Goal: Task Accomplishment & Management: Use online tool/utility

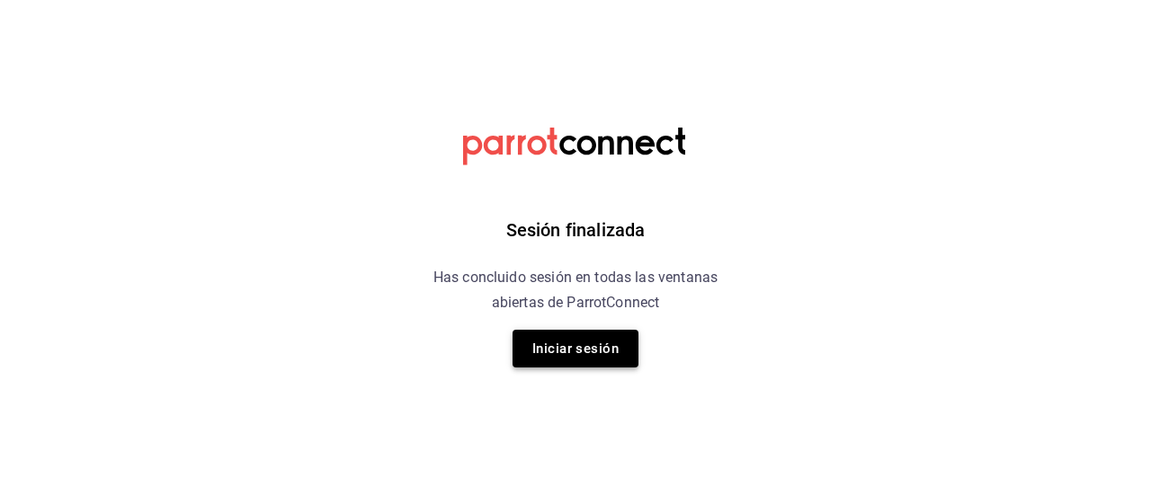
click at [564, 348] on button "Iniciar sesión" at bounding box center [575, 349] width 126 height 38
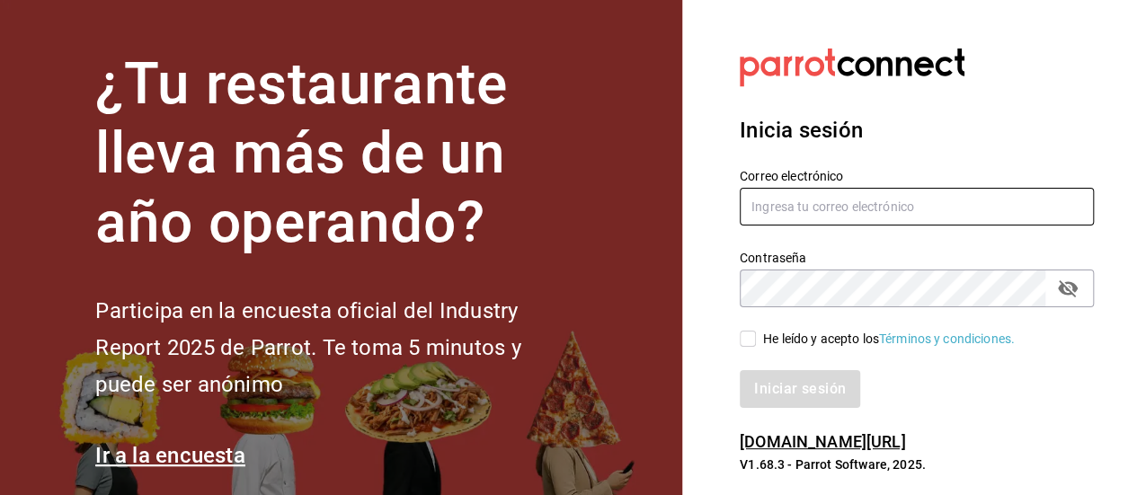
click at [777, 200] on input "text" at bounding box center [917, 207] width 354 height 38
type input "U"
type input "ur3.987@gmail.com"
click at [1069, 299] on button "passwordField" at bounding box center [1068, 288] width 31 height 31
click at [1069, 295] on icon "passwordField" at bounding box center [1068, 288] width 20 height 13
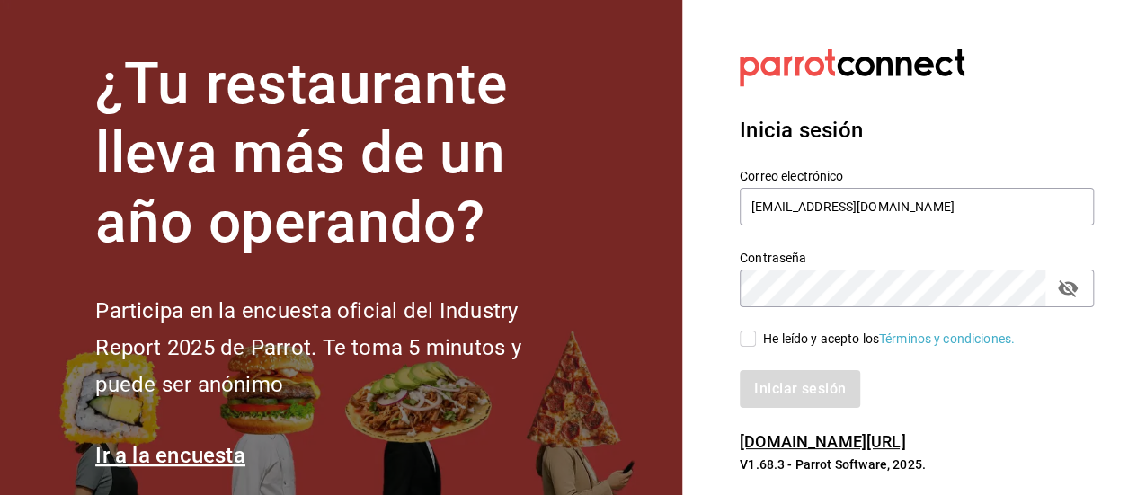
click at [740, 338] on input "He leído y acepto los Términos y condiciones." at bounding box center [748, 339] width 16 height 16
checkbox input "true"
click at [798, 387] on button "Iniciar sesión" at bounding box center [801, 389] width 122 height 38
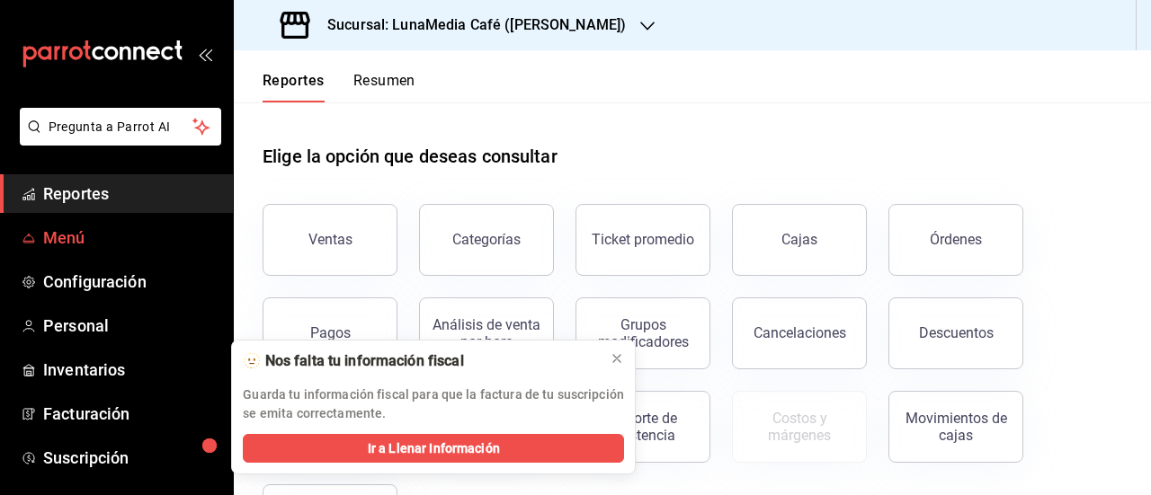
click at [94, 239] on span "Menú" at bounding box center [130, 238] width 175 height 24
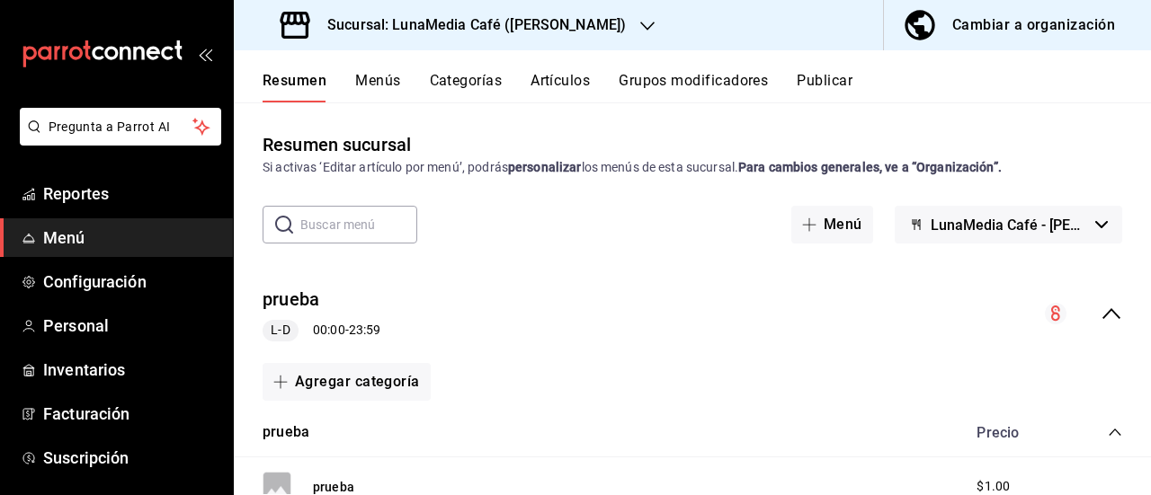
scroll to position [90, 0]
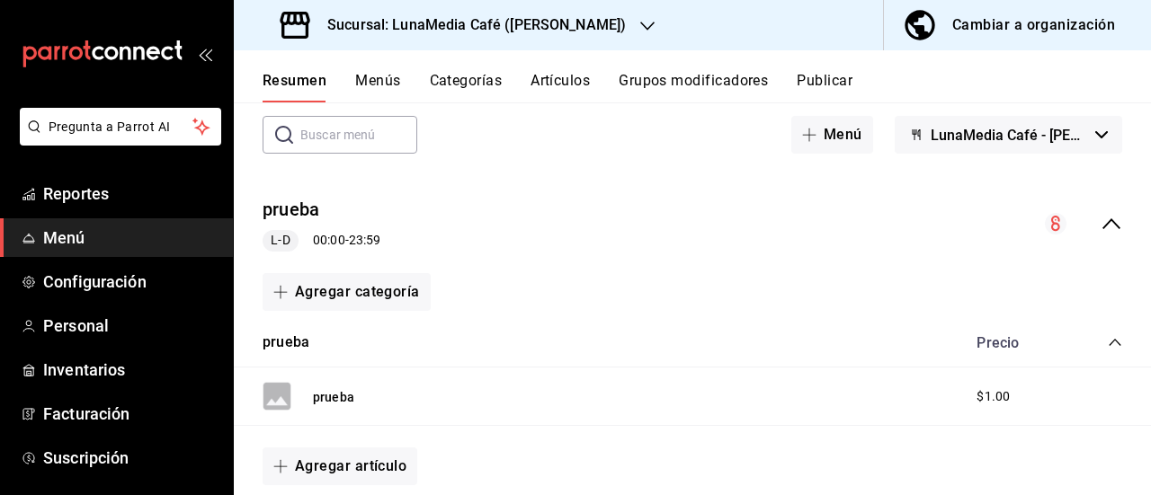
click at [1100, 232] on icon "collapse-menu-row" at bounding box center [1111, 224] width 22 height 22
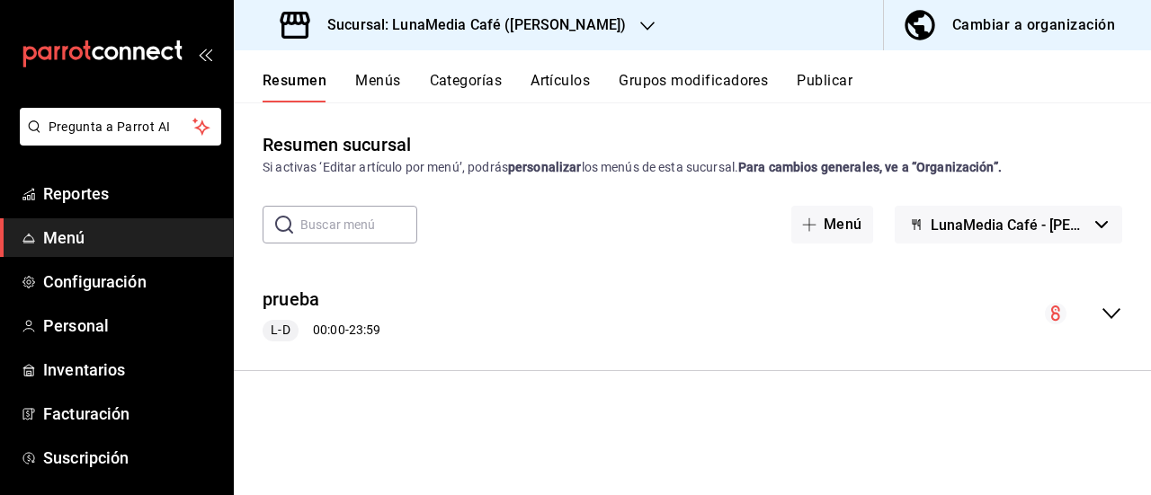
scroll to position [0, 0]
click at [1121, 311] on div "prueba L-D 00:00 - 23:59" at bounding box center [692, 314] width 917 height 84
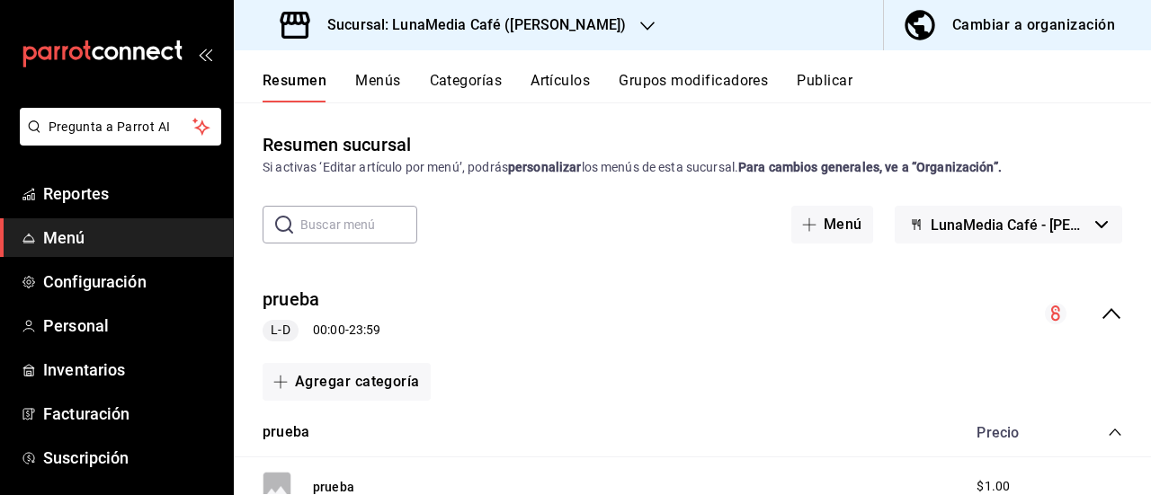
click at [318, 316] on div "prueba L-D 00:00 - 23:59" at bounding box center [322, 314] width 118 height 55
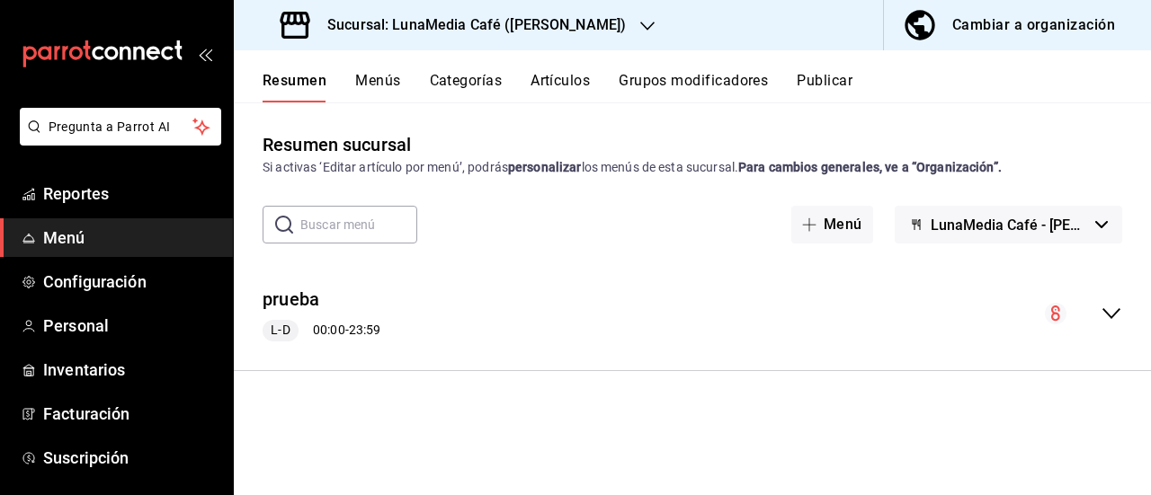
click at [317, 327] on div "L-D 00:00 - 23:59" at bounding box center [322, 331] width 118 height 22
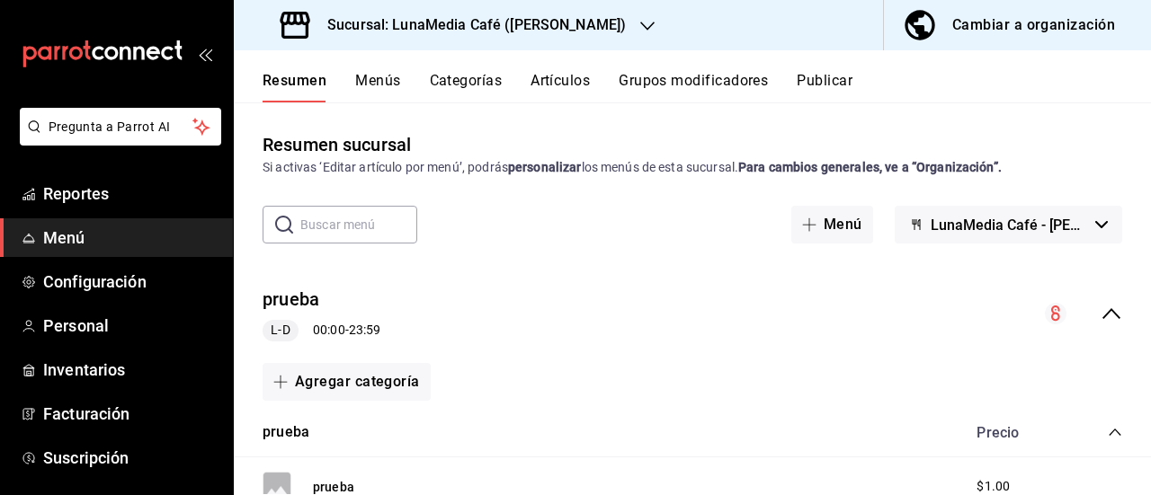
click at [279, 331] on span "L-D" at bounding box center [279, 330] width 33 height 19
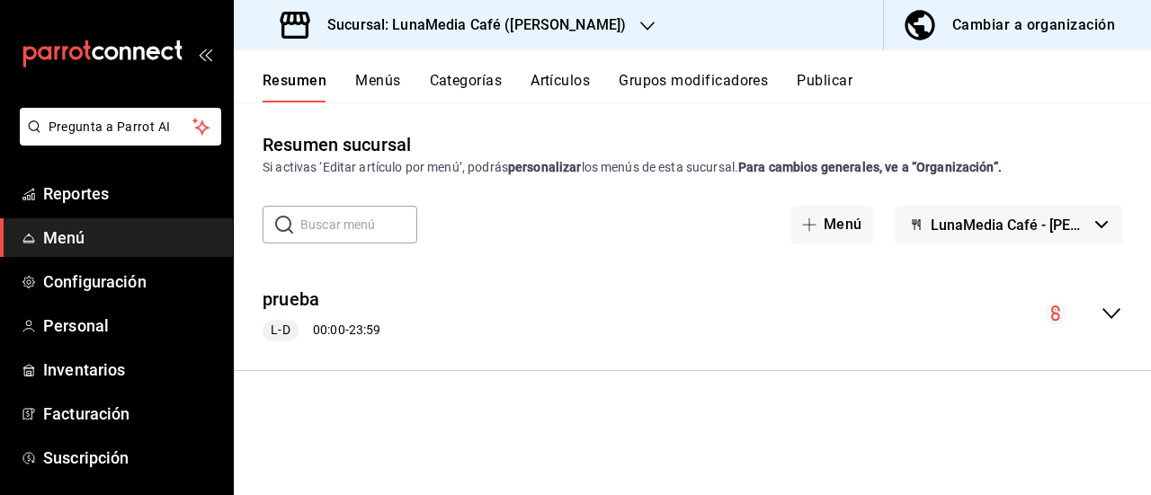
click at [279, 331] on span "L-D" at bounding box center [279, 330] width 33 height 19
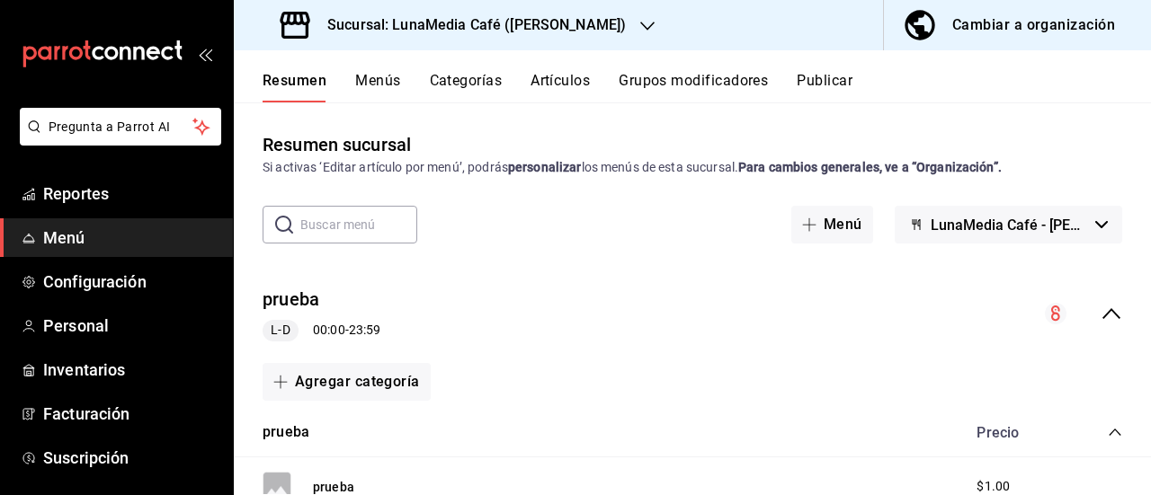
click at [1051, 313] on icon "collapse-menu-row" at bounding box center [1055, 313] width 9 height 15
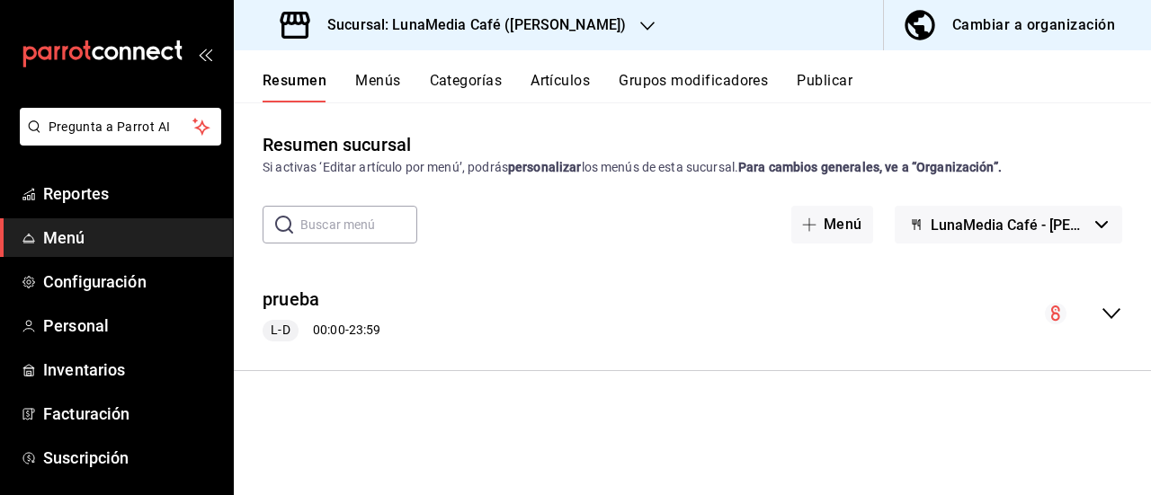
click at [1129, 316] on div "prueba L-D 00:00 - 23:59" at bounding box center [692, 314] width 917 height 84
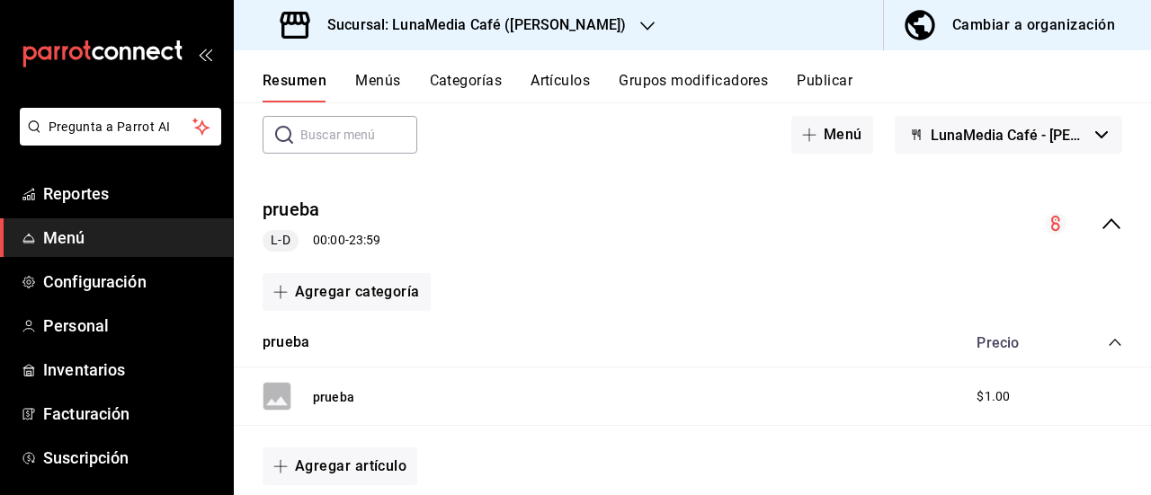
scroll to position [63, 0]
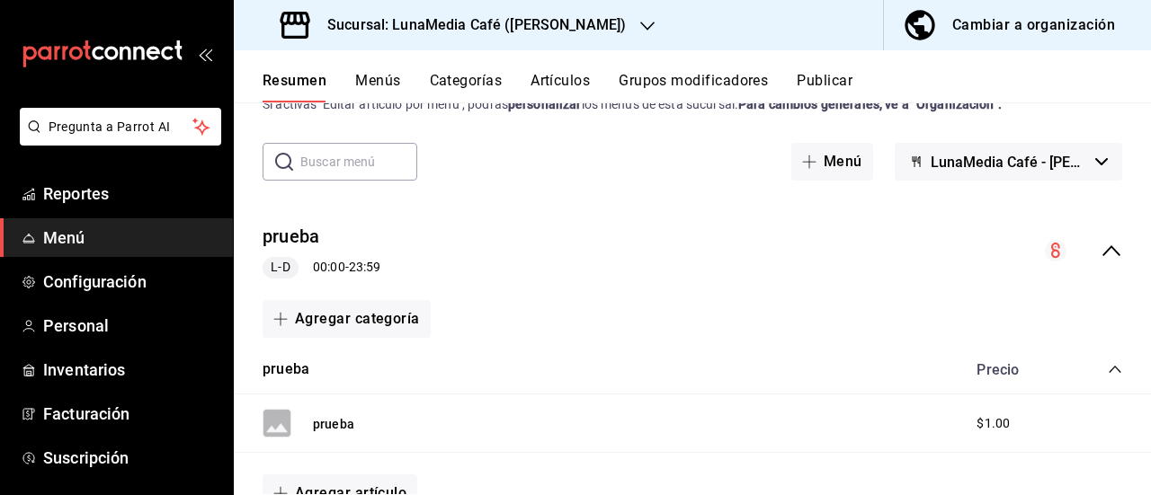
click at [379, 73] on button "Menús" at bounding box center [377, 87] width 45 height 31
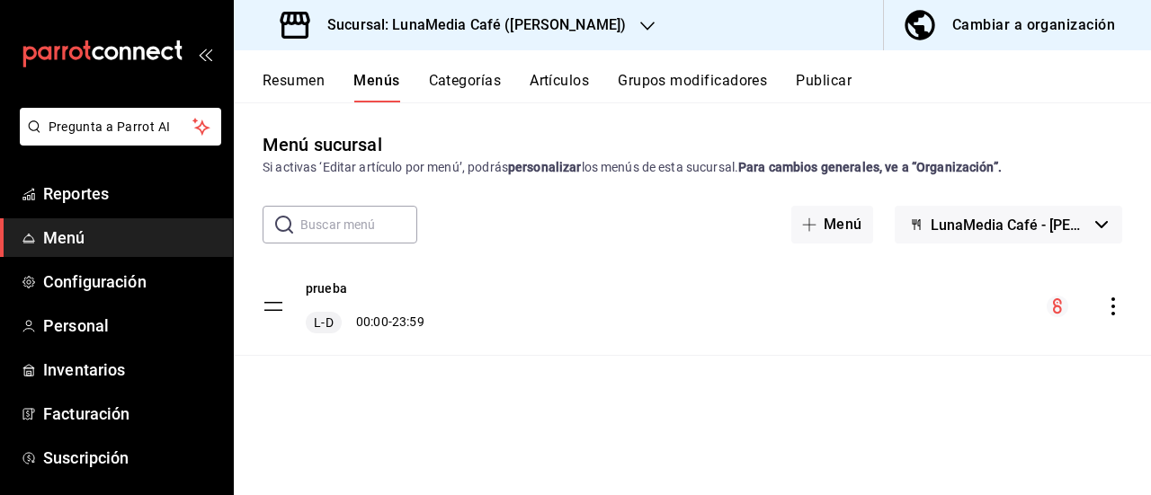
click at [396, 317] on div "L-D 00:00 - 23:59" at bounding box center [365, 323] width 119 height 22
click at [282, 311] on tbody "prueba L-D 00:00 - 23:59" at bounding box center [692, 307] width 917 height 98
click at [1110, 309] on icon "actions" at bounding box center [1113, 307] width 18 height 18
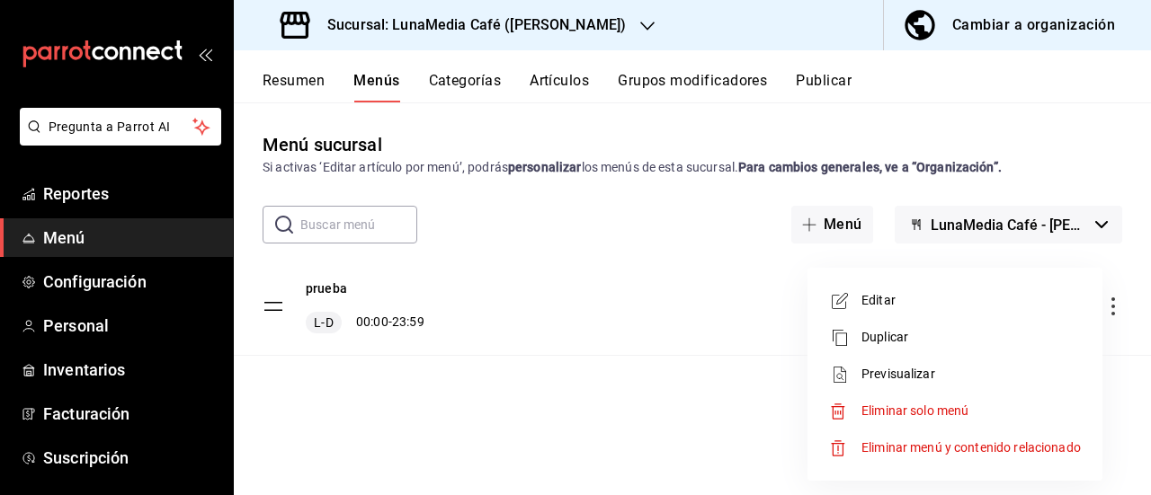
click at [817, 236] on div at bounding box center [575, 247] width 1151 height 495
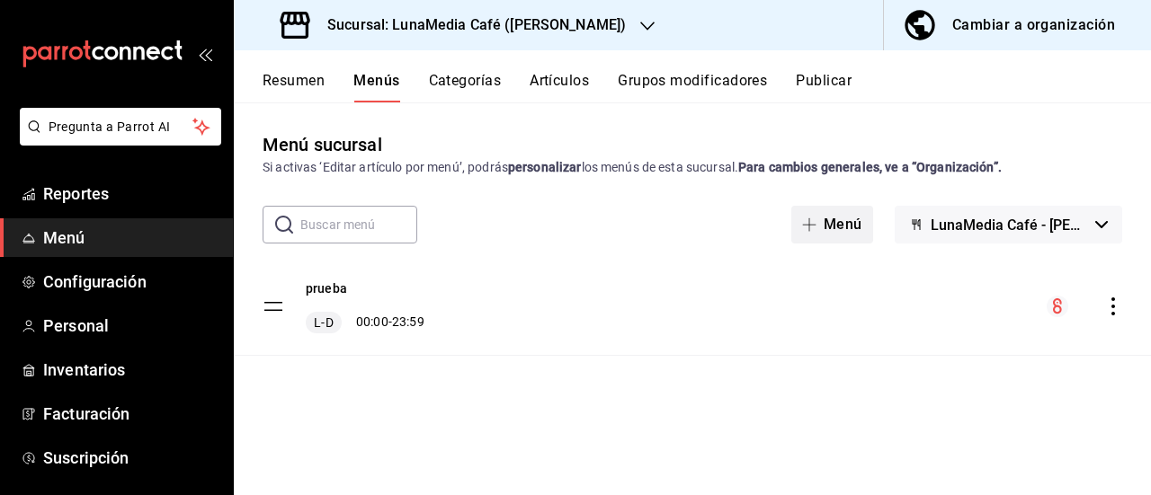
click at [816, 218] on span "button" at bounding box center [813, 225] width 22 height 14
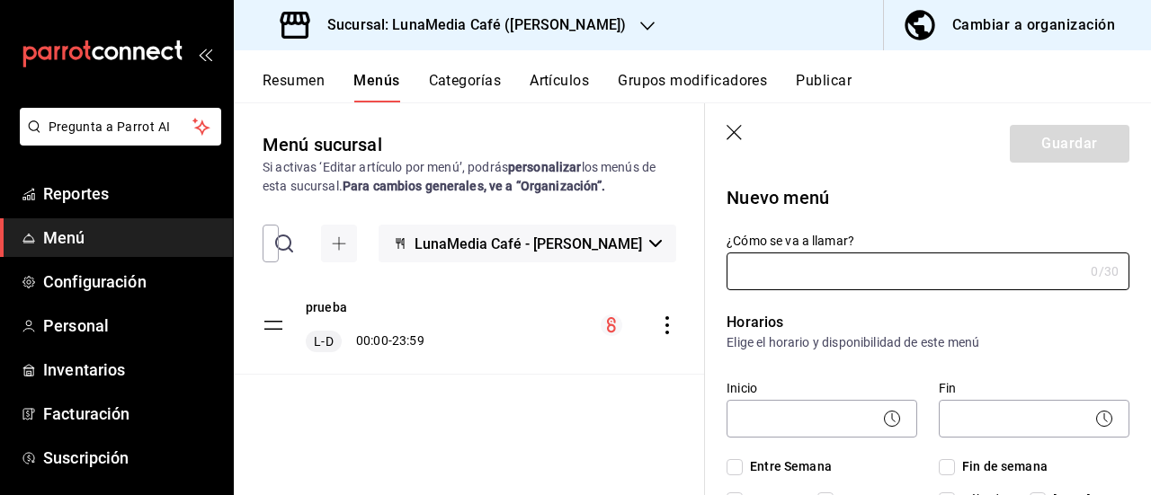
click at [728, 127] on icon "button" at bounding box center [733, 132] width 15 height 15
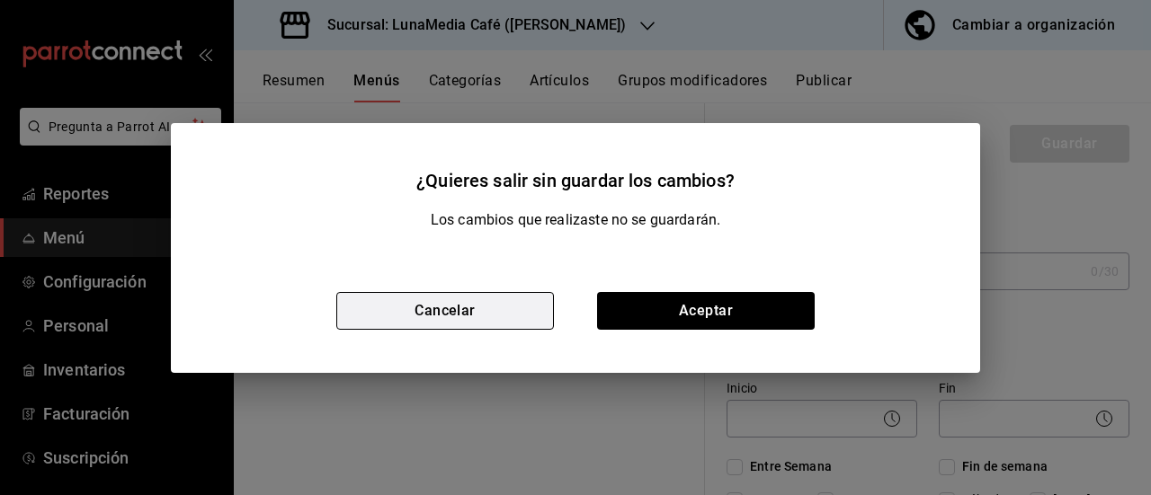
click at [423, 310] on button "Cancelar" at bounding box center [445, 311] width 218 height 38
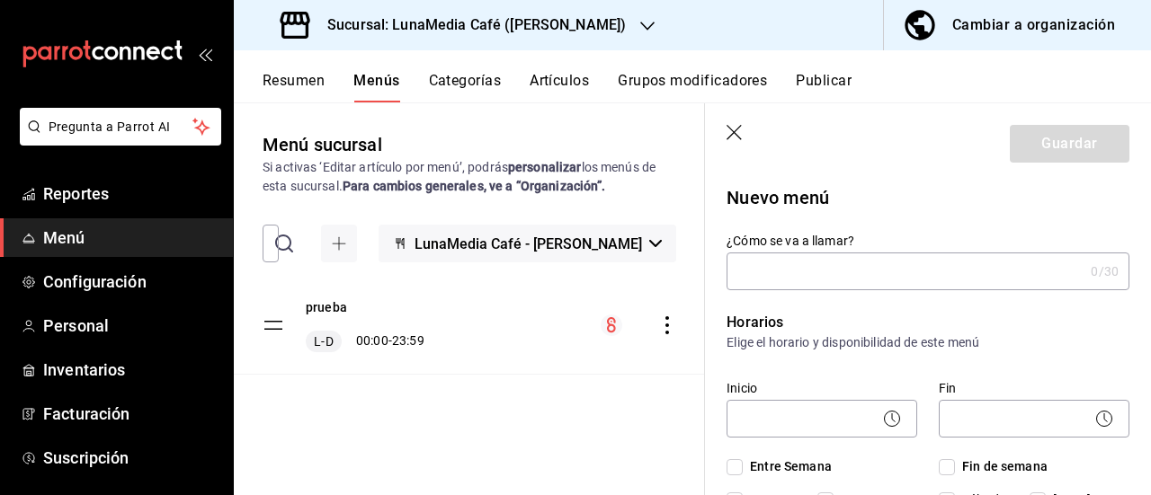
click at [737, 259] on input "¿Cómo se va a llamar?" at bounding box center [904, 272] width 357 height 36
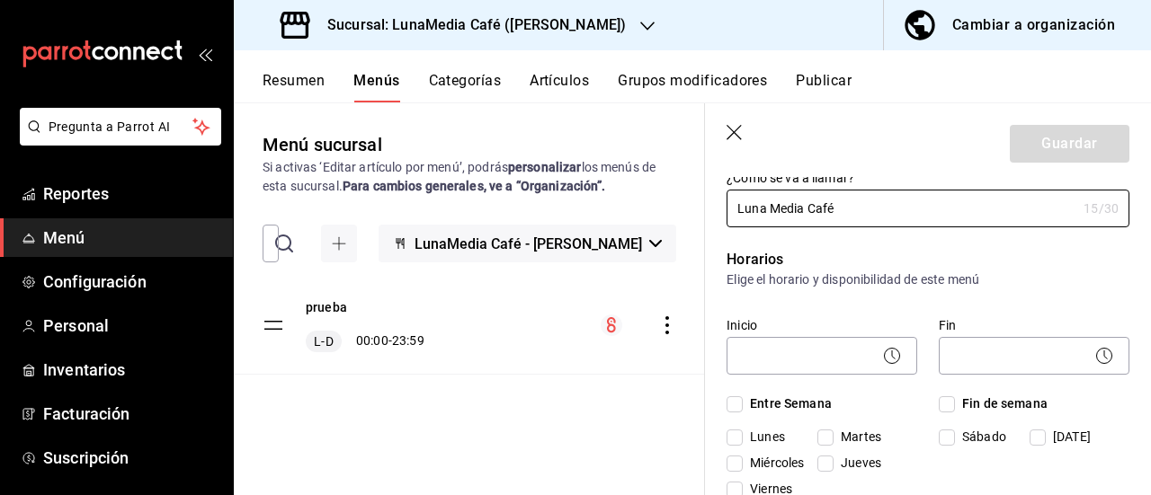
scroll to position [90, 0]
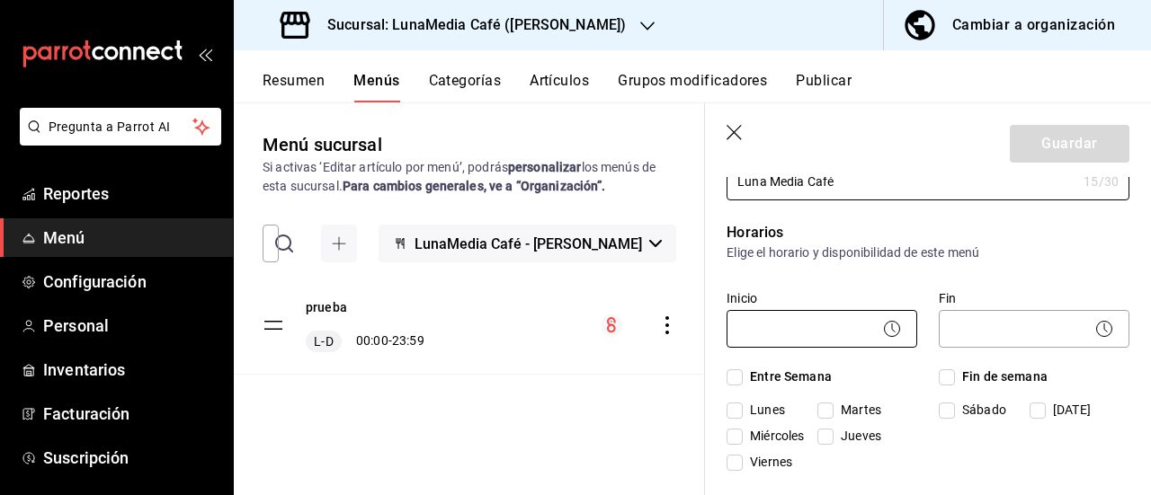
type input "Luna Media Café"
click at [762, 331] on body "Pregunta a Parrot AI Reportes Menú Configuración Personal Inventarios Facturaci…" at bounding box center [575, 247] width 1151 height 495
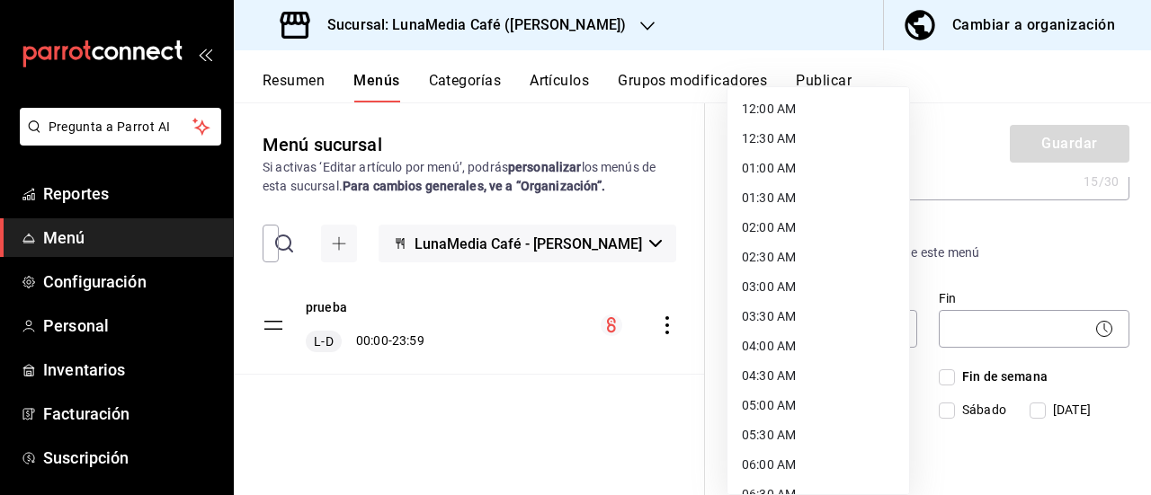
click at [678, 402] on div at bounding box center [575, 247] width 1151 height 495
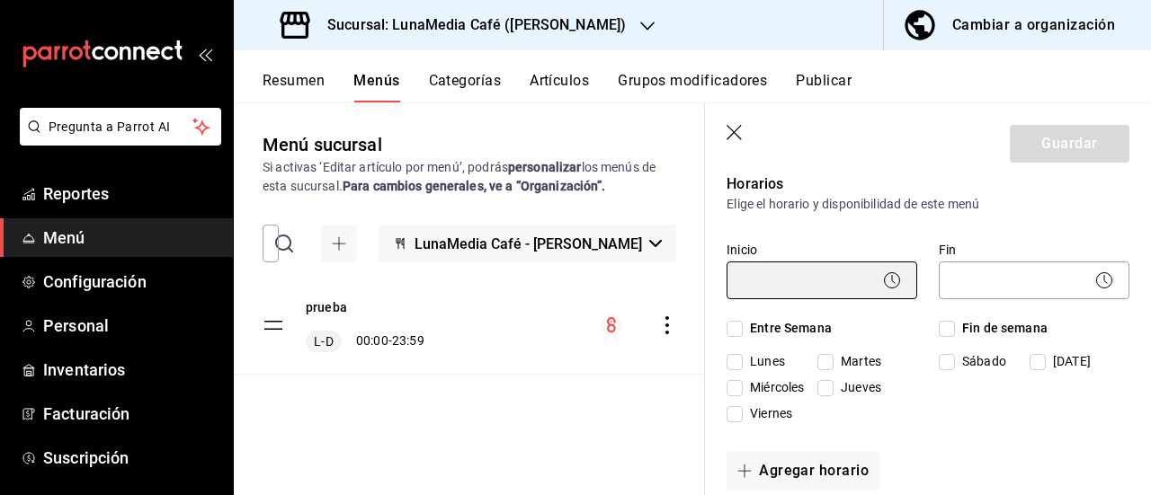
scroll to position [180, 0]
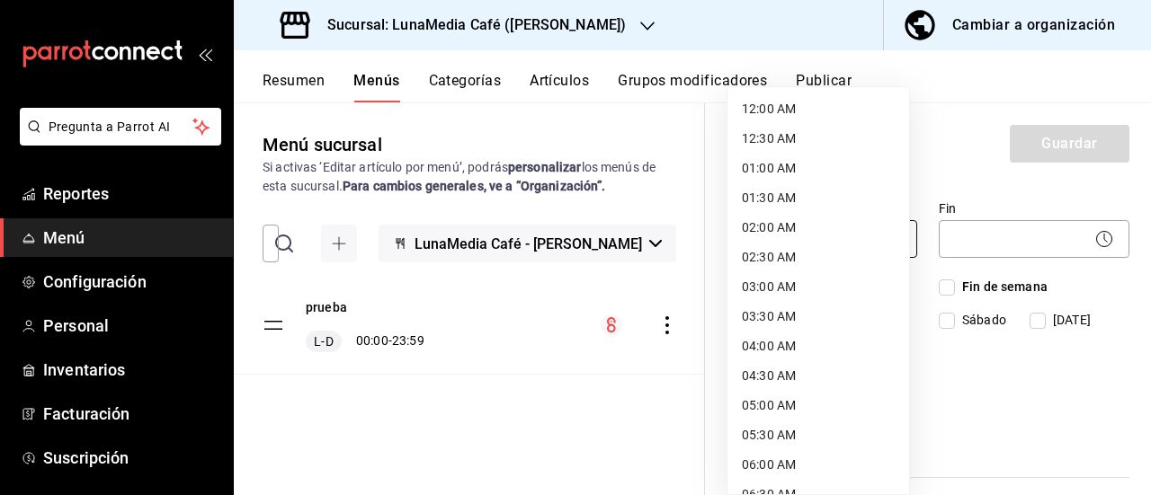
click at [793, 242] on body "Pregunta a Parrot AI Reportes Menú Configuración Personal Inventarios Facturaci…" at bounding box center [575, 247] width 1151 height 495
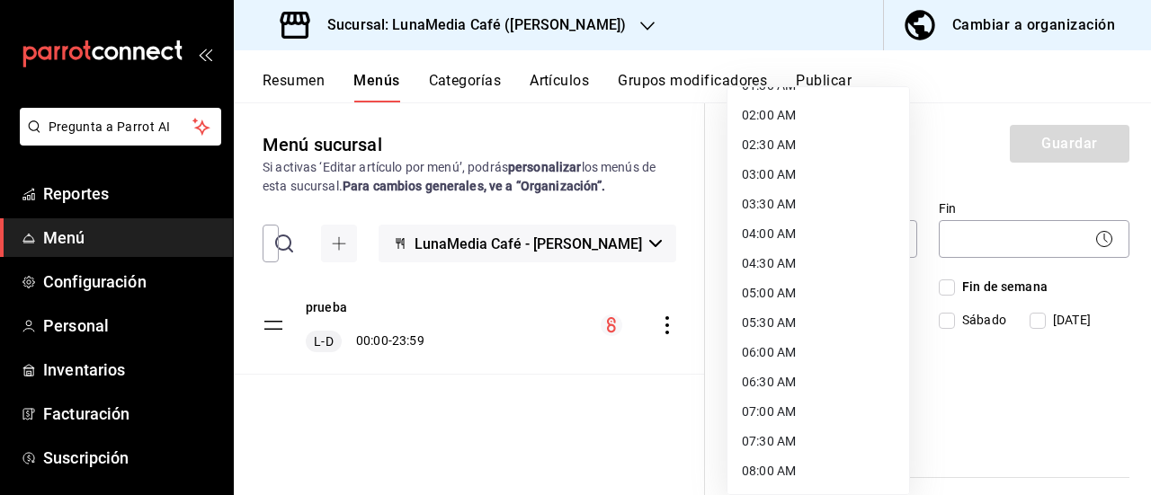
scroll to position [270, 0]
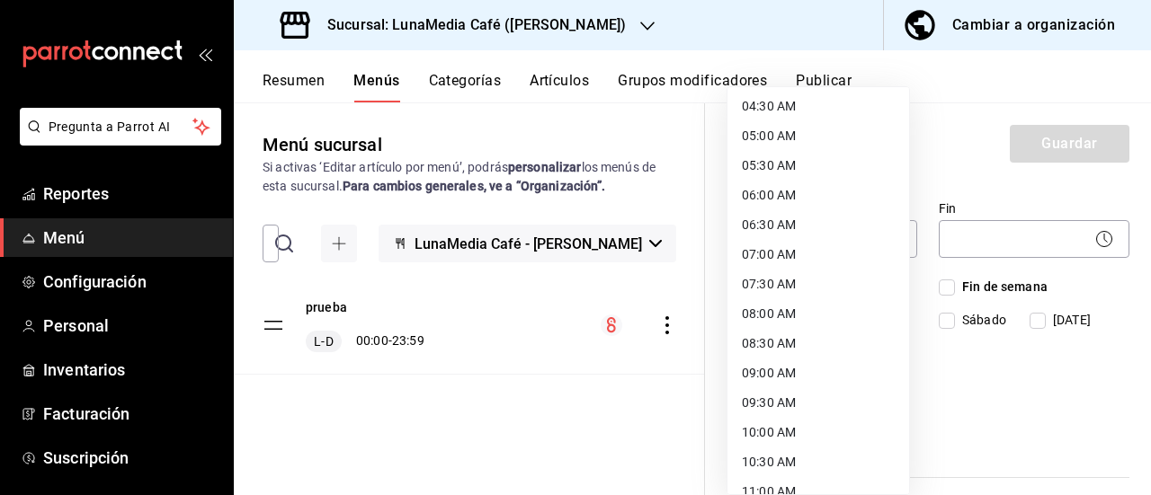
click at [784, 319] on li "08:00 AM" at bounding box center [818, 314] width 182 height 30
type input "08:00"
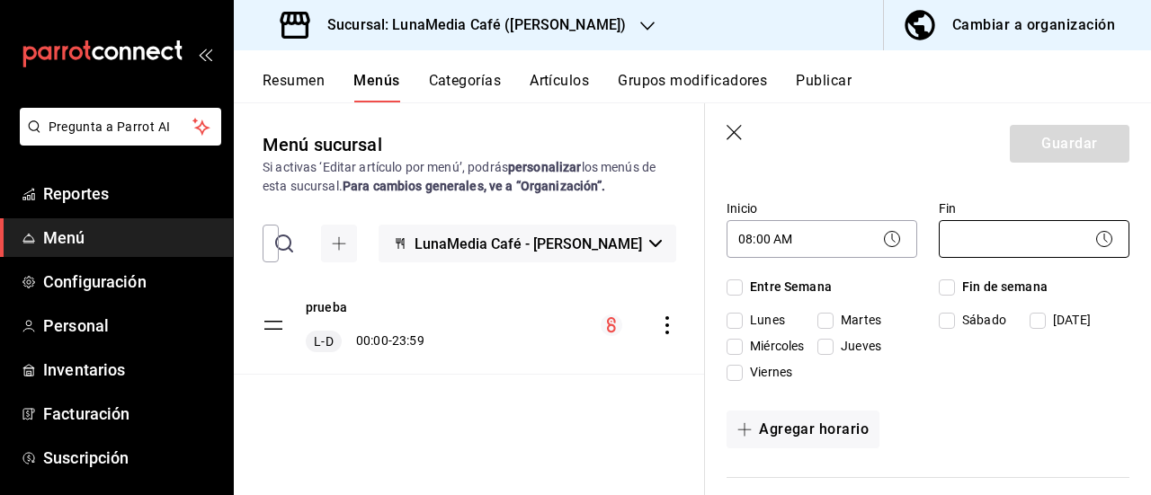
click at [972, 240] on body "Pregunta a Parrot AI Reportes Menú Configuración Personal Inventarios Facturaci…" at bounding box center [575, 247] width 1151 height 495
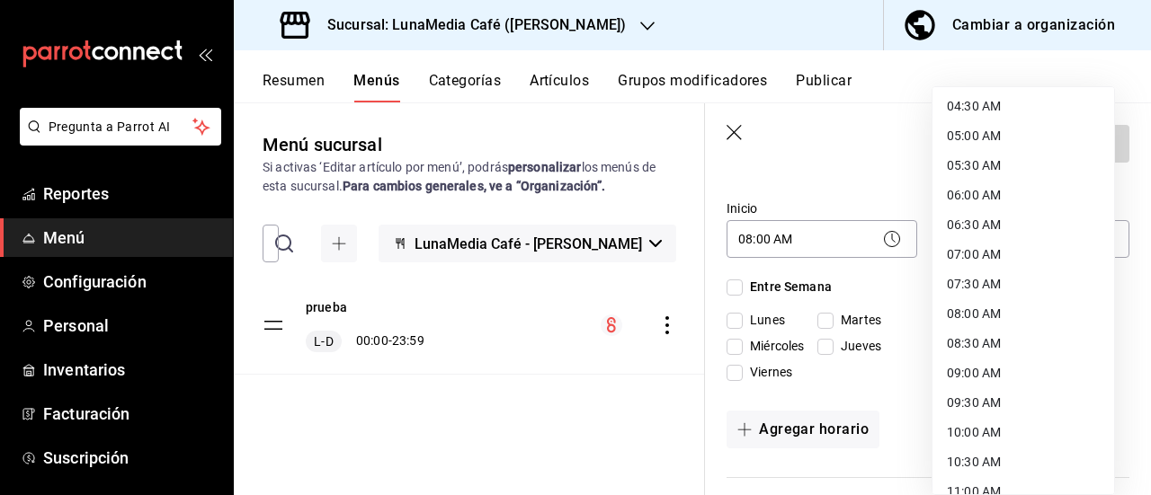
scroll to position [360, 0]
click at [966, 283] on li "09:00 AM" at bounding box center [1023, 284] width 182 height 30
type input "09:00"
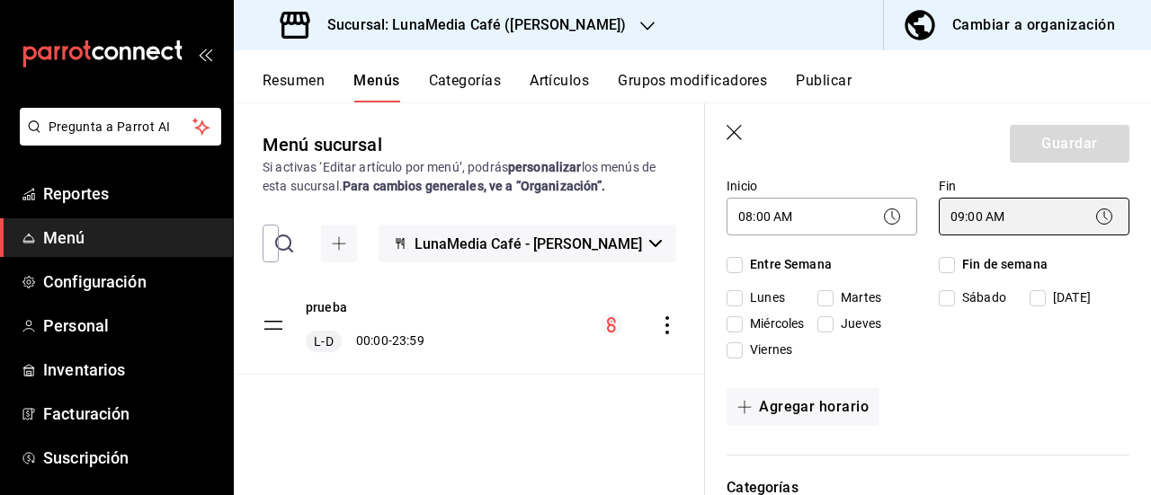
scroll to position [180, 0]
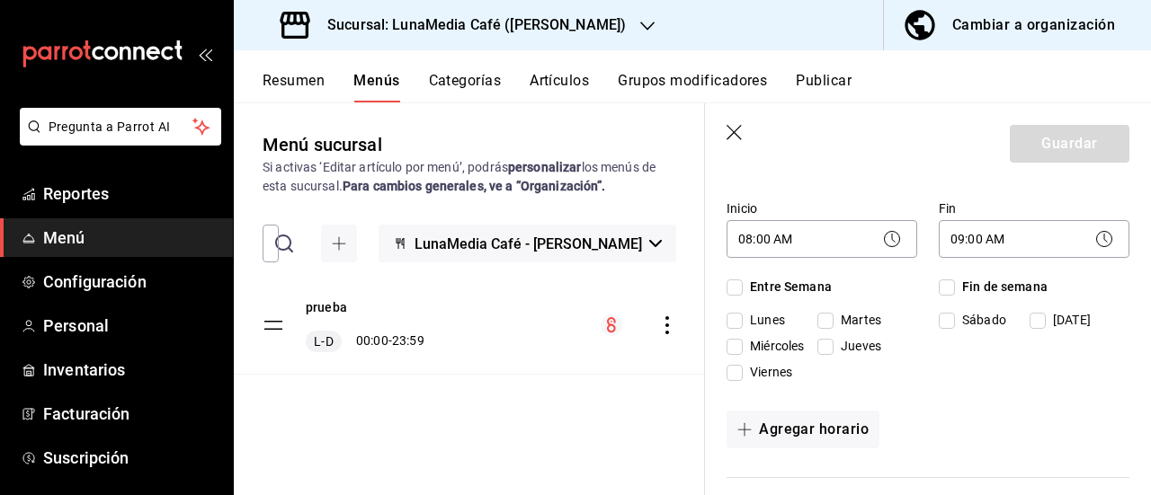
click at [734, 291] on input "Entre Semana" at bounding box center [734, 288] width 16 height 16
checkbox input "true"
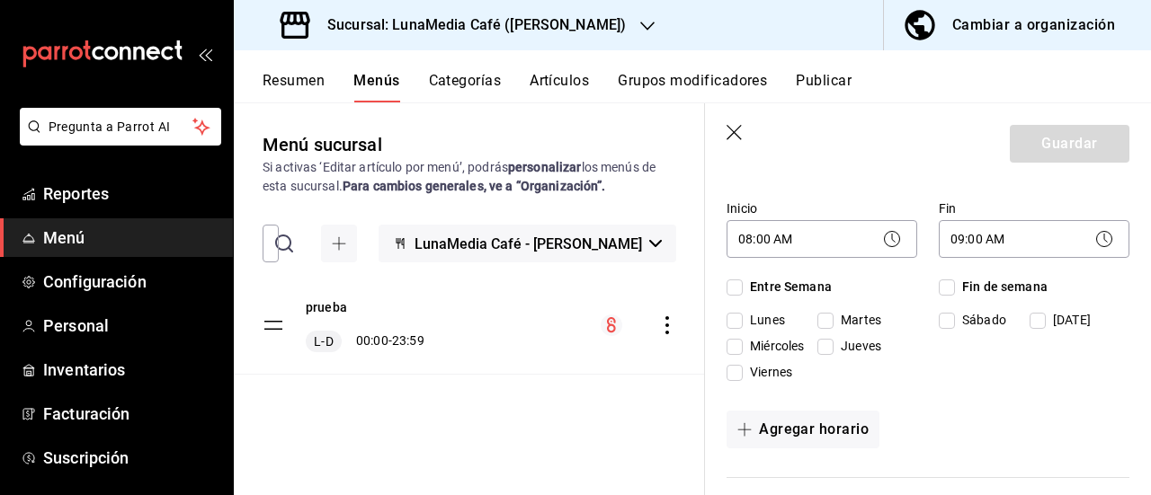
checkbox input "true"
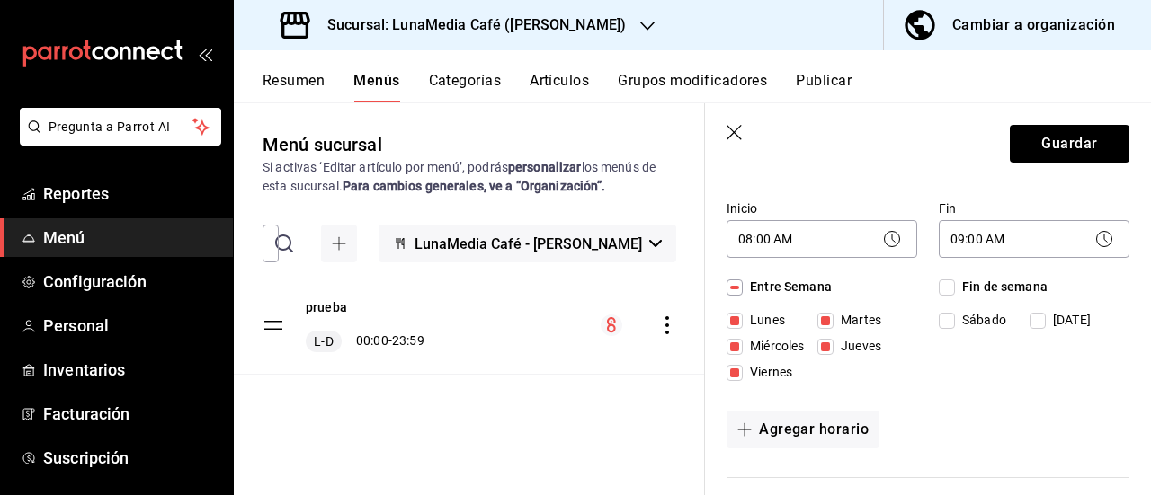
click at [943, 290] on input "Fin de semana" at bounding box center [947, 288] width 16 height 16
checkbox input "true"
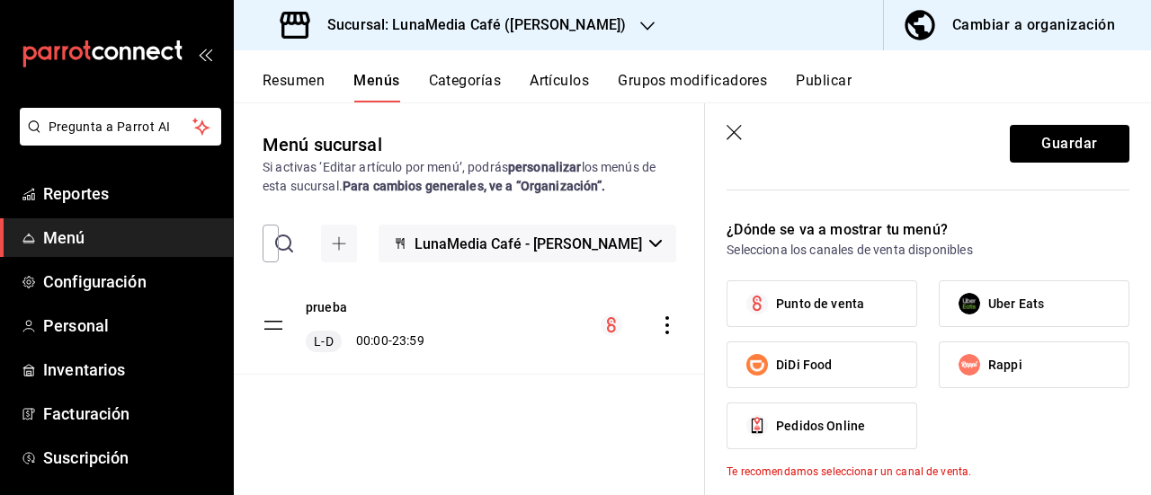
scroll to position [629, 0]
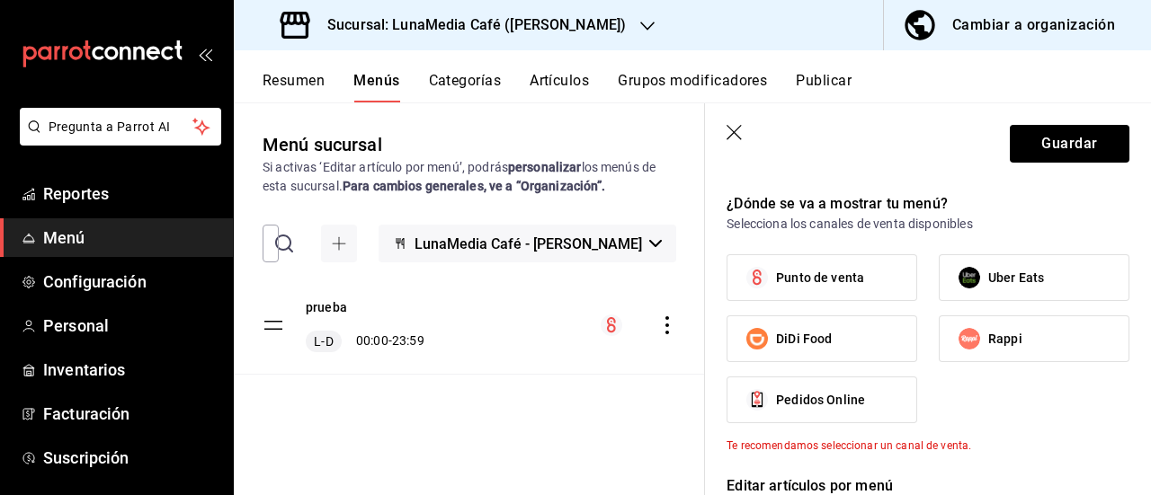
click at [828, 279] on span "Punto de venta" at bounding box center [820, 278] width 88 height 19
click at [776, 279] on input "Punto de venta" at bounding box center [757, 278] width 38 height 38
checkbox input "true"
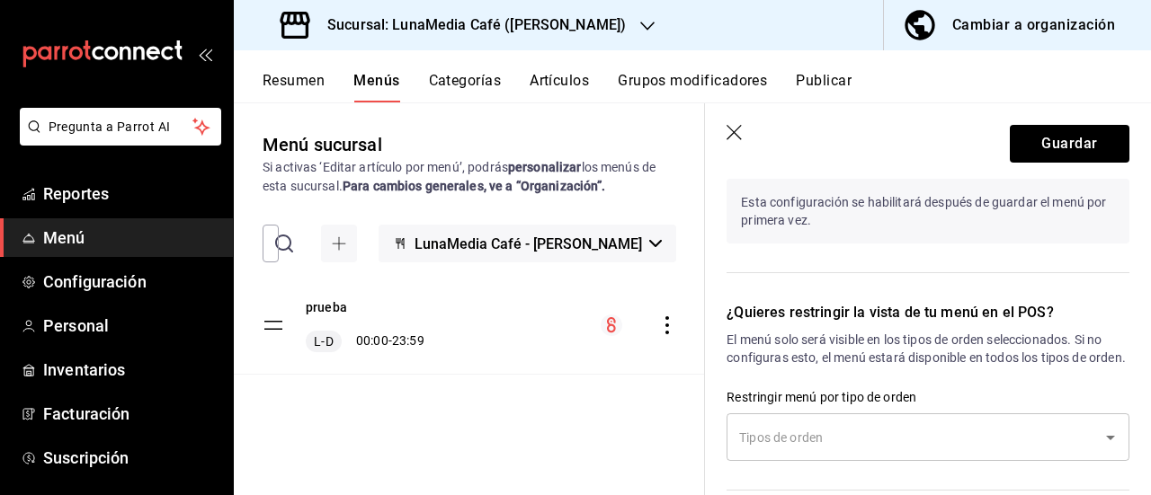
scroll to position [1079, 0]
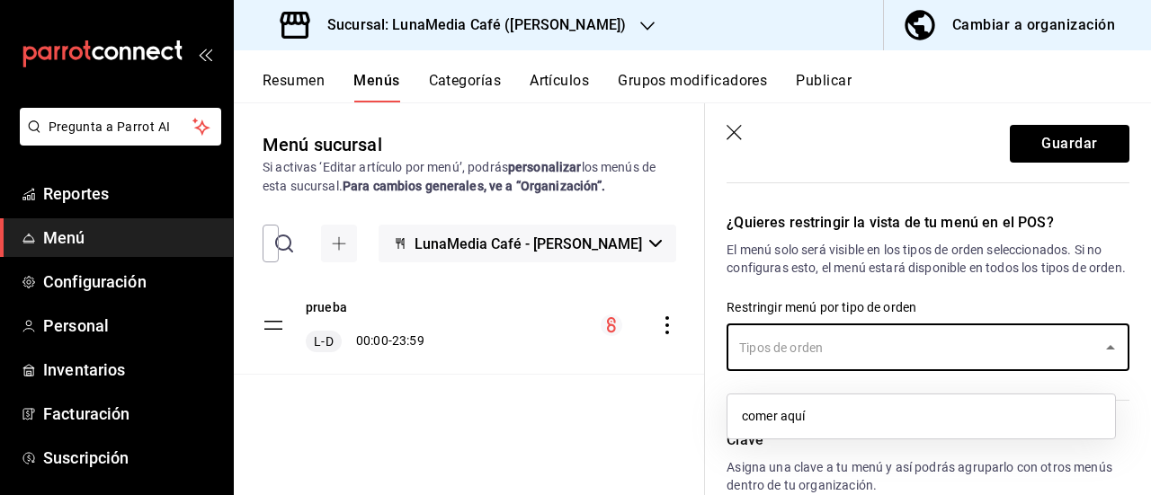
click at [858, 363] on input "text" at bounding box center [914, 347] width 360 height 31
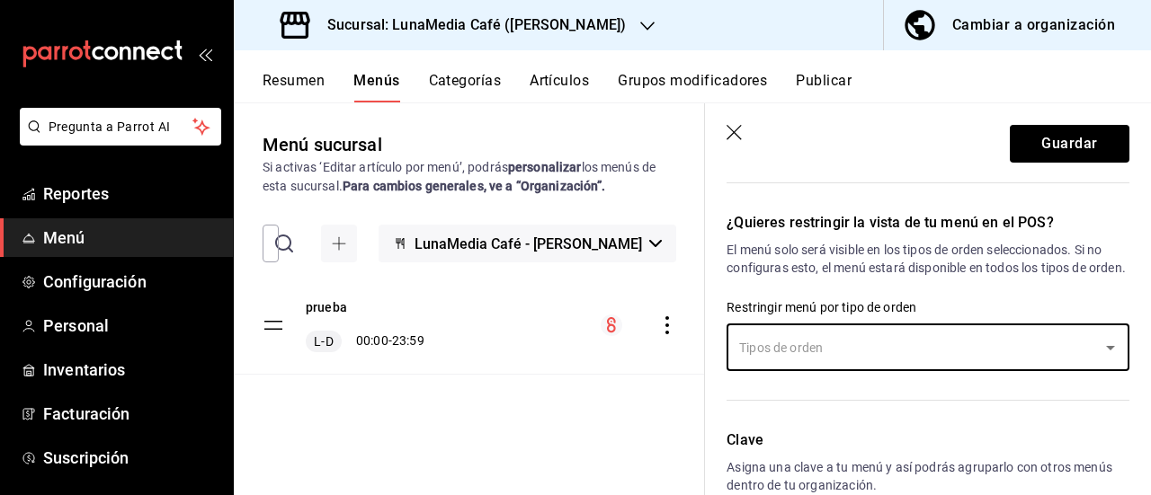
click at [858, 363] on input "text" at bounding box center [914, 347] width 360 height 31
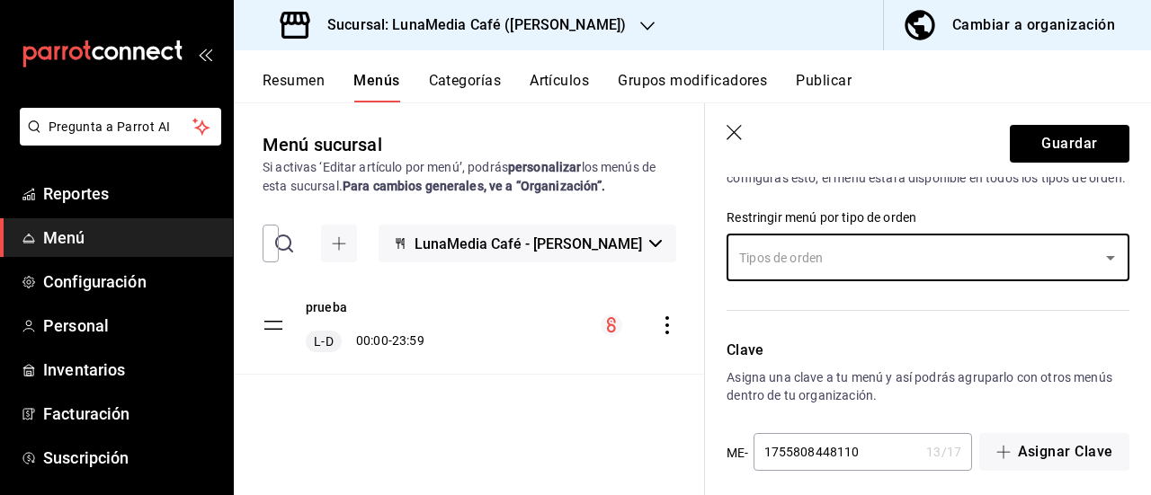
scroll to position [1197, 0]
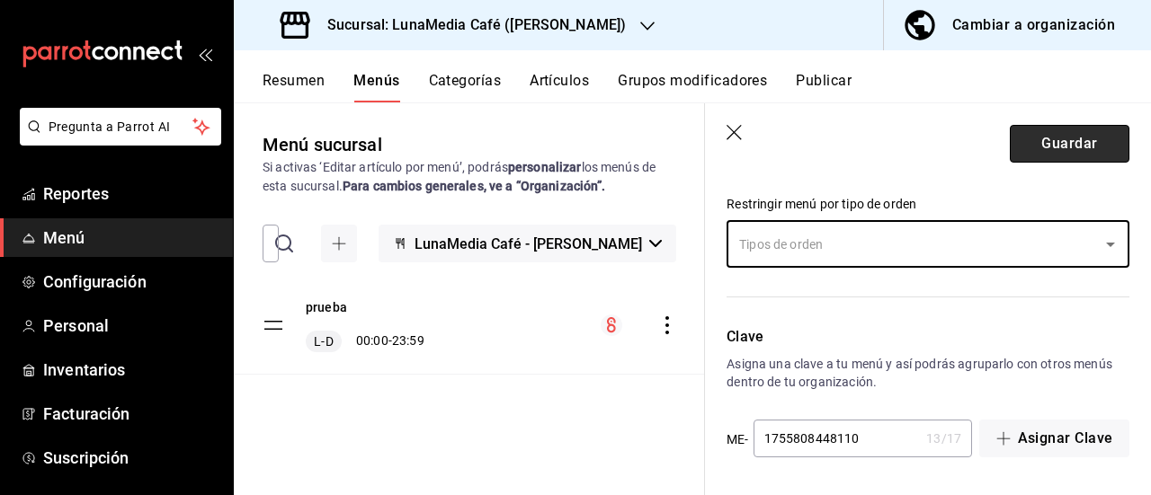
click at [1049, 139] on button "Guardar" at bounding box center [1070, 144] width 120 height 38
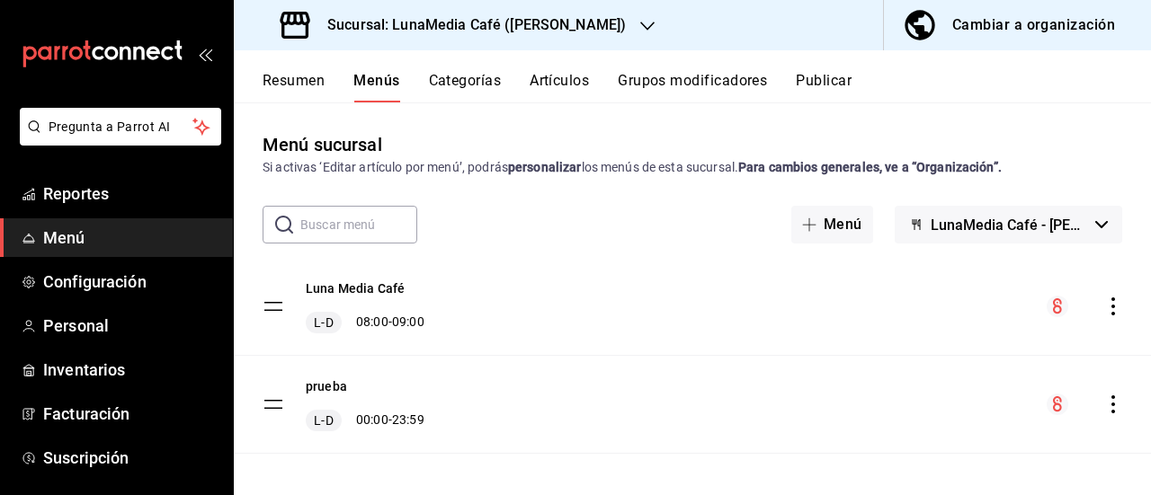
click at [1104, 310] on icon "actions" at bounding box center [1113, 307] width 18 height 18
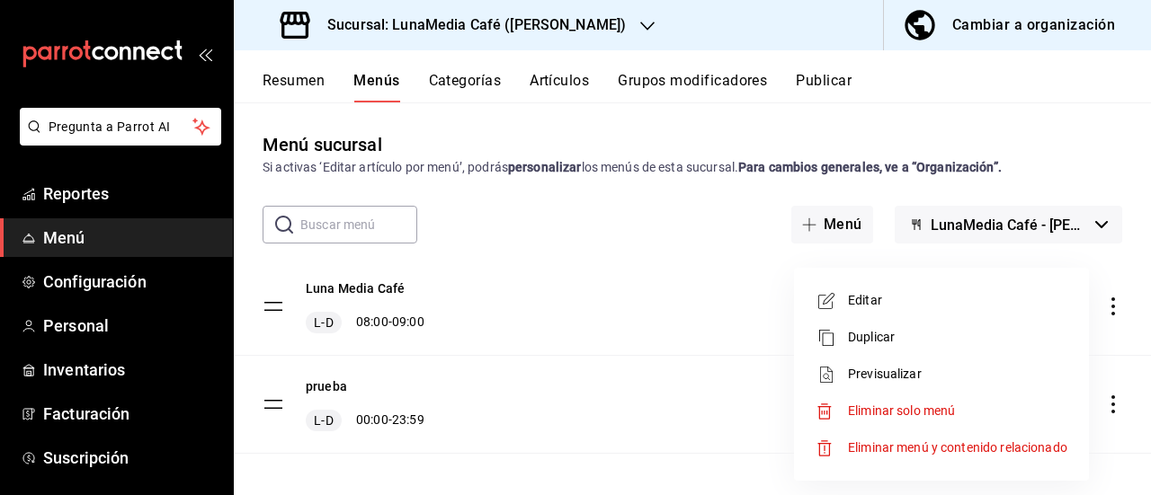
click at [883, 374] on span "Previsualizar" at bounding box center [957, 374] width 219 height 19
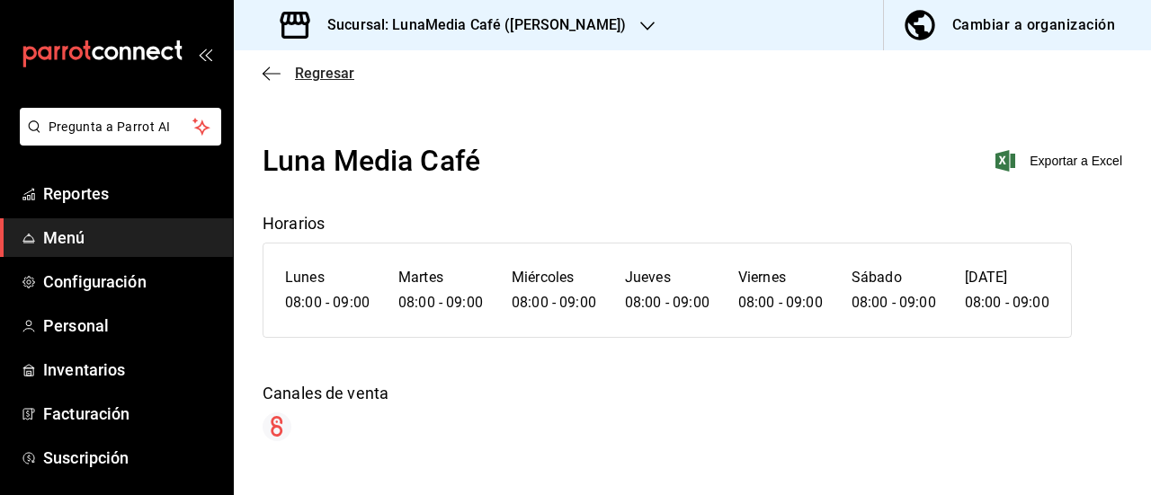
click at [276, 67] on icon "button" at bounding box center [272, 74] width 18 height 16
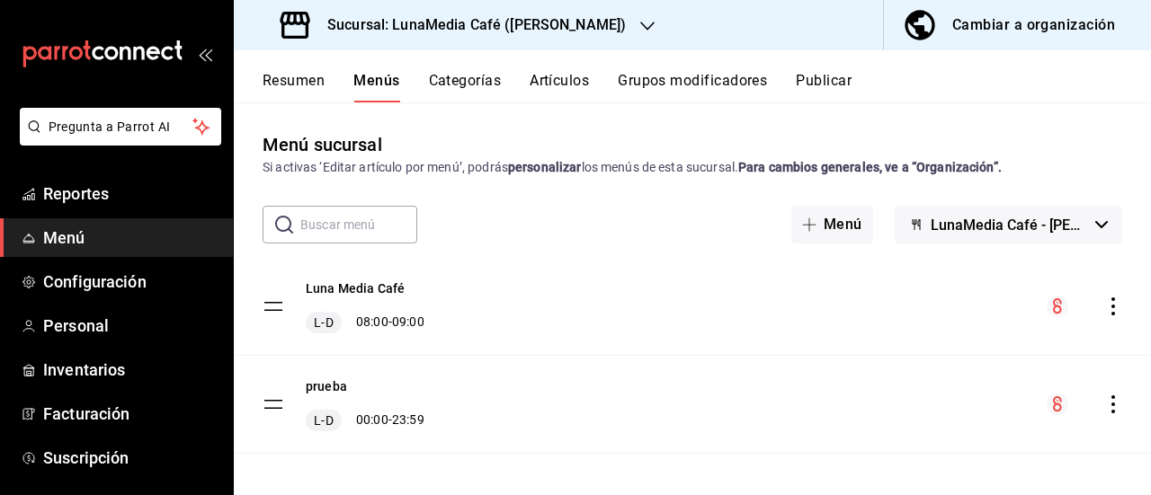
click at [34, 229] on span "mailbox folders" at bounding box center [29, 238] width 14 height 22
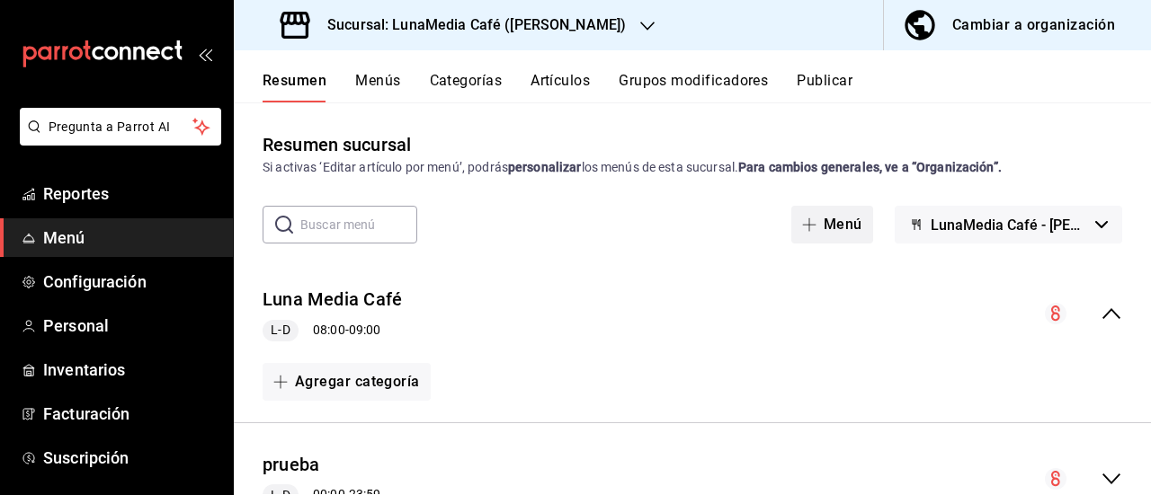
click at [820, 222] on button "Menú" at bounding box center [832, 225] width 82 height 38
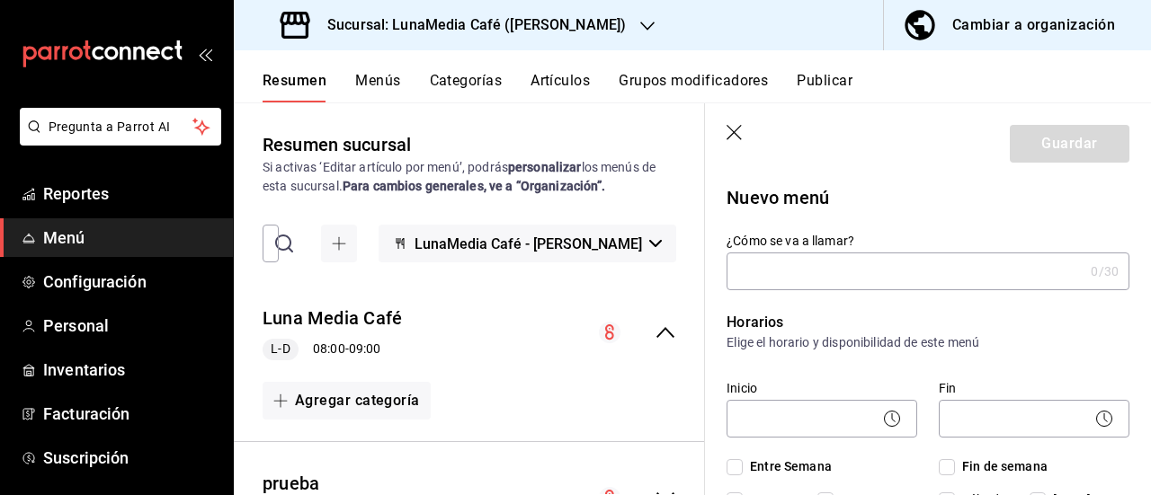
click at [728, 132] on icon "button" at bounding box center [735, 134] width 18 height 18
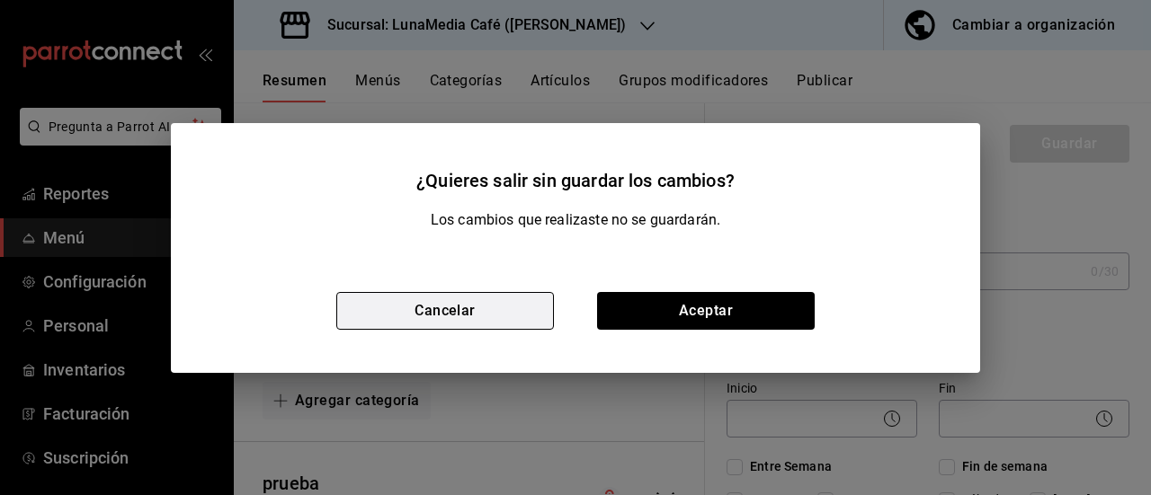
click at [494, 311] on button "Cancelar" at bounding box center [445, 311] width 218 height 38
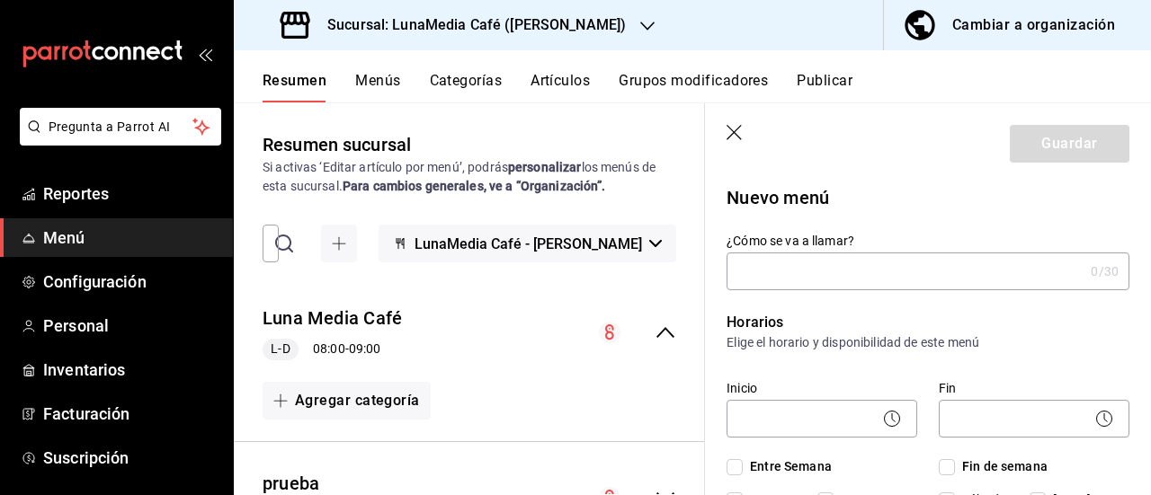
click at [734, 136] on icon "button" at bounding box center [735, 134] width 18 height 18
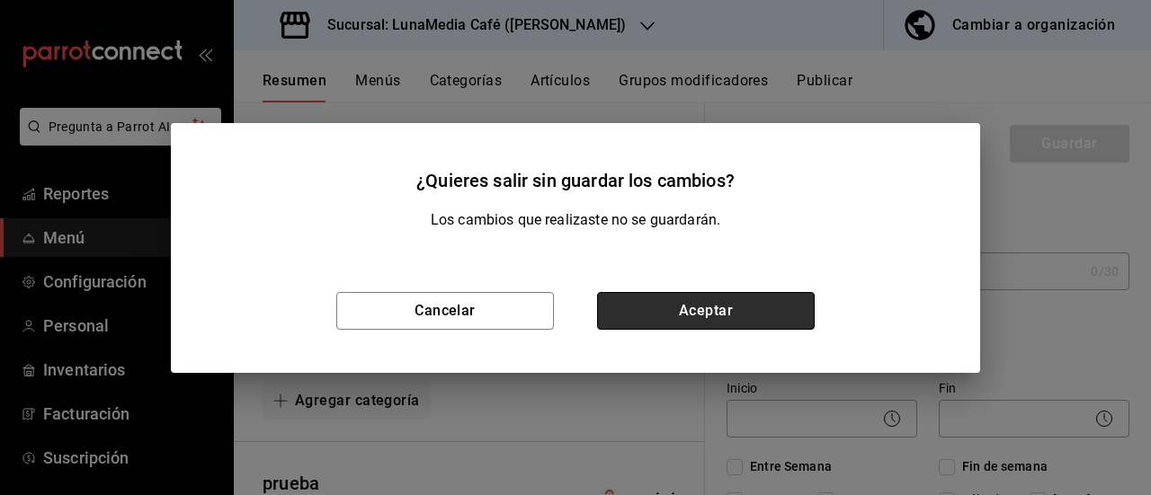
click at [708, 300] on button "Aceptar" at bounding box center [706, 311] width 218 height 38
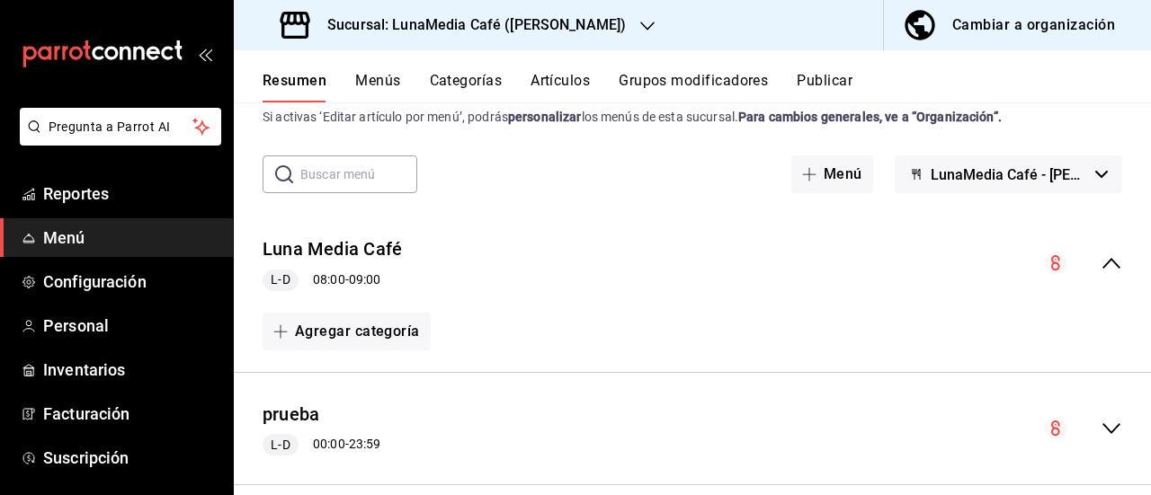
scroll to position [76, 0]
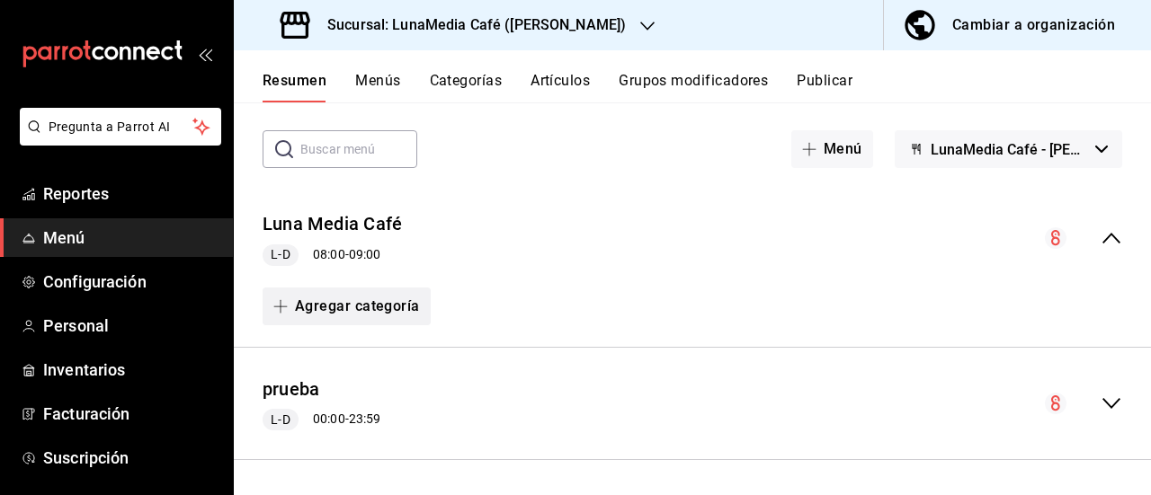
click at [355, 313] on button "Agregar categoría" at bounding box center [347, 307] width 168 height 38
click at [357, 399] on li "Categoría nueva" at bounding box center [340, 398] width 154 height 44
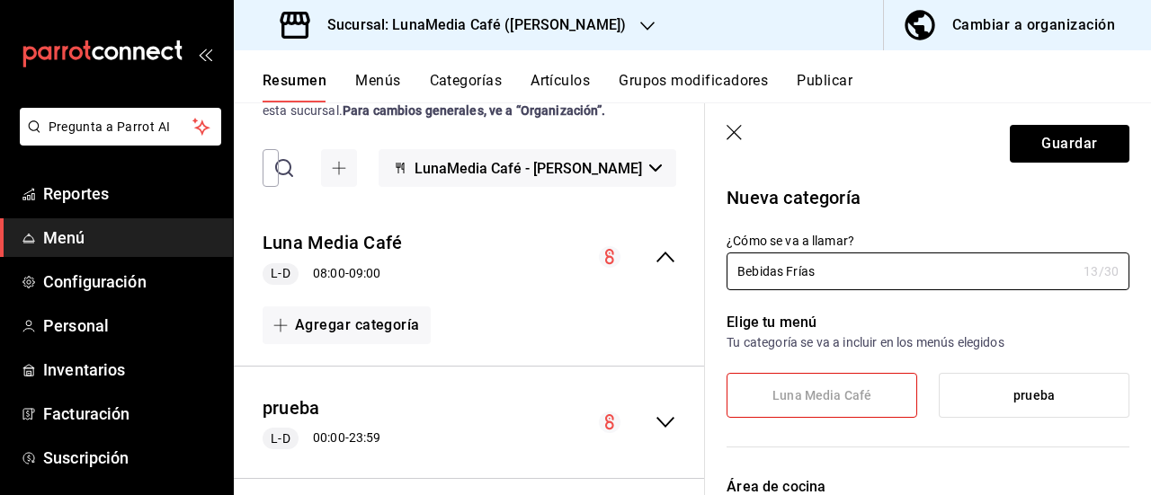
scroll to position [180, 0]
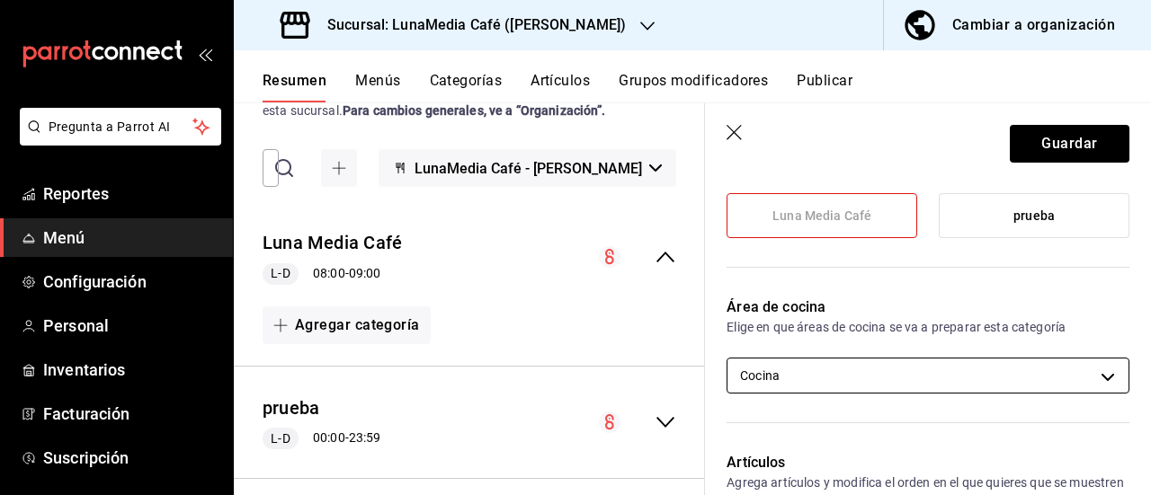
type input "Bebidas Frías"
click at [819, 372] on body "Pregunta a Parrot AI Reportes Menú Configuración Personal Inventarios Facturaci…" at bounding box center [575, 247] width 1151 height 495
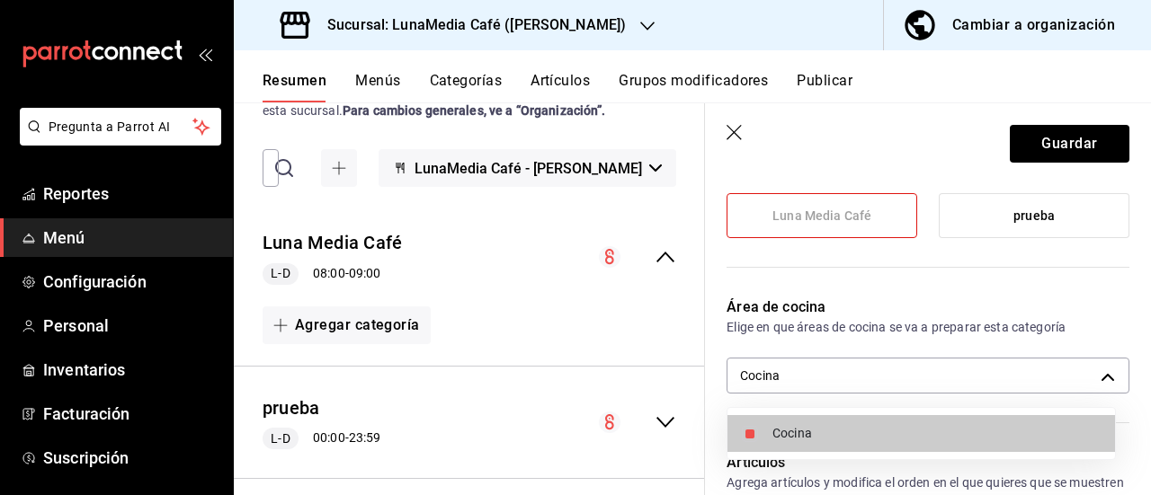
click at [819, 371] on div at bounding box center [575, 247] width 1151 height 495
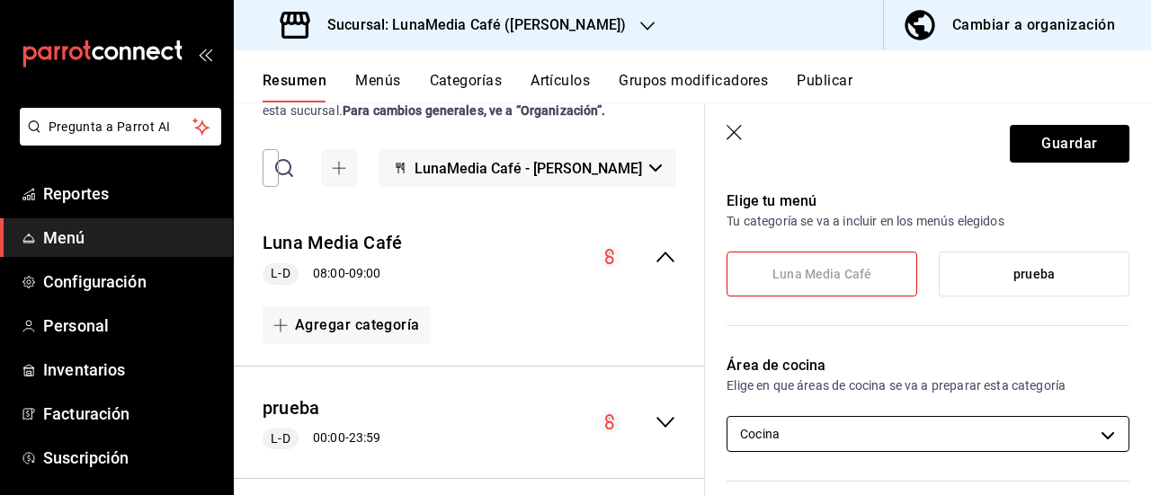
scroll to position [0, 0]
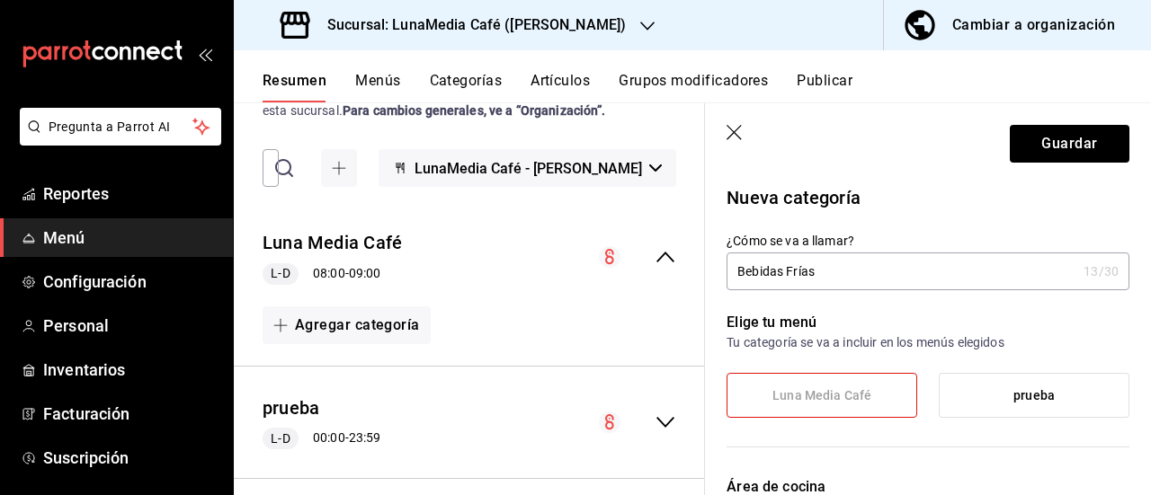
click at [726, 130] on icon "button" at bounding box center [735, 134] width 18 height 18
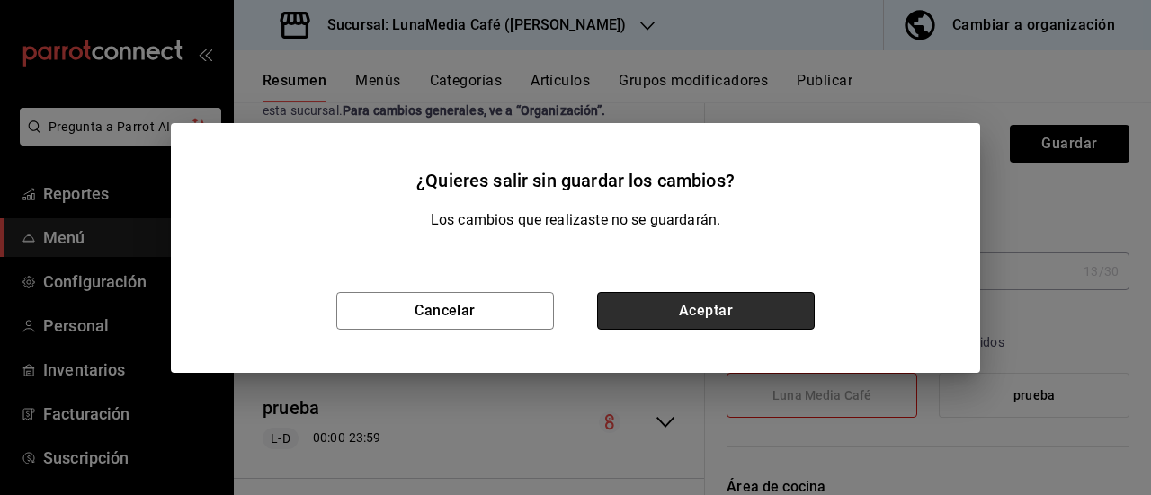
click at [638, 303] on button "Aceptar" at bounding box center [706, 311] width 218 height 38
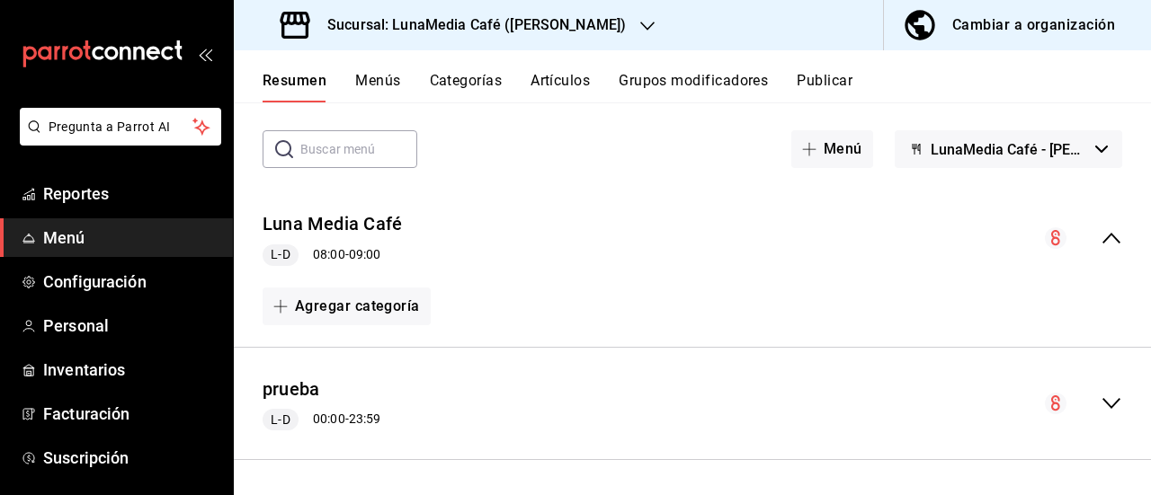
click at [1102, 403] on icon "collapse-menu-row" at bounding box center [1111, 403] width 18 height 11
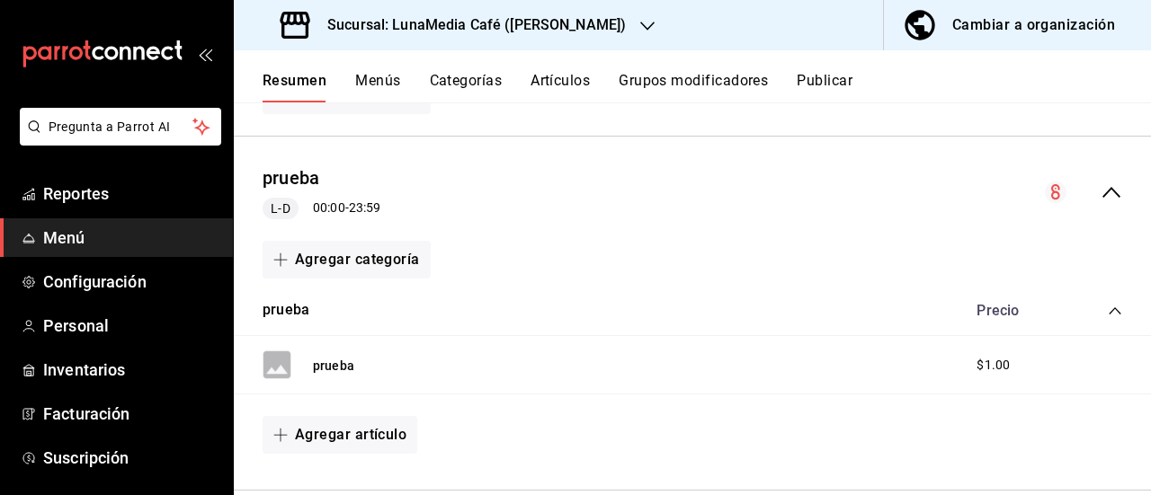
scroll to position [317, 0]
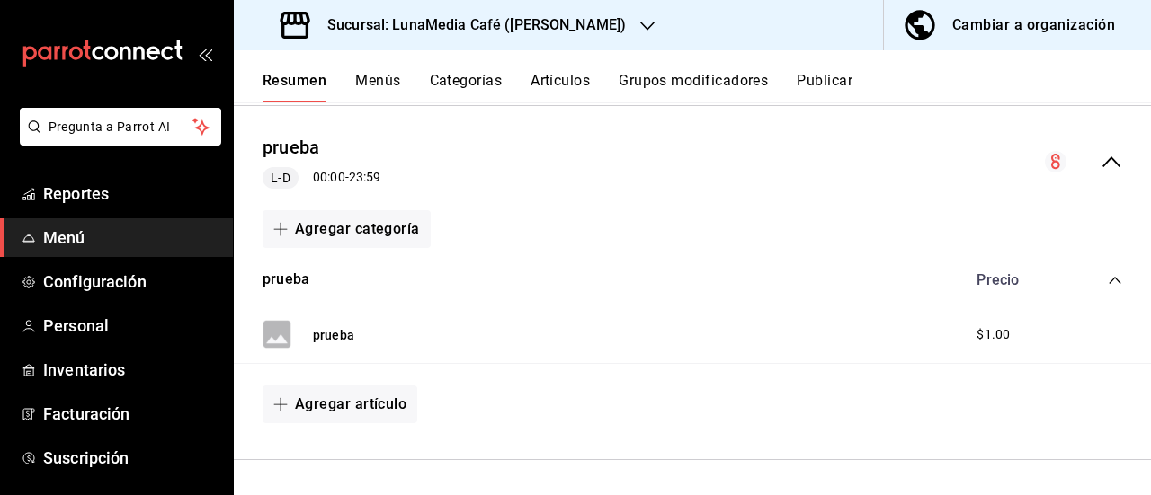
click at [1100, 160] on icon "collapse-menu-row" at bounding box center [1111, 162] width 22 height 22
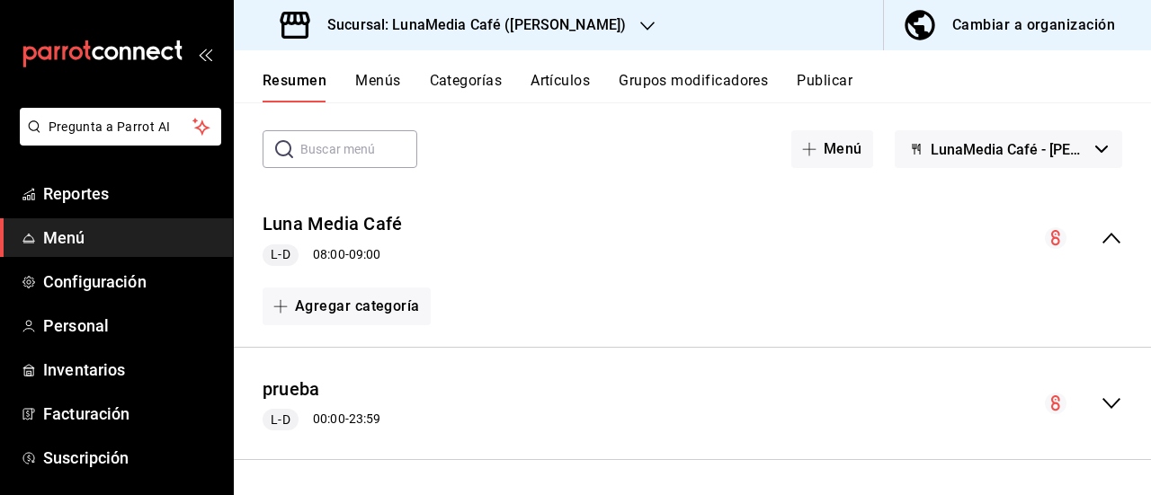
click at [325, 391] on div "prueba L-D 00:00 - 23:59" at bounding box center [322, 404] width 118 height 55
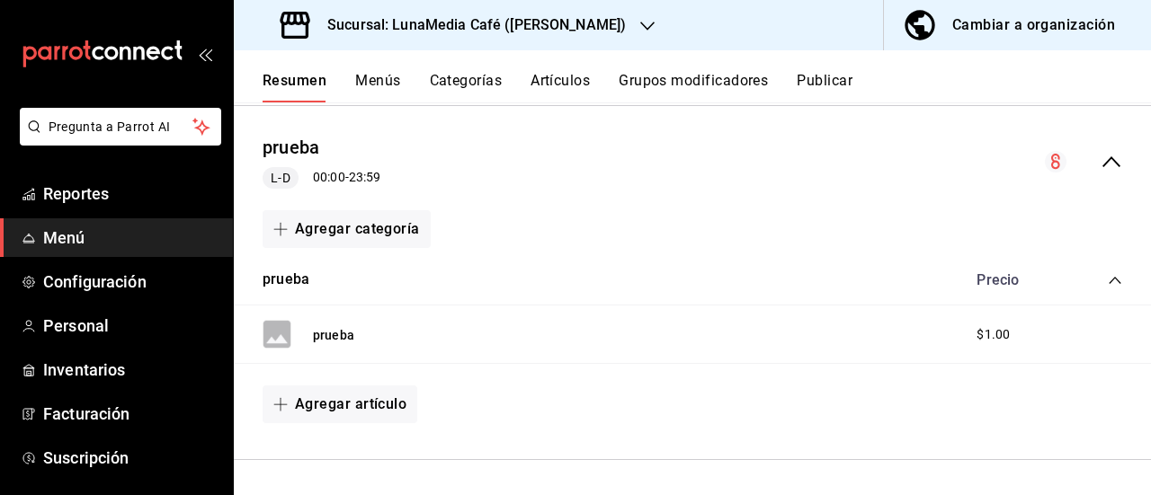
click at [307, 329] on div "prueba" at bounding box center [309, 334] width 92 height 29
click at [354, 328] on div "prueba $1.00" at bounding box center [692, 335] width 917 height 58
click at [976, 328] on span "$1.00" at bounding box center [992, 334] width 33 height 19
click at [140, 276] on span "Configuración" at bounding box center [130, 282] width 175 height 24
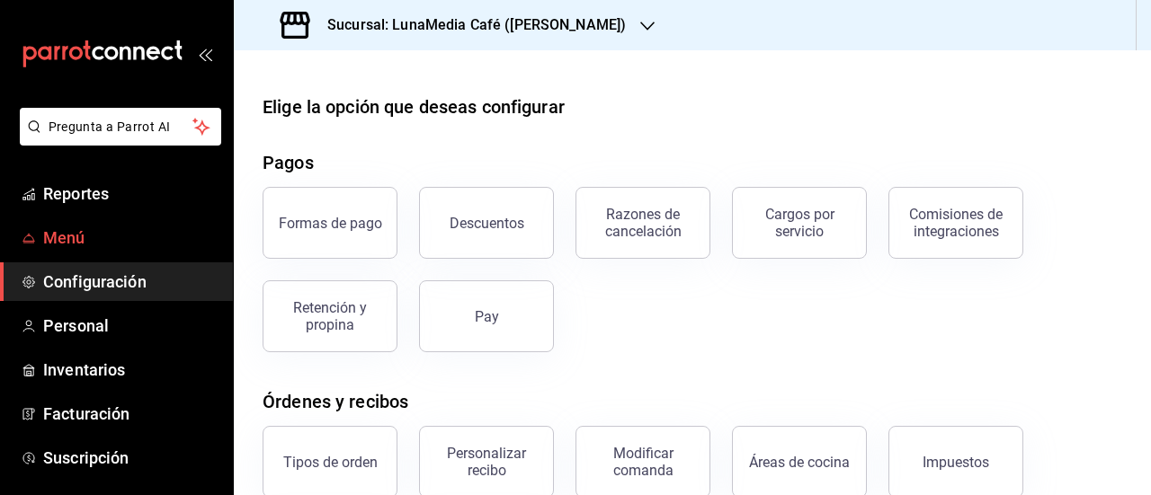
click at [93, 231] on span "Menú" at bounding box center [130, 238] width 175 height 24
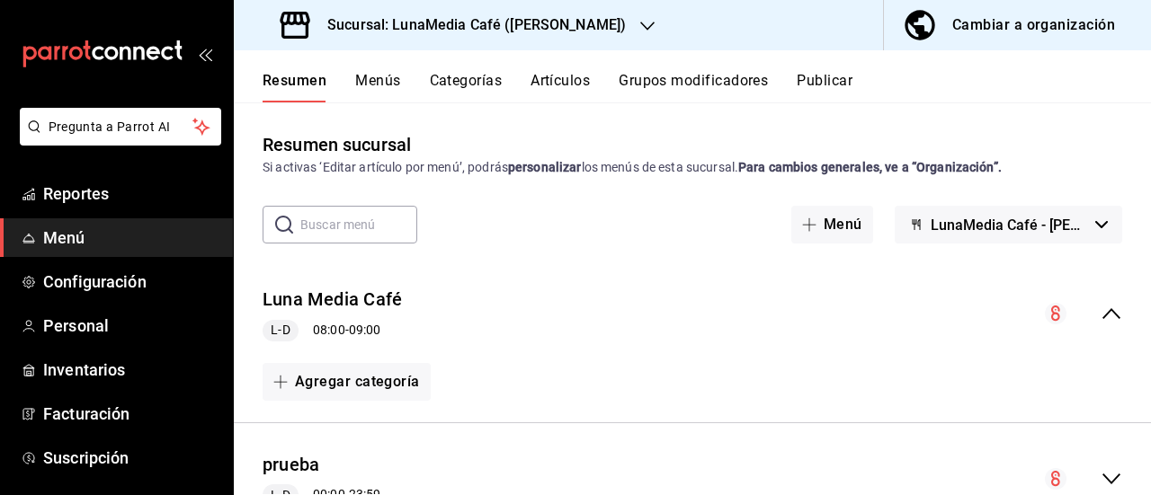
click at [1003, 222] on span "LunaMedia Café - [PERSON_NAME]" at bounding box center [1008, 225] width 157 height 17
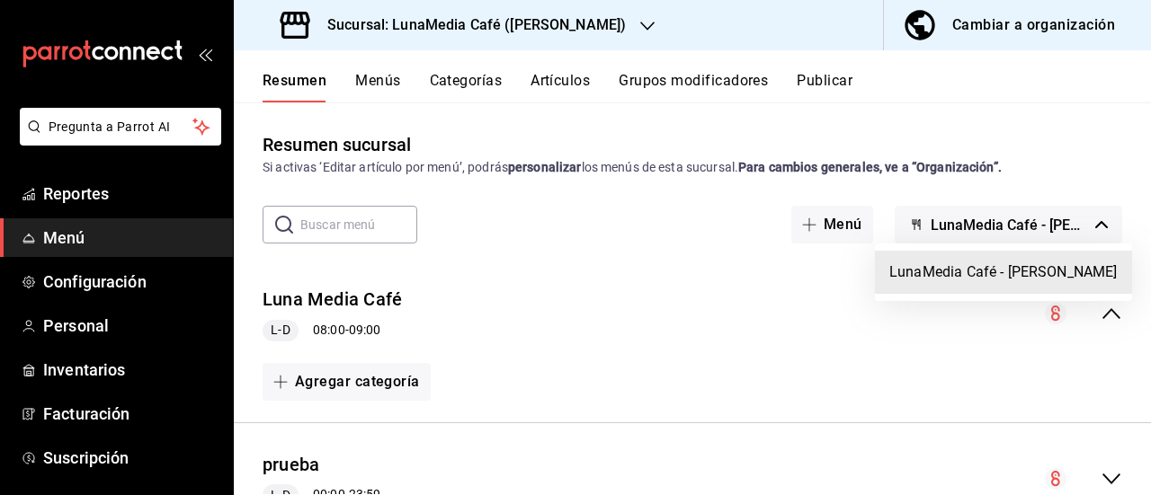
click at [1003, 222] on div at bounding box center [575, 247] width 1151 height 495
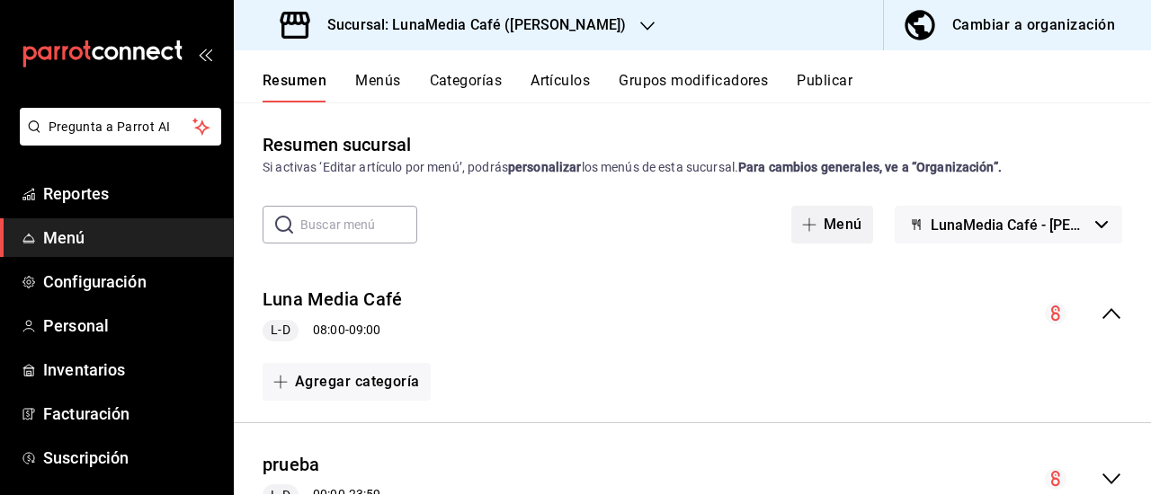
click at [804, 218] on icon "button" at bounding box center [809, 225] width 14 height 14
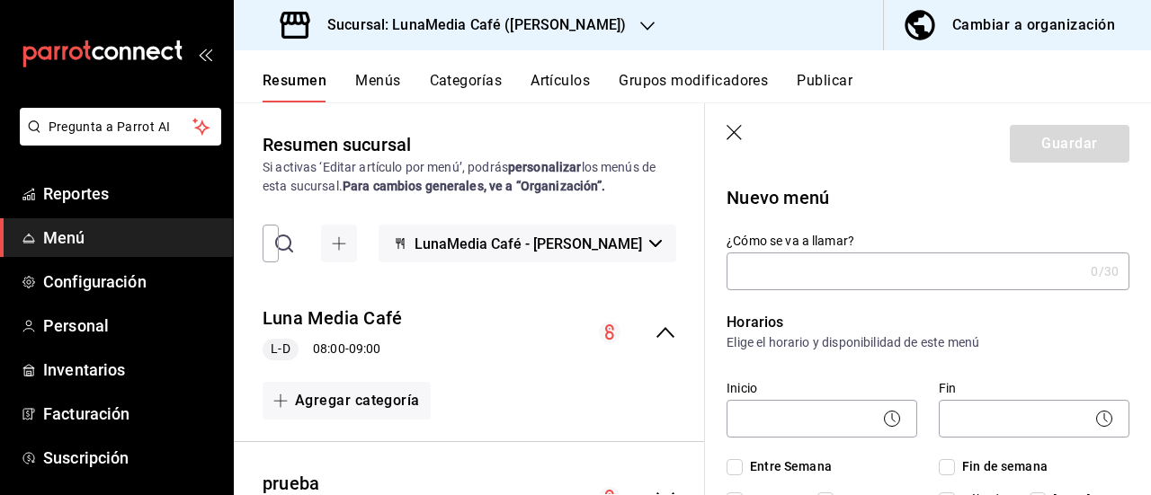
click at [749, 143] on header "Guardar" at bounding box center [928, 140] width 446 height 74
click at [746, 137] on header "Guardar" at bounding box center [928, 140] width 446 height 74
click at [739, 136] on icon "button" at bounding box center [735, 134] width 18 height 18
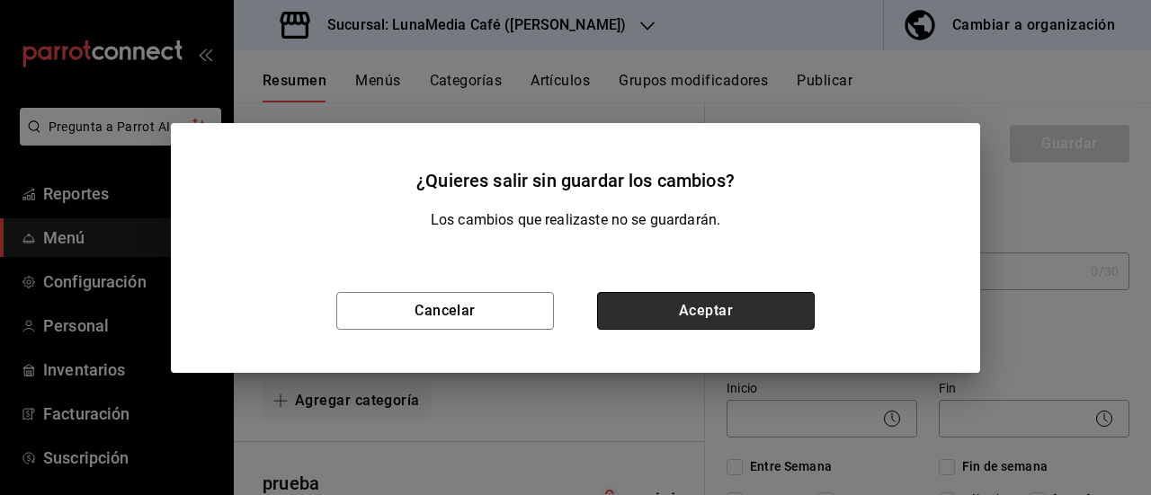
click at [730, 314] on button "Aceptar" at bounding box center [706, 311] width 218 height 38
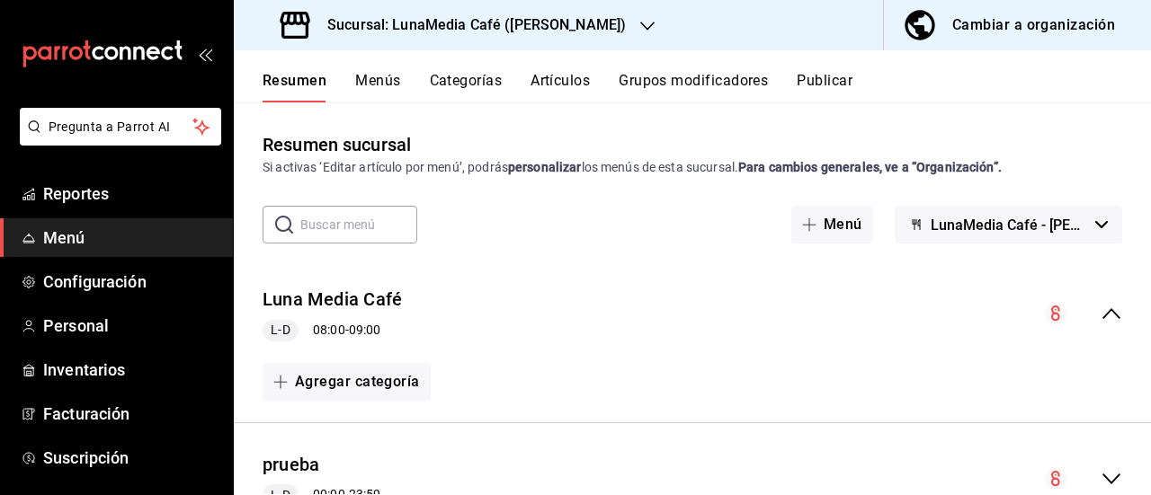
scroll to position [76, 0]
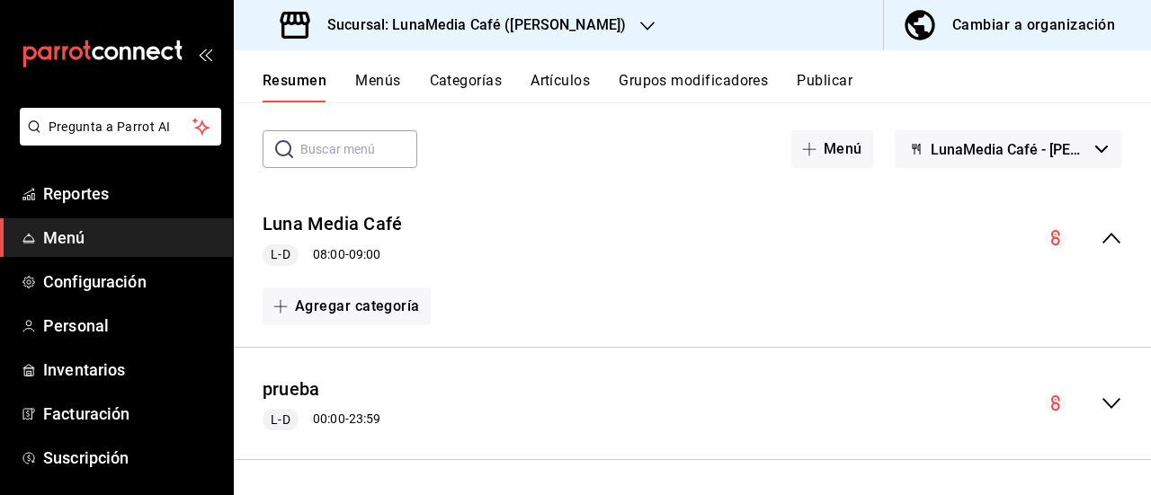
click at [1045, 395] on circle "collapse-menu-row" at bounding box center [1056, 404] width 22 height 22
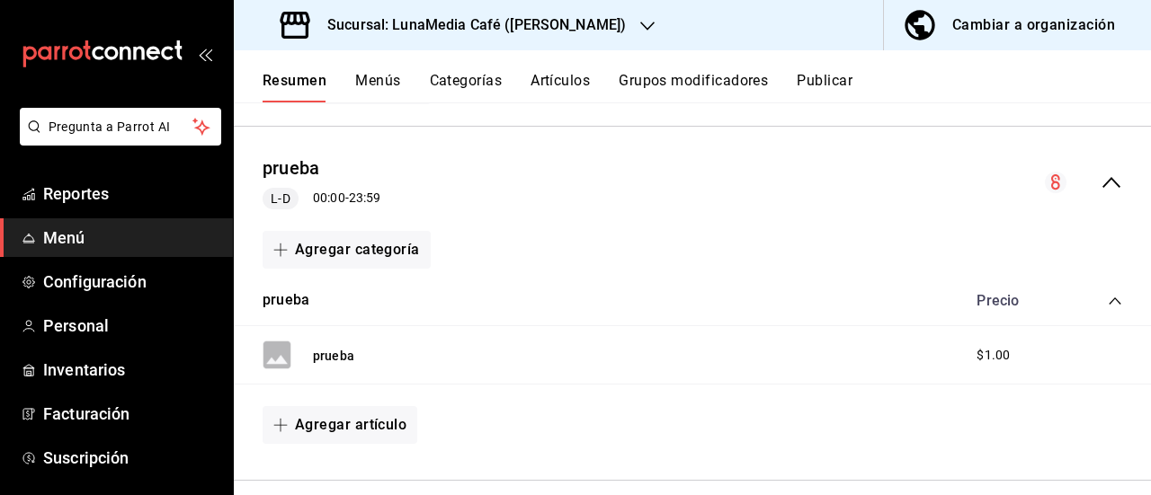
scroll to position [317, 0]
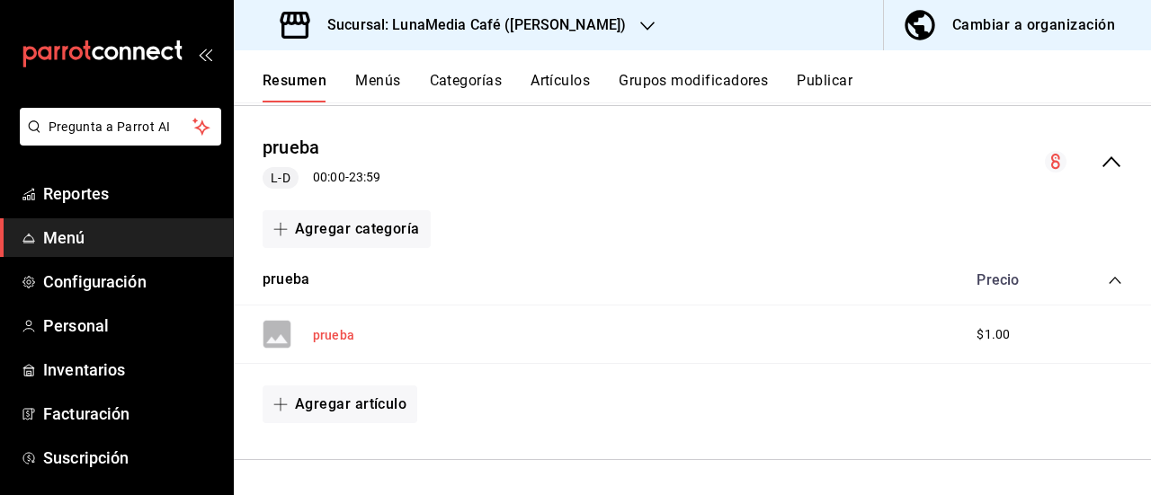
click at [328, 331] on button "prueba" at bounding box center [333, 335] width 41 height 18
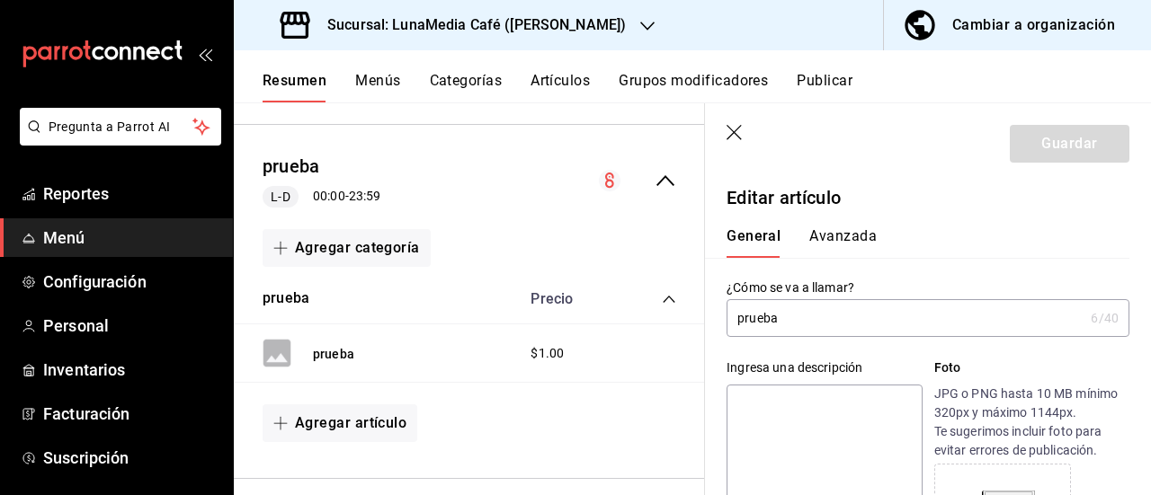
click at [835, 239] on button "Avanzada" at bounding box center [842, 242] width 67 height 31
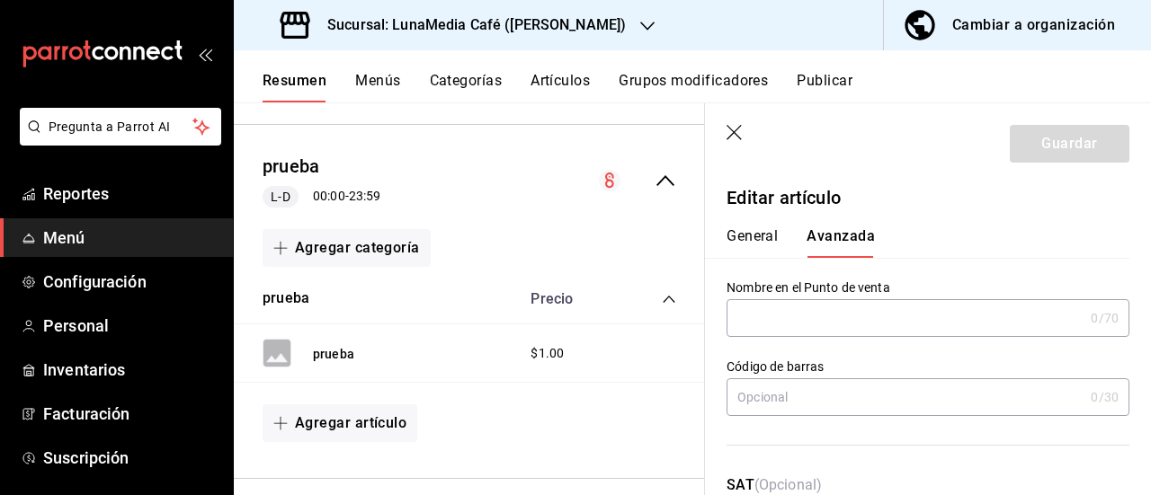
click at [755, 235] on button "General" at bounding box center [751, 242] width 51 height 31
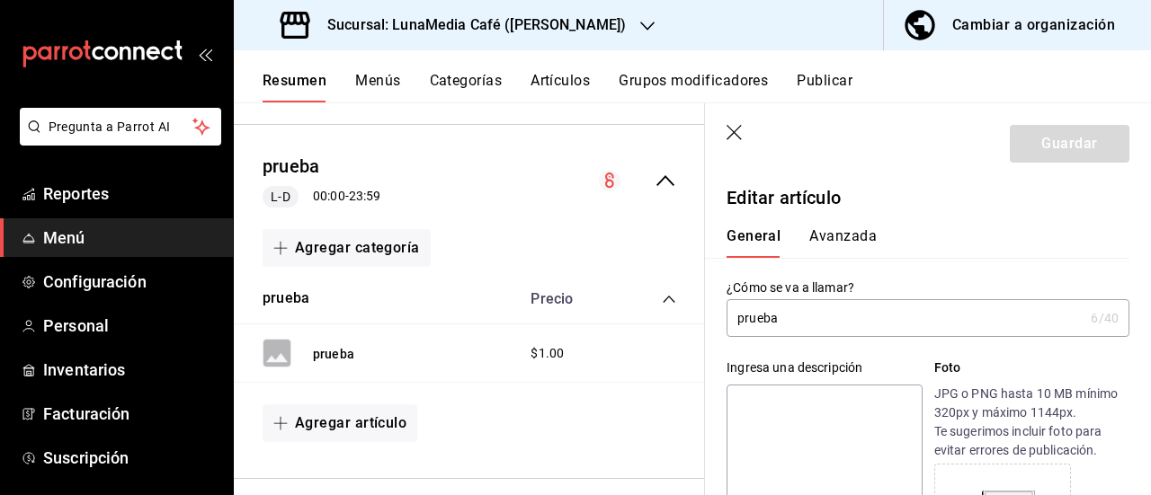
click at [725, 135] on header "Guardar" at bounding box center [928, 140] width 446 height 74
click at [726, 129] on icon "button" at bounding box center [735, 134] width 18 height 18
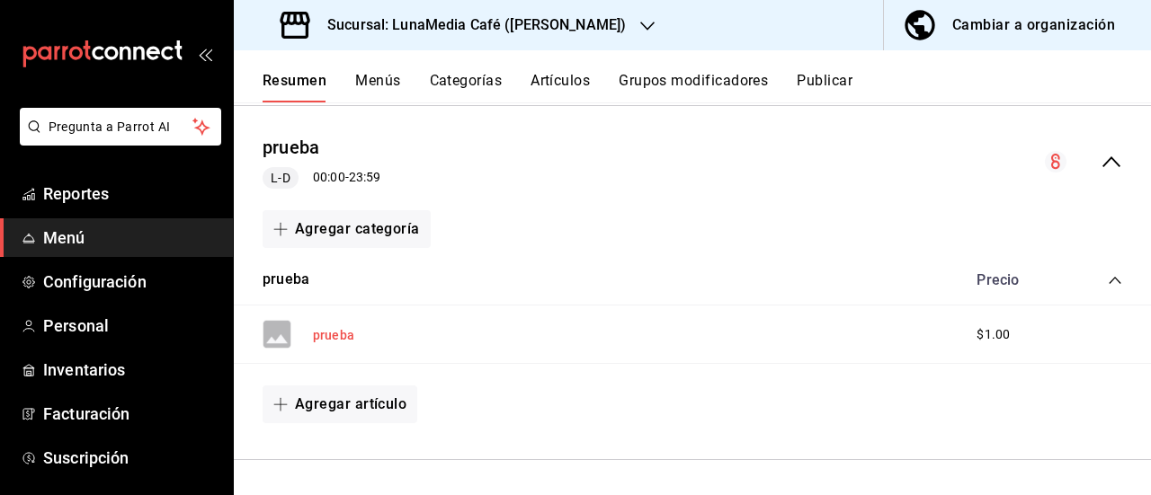
click at [325, 329] on button "prueba" at bounding box center [333, 335] width 41 height 18
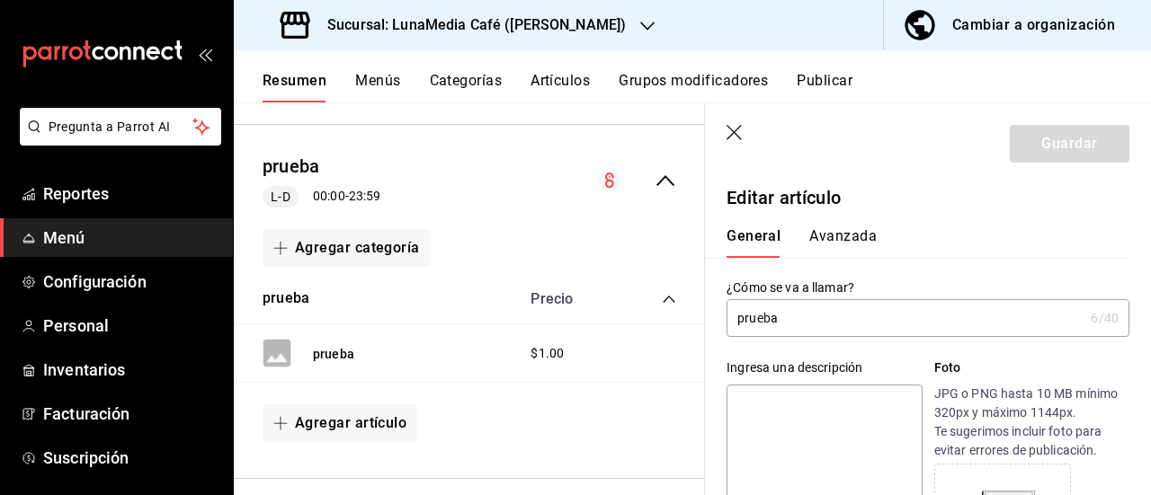
click at [739, 133] on icon "button" at bounding box center [735, 134] width 18 height 18
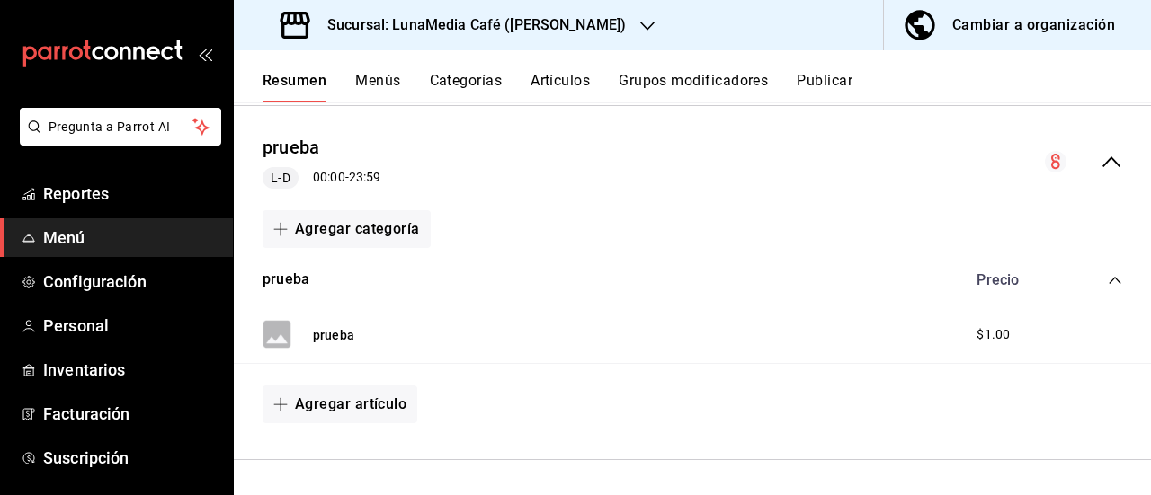
click at [978, 334] on span "$1.00" at bounding box center [992, 334] width 33 height 19
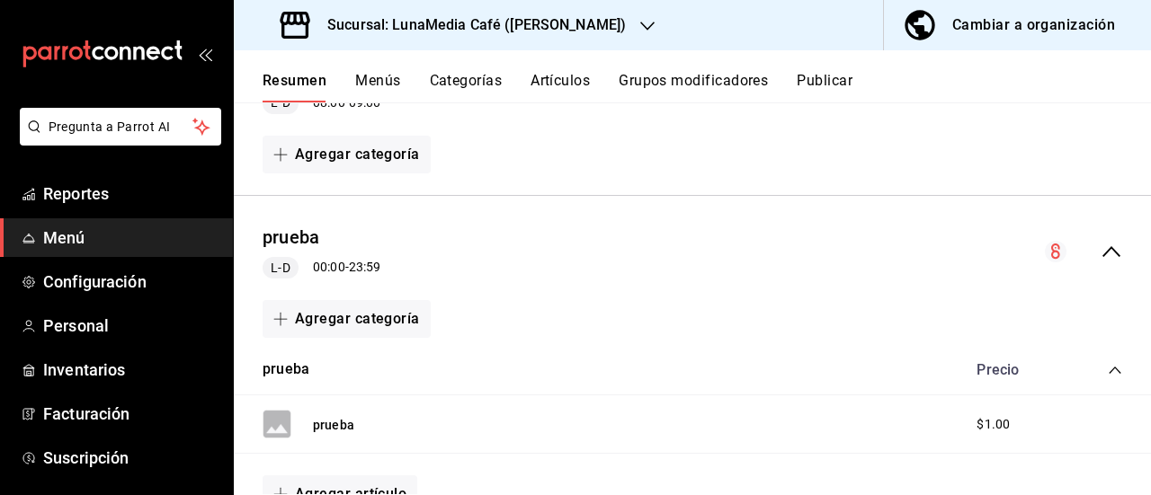
click at [399, 258] on div "prueba L-D 00:00 - 23:59" at bounding box center [692, 252] width 917 height 84
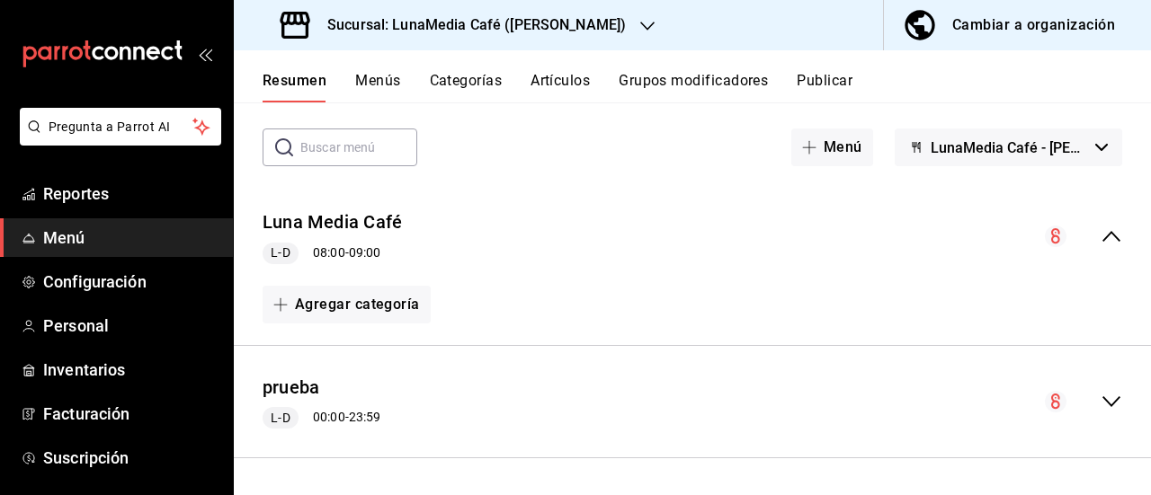
scroll to position [76, 0]
click at [1100, 397] on icon "collapse-menu-row" at bounding box center [1111, 404] width 22 height 22
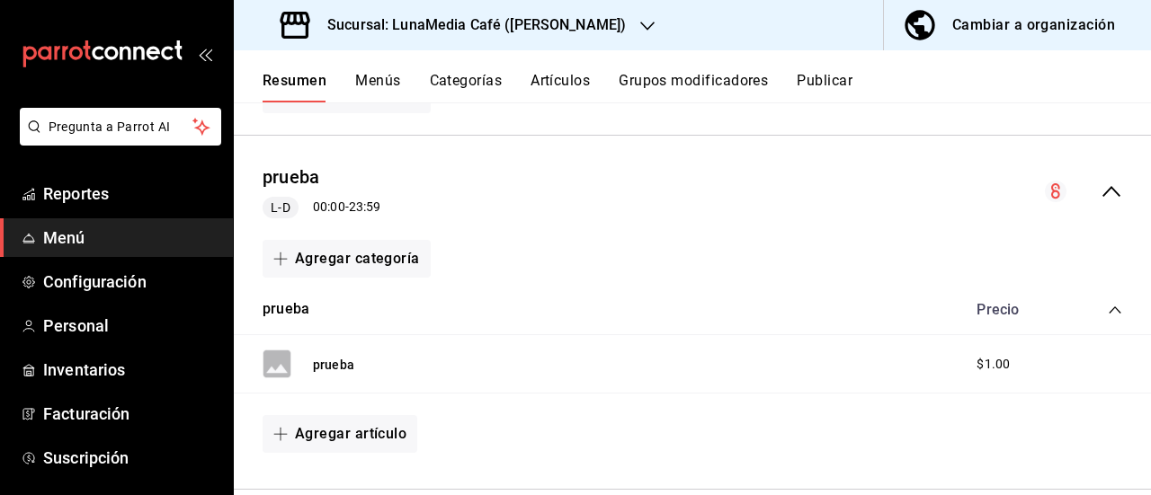
scroll to position [317, 0]
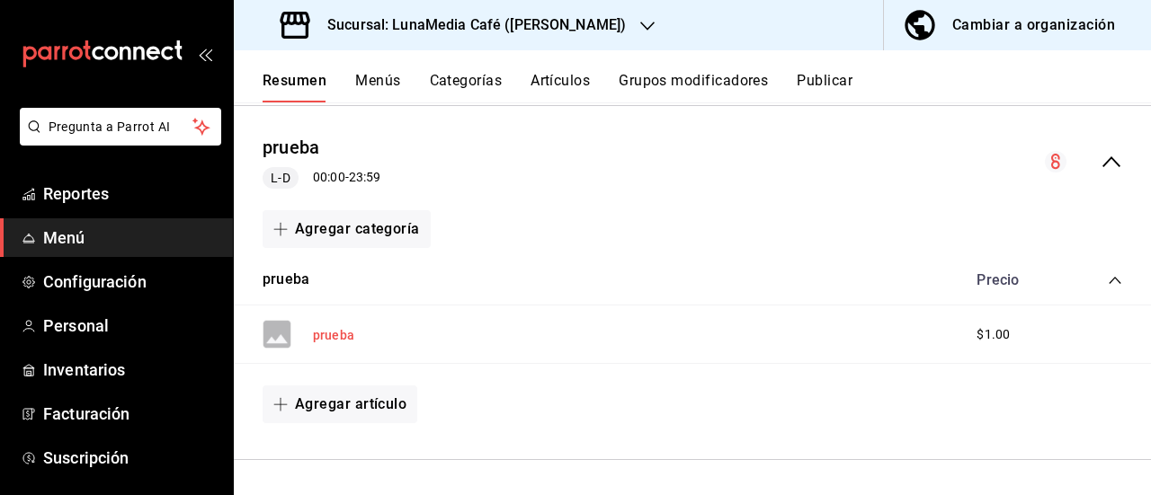
click at [327, 334] on button "prueba" at bounding box center [333, 335] width 41 height 18
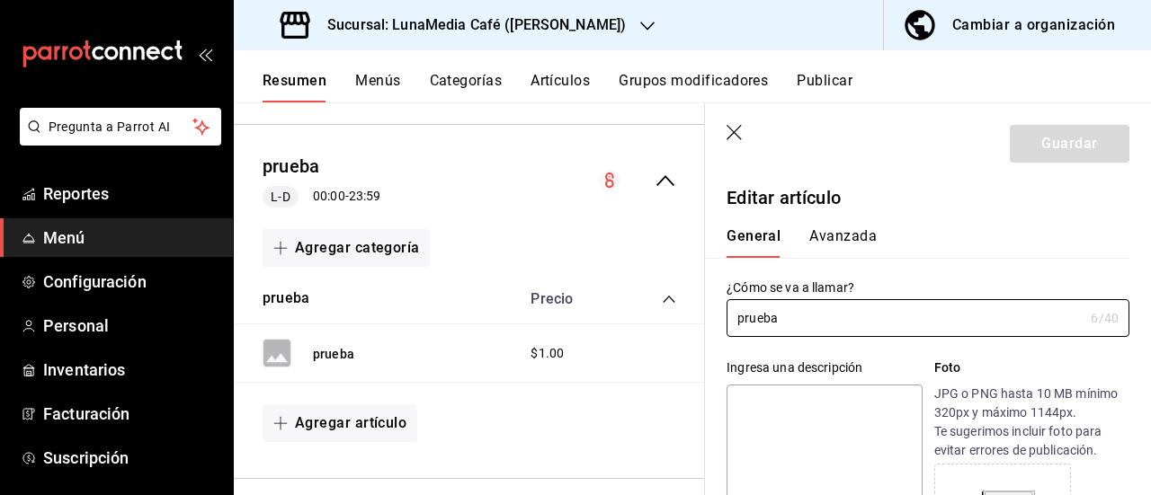
click at [920, 148] on header "Guardar" at bounding box center [928, 140] width 446 height 74
click at [730, 132] on icon "button" at bounding box center [735, 134] width 18 height 18
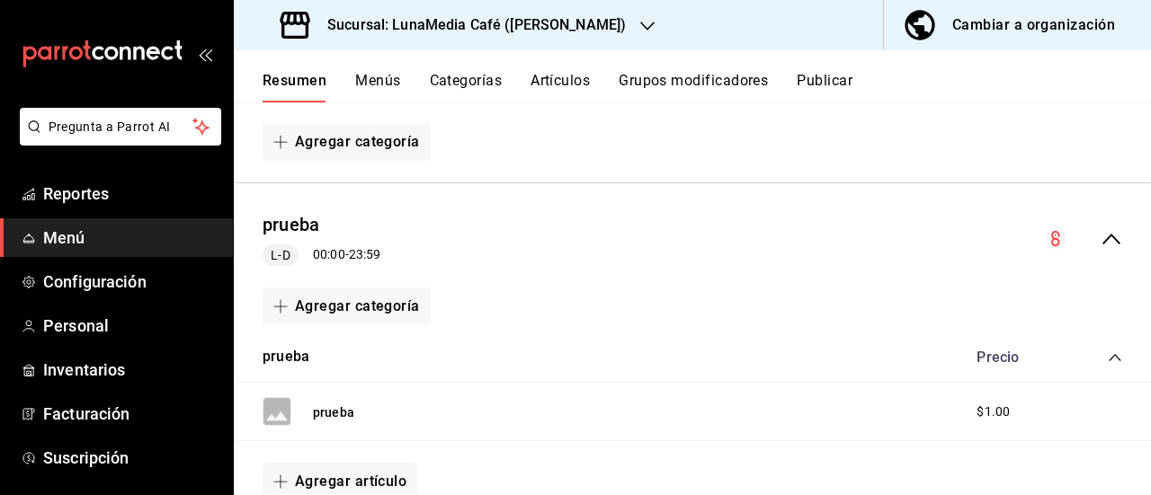
scroll to position [138, 0]
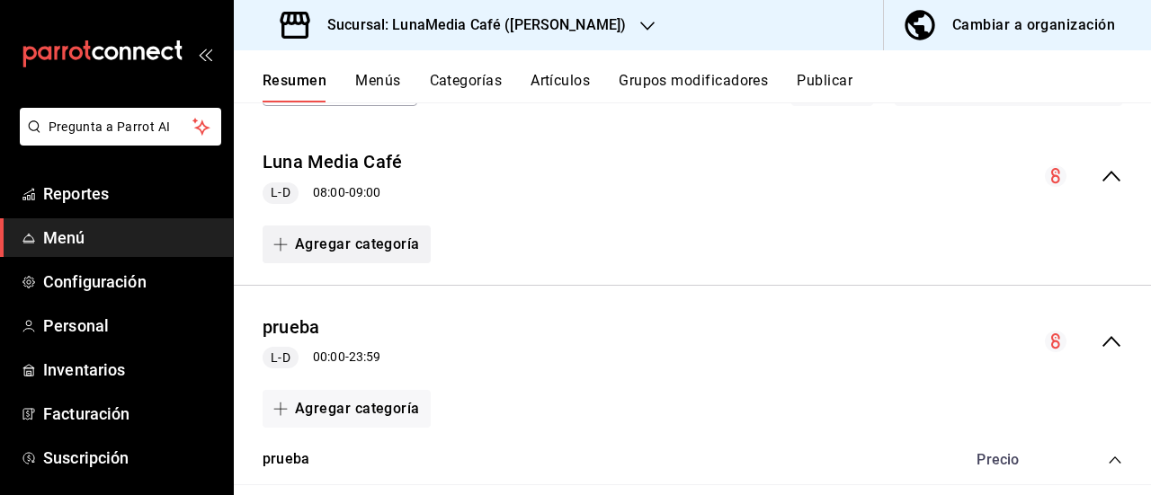
click at [352, 241] on button "Agregar categoría" at bounding box center [347, 245] width 168 height 38
click at [522, 219] on div at bounding box center [575, 247] width 1151 height 495
click at [357, 243] on button "Agregar categoría" at bounding box center [347, 245] width 168 height 38
click at [336, 337] on li "Categoría nueva" at bounding box center [340, 336] width 154 height 44
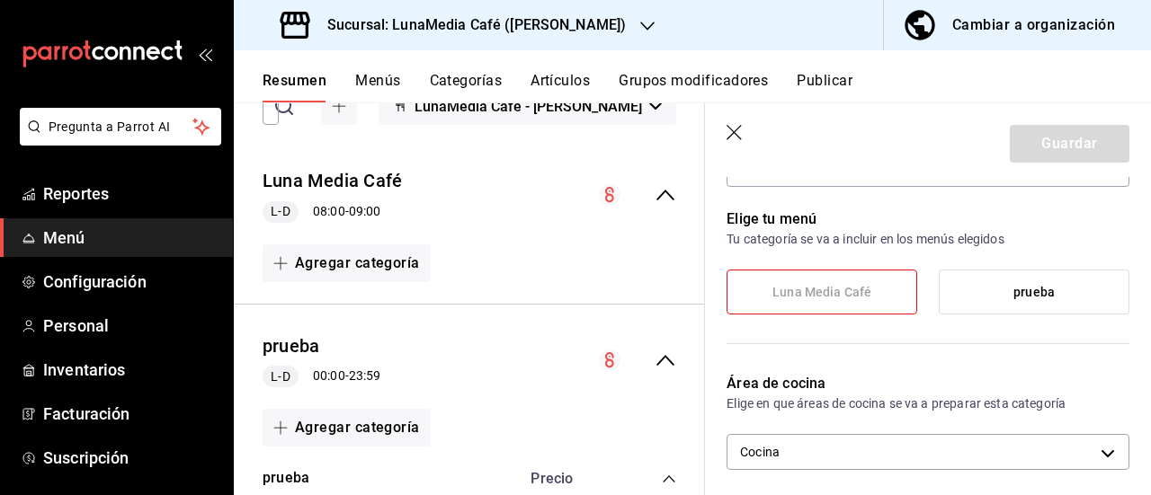
scroll to position [270, 0]
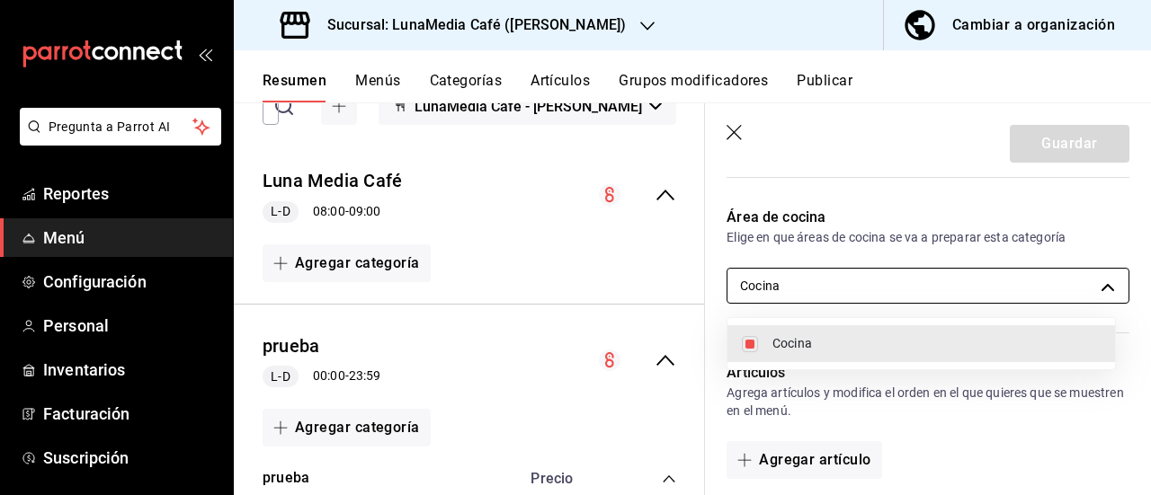
click at [784, 281] on body "Pregunta a Parrot AI Reportes Menú Configuración Personal Inventarios Facturaci…" at bounding box center [575, 247] width 1151 height 495
click at [784, 281] on div at bounding box center [575, 247] width 1151 height 495
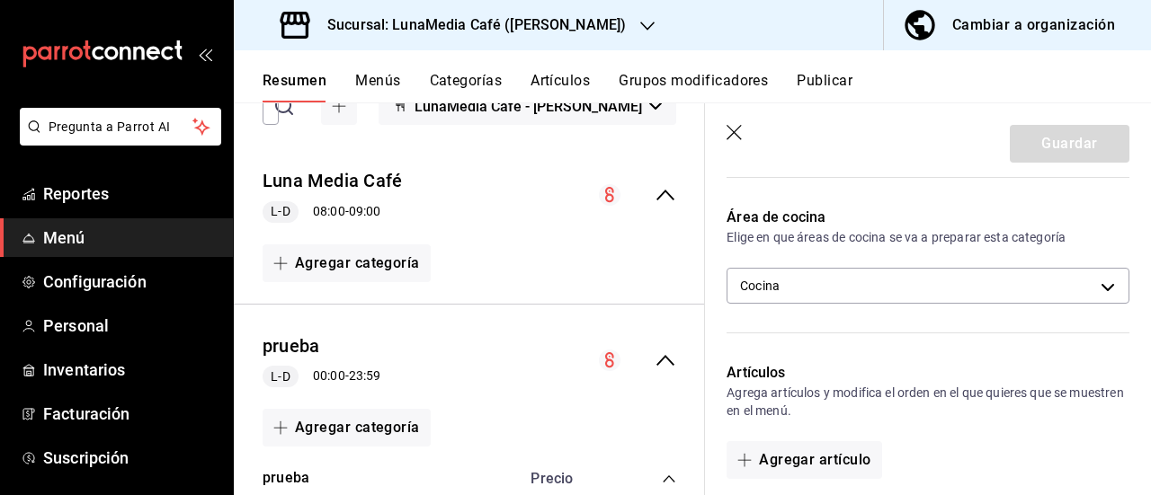
click at [726, 137] on icon "button" at bounding box center [735, 134] width 18 height 18
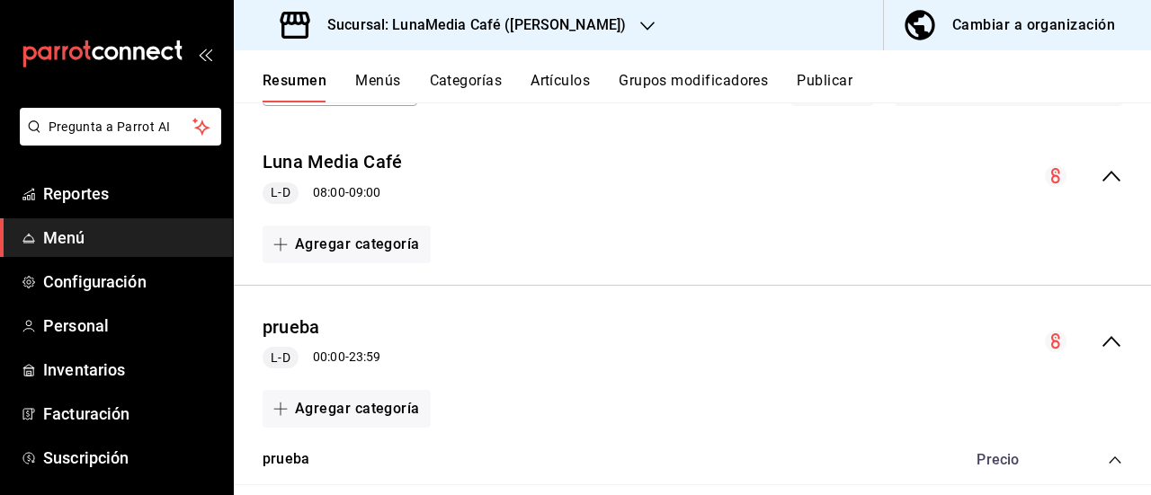
click at [455, 85] on button "Categorías" at bounding box center [466, 87] width 73 height 31
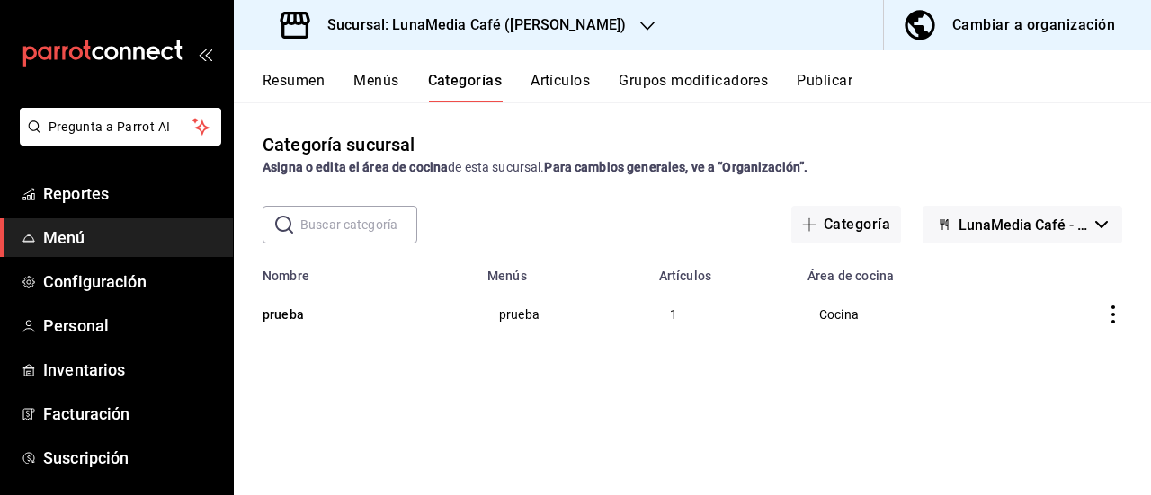
click at [1102, 314] on td "categoriesTable" at bounding box center [1082, 314] width 138 height 62
click at [1108, 310] on icon "actions" at bounding box center [1113, 315] width 18 height 18
click at [1037, 426] on span "Eliminar" at bounding box center [1059, 430] width 46 height 14
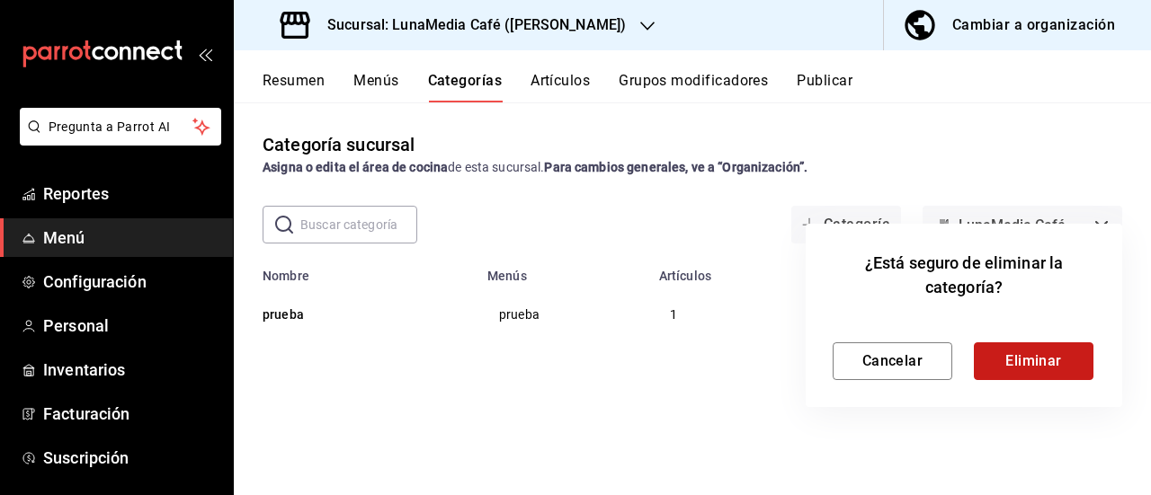
click at [1000, 357] on button "Eliminar" at bounding box center [1034, 362] width 120 height 38
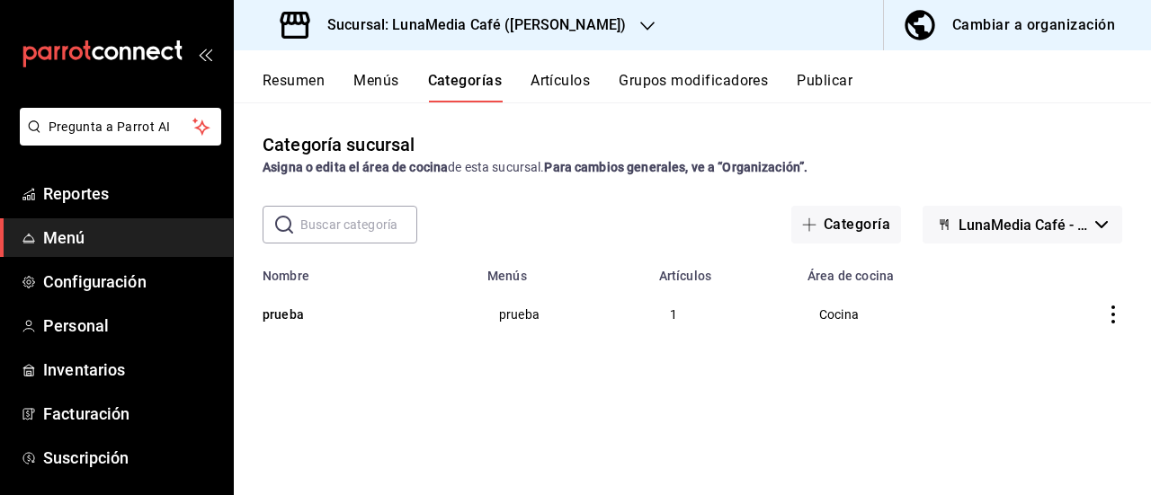
click at [1117, 316] on icon "actions" at bounding box center [1113, 315] width 18 height 18
click at [1027, 435] on div at bounding box center [1019, 432] width 32 height 18
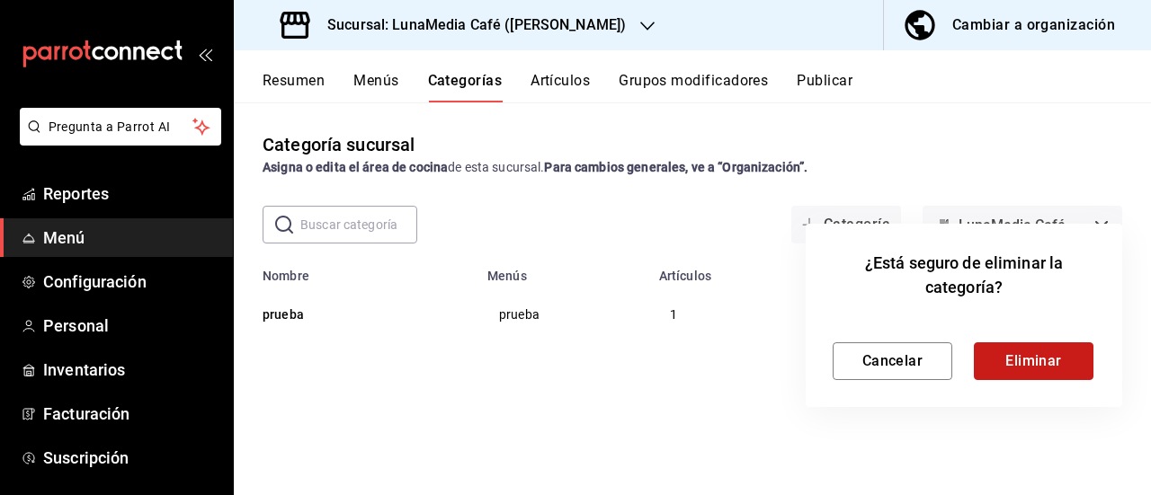
click at [1021, 360] on button "Eliminar" at bounding box center [1034, 362] width 120 height 38
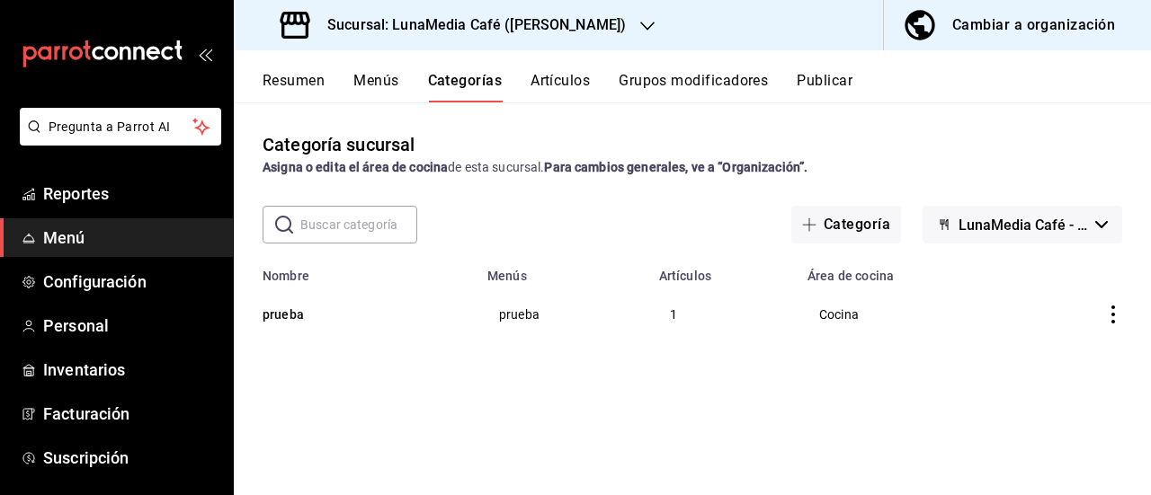
click at [1116, 305] on td "categoriesTable" at bounding box center [1082, 314] width 138 height 62
click at [1108, 314] on icon "actions" at bounding box center [1113, 315] width 18 height 18
click at [1017, 426] on icon at bounding box center [1012, 430] width 13 height 15
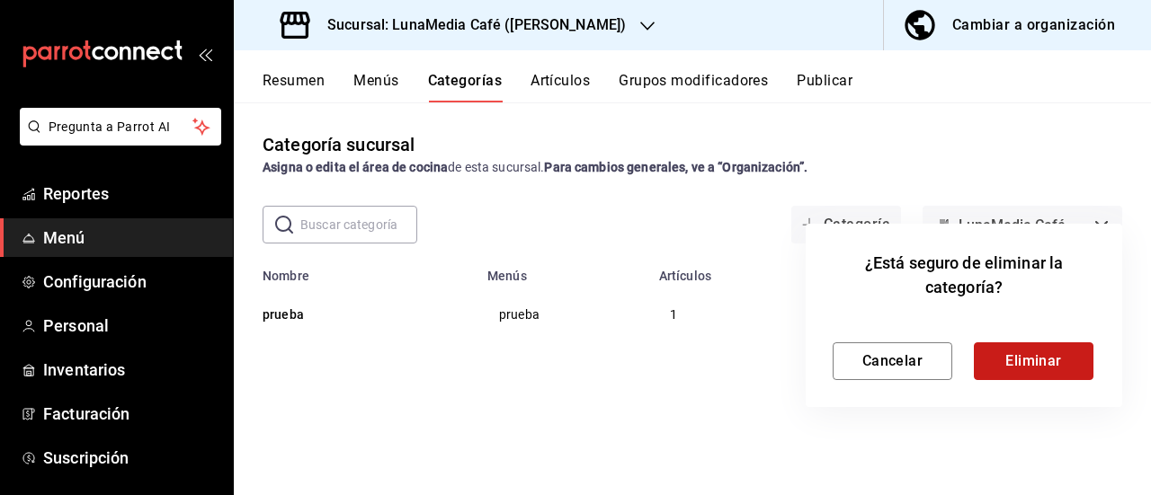
click at [1036, 359] on button "Eliminar" at bounding box center [1034, 362] width 120 height 38
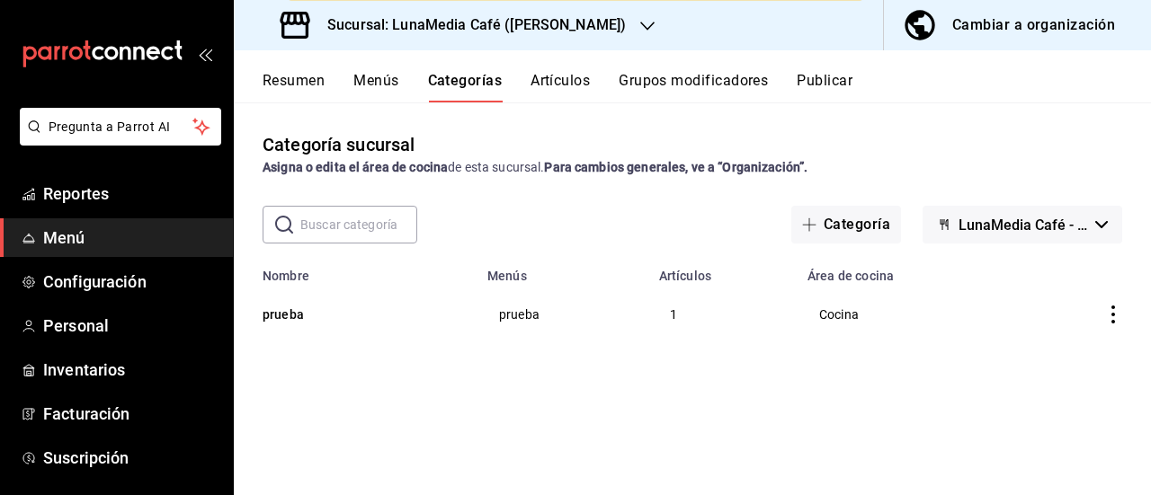
click at [686, 377] on div "Categoría sucursal Asigna o edita el área de cocina de esta sucursal. Para camb…" at bounding box center [692, 298] width 917 height 392
click at [383, 102] on button "Menús" at bounding box center [375, 87] width 45 height 31
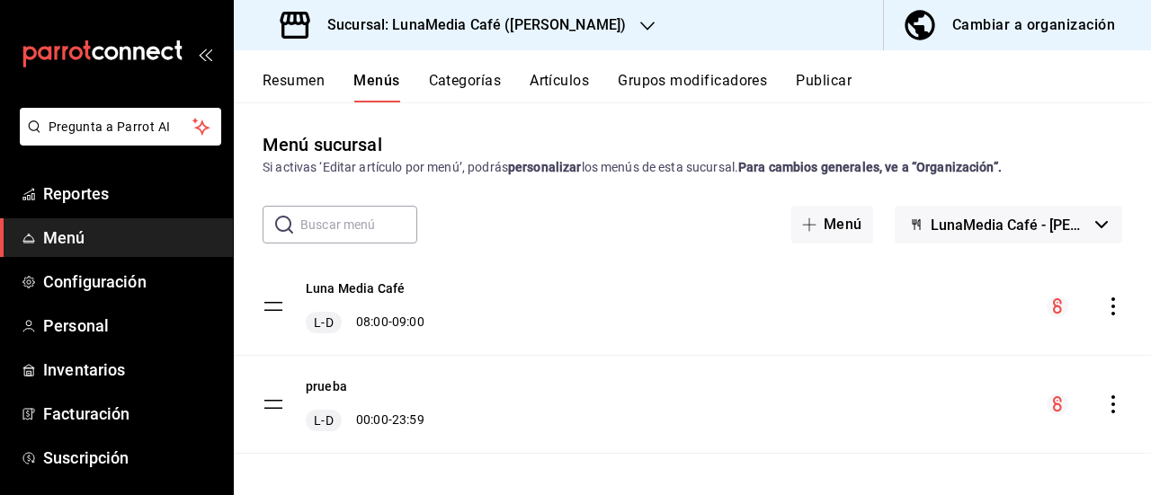
scroll to position [9, 0]
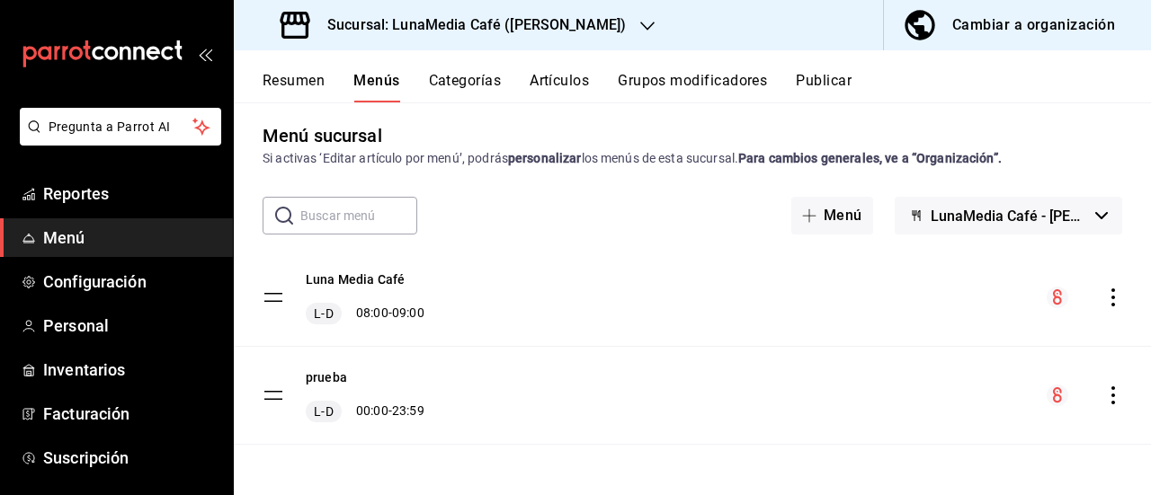
click at [262, 400] on div "prueba L-D 00:00 - 23:59" at bounding box center [692, 395] width 917 height 97
click at [270, 395] on tbody "Luna Media Café L-D 08:00 - 09:00 prueba L-D 00:00 - 23:59" at bounding box center [692, 347] width 917 height 196
drag, startPoint x: 270, startPoint y: 395, endPoint x: 1106, endPoint y: 391, distance: 836.1
click at [1106, 391] on icon "actions" at bounding box center [1113, 396] width 18 height 18
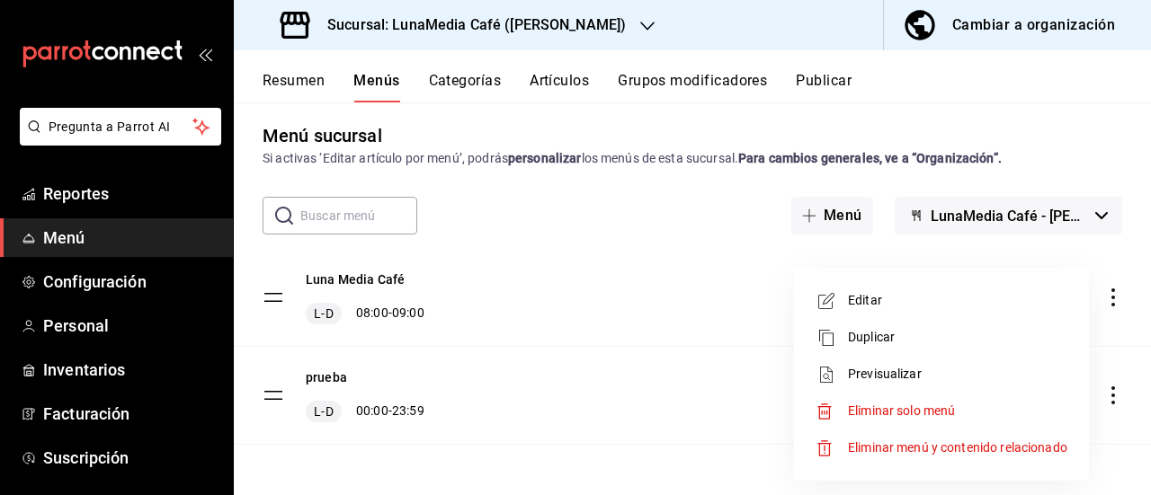
click at [897, 448] on span "Eliminar menú y contenido relacionado" at bounding box center [957, 447] width 219 height 14
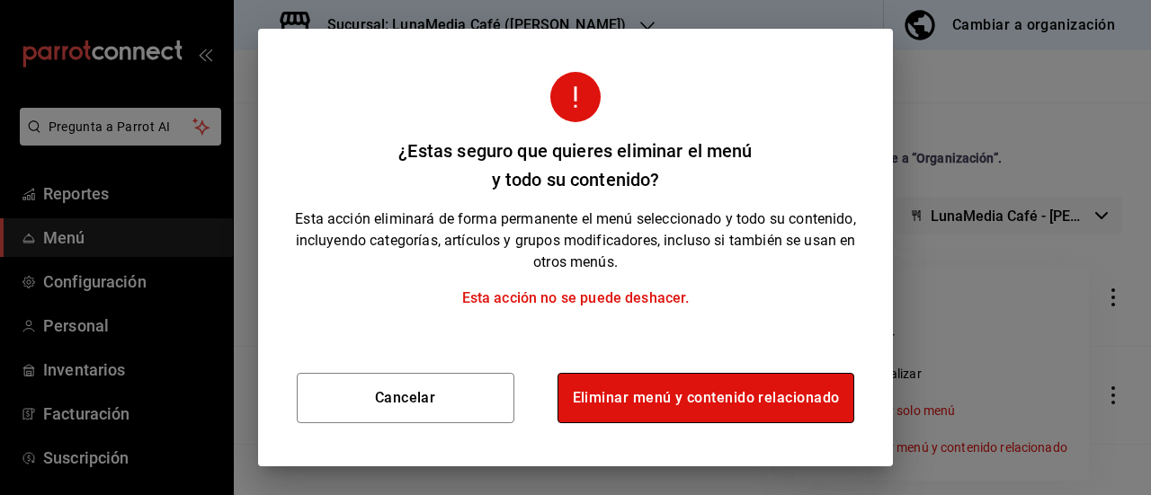
click at [778, 407] on button "Eliminar menú y contenido relacionado" at bounding box center [706, 398] width 298 height 50
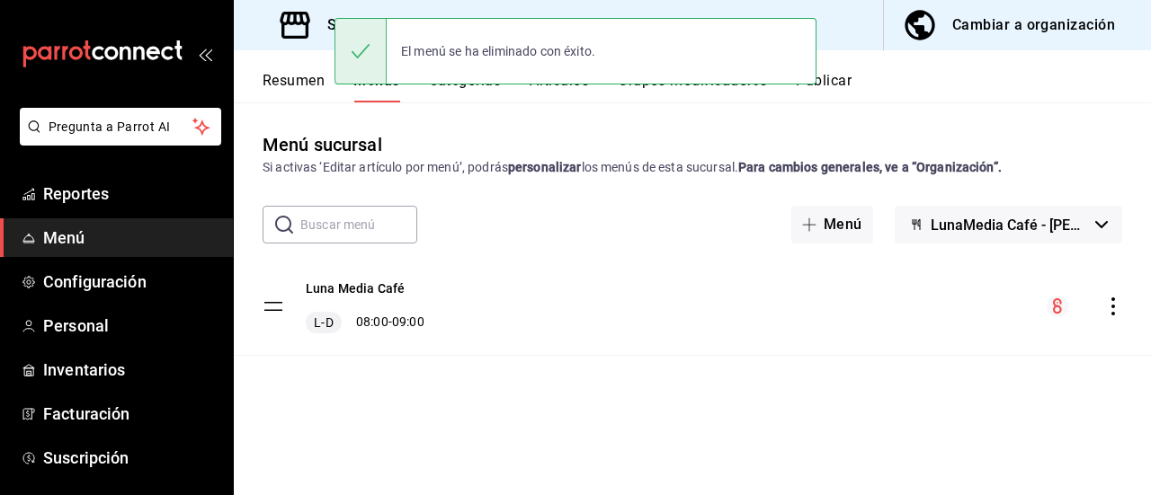
scroll to position [0, 0]
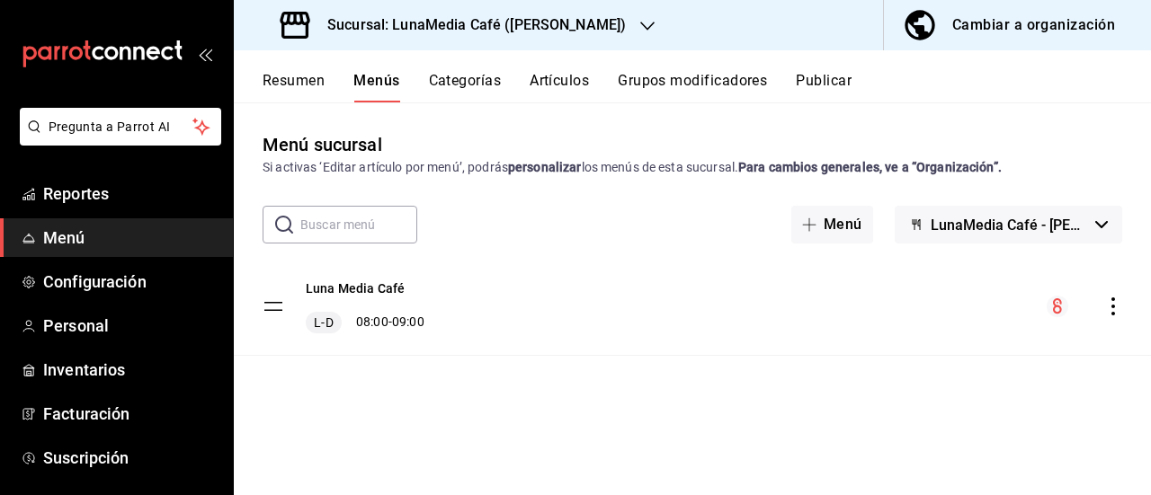
click at [266, 305] on tbody "Luna Media Café L-D 08:00 - 09:00" at bounding box center [692, 307] width 917 height 98
click at [354, 280] on button "Luna Media Café" at bounding box center [355, 289] width 99 height 18
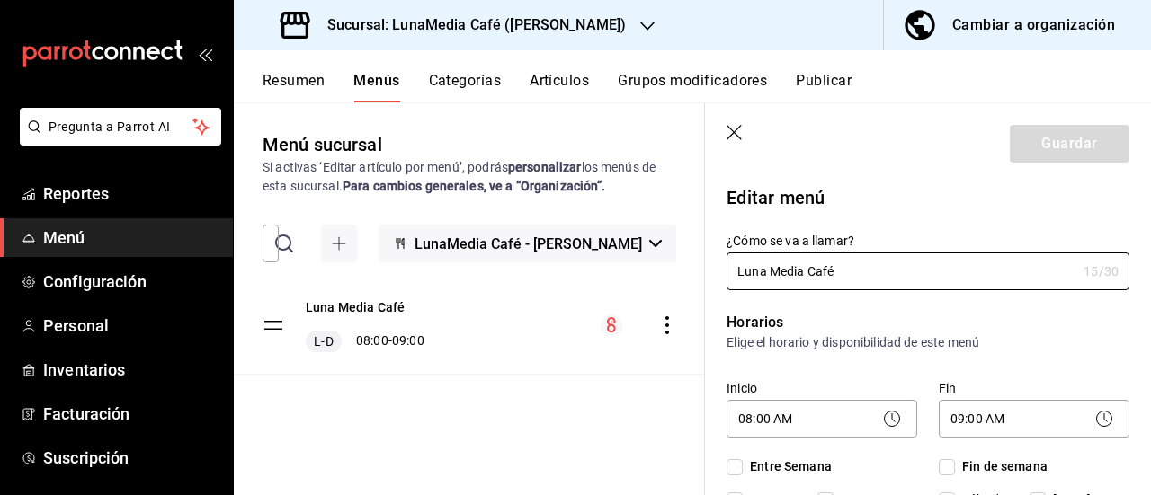
checkbox input "true"
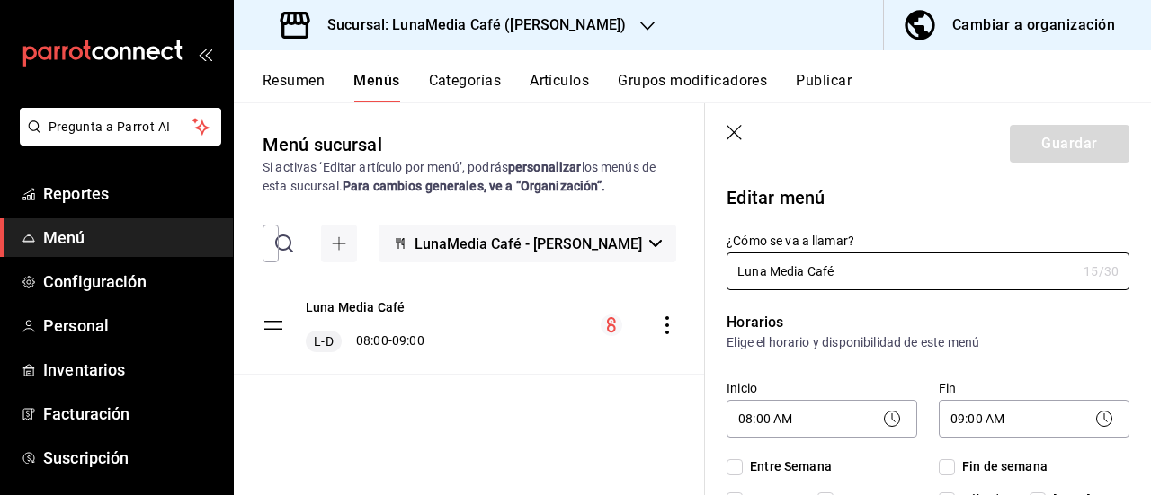
checkbox input "true"
click at [732, 125] on icon "button" at bounding box center [735, 134] width 18 height 18
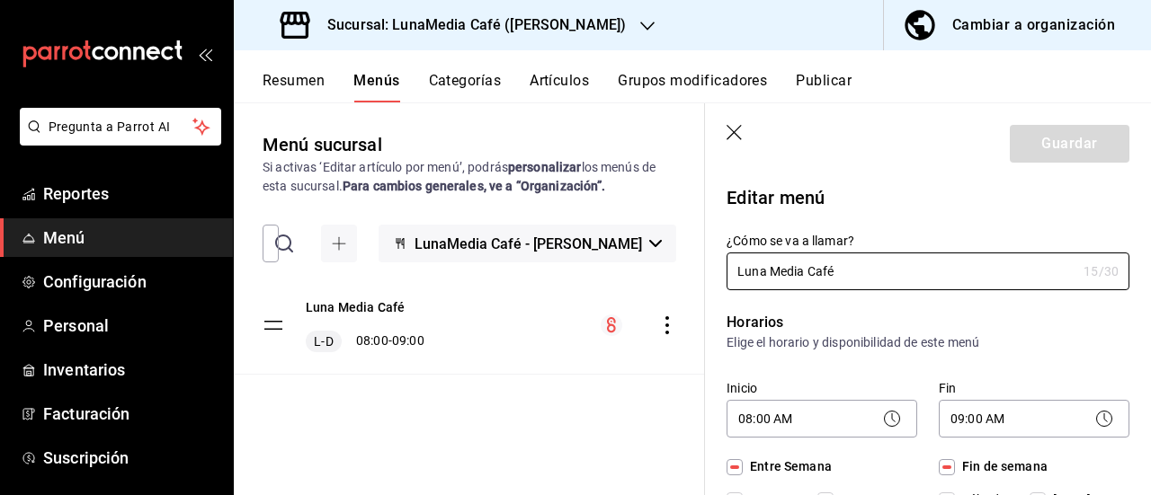
checkbox input "false"
type input "1755808772163"
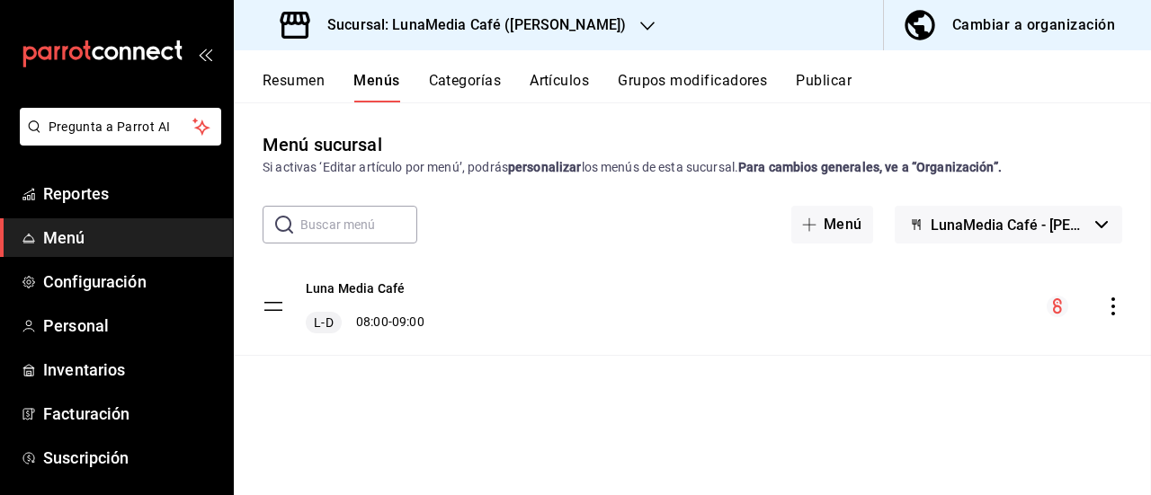
checkbox input "false"
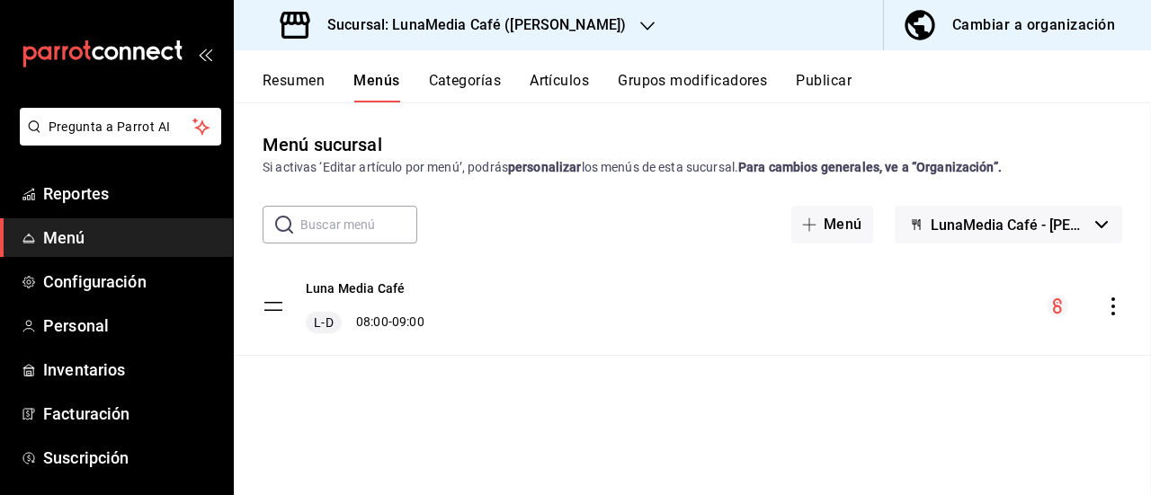
checkbox input "false"
click at [558, 75] on button "Artículos" at bounding box center [558, 87] width 59 height 31
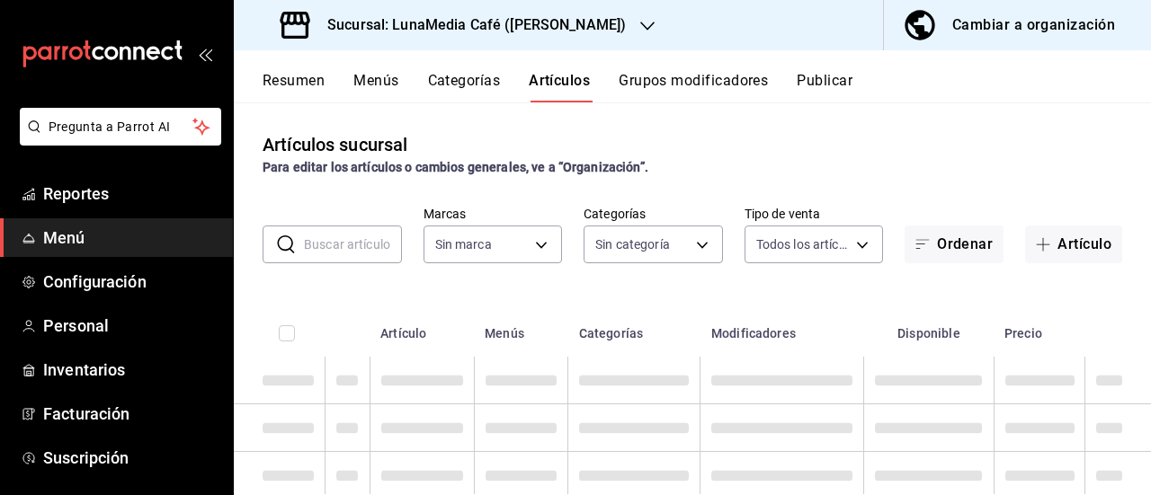
type input "55b5777a-a8f8-4194-81d5-7e3cda734f68"
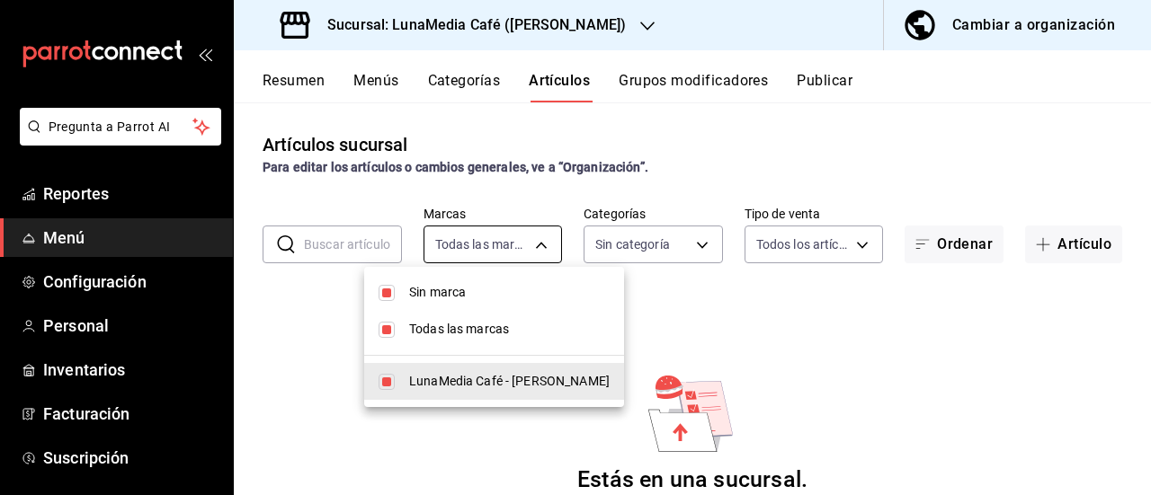
click at [467, 247] on body "Pregunta a Parrot AI Reportes Menú Configuración Personal Inventarios Facturaci…" at bounding box center [575, 247] width 1151 height 495
click at [467, 247] on div at bounding box center [575, 247] width 1151 height 495
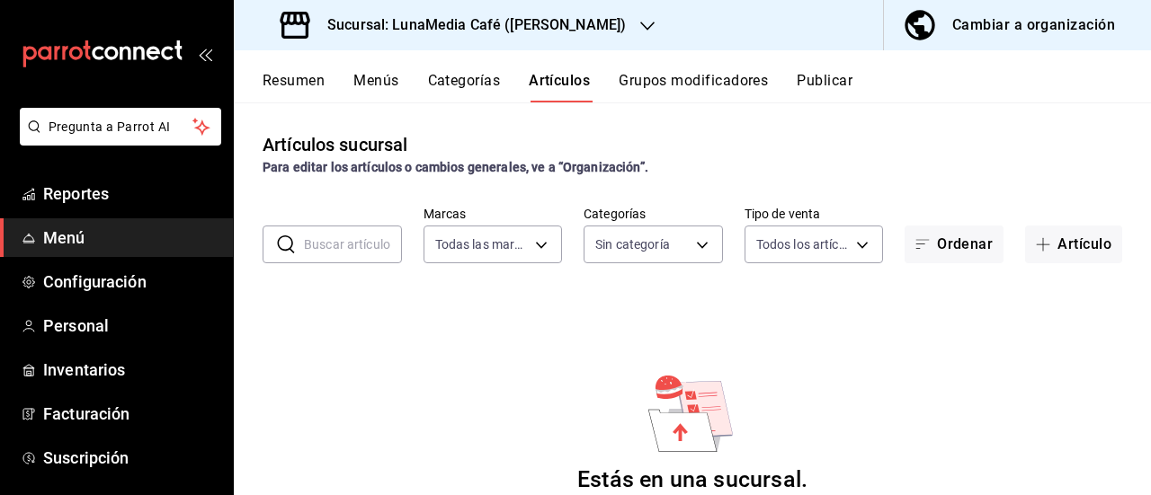
click at [478, 100] on button "Categorías" at bounding box center [464, 87] width 73 height 31
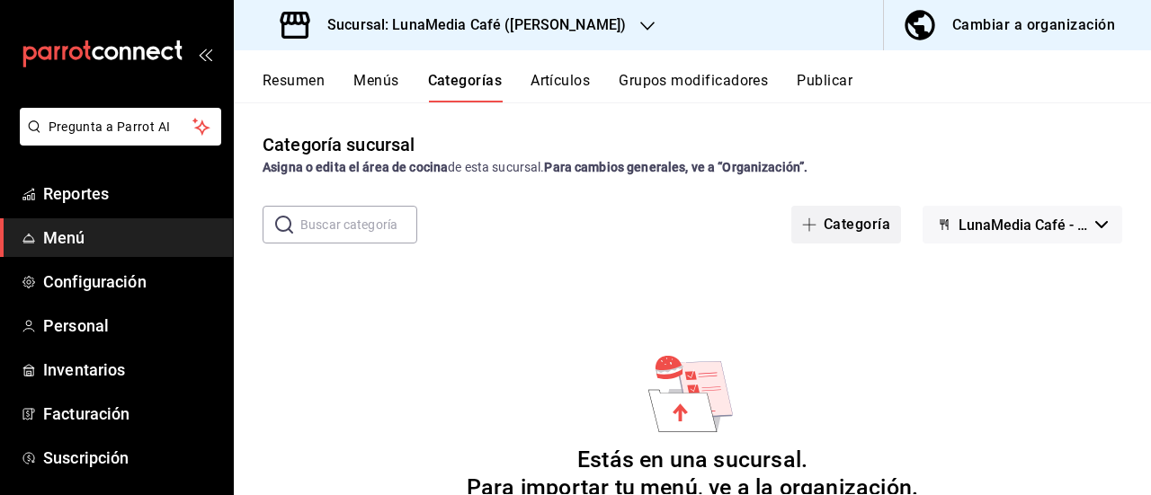
click at [835, 227] on button "Categoría" at bounding box center [846, 225] width 110 height 38
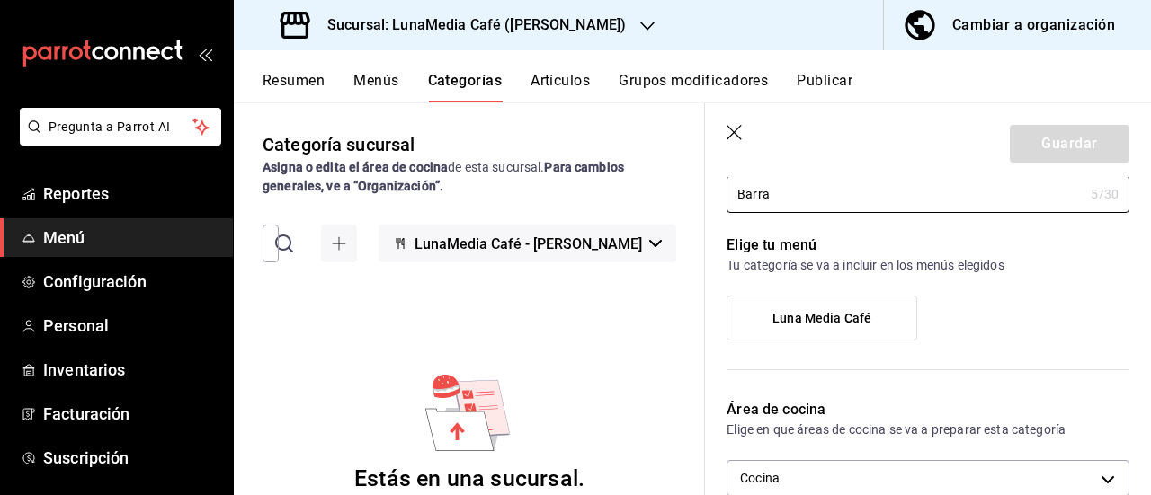
scroll to position [180, 0]
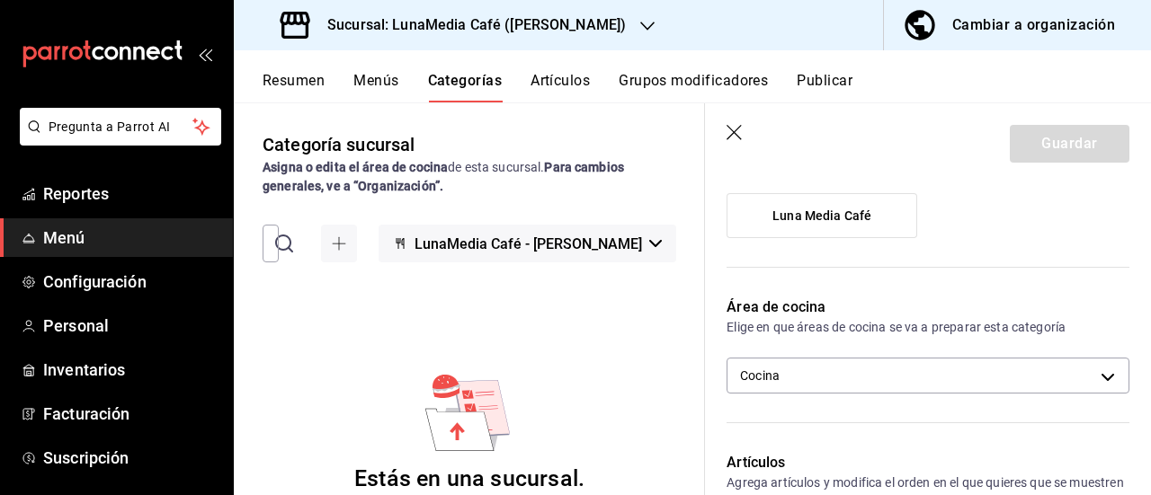
type input "Barra"
click at [833, 222] on span "Luna Media Café" at bounding box center [821, 216] width 99 height 15
click at [0, 0] on input "Luna Media Café" at bounding box center [0, 0] width 0 height 0
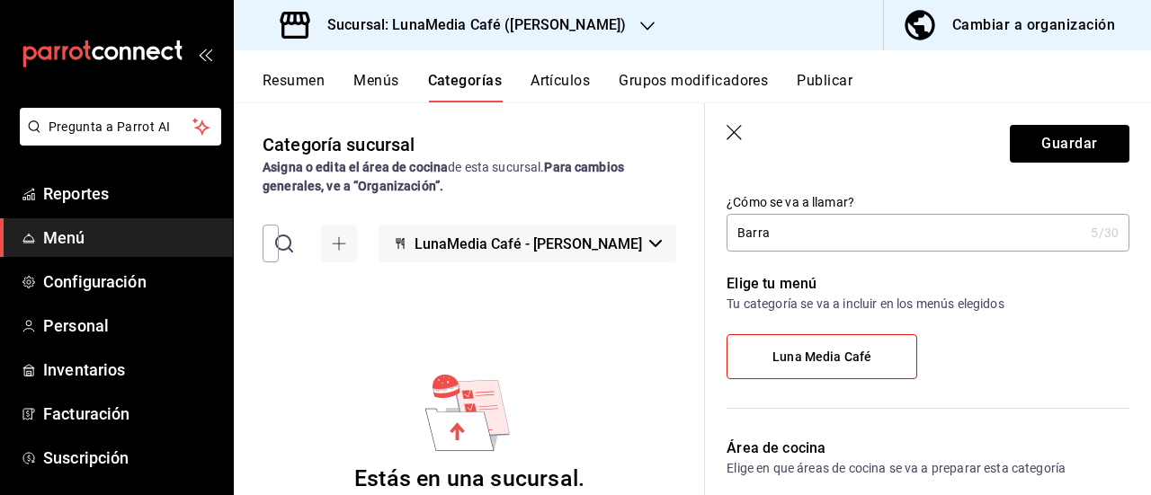
scroll to position [0, 0]
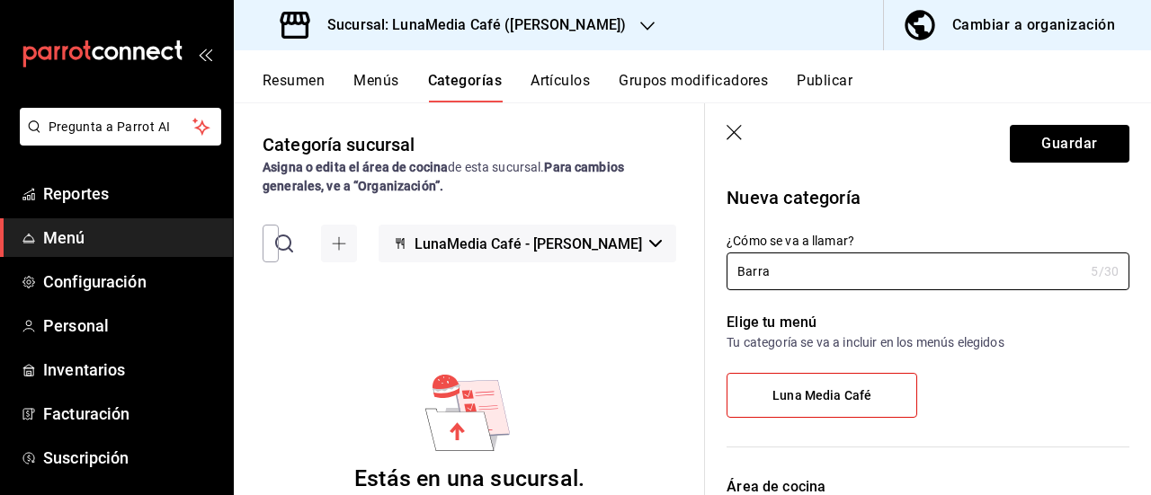
drag, startPoint x: 780, startPoint y: 270, endPoint x: 688, endPoint y: 264, distance: 92.8
click at [688, 264] on main "Categoría sucursal Asigna o edita el área de cocina de esta sucursal. Para camb…" at bounding box center [692, 298] width 917 height 393
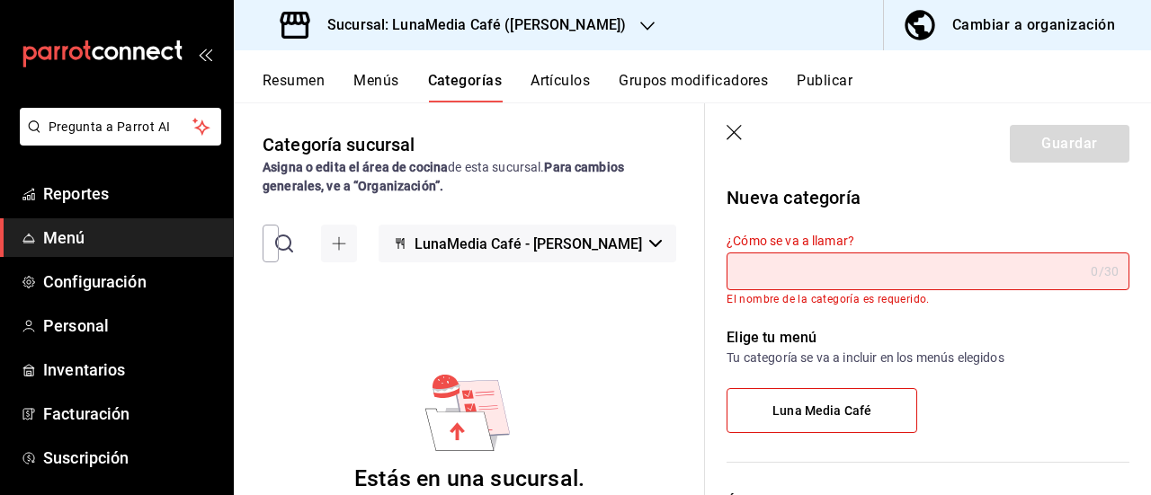
click at [733, 133] on icon "button" at bounding box center [733, 132] width 15 height 15
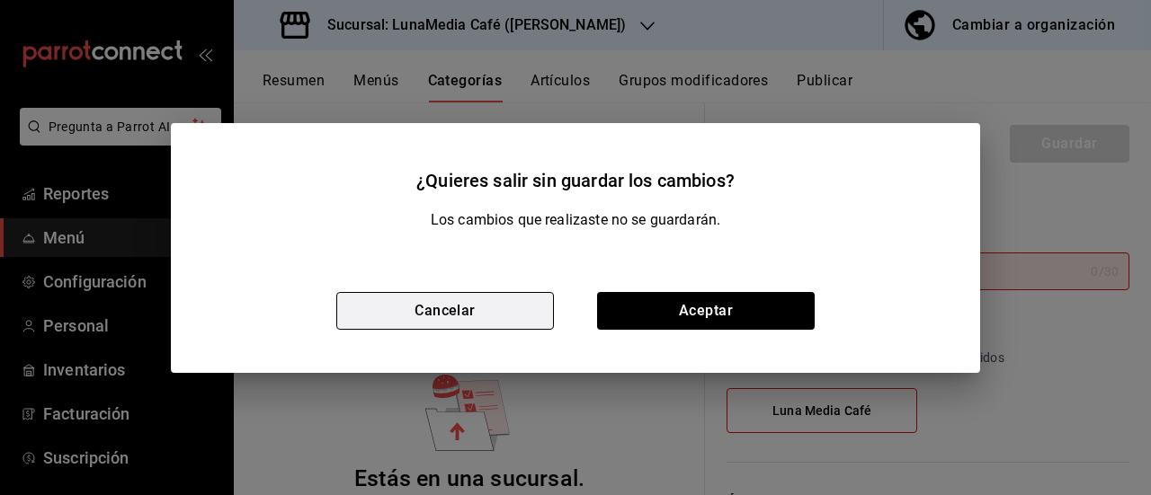
click at [419, 319] on button "Cancelar" at bounding box center [445, 311] width 218 height 38
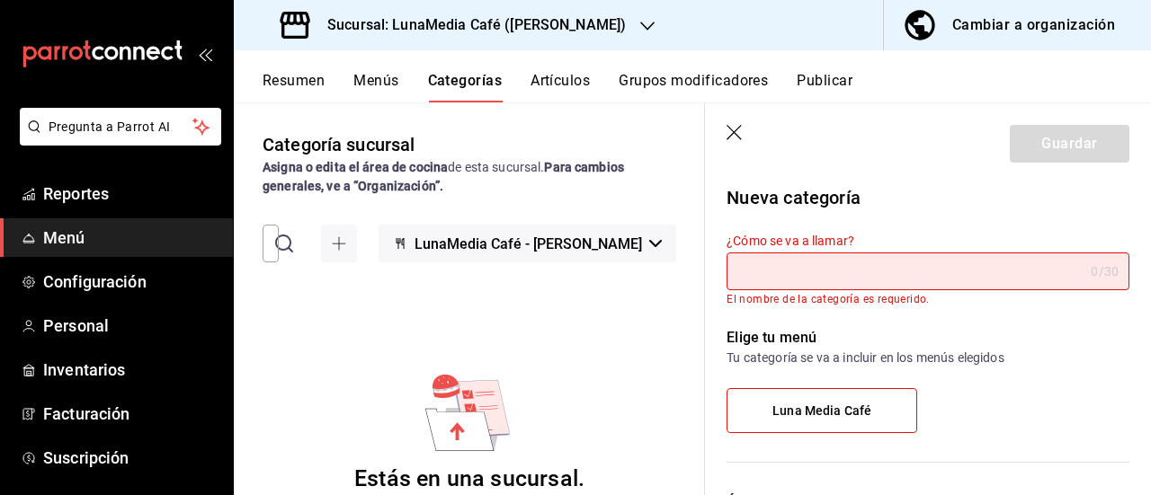
scroll to position [270, 0]
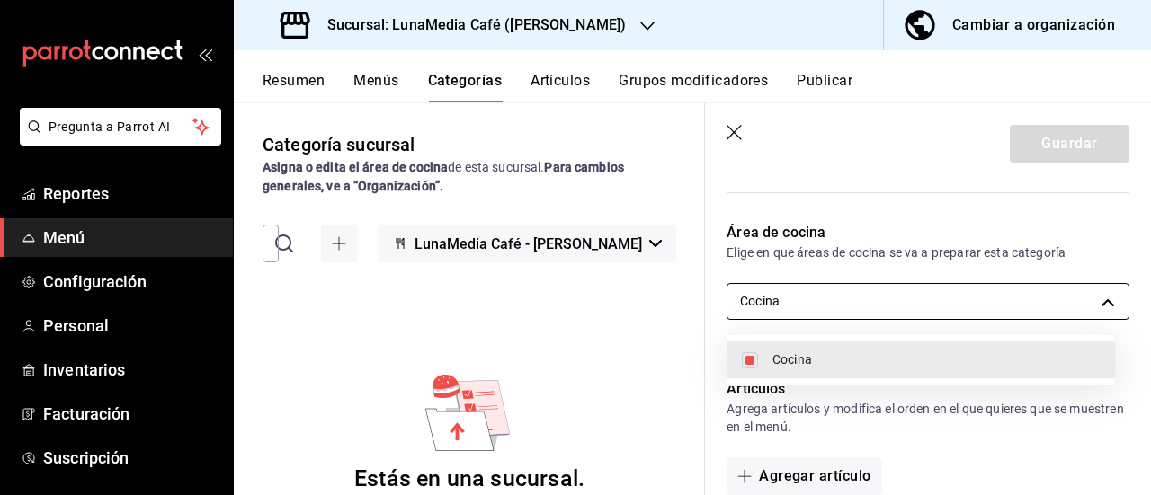
click at [855, 316] on body "Pregunta a Parrot AI Reportes Menú Configuración Personal Inventarios Facturaci…" at bounding box center [575, 247] width 1151 height 495
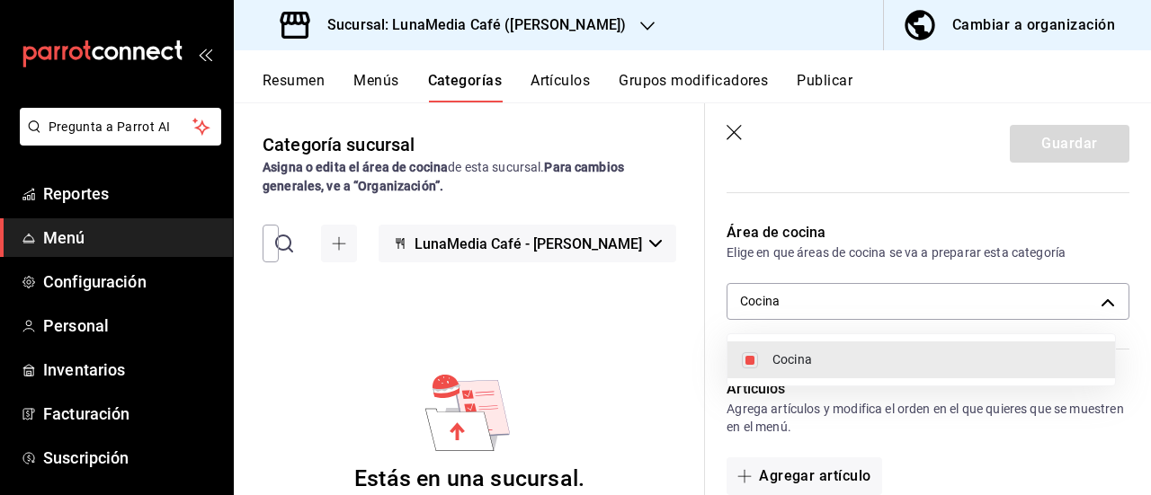
click at [757, 208] on div at bounding box center [575, 247] width 1151 height 495
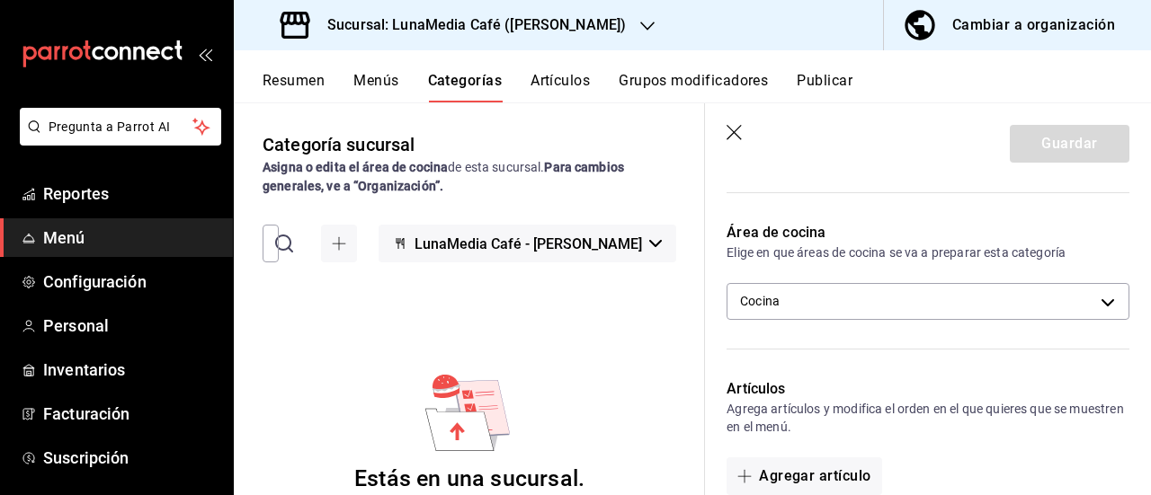
click at [726, 135] on icon "button" at bounding box center [735, 134] width 18 height 18
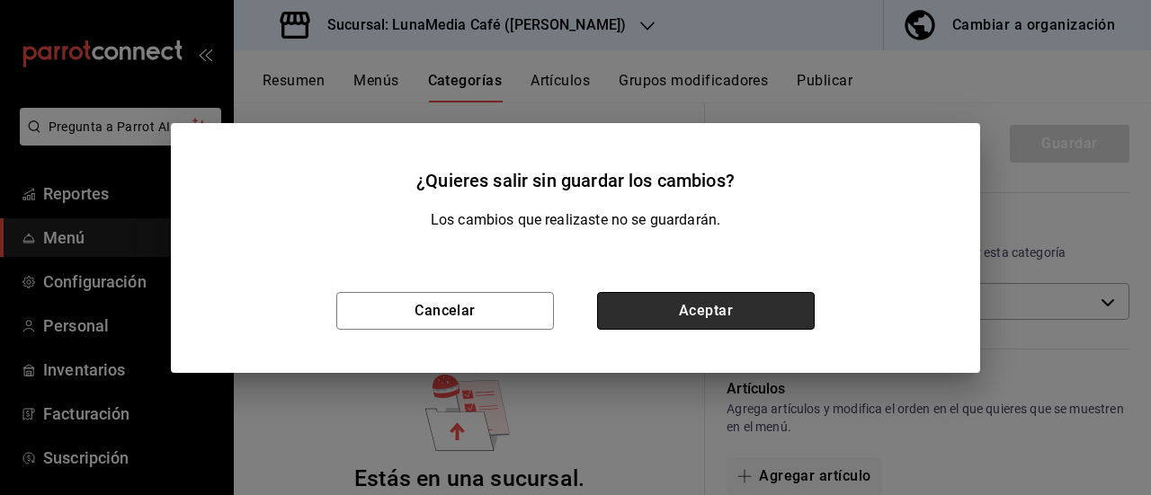
click at [644, 310] on button "Aceptar" at bounding box center [706, 311] width 218 height 38
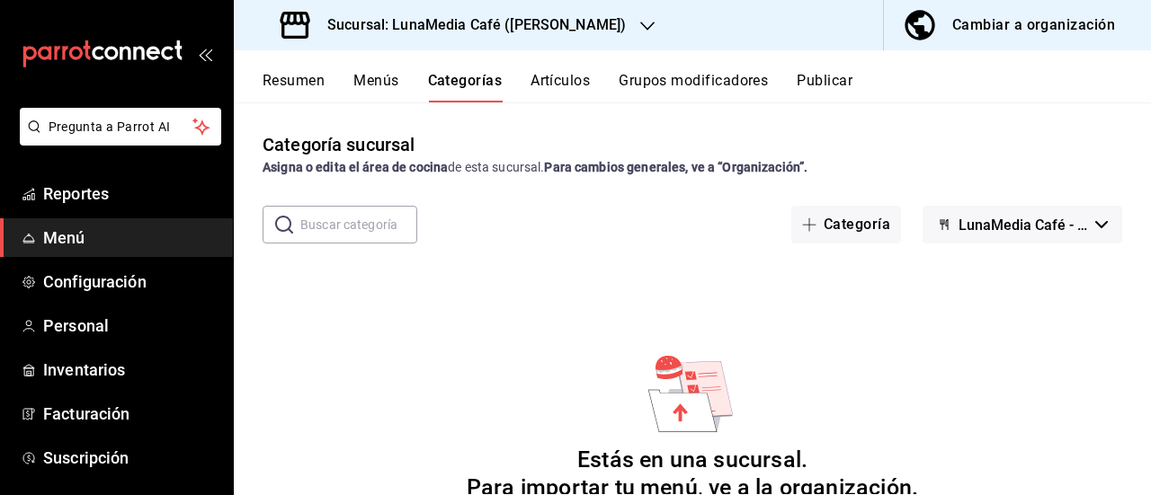
click at [554, 87] on button "Artículos" at bounding box center [559, 87] width 59 height 31
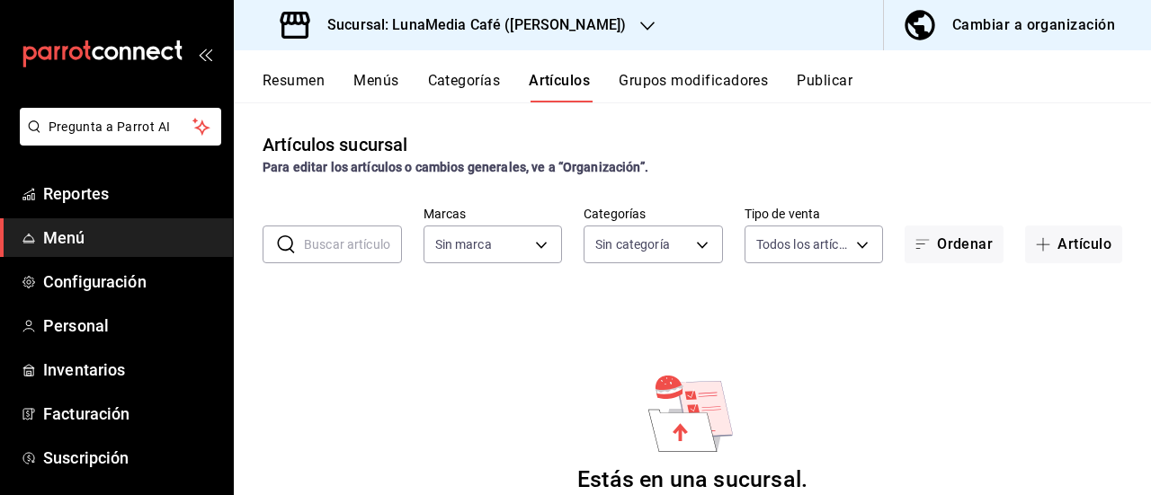
type input "55b5777a-a8f8-4194-81d5-7e3cda734f68"
click at [369, 83] on button "Menús" at bounding box center [375, 87] width 45 height 31
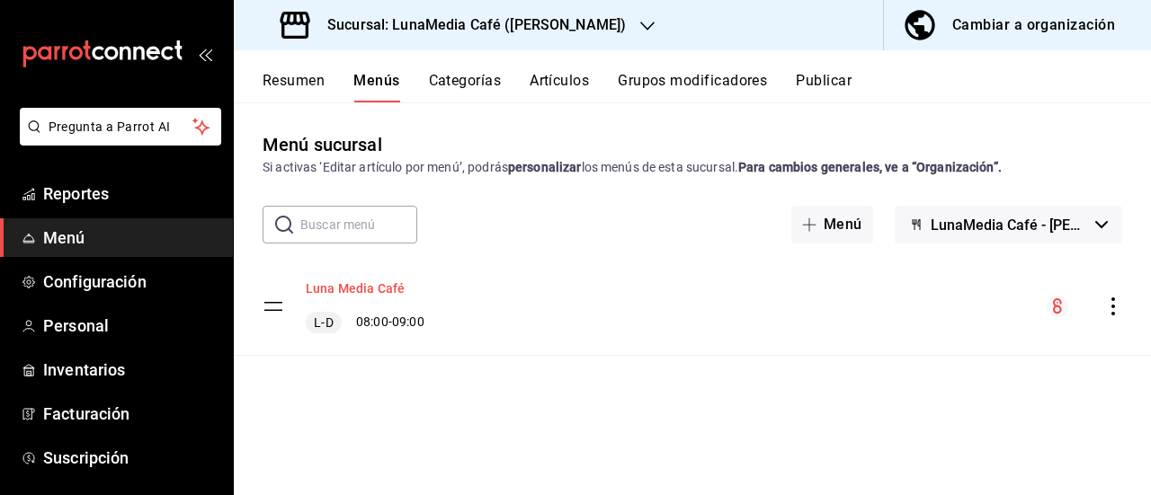
click at [368, 293] on button "Luna Media Café" at bounding box center [355, 289] width 99 height 18
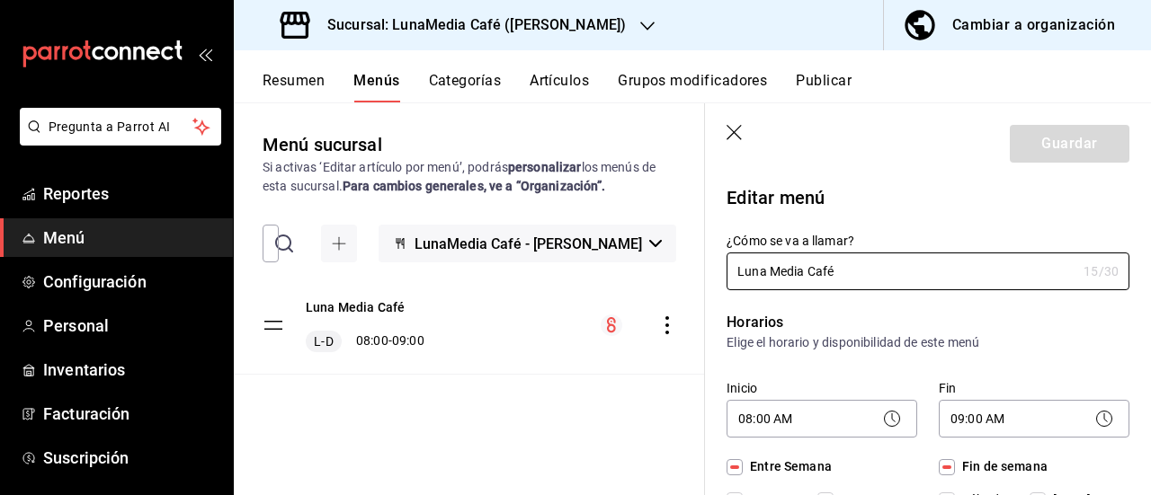
click at [738, 134] on icon "button" at bounding box center [735, 134] width 18 height 18
checkbox input "false"
type input "1755808817426"
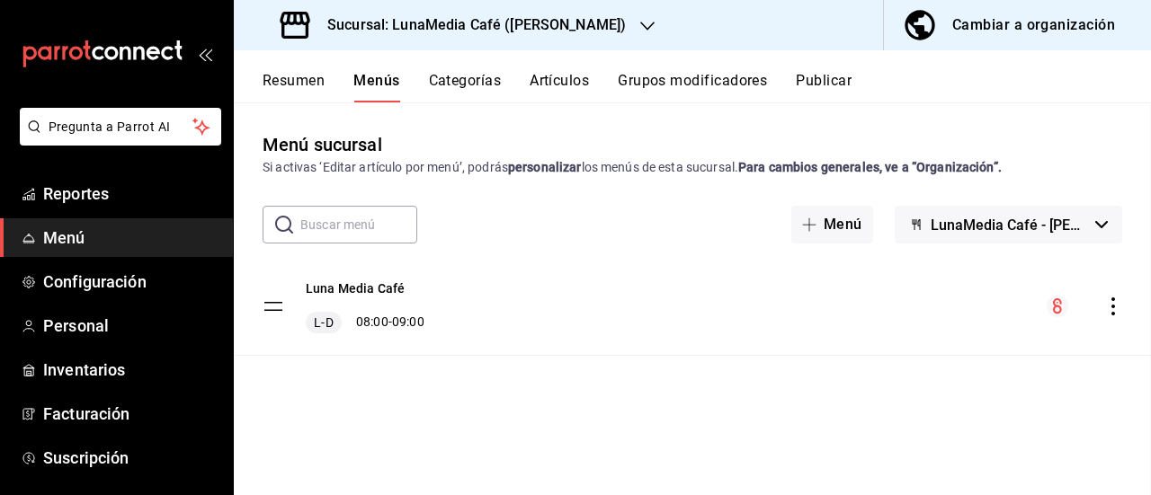
checkbox input "false"
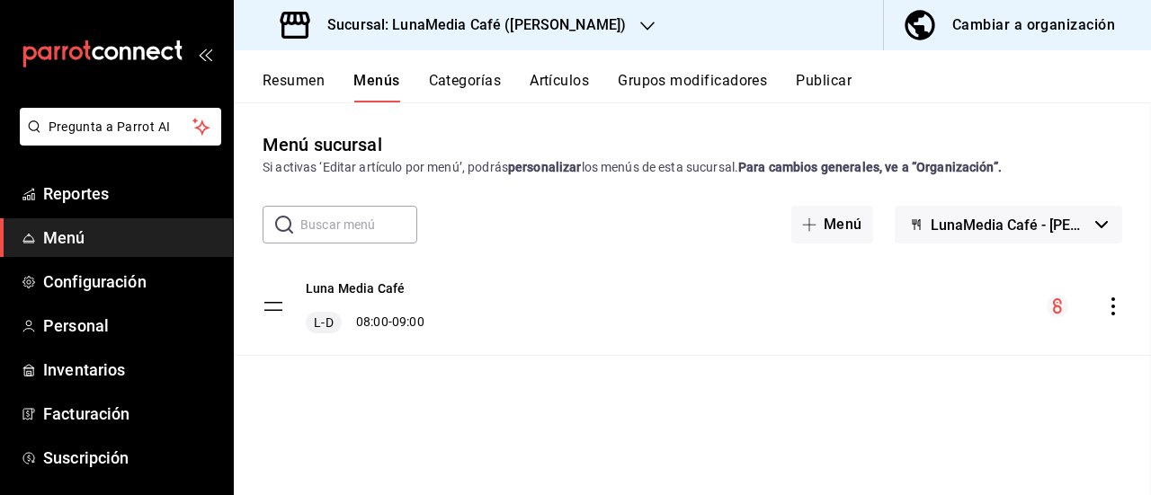
checkbox input "false"
click at [385, 92] on button "Menús" at bounding box center [376, 87] width 46 height 31
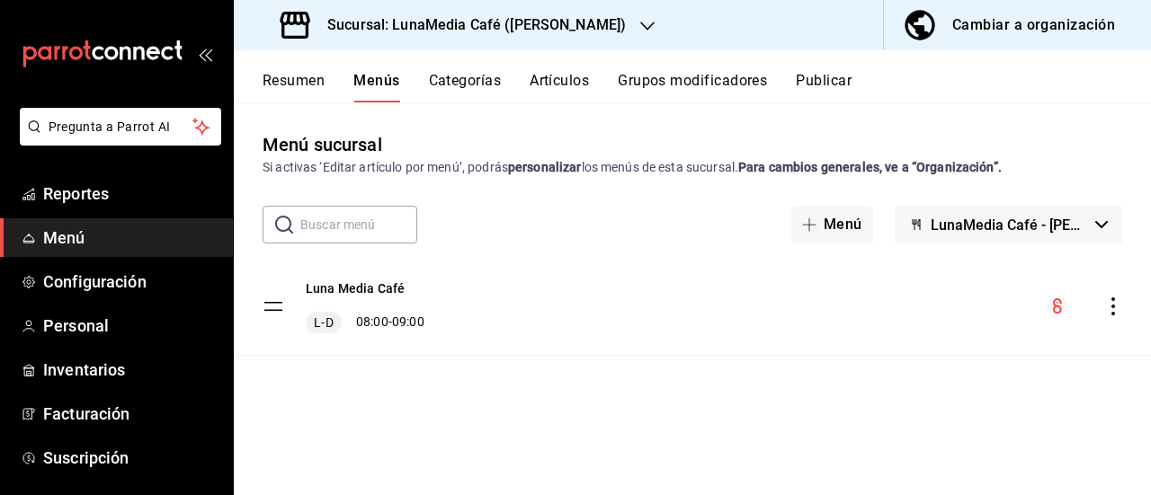
click at [446, 92] on button "Categorías" at bounding box center [465, 87] width 73 height 31
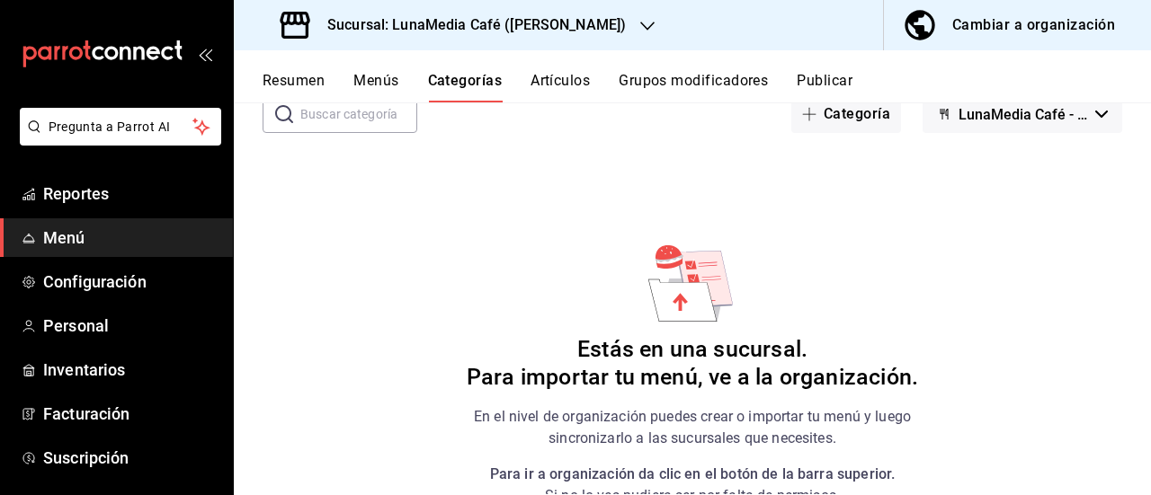
scroll to position [122, 0]
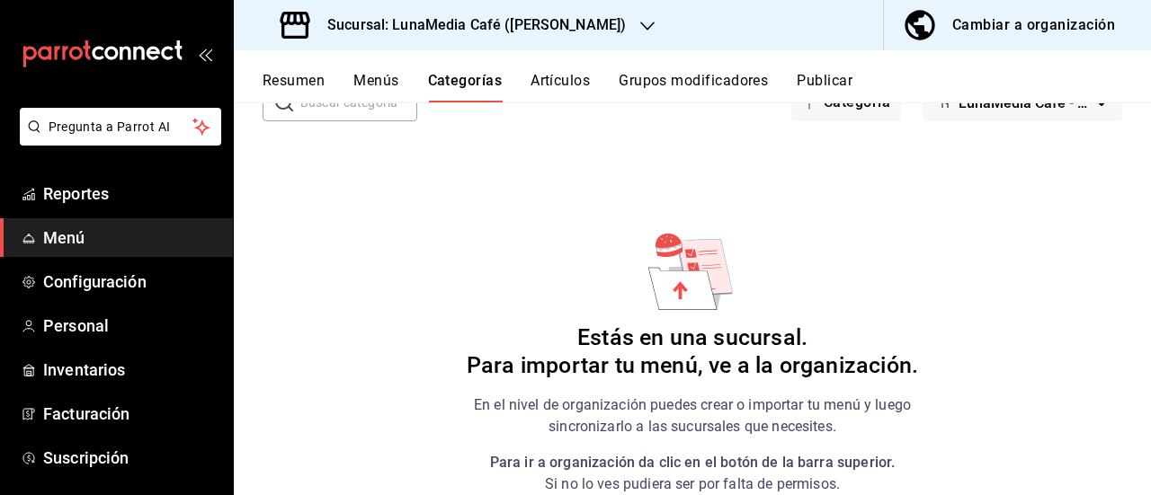
click at [989, 109] on span "LunaMedia Café - [PERSON_NAME]" at bounding box center [1022, 102] width 129 height 17
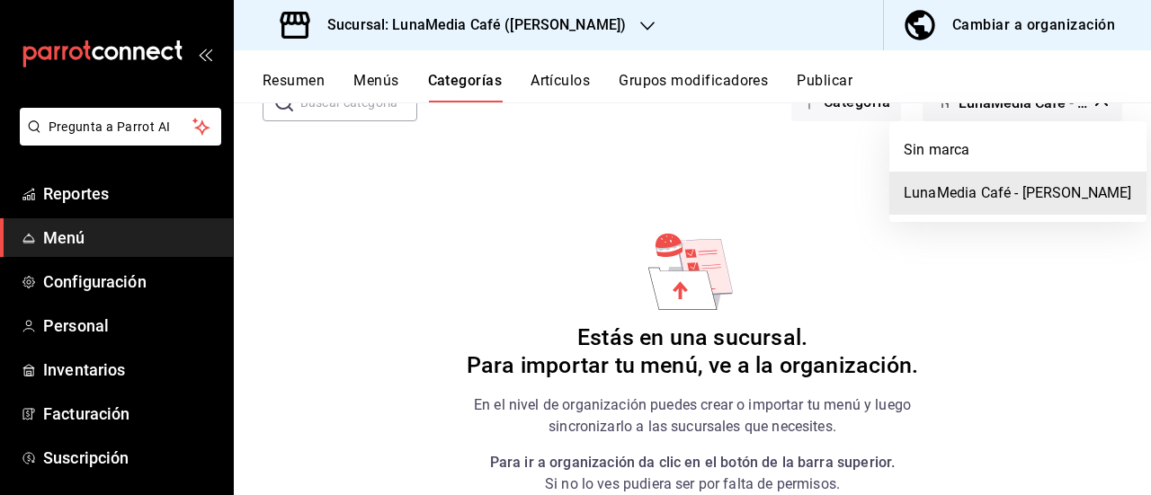
click at [989, 109] on div at bounding box center [575, 247] width 1151 height 495
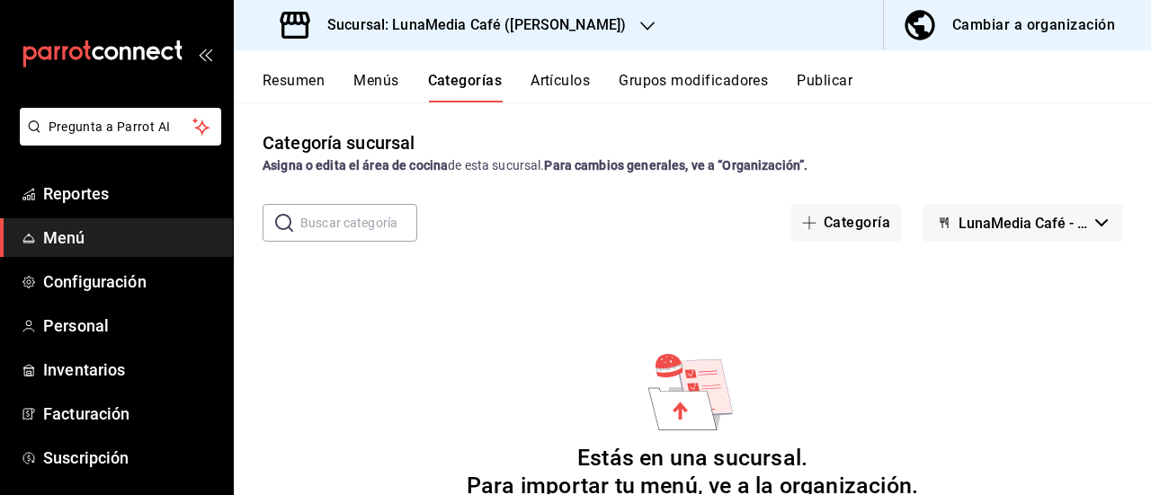
scroll to position [0, 0]
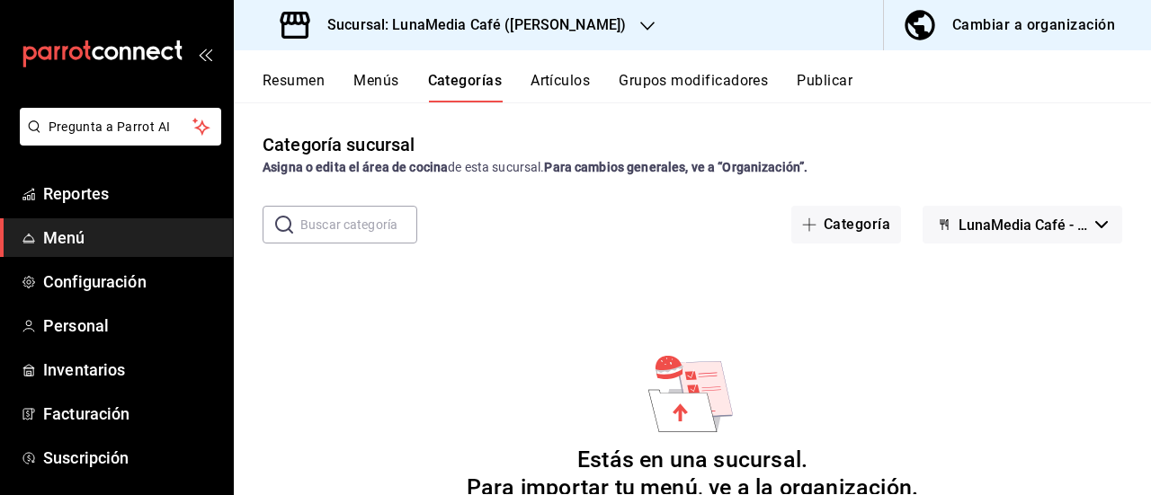
click at [385, 94] on button "Menús" at bounding box center [375, 87] width 45 height 31
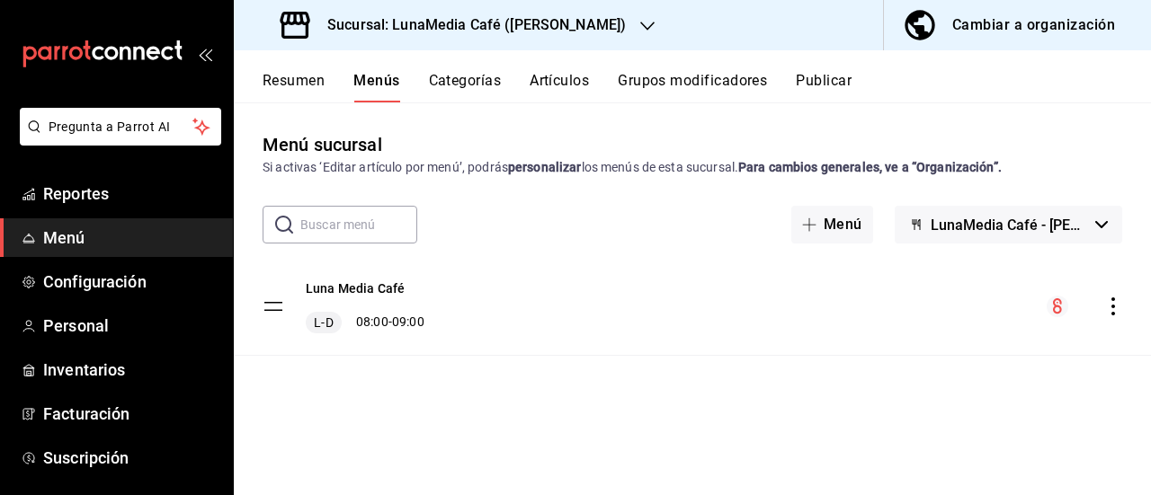
click at [1106, 310] on icon "actions" at bounding box center [1113, 307] width 18 height 18
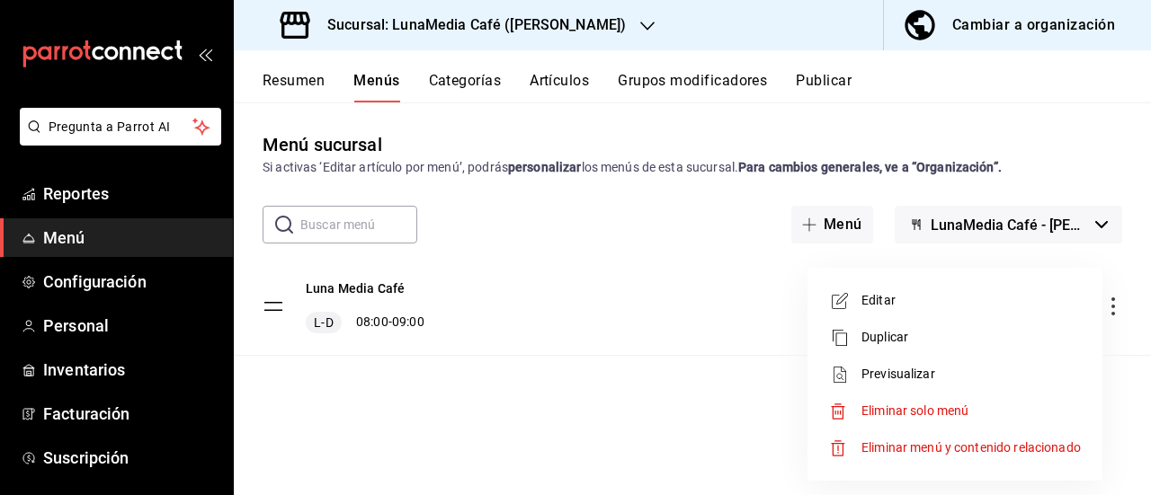
click at [914, 375] on span "Previsualizar" at bounding box center [970, 374] width 219 height 19
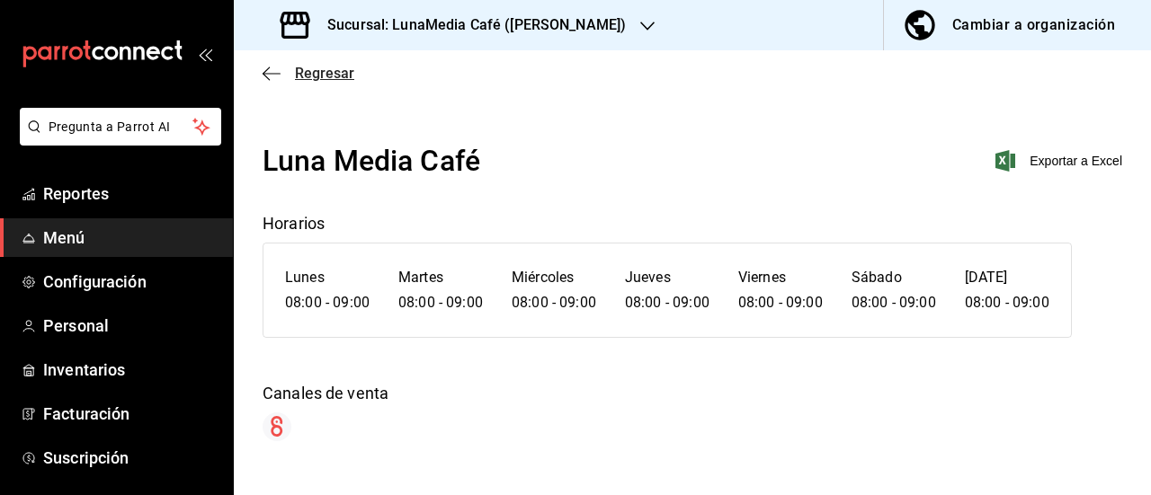
click at [264, 78] on icon "button" at bounding box center [272, 74] width 18 height 16
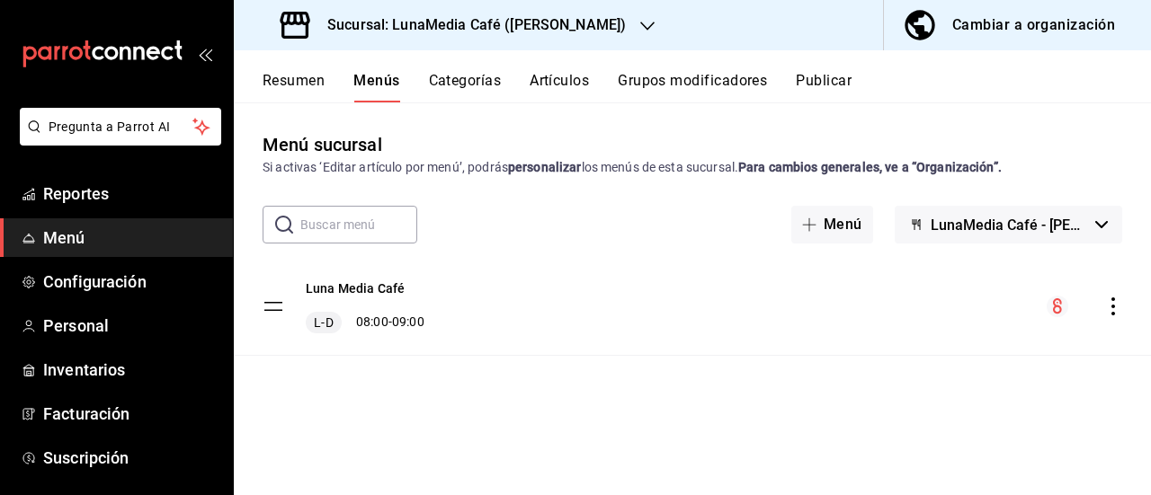
click at [297, 87] on button "Resumen" at bounding box center [294, 87] width 62 height 31
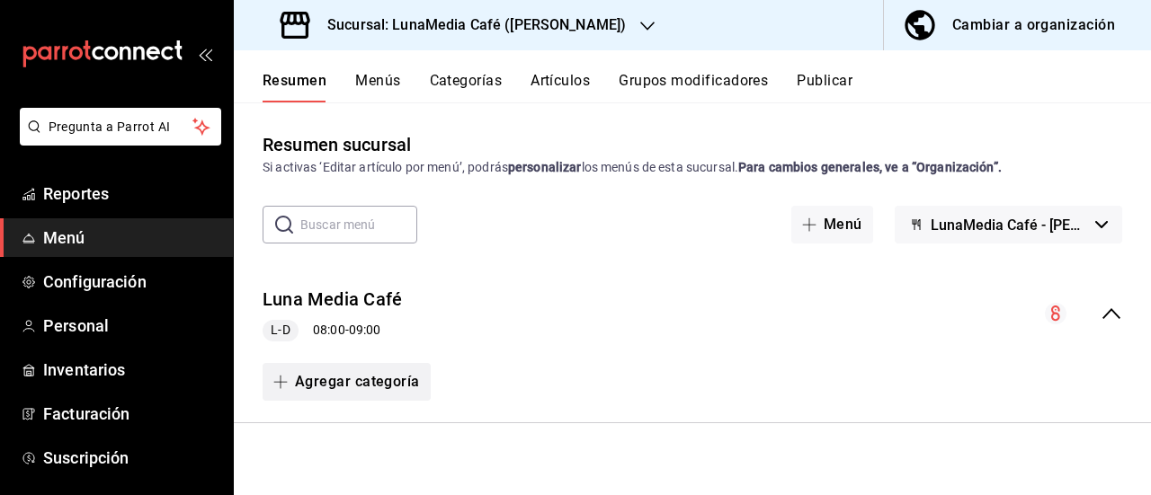
click at [345, 386] on button "Agregar categoría" at bounding box center [347, 382] width 168 height 38
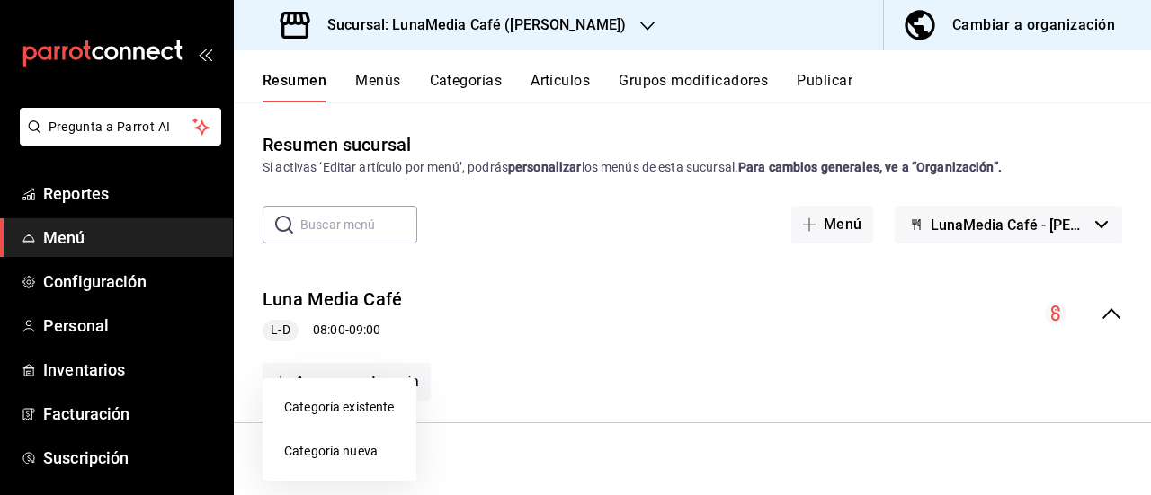
click at [363, 449] on li "Categoría nueva" at bounding box center [340, 452] width 154 height 44
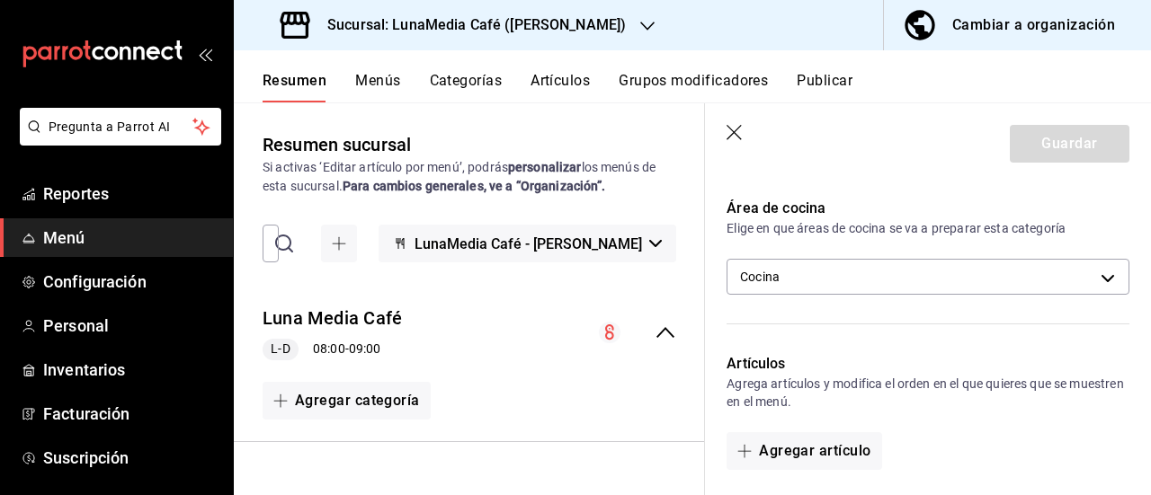
scroll to position [270, 0]
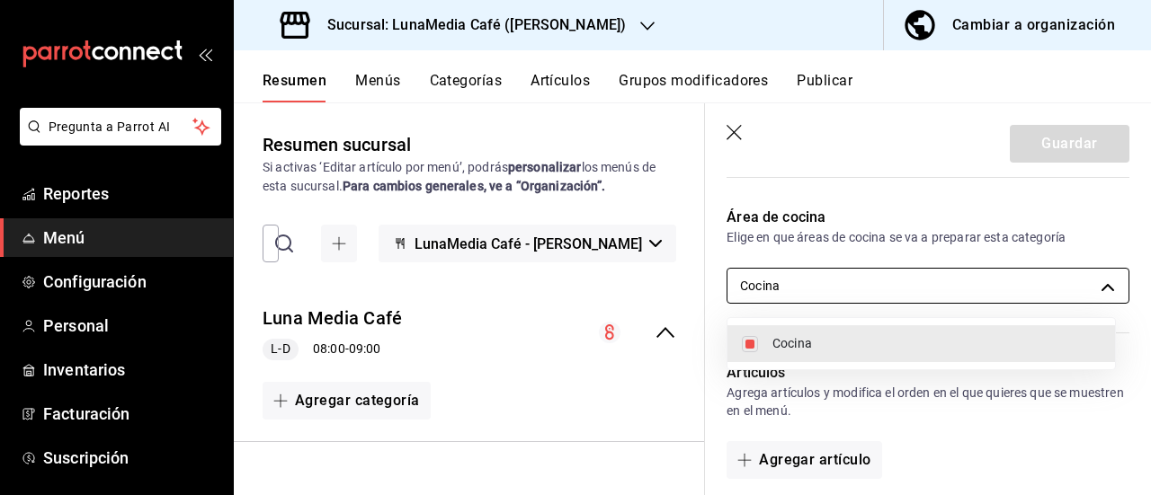
click at [850, 289] on body "Pregunta a Parrot AI Reportes Menú Configuración Personal Inventarios Facturaci…" at bounding box center [575, 247] width 1151 height 495
click at [810, 343] on span "Cocina" at bounding box center [936, 343] width 328 height 19
checkbox input "false"
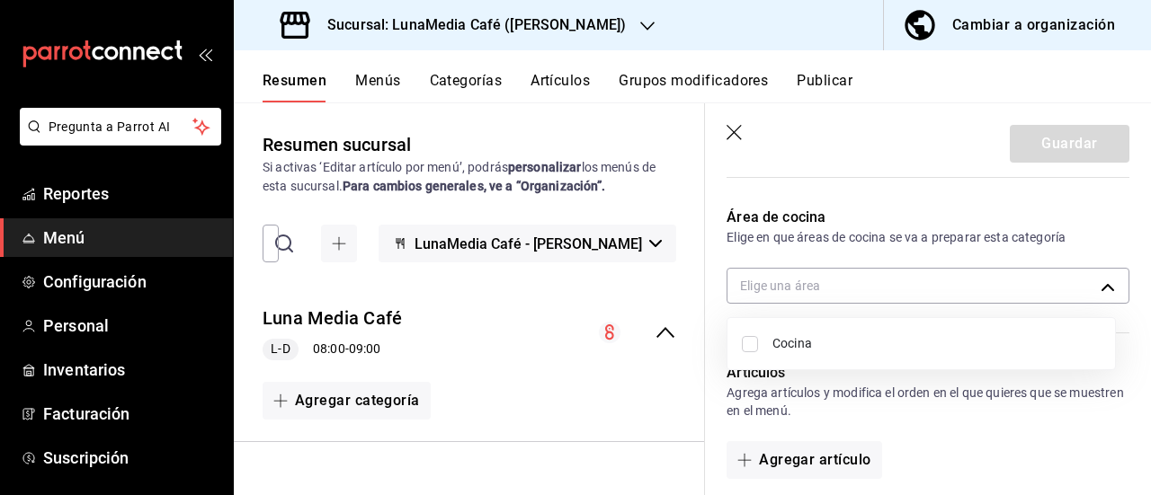
click at [818, 289] on div at bounding box center [575, 247] width 1151 height 495
click at [818, 289] on body "Pregunta a Parrot AI Reportes Menú Configuración Personal Inventarios Facturaci…" at bounding box center [575, 247] width 1151 height 495
click at [818, 289] on div at bounding box center [575, 247] width 1151 height 495
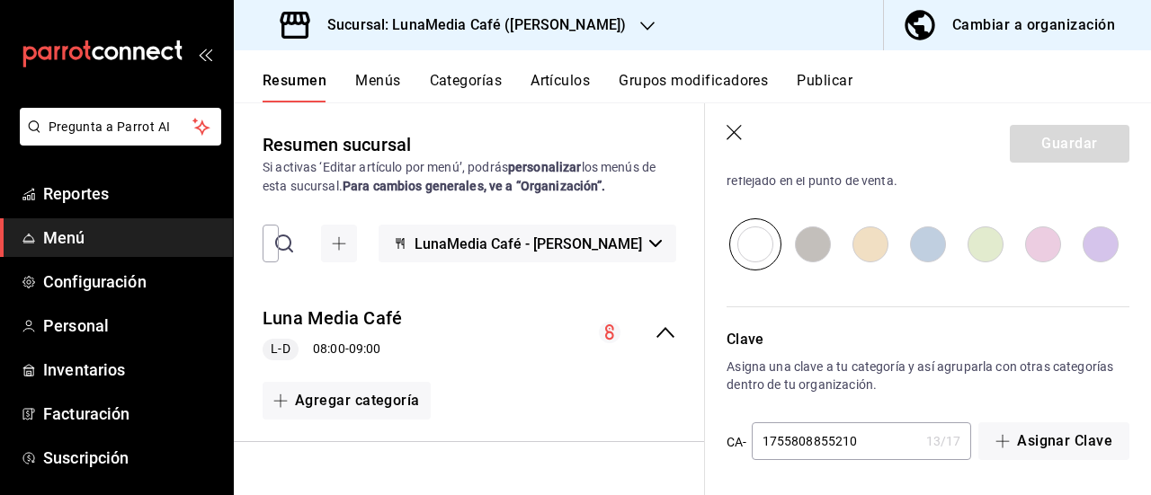
scroll to position [413, 0]
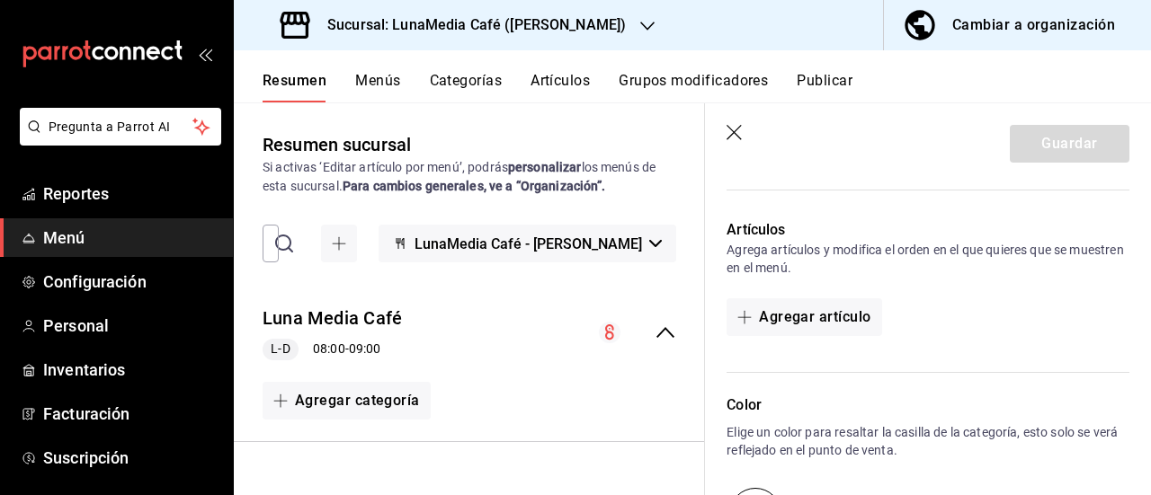
click at [734, 124] on header "Guardar" at bounding box center [928, 140] width 446 height 74
click at [726, 129] on icon "button" at bounding box center [735, 134] width 18 height 18
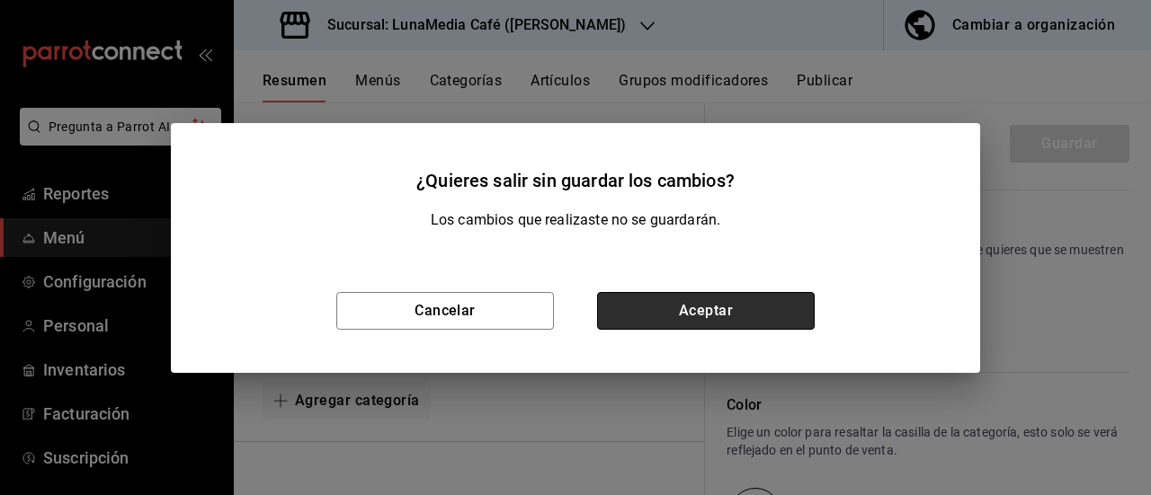
click at [622, 319] on button "Aceptar" at bounding box center [706, 311] width 218 height 38
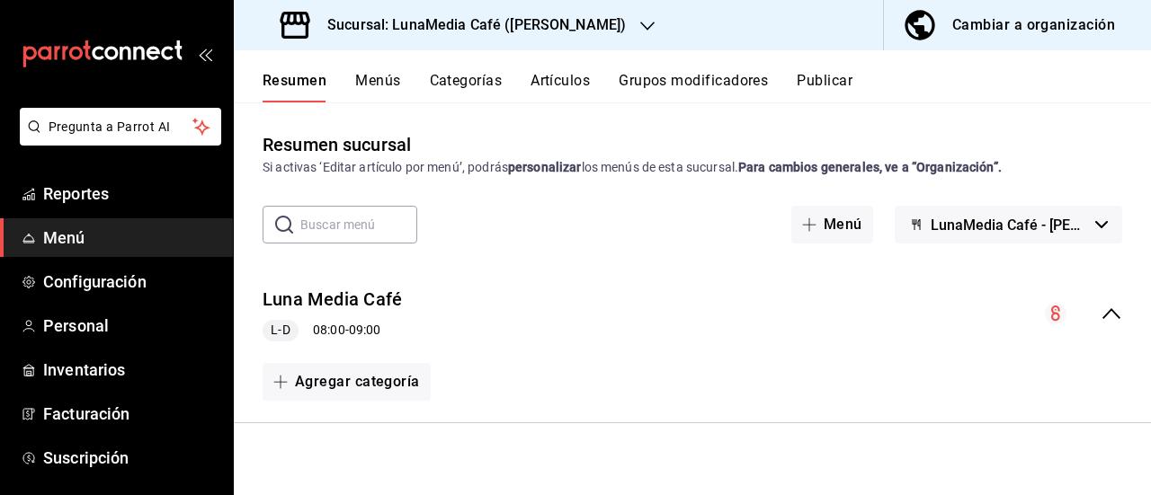
click at [378, 83] on button "Menús" at bounding box center [377, 87] width 45 height 31
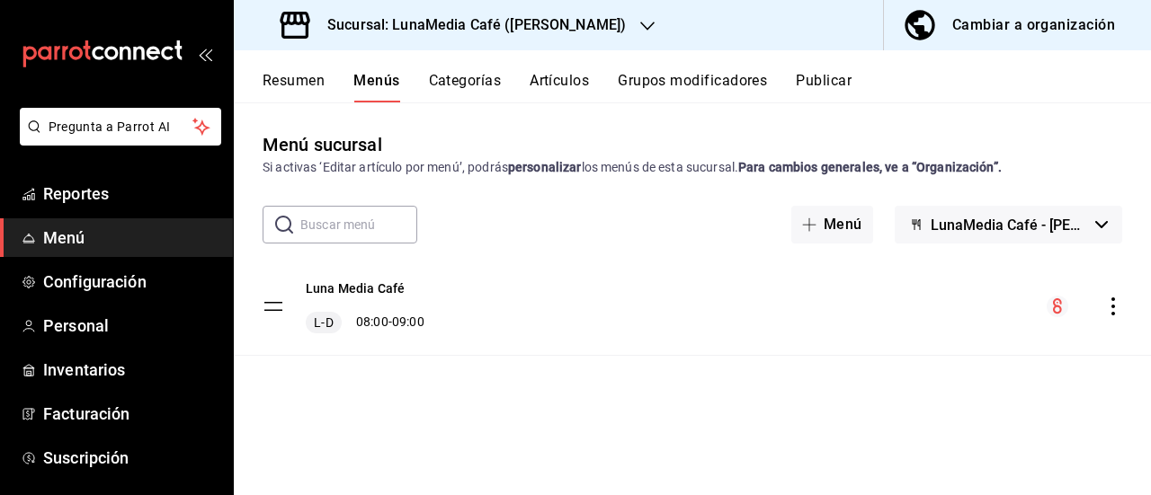
click at [484, 102] on button "Categorías" at bounding box center [465, 87] width 73 height 31
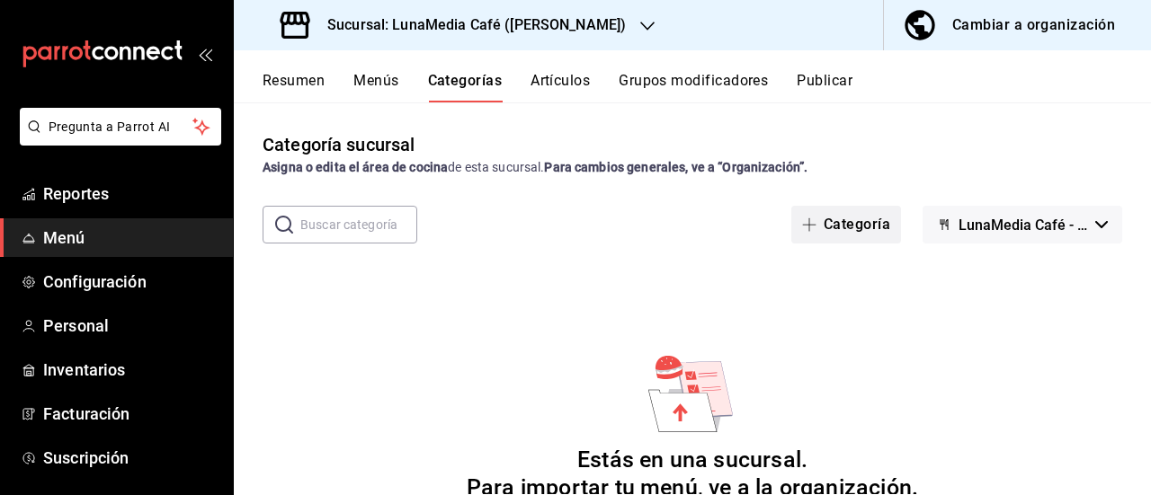
click at [846, 223] on button "Categoría" at bounding box center [846, 225] width 110 height 38
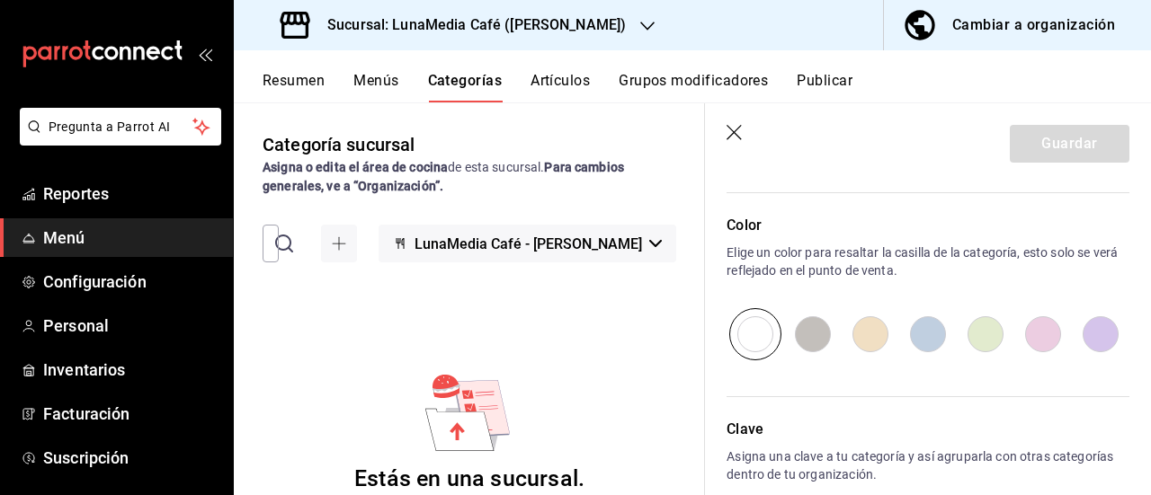
scroll to position [413, 0]
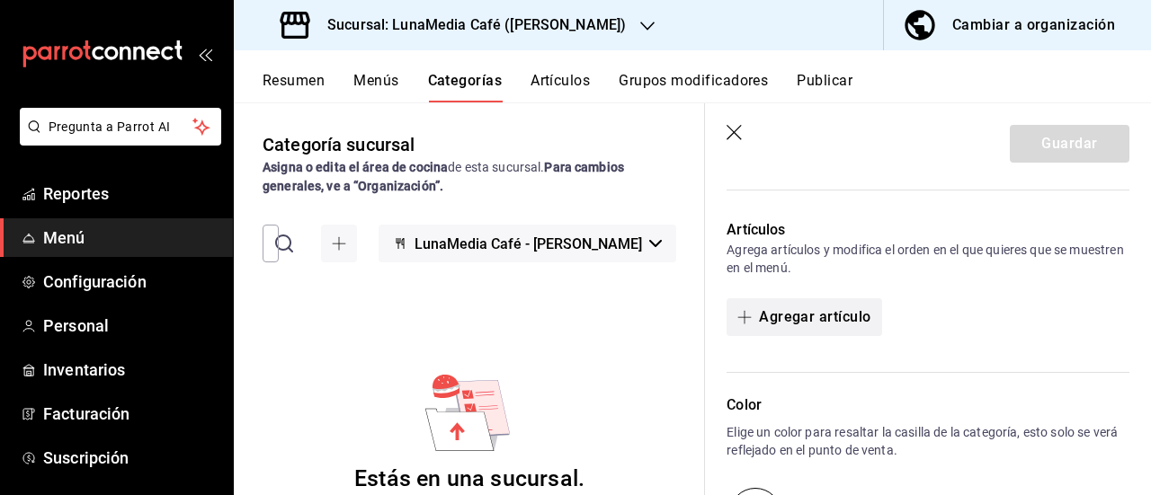
type input "Bebidas Frías"
click at [834, 319] on button "Agregar artículo" at bounding box center [803, 317] width 155 height 38
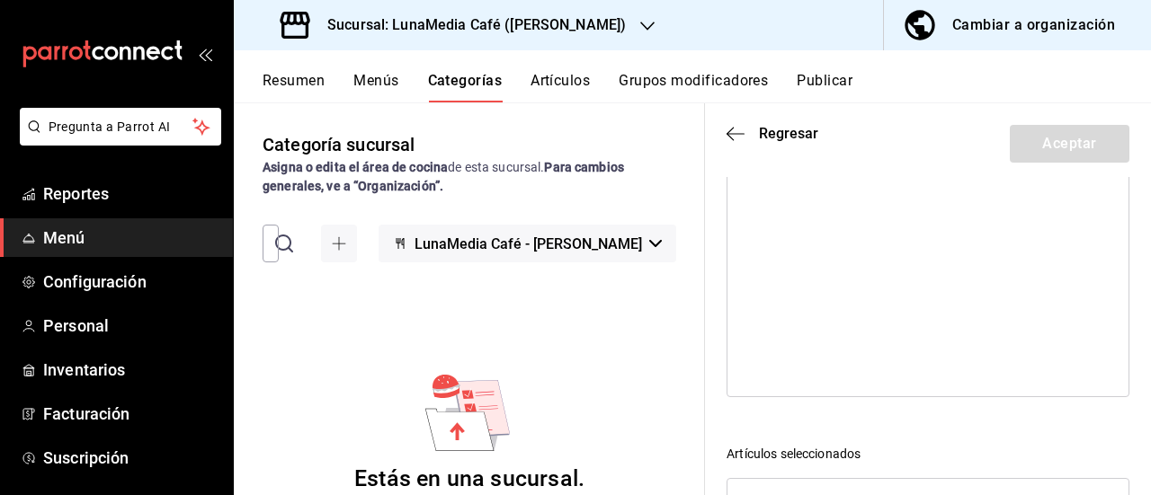
scroll to position [0, 0]
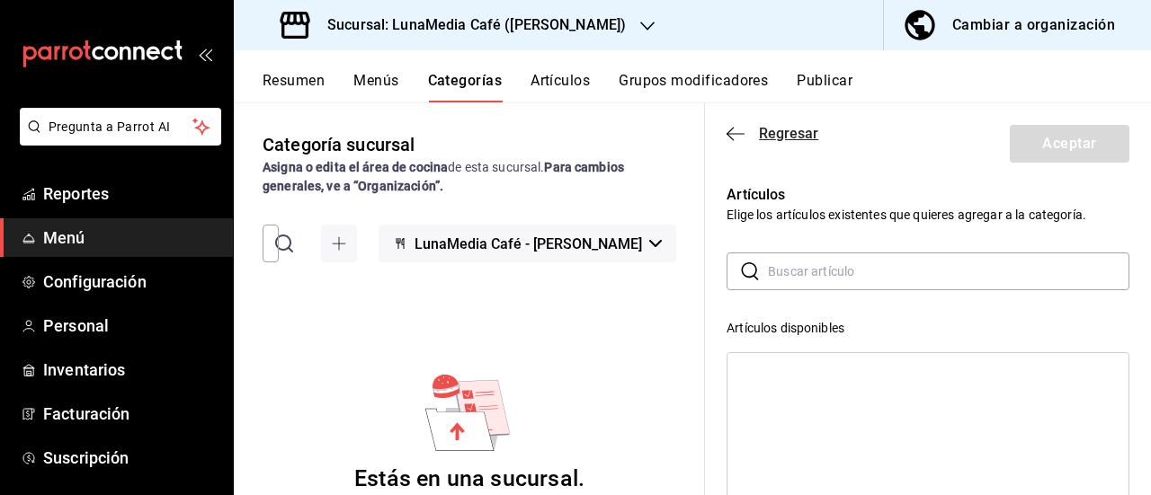
click at [734, 131] on icon "button" at bounding box center [735, 134] width 18 height 16
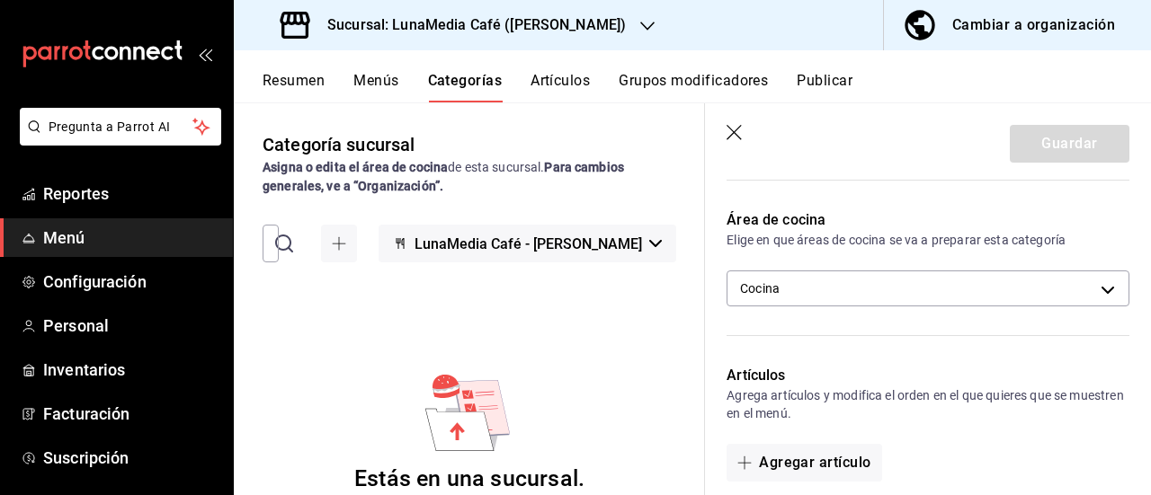
scroll to position [270, 0]
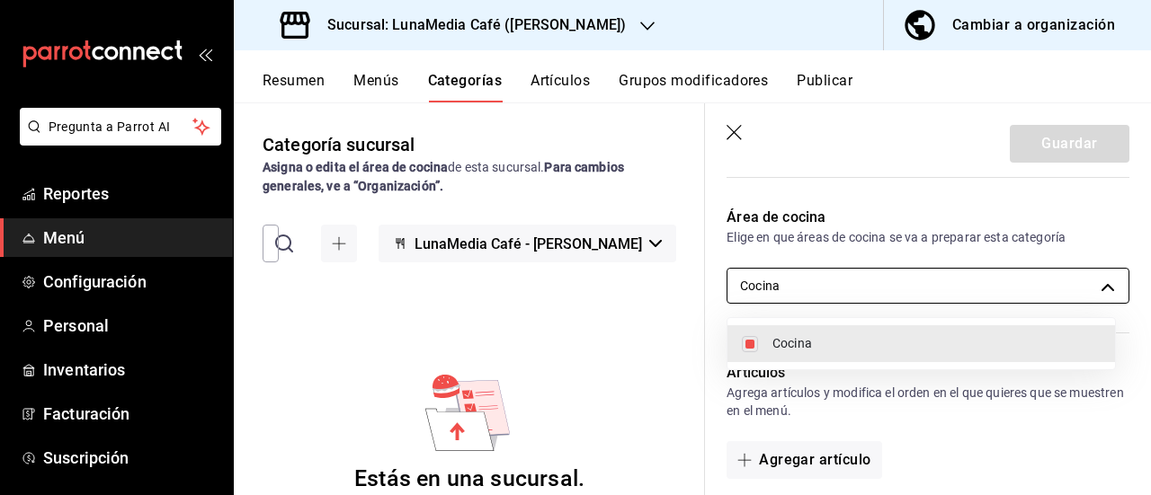
click at [841, 278] on body "Pregunta a Parrot AI Reportes Menú Configuración Personal Inventarios Facturaci…" at bounding box center [575, 247] width 1151 height 495
click at [847, 269] on div at bounding box center [575, 247] width 1151 height 495
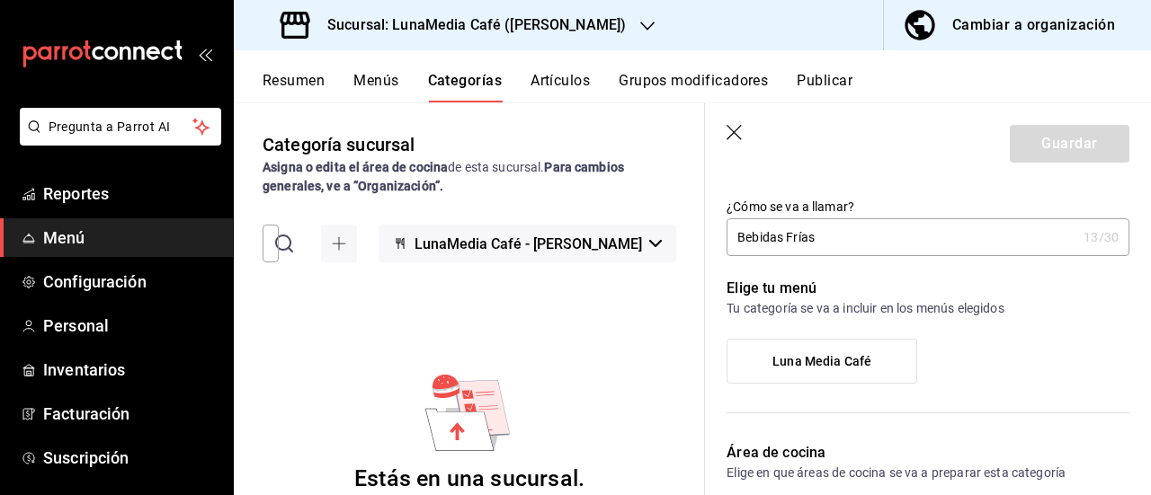
scroll to position [0, 0]
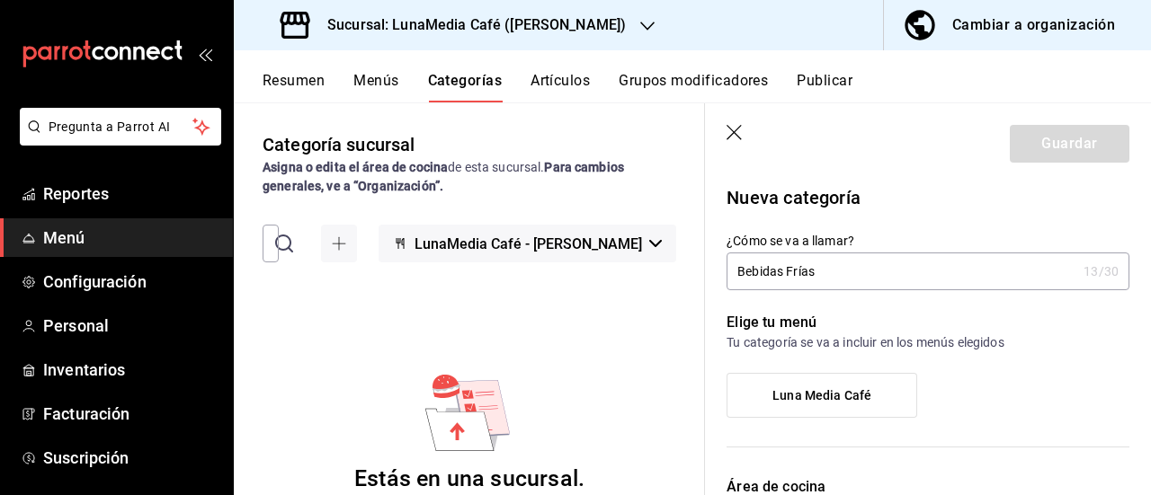
click at [859, 402] on span "Luna Media Café" at bounding box center [821, 395] width 99 height 15
click at [0, 0] on input "Luna Media Café" at bounding box center [0, 0] width 0 height 0
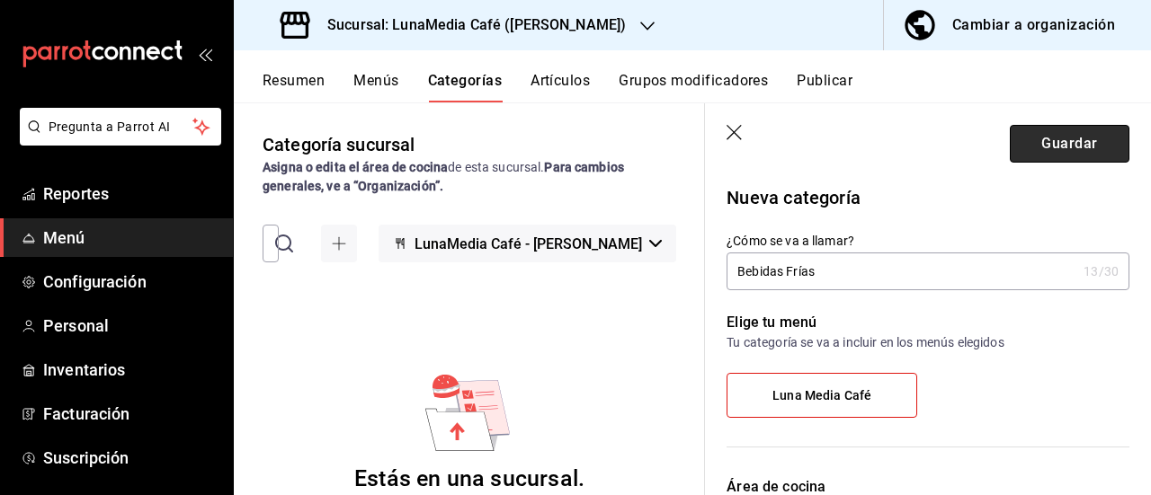
click at [1056, 150] on button "Guardar" at bounding box center [1070, 144] width 120 height 38
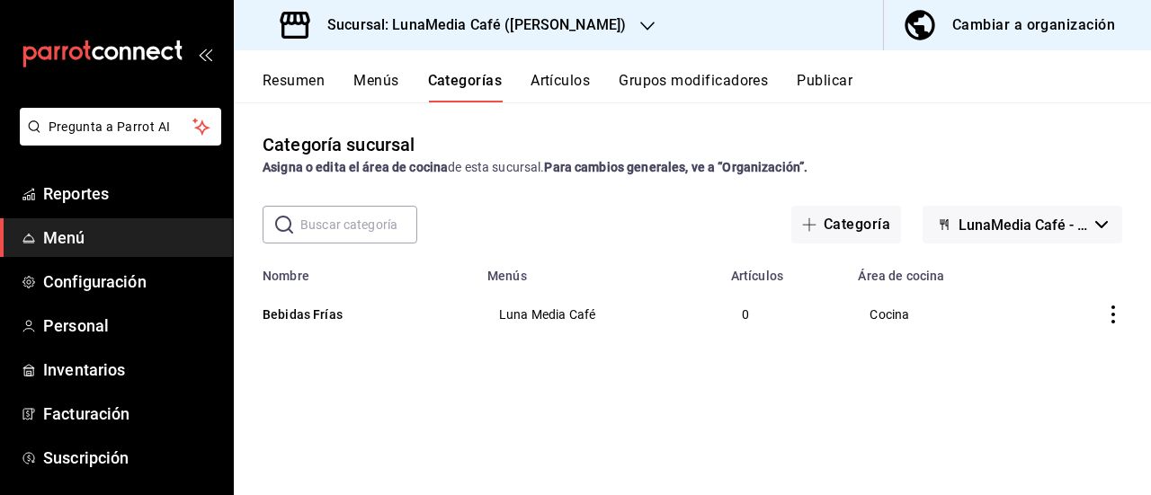
click at [1108, 312] on icon "actions" at bounding box center [1113, 315] width 18 height 18
click at [1108, 312] on div at bounding box center [575, 247] width 1151 height 495
click at [367, 84] on button "Menús" at bounding box center [375, 87] width 45 height 31
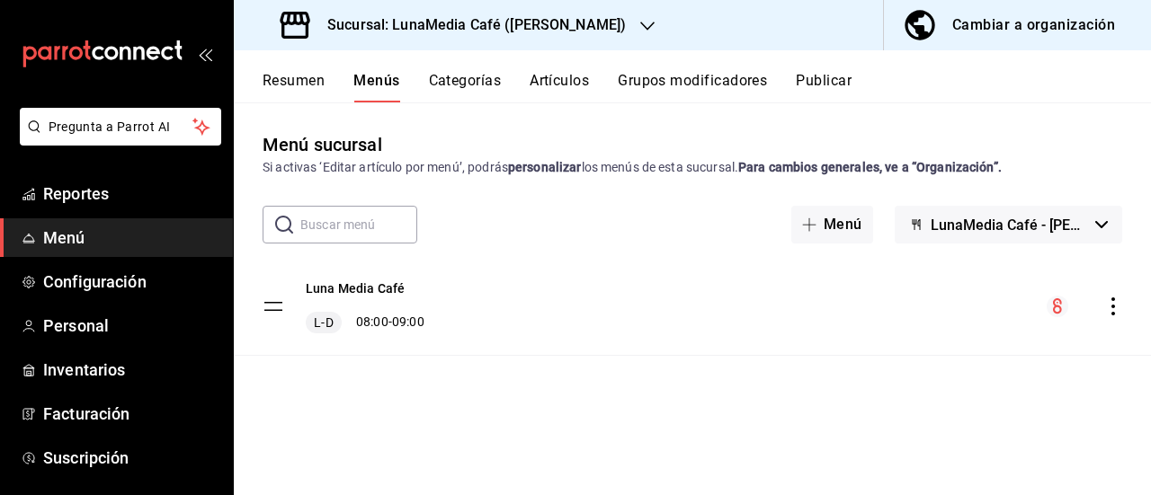
click at [394, 313] on div "L-D 08:00 - 09:00" at bounding box center [365, 323] width 119 height 22
click at [381, 281] on button "Luna Media Café" at bounding box center [355, 289] width 99 height 18
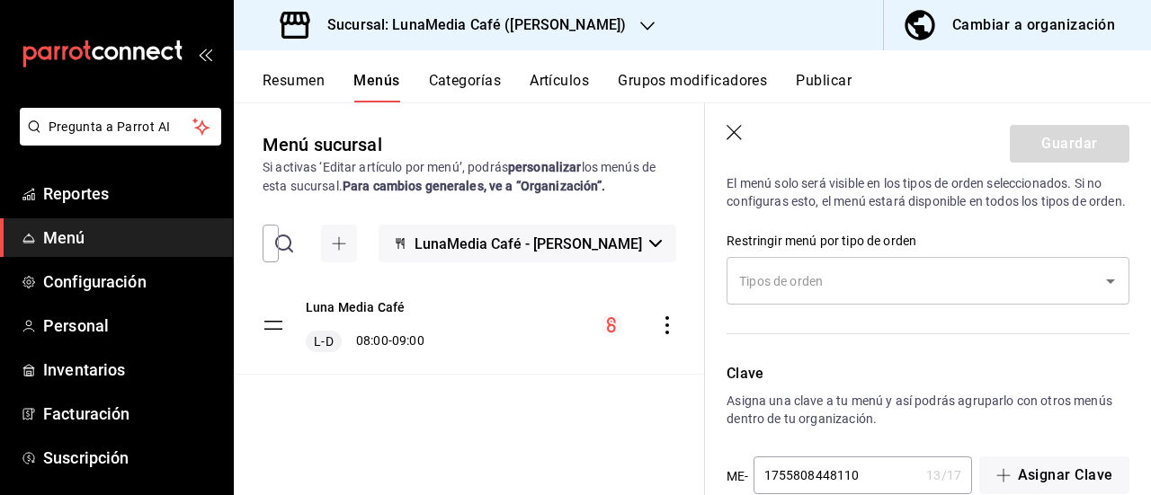
scroll to position [1255, 0]
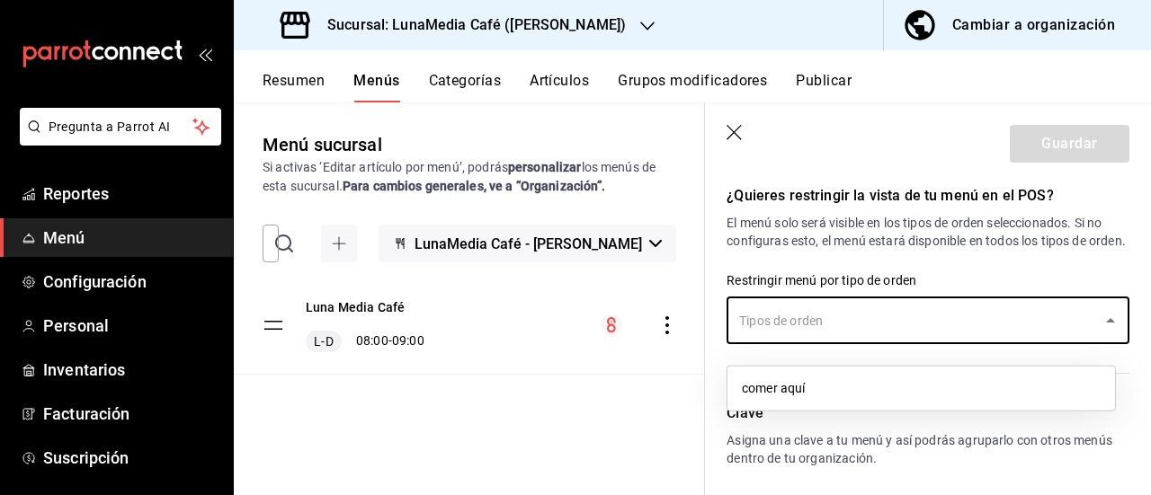
click at [774, 336] on input "text" at bounding box center [914, 320] width 360 height 31
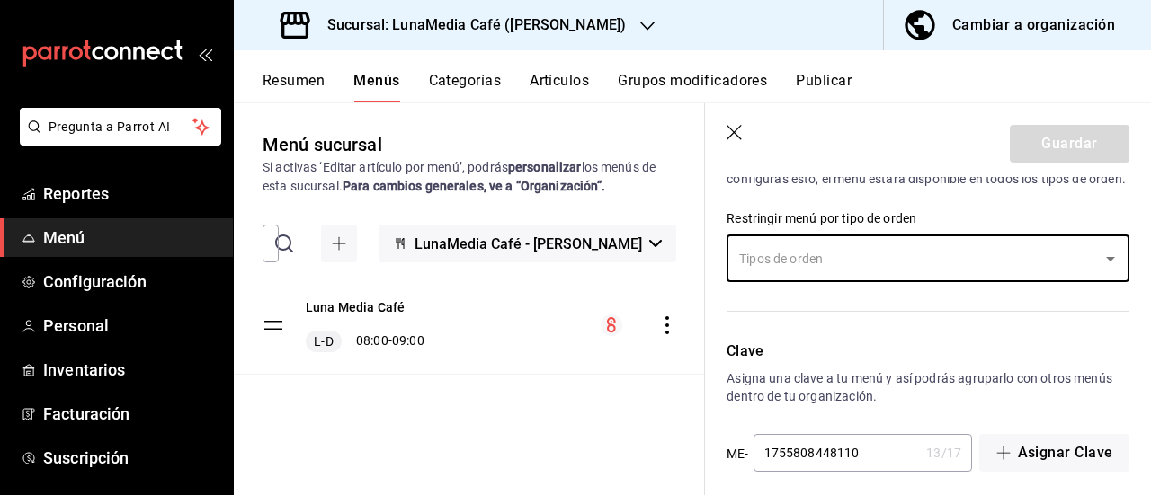
scroll to position [1345, 0]
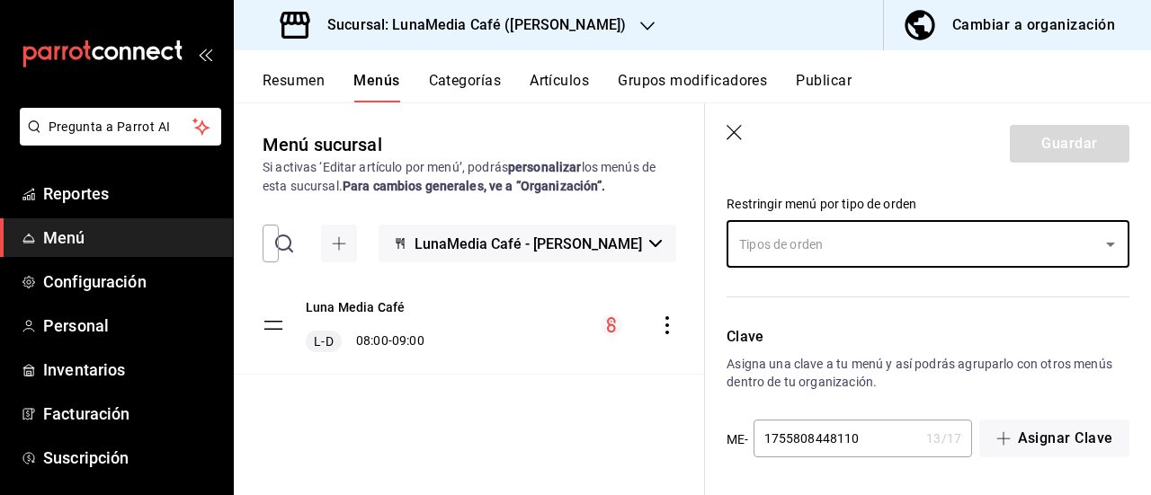
click at [737, 145] on header "Guardar" at bounding box center [928, 140] width 446 height 74
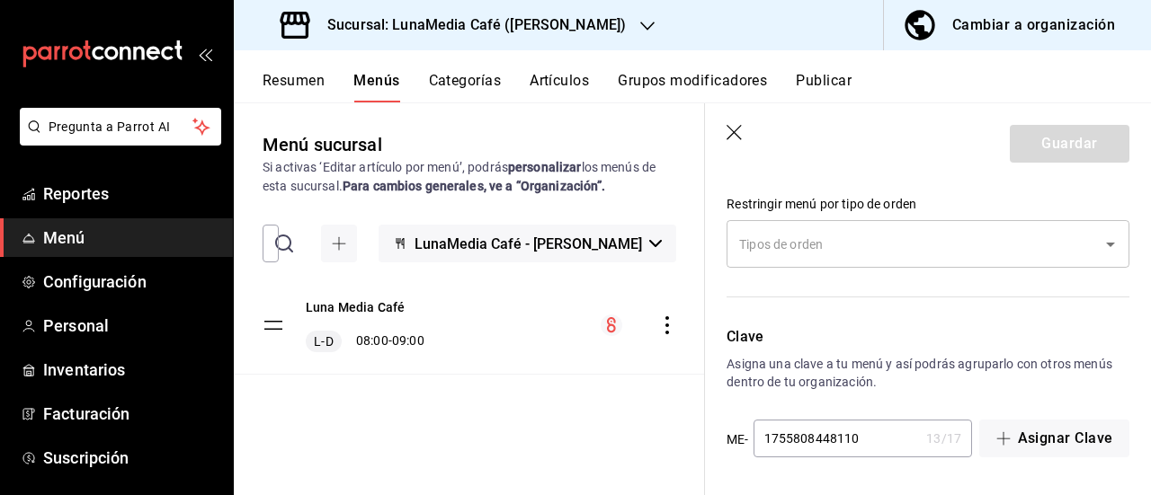
click at [737, 133] on icon "button" at bounding box center [735, 134] width 18 height 18
checkbox input "false"
type input "1755808962648"
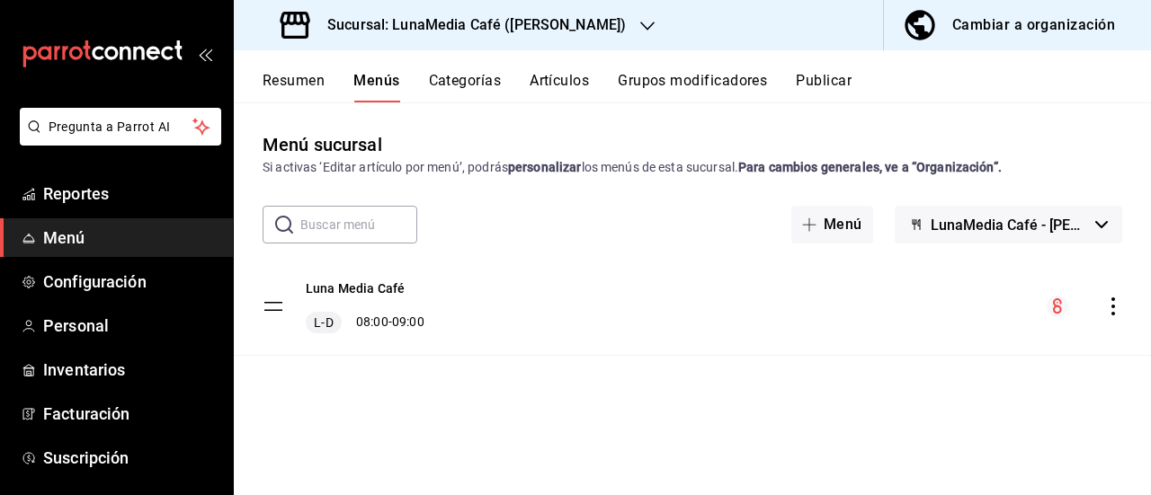
checkbox input "false"
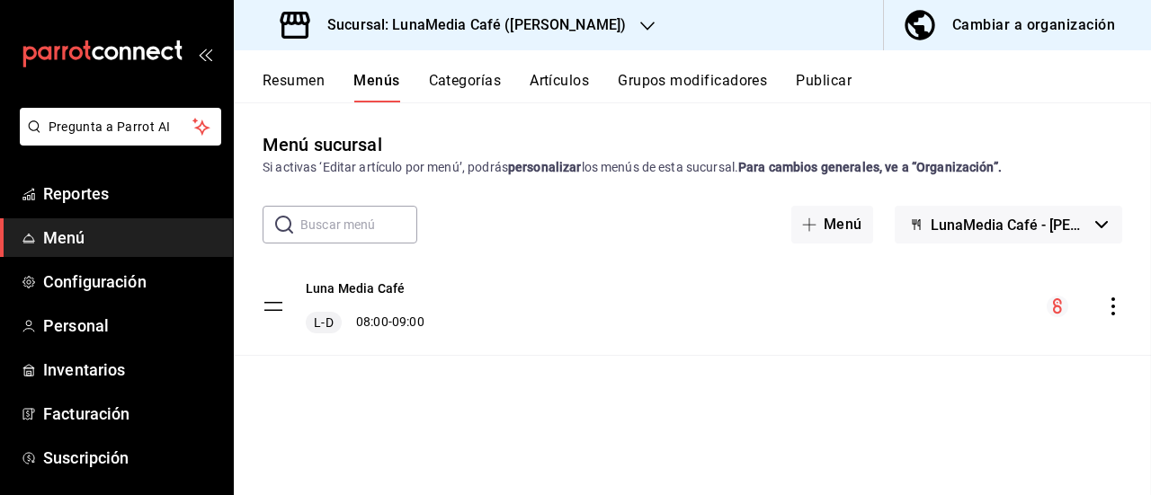
checkbox input "false"
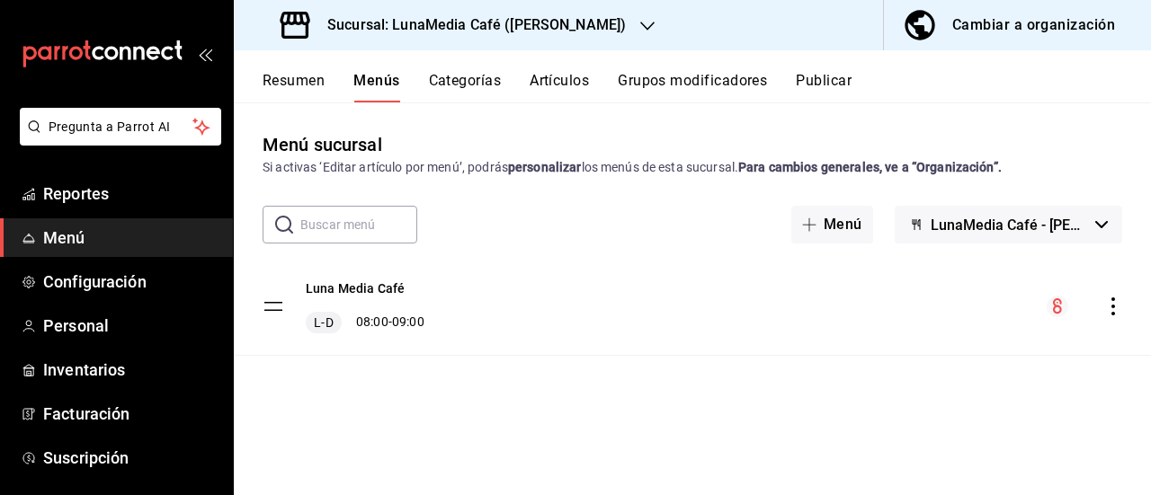
click at [483, 78] on button "Categorías" at bounding box center [465, 87] width 73 height 31
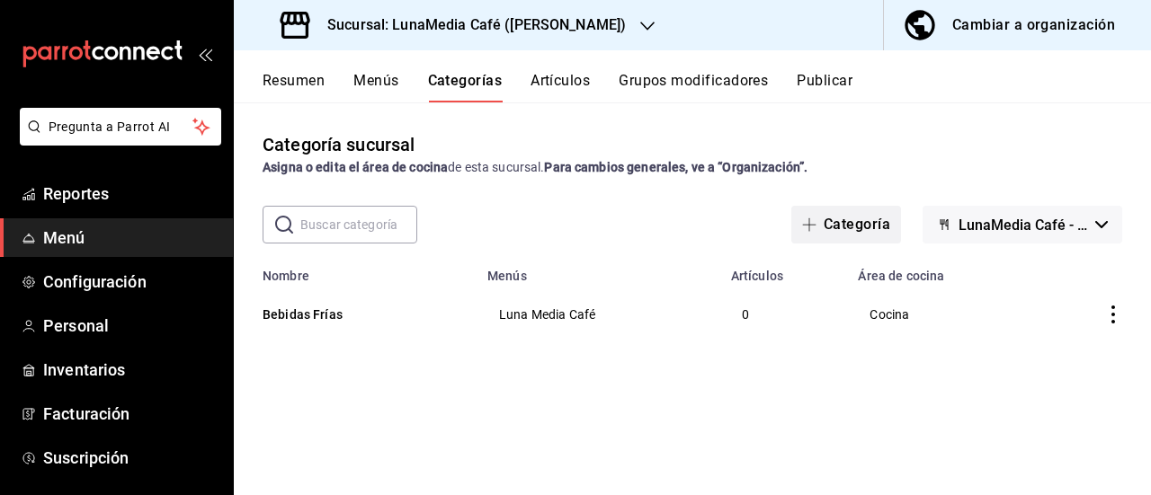
click at [820, 233] on button "Categoría" at bounding box center [846, 225] width 110 height 38
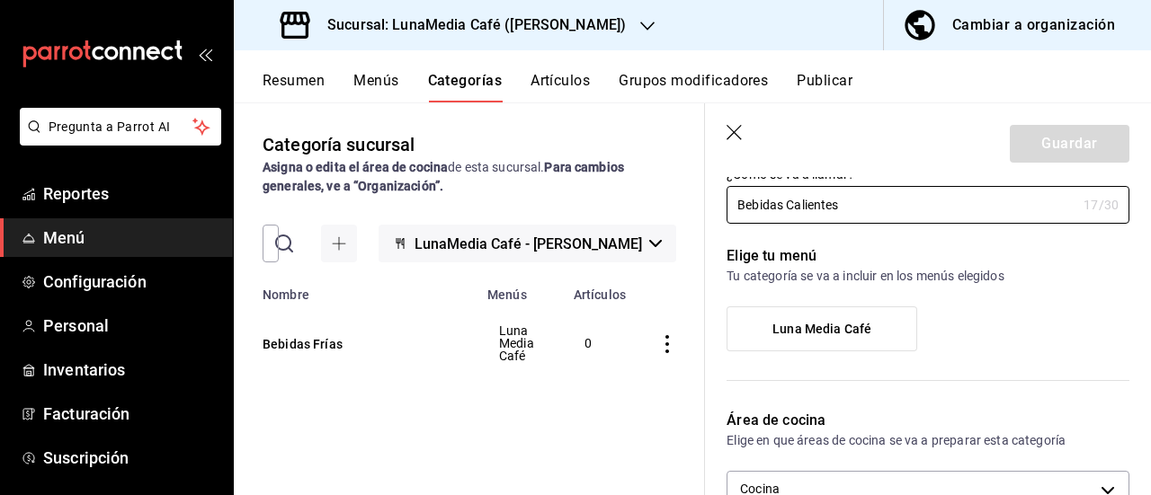
scroll to position [90, 0]
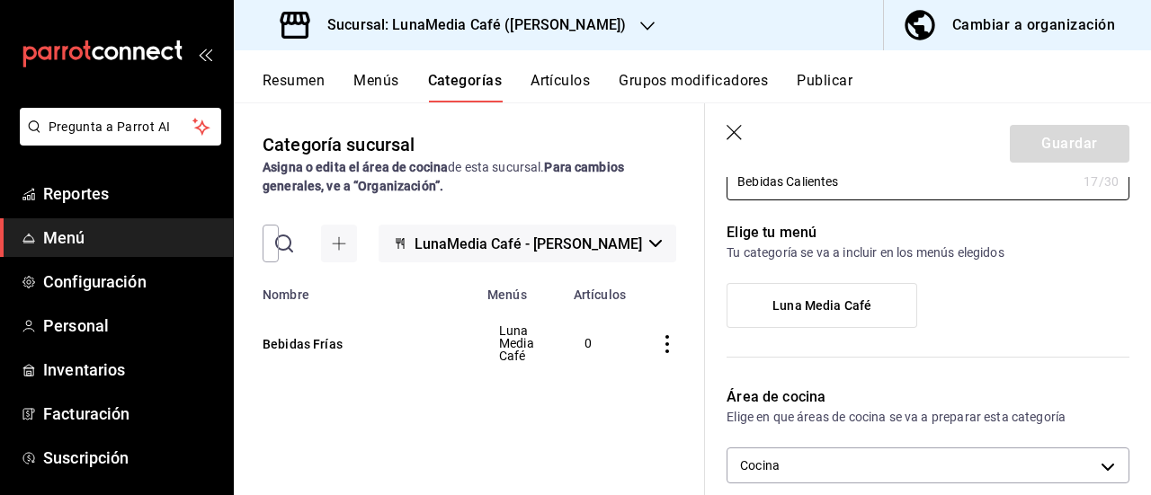
type input "Bebidas Calientes"
click at [832, 316] on label "Luna Media Café" at bounding box center [821, 305] width 189 height 43
click at [0, 0] on input "Luna Media Café" at bounding box center [0, 0] width 0 height 0
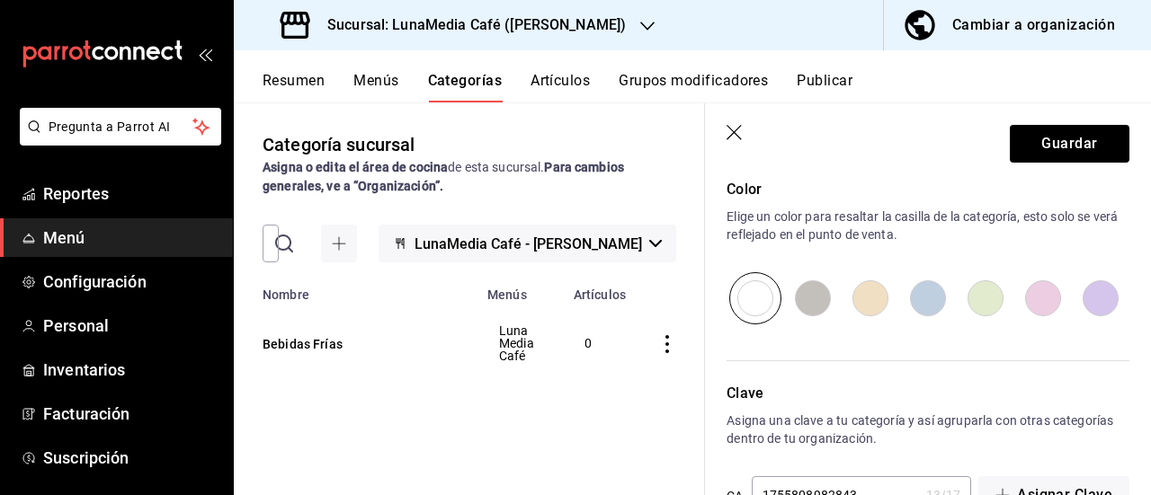
scroll to position [629, 0]
click at [1027, 154] on button "Guardar" at bounding box center [1070, 144] width 120 height 38
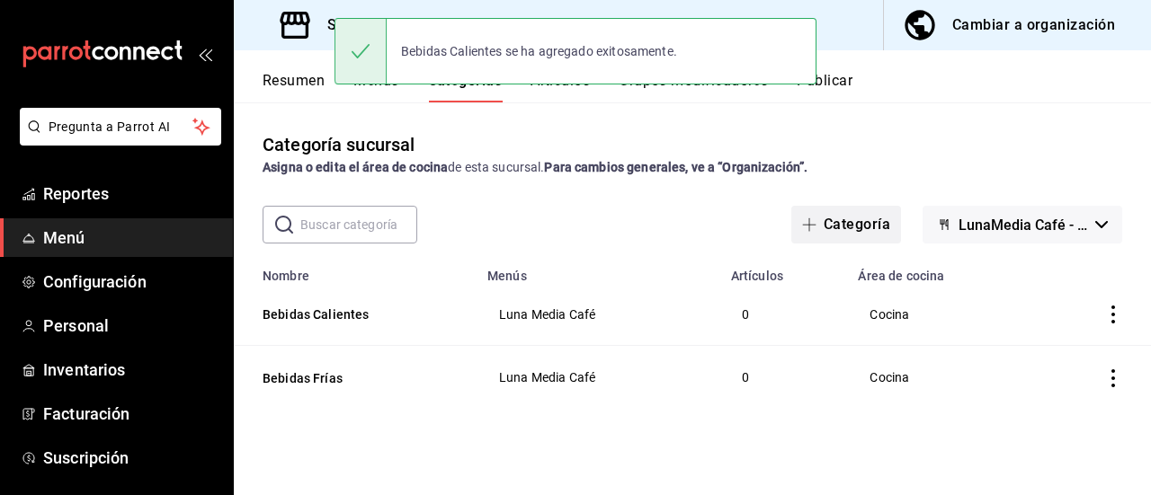
click at [854, 229] on button "Categoría" at bounding box center [846, 225] width 110 height 38
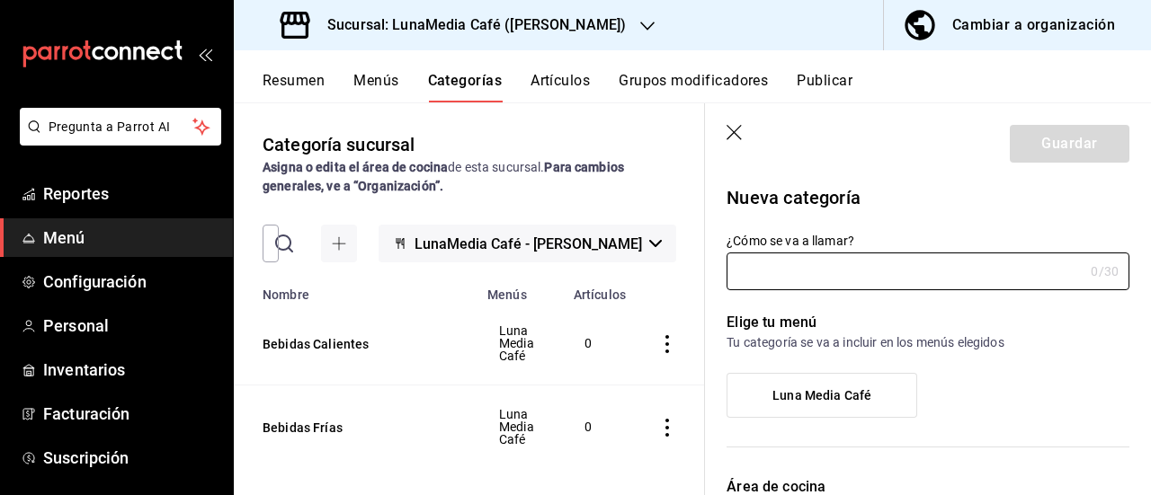
type input "B"
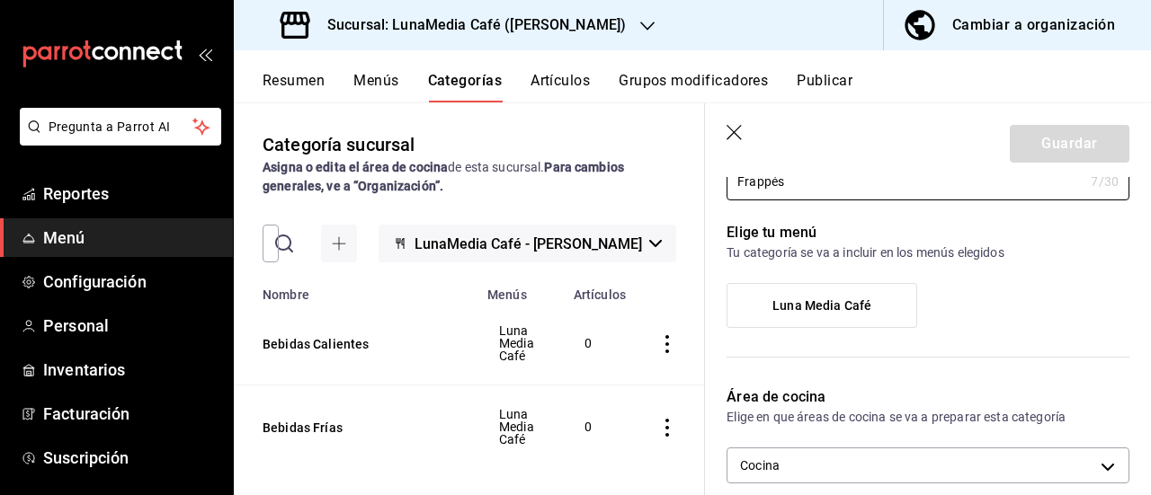
scroll to position [180, 0]
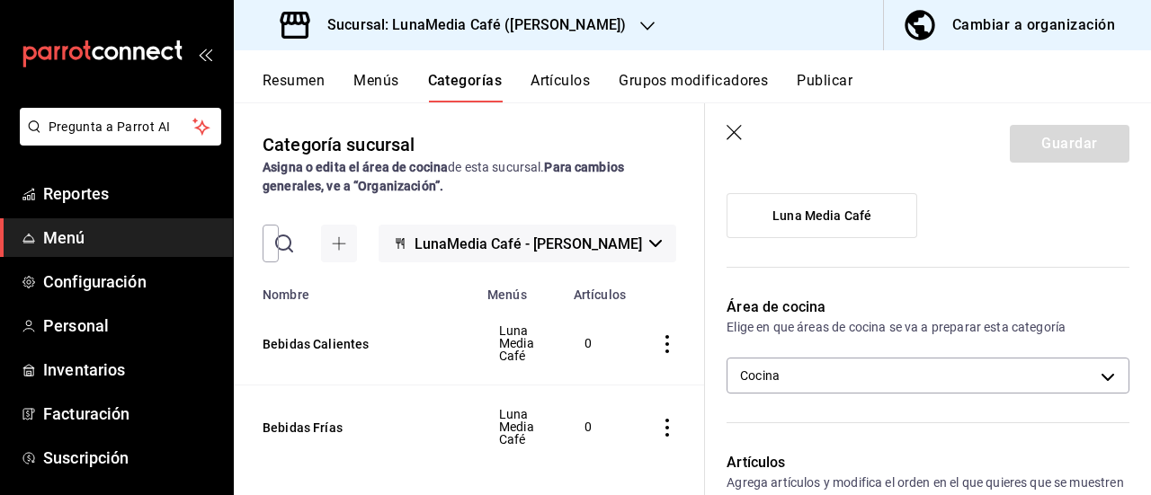
type input "Frappés"
click at [813, 222] on span "Luna Media Café" at bounding box center [821, 216] width 99 height 15
click at [0, 0] on input "Luna Media Café" at bounding box center [0, 0] width 0 height 0
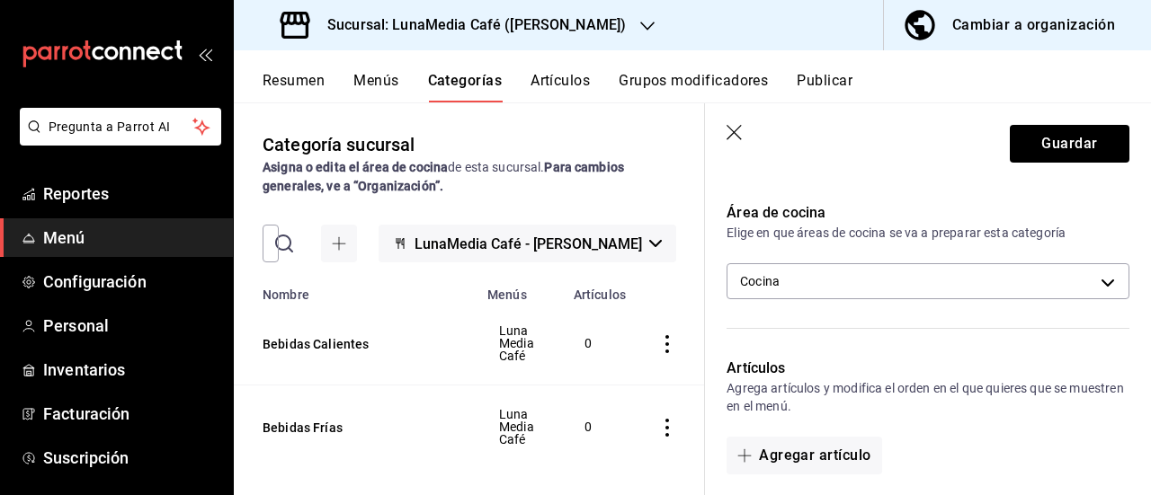
scroll to position [0, 0]
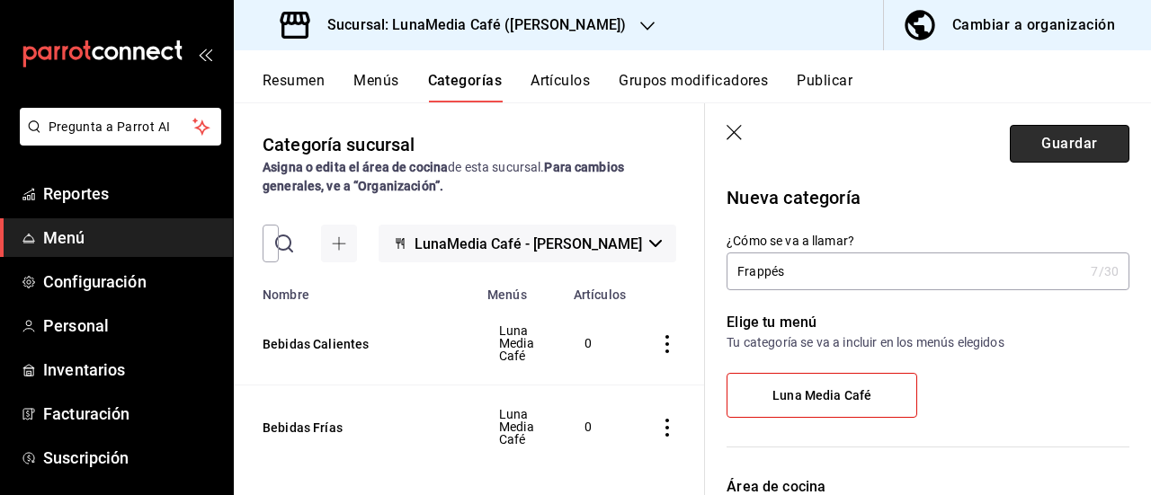
click at [1065, 139] on button "Guardar" at bounding box center [1070, 144] width 120 height 38
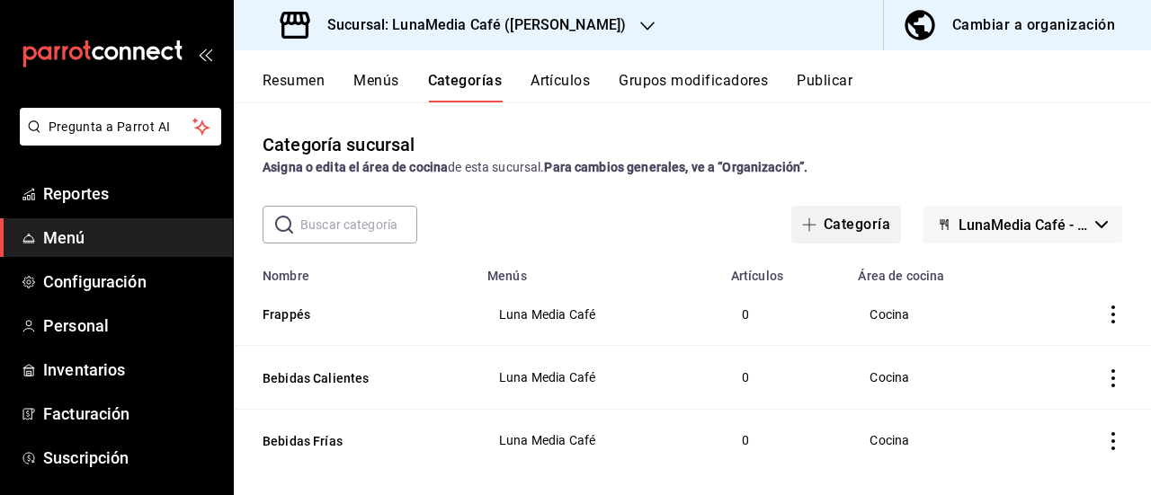
click at [818, 225] on button "Categoría" at bounding box center [846, 225] width 110 height 38
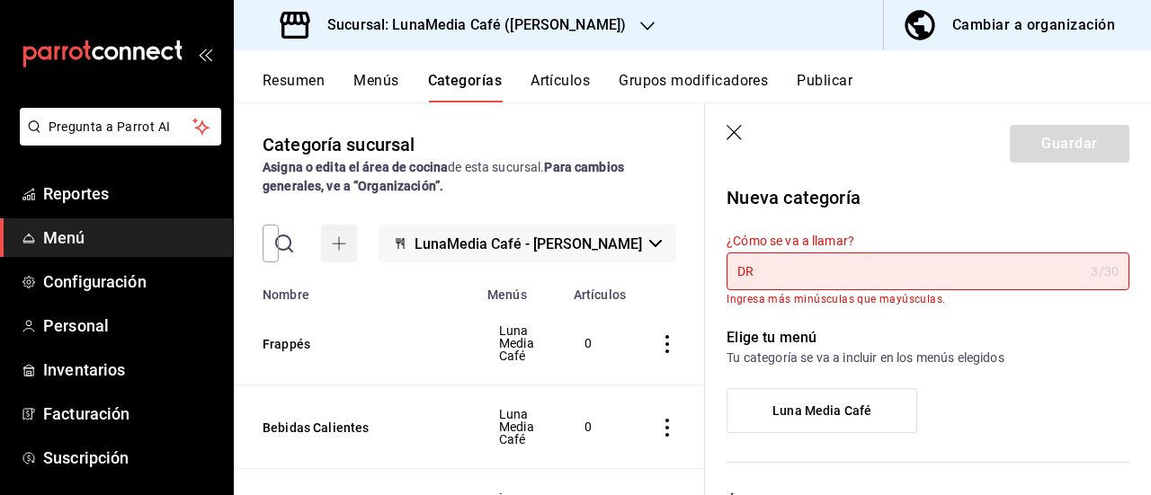
type input "D"
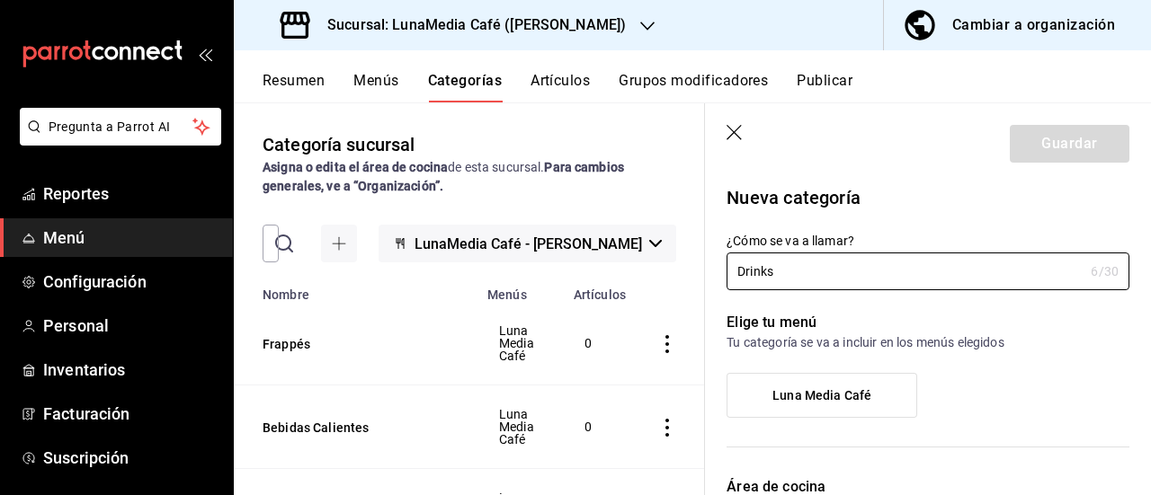
type input "Drinks"
click at [850, 398] on span "Luna Media Café" at bounding box center [821, 395] width 99 height 15
click at [0, 0] on input "Luna Media Café" at bounding box center [0, 0] width 0 height 0
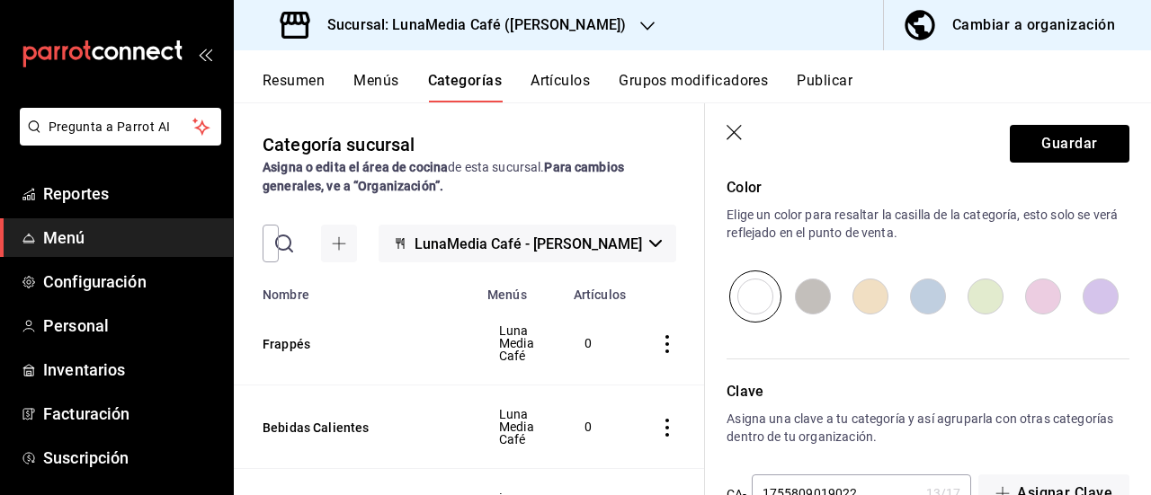
scroll to position [682, 0]
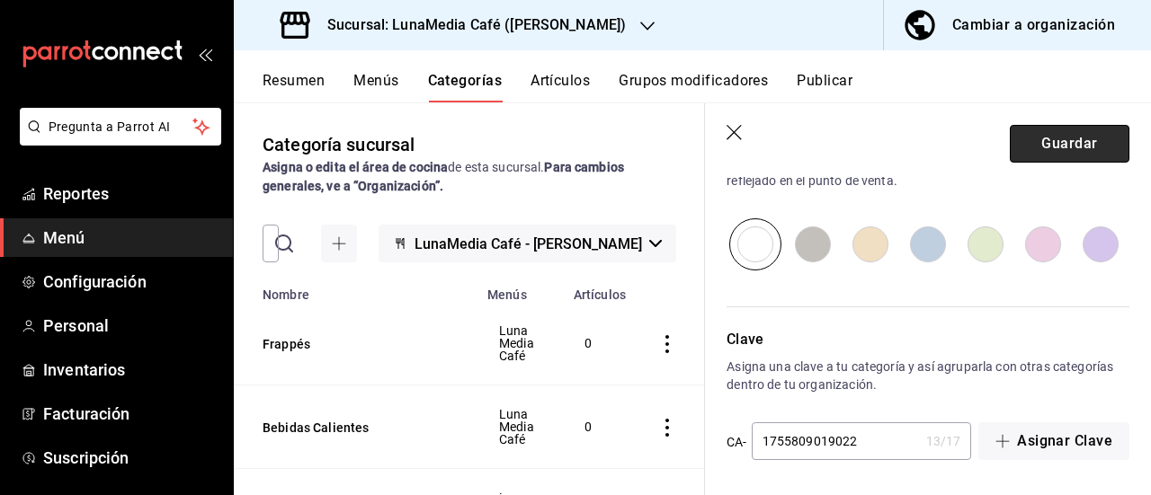
click at [1072, 137] on button "Guardar" at bounding box center [1070, 144] width 120 height 38
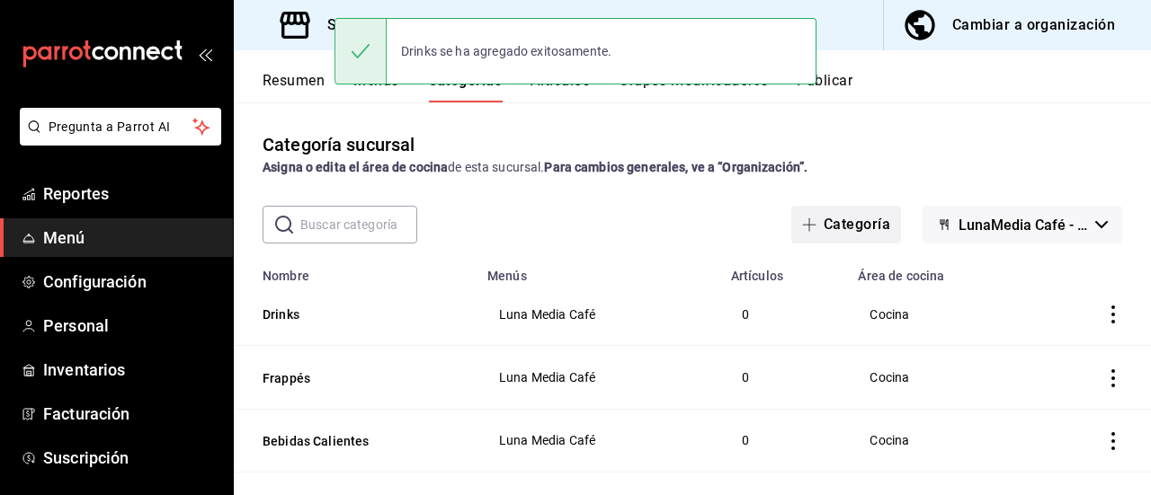
click at [818, 224] on button "Categoría" at bounding box center [846, 225] width 110 height 38
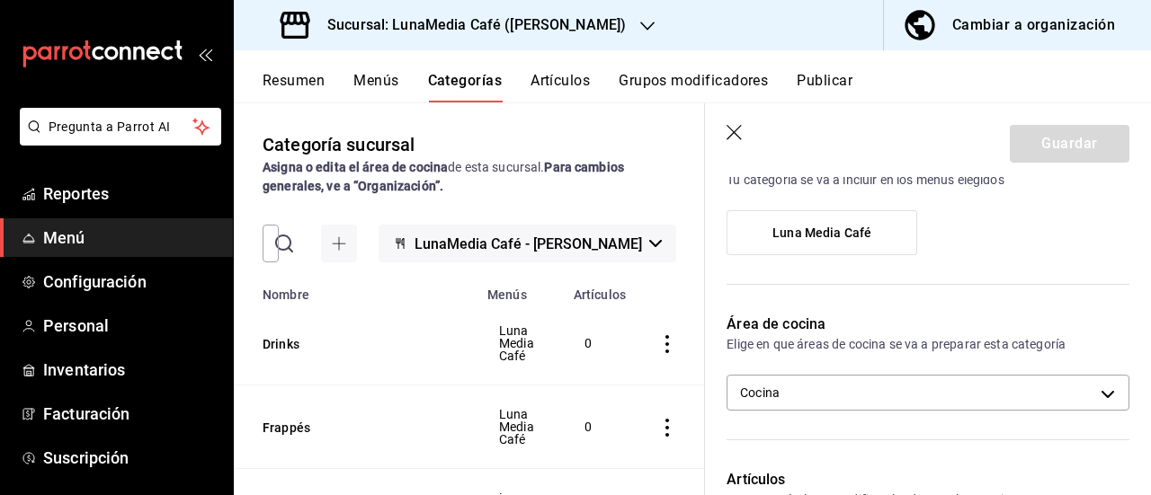
scroll to position [180, 0]
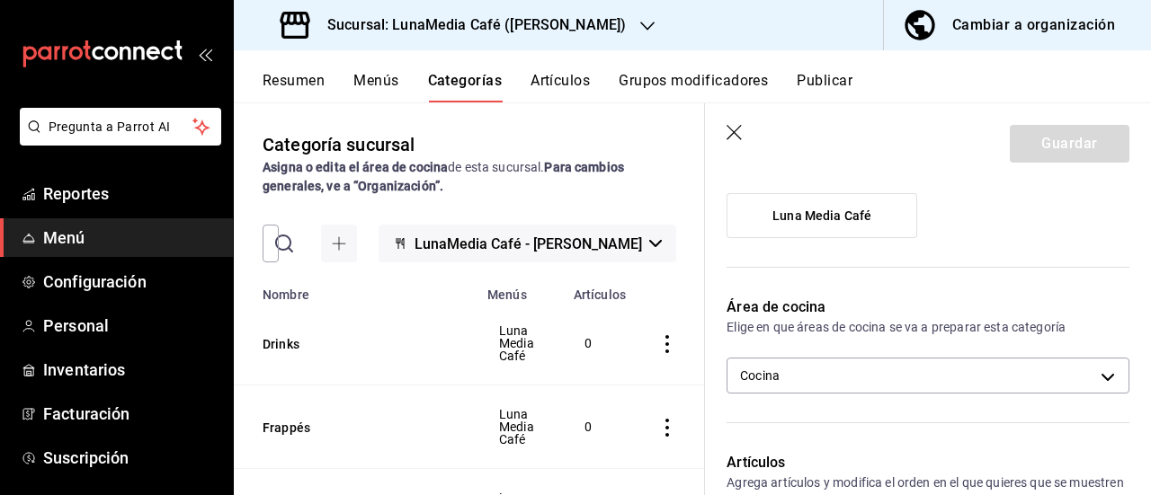
type input "Brunch"
click at [824, 226] on label "Luna Media Café" at bounding box center [821, 215] width 189 height 43
click at [0, 0] on input "Luna Media Café" at bounding box center [0, 0] width 0 height 0
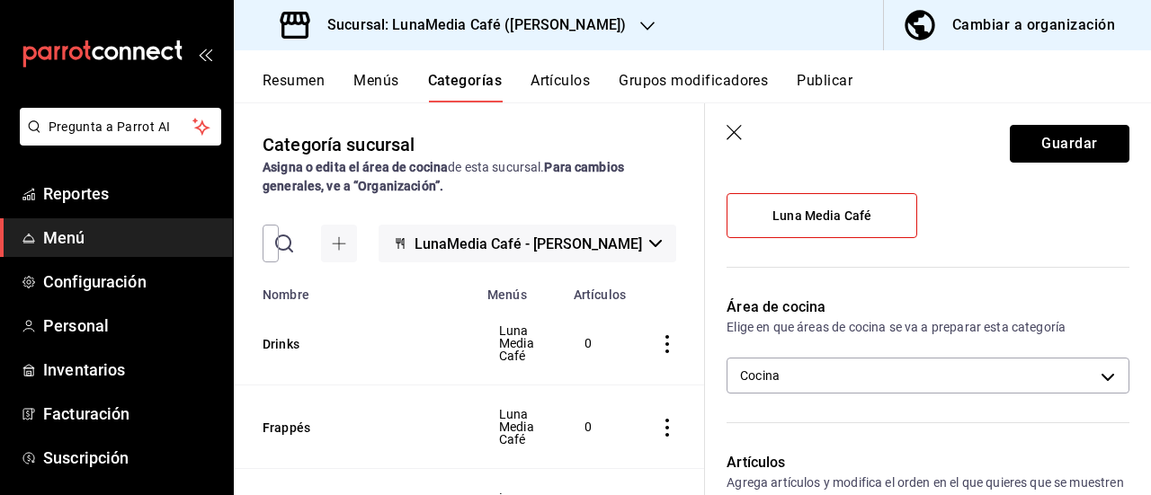
click at [1050, 153] on button "Guardar" at bounding box center [1070, 144] width 120 height 38
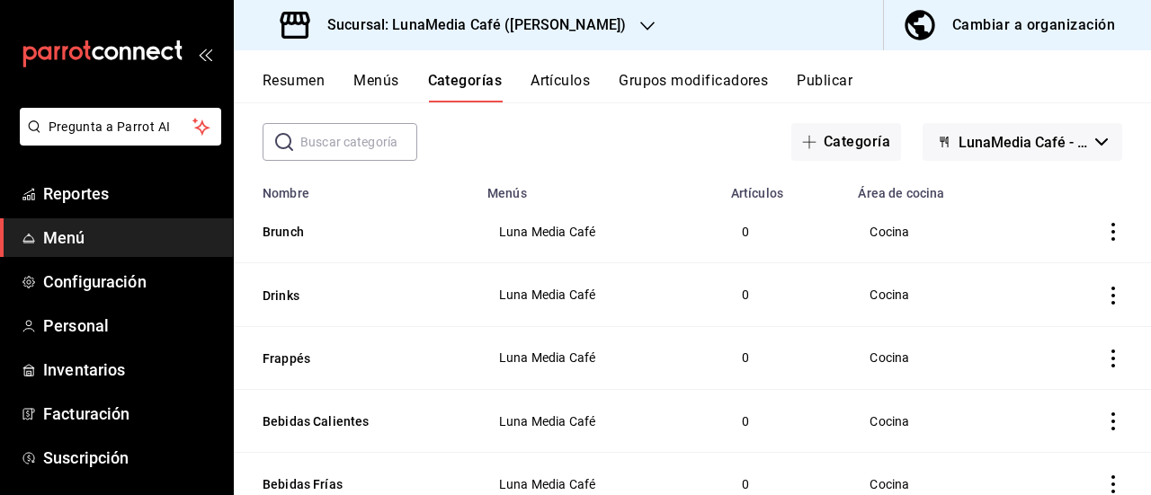
scroll to position [54, 0]
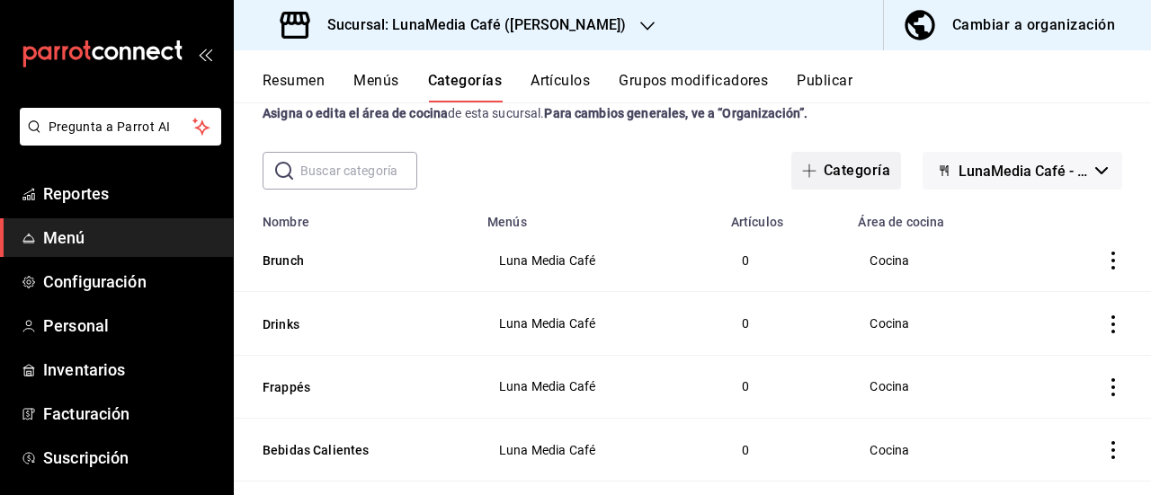
click at [802, 175] on icon "button" at bounding box center [809, 171] width 14 height 14
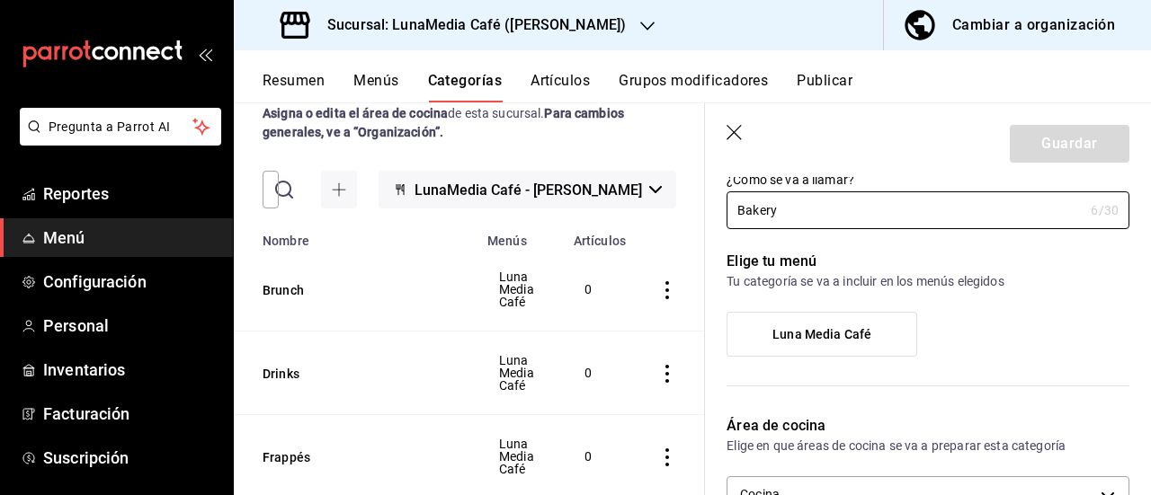
scroll to position [90, 0]
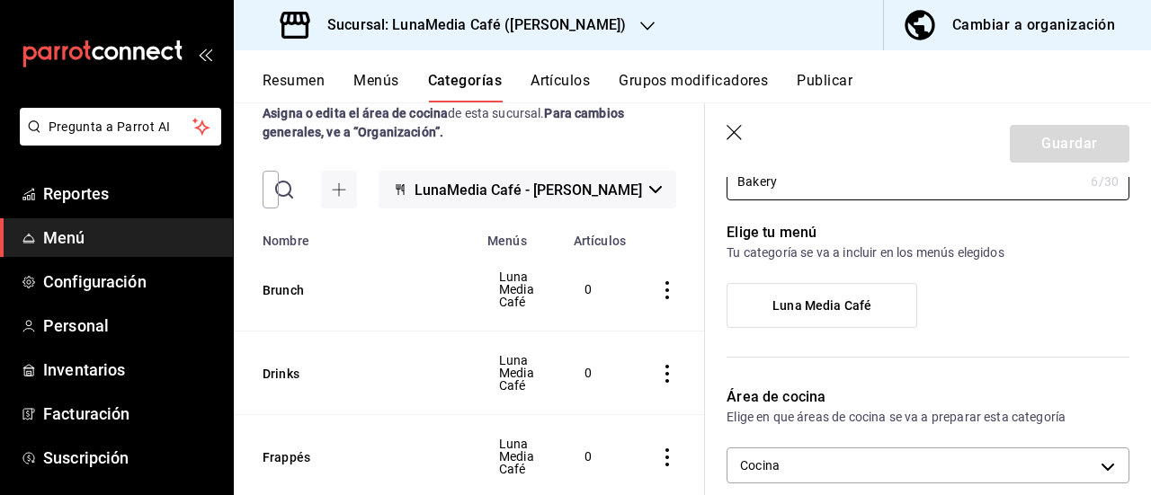
type input "Bakery"
click at [814, 294] on label "Luna Media Café" at bounding box center [821, 305] width 189 height 43
click at [0, 0] on input "Luna Media Café" at bounding box center [0, 0] width 0 height 0
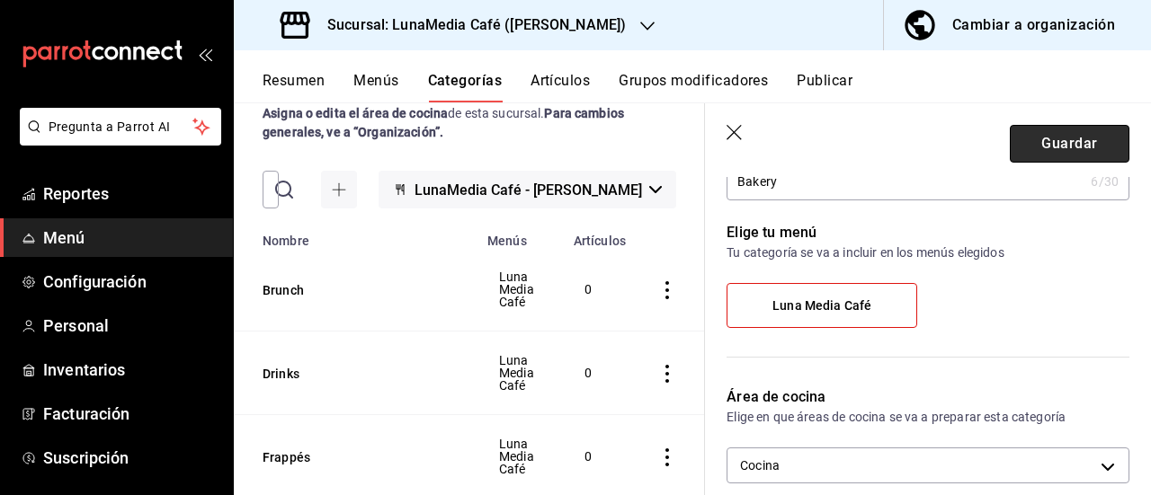
click at [1015, 143] on button "Guardar" at bounding box center [1070, 144] width 120 height 38
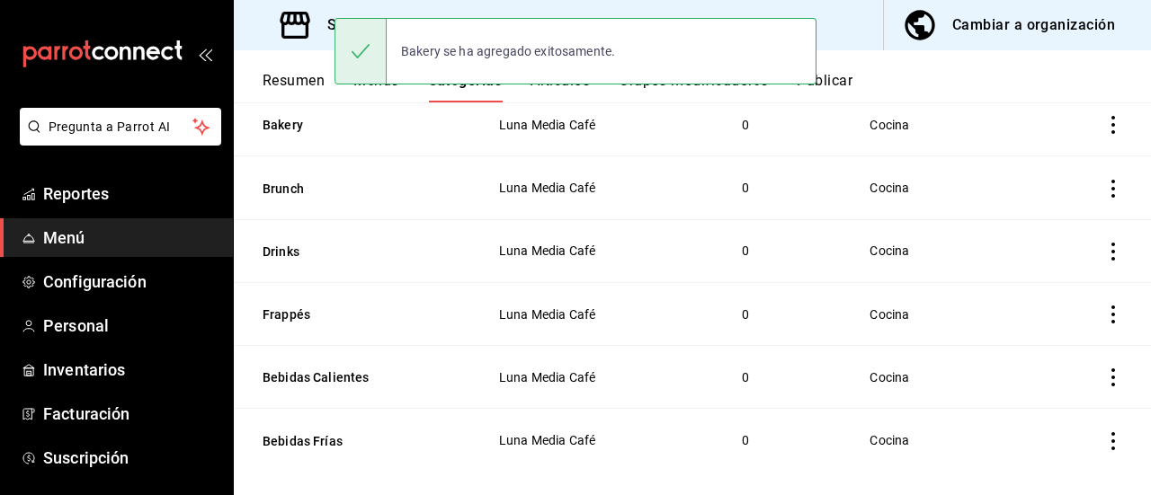
scroll to position [207, 0]
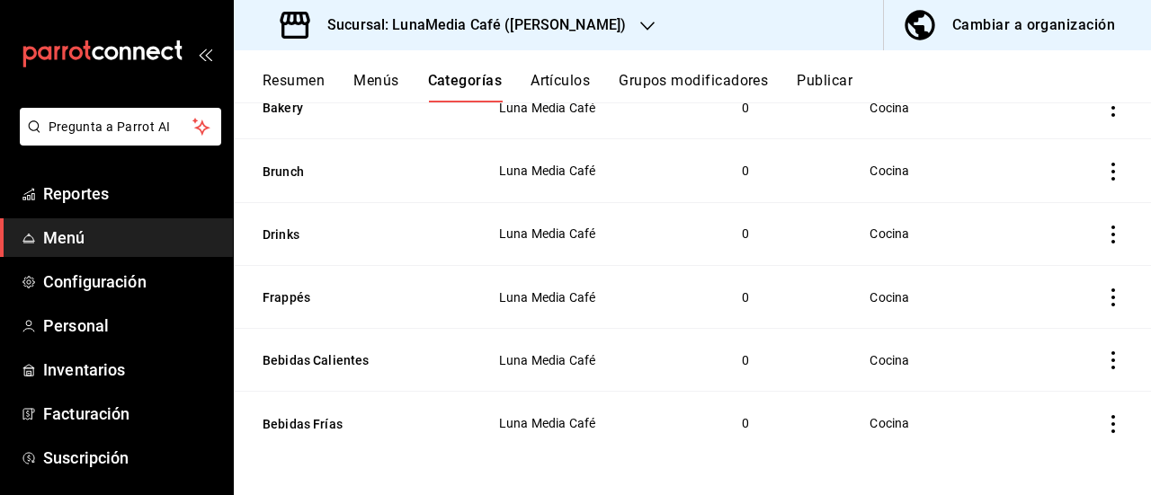
click at [1107, 113] on icon "actions" at bounding box center [1113, 108] width 18 height 18
click at [1107, 113] on div at bounding box center [575, 247] width 1151 height 495
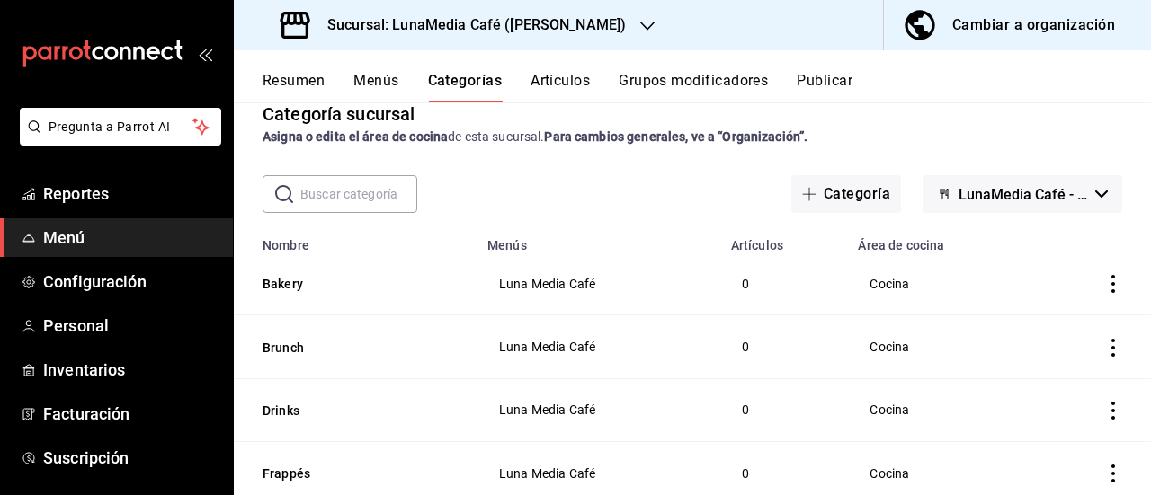
scroll to position [23, 0]
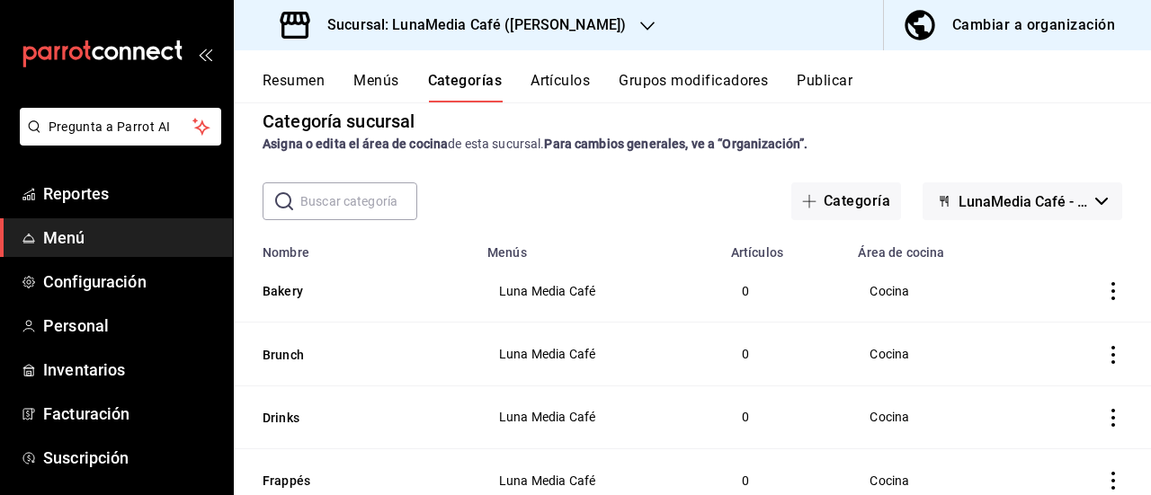
click at [396, 307] on th "Bakery" at bounding box center [355, 291] width 243 height 63
drag, startPoint x: 243, startPoint y: 299, endPoint x: 336, endPoint y: 142, distance: 183.0
click at [241, 325] on tbody "Bakery Luna Media Café 0 Cocina Brunch Luna Media Café 0 Cocina Drinks Luna Med…" at bounding box center [692, 449] width 917 height 378
click at [371, 75] on button "Menús" at bounding box center [375, 87] width 45 height 31
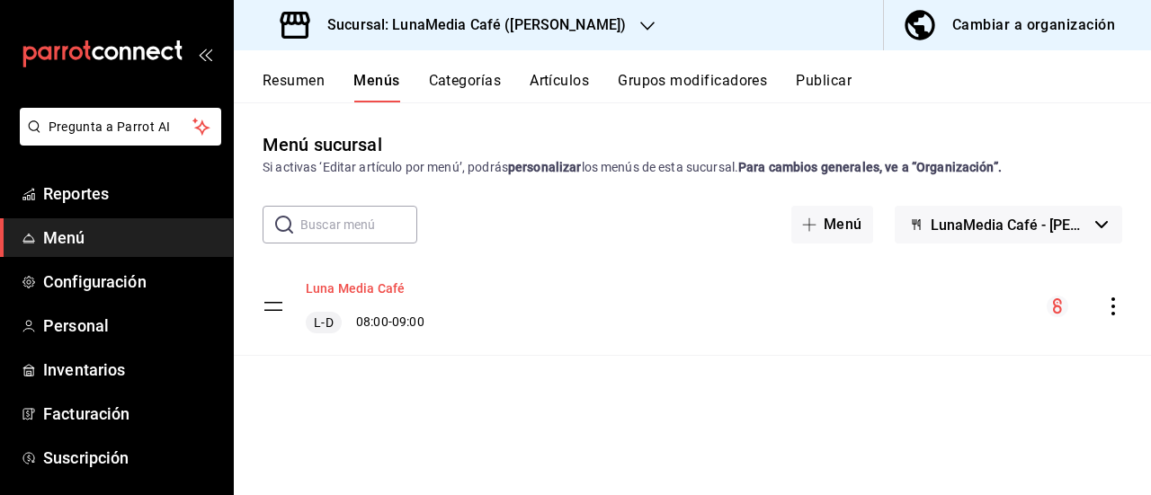
click at [364, 281] on button "Luna Media Café" at bounding box center [355, 289] width 99 height 18
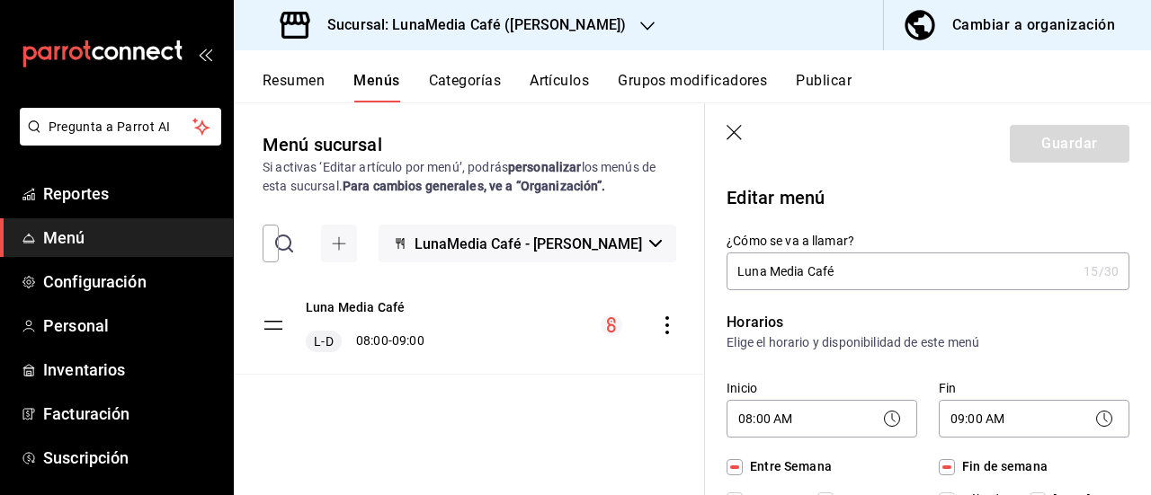
click at [734, 124] on header "Guardar" at bounding box center [928, 140] width 446 height 74
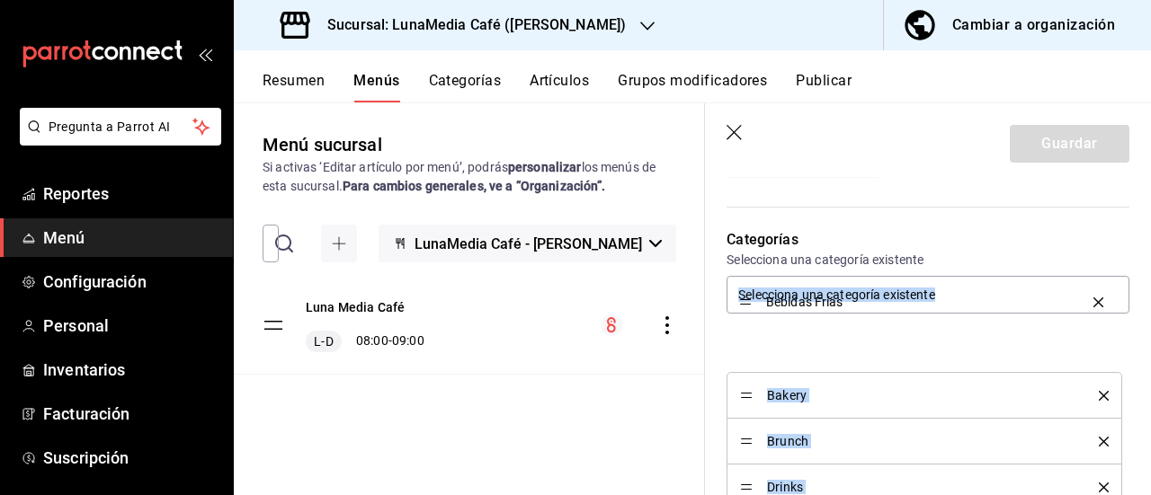
scroll to position [449, 0]
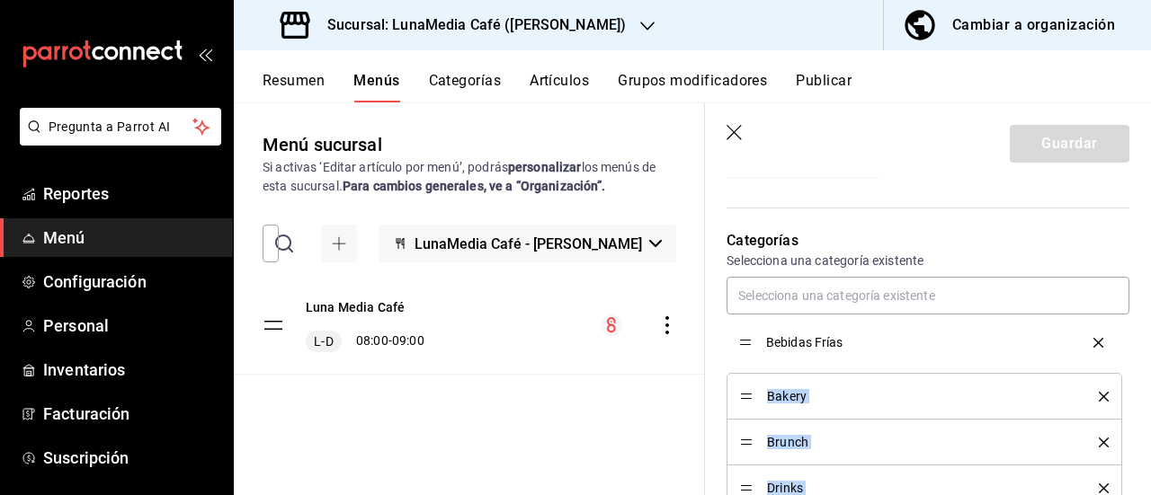
drag, startPoint x: 743, startPoint y: 398, endPoint x: 735, endPoint y: 343, distance: 56.2
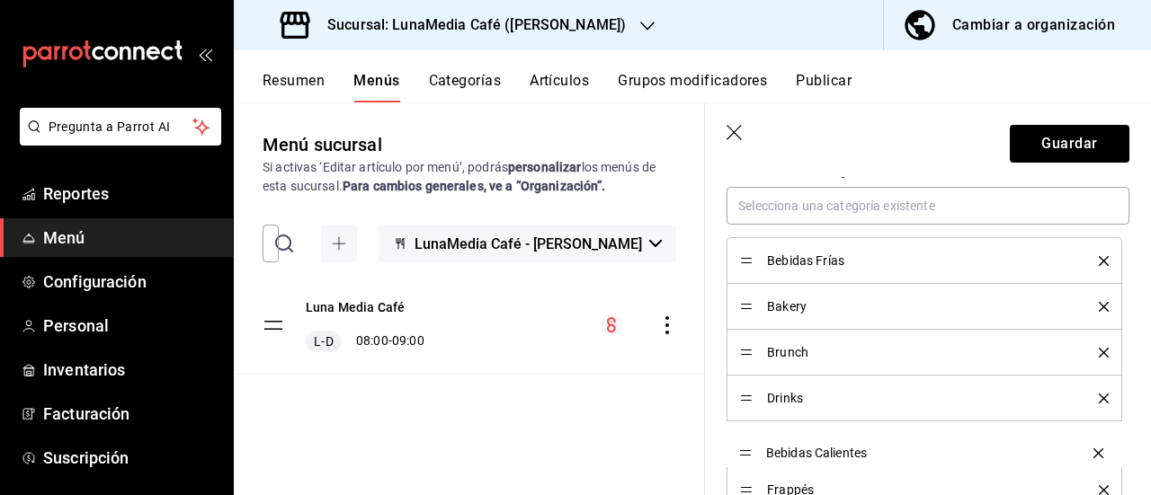
scroll to position [548, 0]
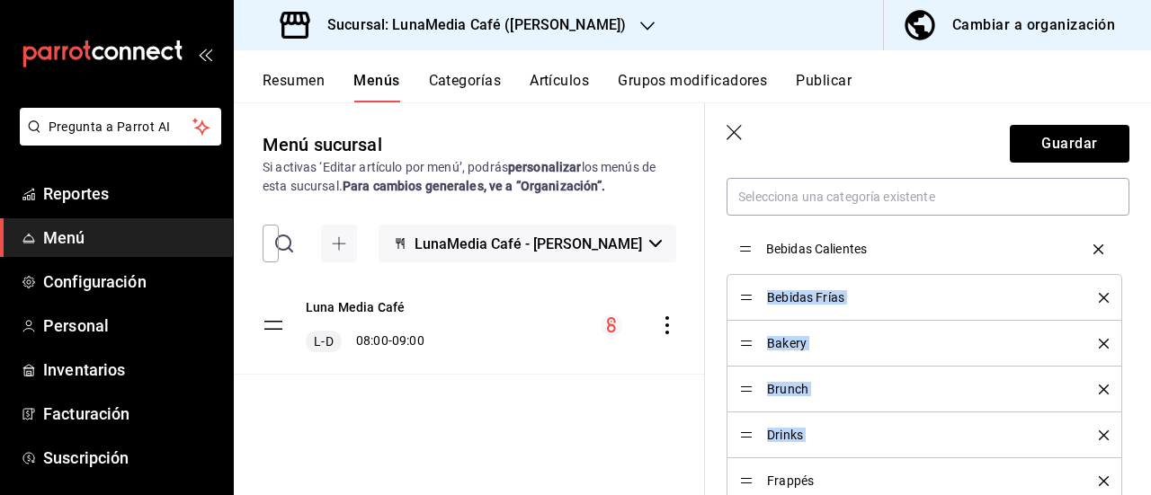
drag, startPoint x: 745, startPoint y: 485, endPoint x: 755, endPoint y: 245, distance: 239.3
drag, startPoint x: 750, startPoint y: 477, endPoint x: 753, endPoint y: 343, distance: 134.0
drag, startPoint x: 746, startPoint y: 481, endPoint x: 739, endPoint y: 427, distance: 54.4
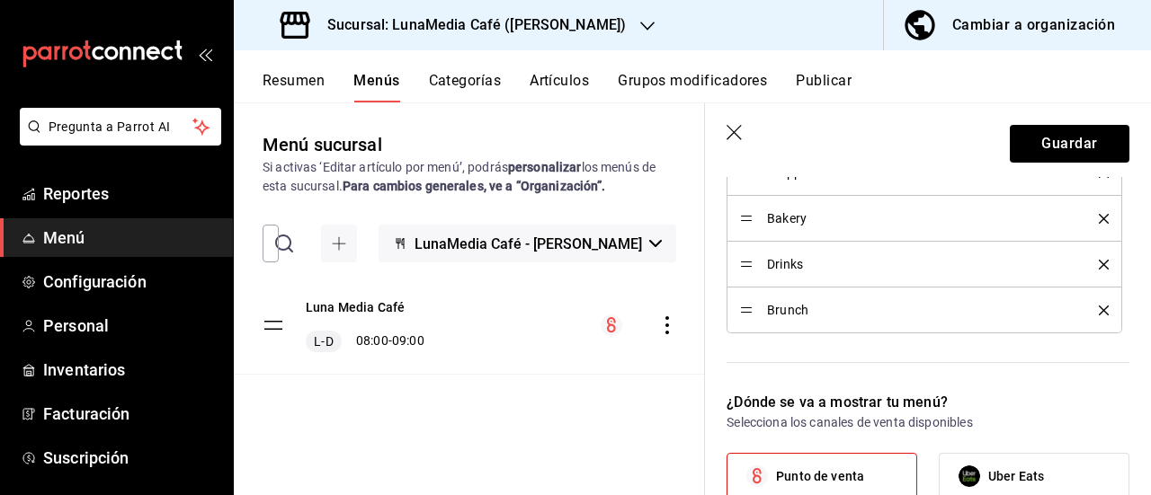
scroll to position [730, 0]
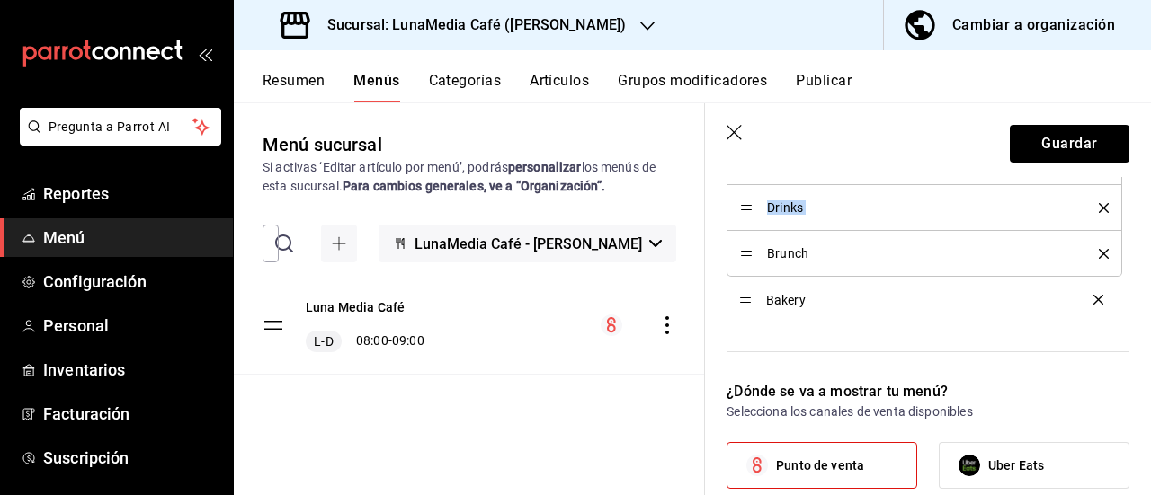
drag, startPoint x: 748, startPoint y: 212, endPoint x: 751, endPoint y: 306, distance: 93.5
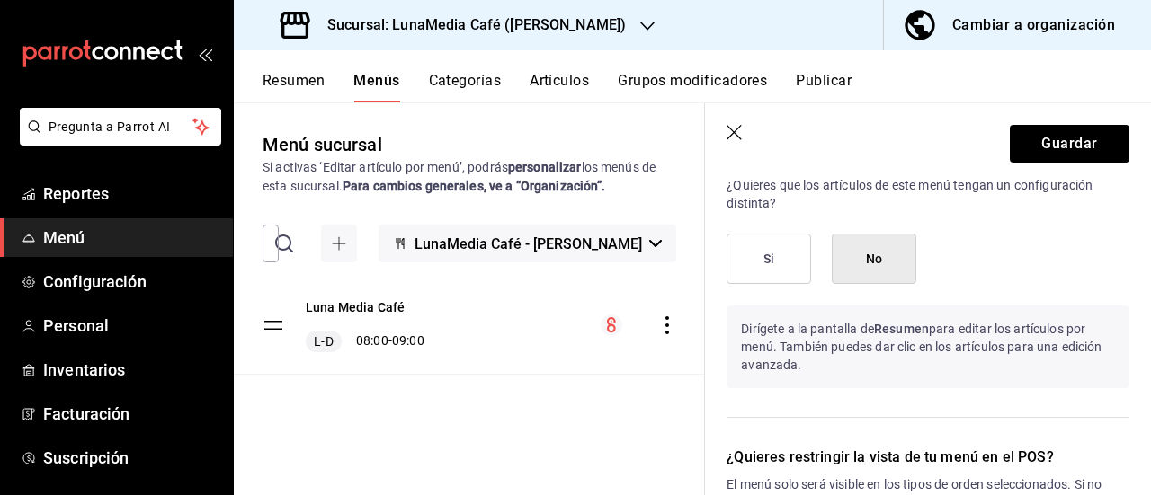
scroll to position [1449, 0]
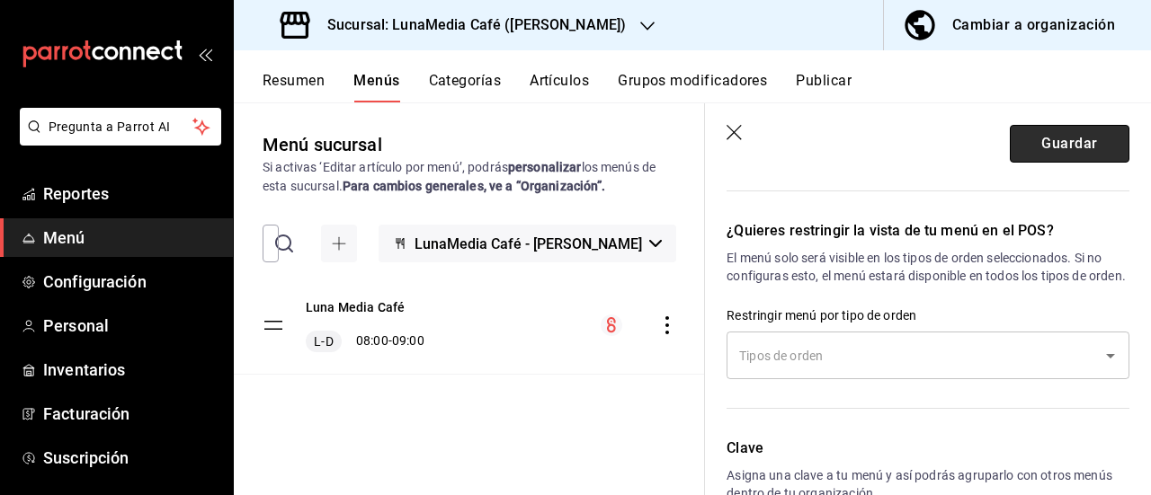
click at [1056, 150] on button "Guardar" at bounding box center [1070, 144] width 120 height 38
checkbox input "false"
type input "1755809106310"
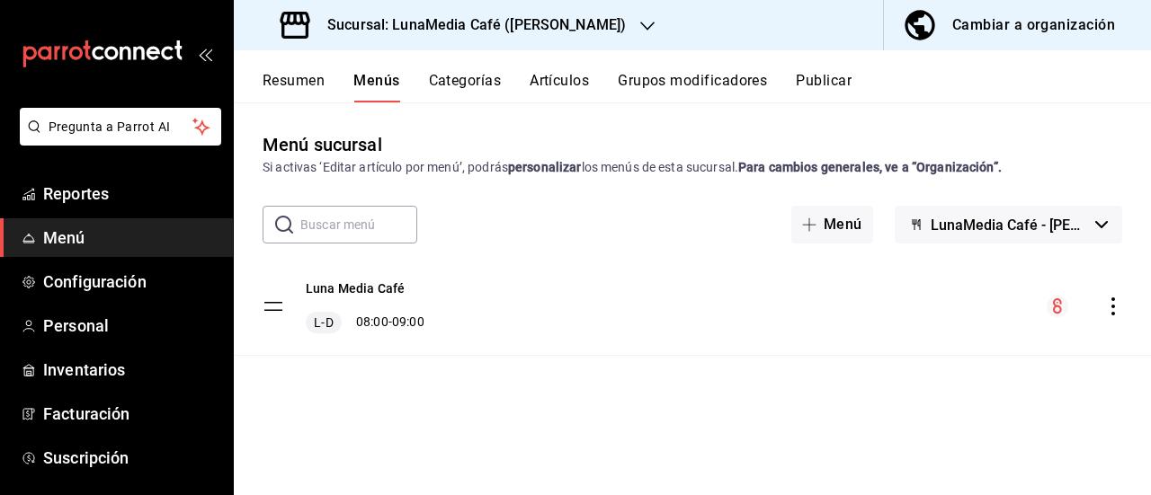
click at [462, 95] on button "Categorías" at bounding box center [465, 87] width 73 height 31
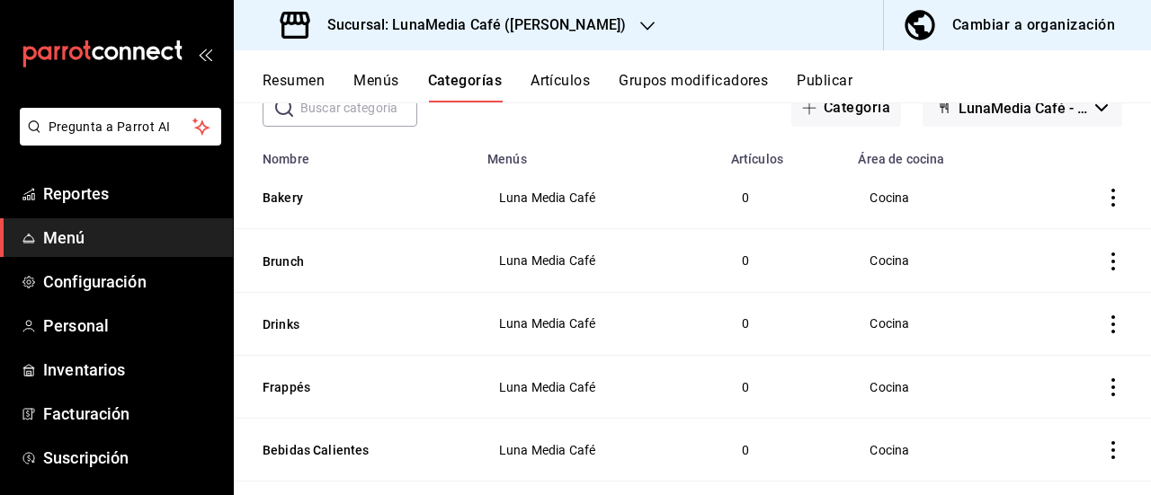
scroll to position [27, 0]
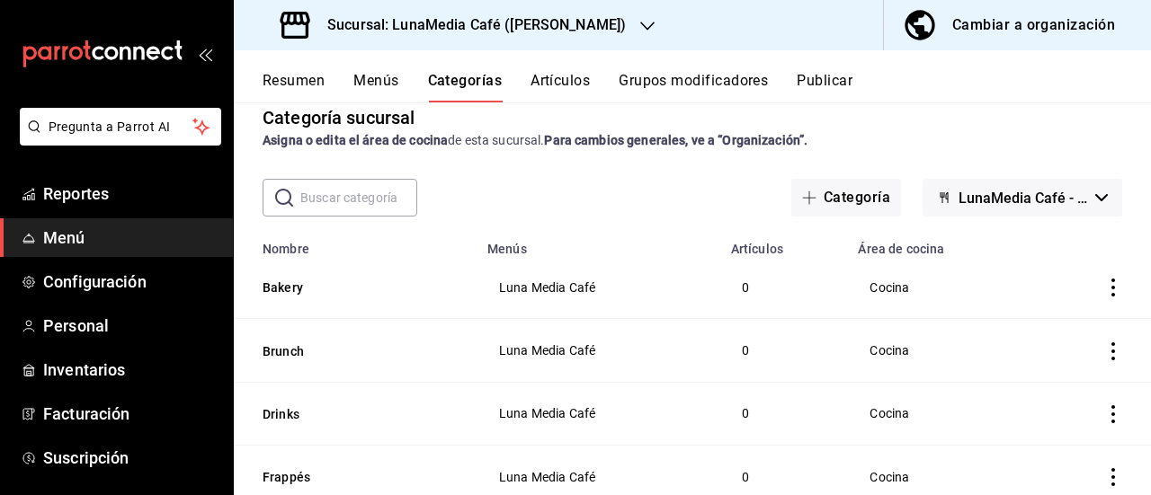
click at [550, 78] on button "Artículos" at bounding box center [559, 87] width 59 height 31
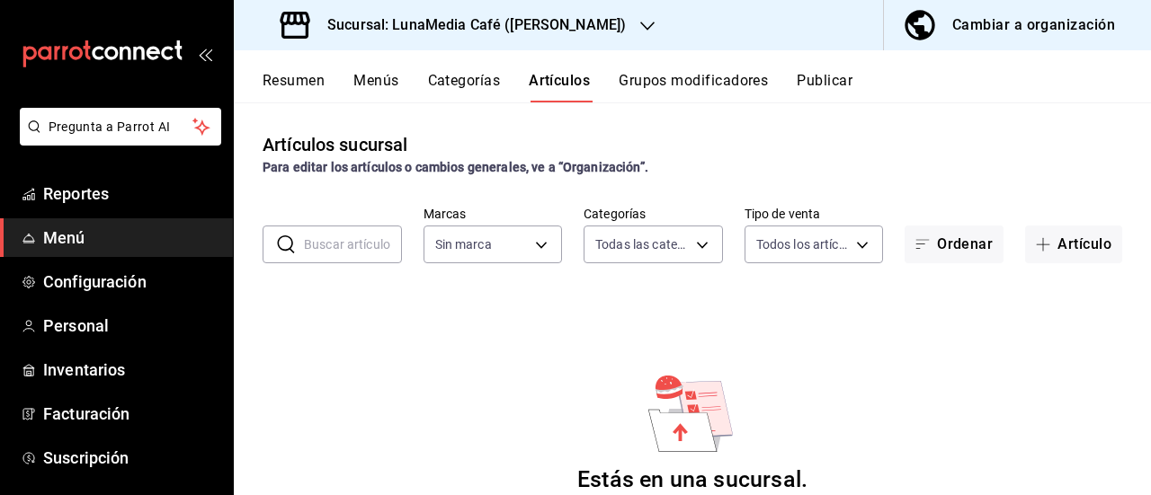
type input "c4f7c41d-b7d8-4344-9fee-05697c223512,1d0f3f2c-d1e5-4428-9098-d94c898d4fa4,4b781…"
type input "55b5777a-a8f8-4194-81d5-7e3cda734f68"
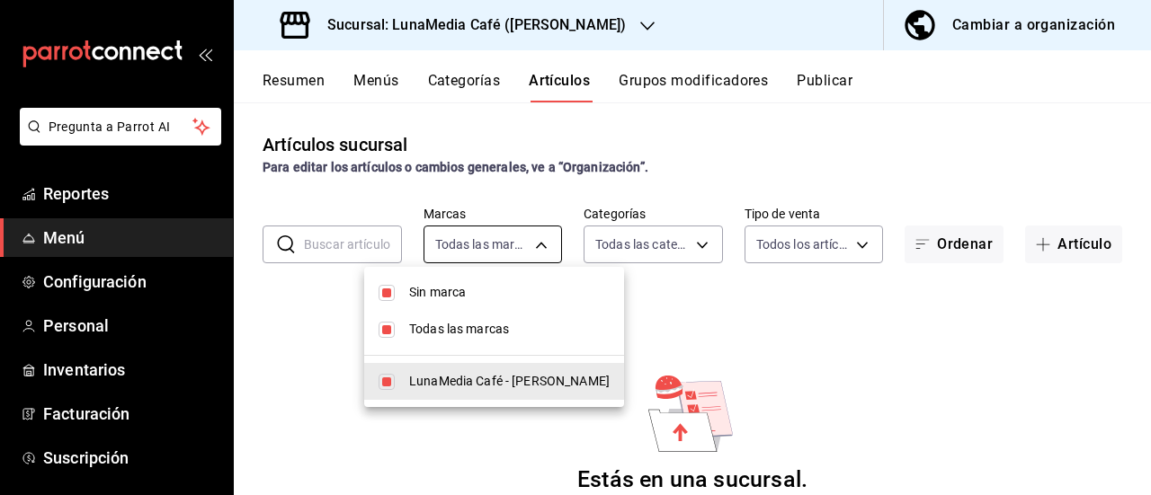
click at [478, 244] on body "Pregunta a Parrot AI Reportes Menú Configuración Personal Inventarios Facturaci…" at bounding box center [575, 247] width 1151 height 495
click at [478, 244] on div at bounding box center [575, 247] width 1151 height 495
click at [478, 244] on body "Pregunta a Parrot AI Reportes Menú Configuración Personal Inventarios Facturaci…" at bounding box center [575, 247] width 1151 height 495
click at [478, 244] on div at bounding box center [575, 247] width 1151 height 495
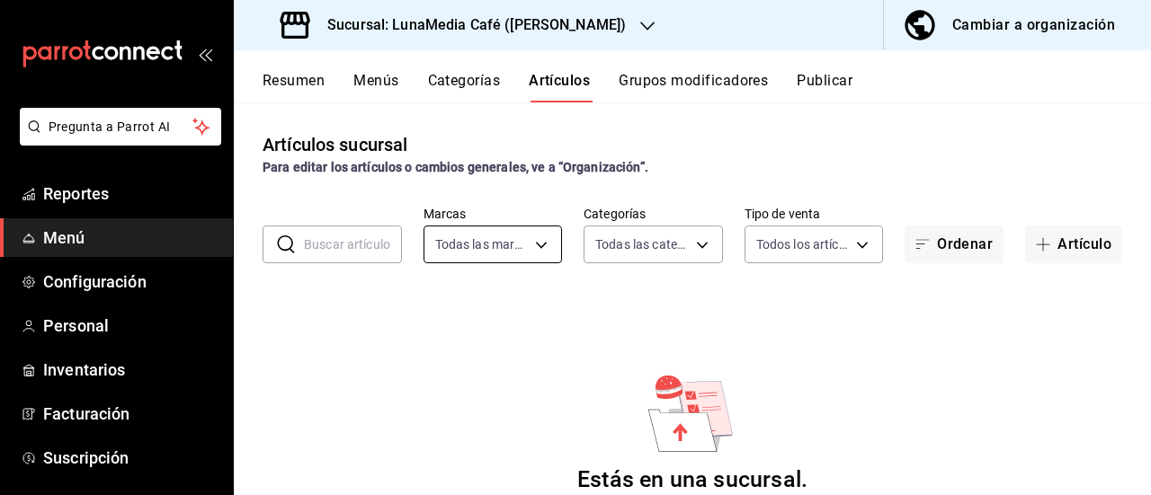
click at [469, 254] on body "Pregunta a Parrot AI Reportes Menú Configuración Personal Inventarios Facturaci…" at bounding box center [575, 247] width 1151 height 495
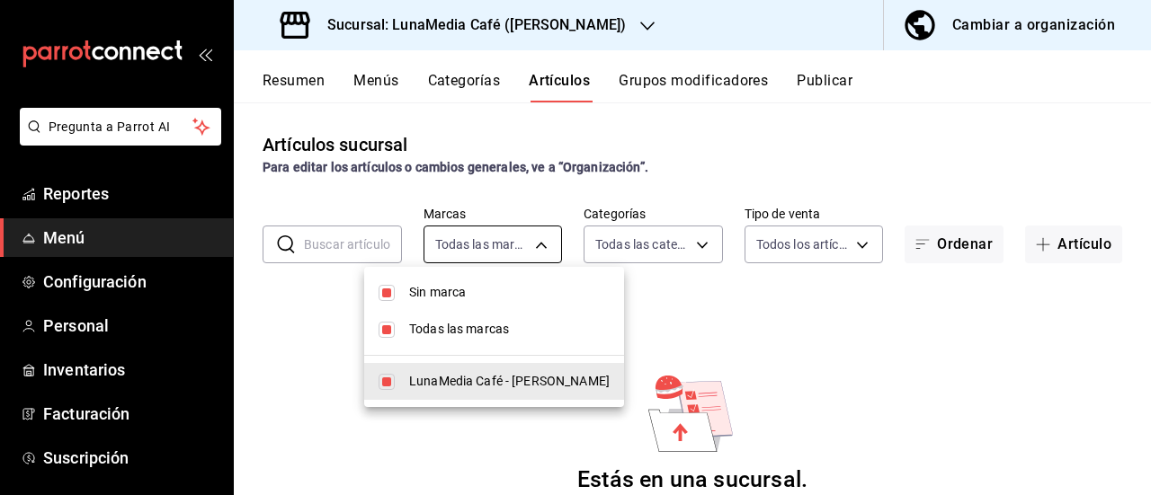
click at [469, 254] on div at bounding box center [575, 247] width 1151 height 495
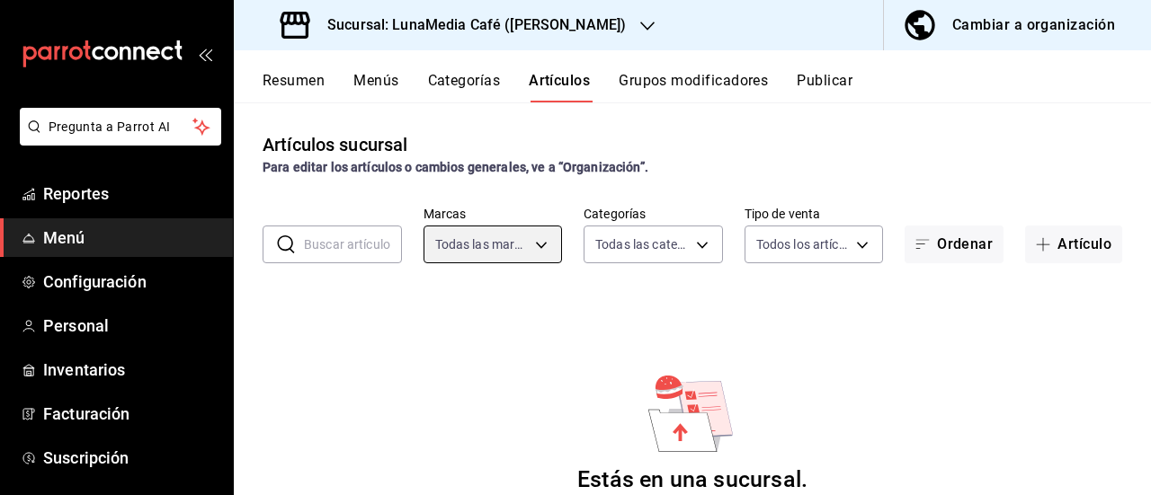
scroll to position [90, 0]
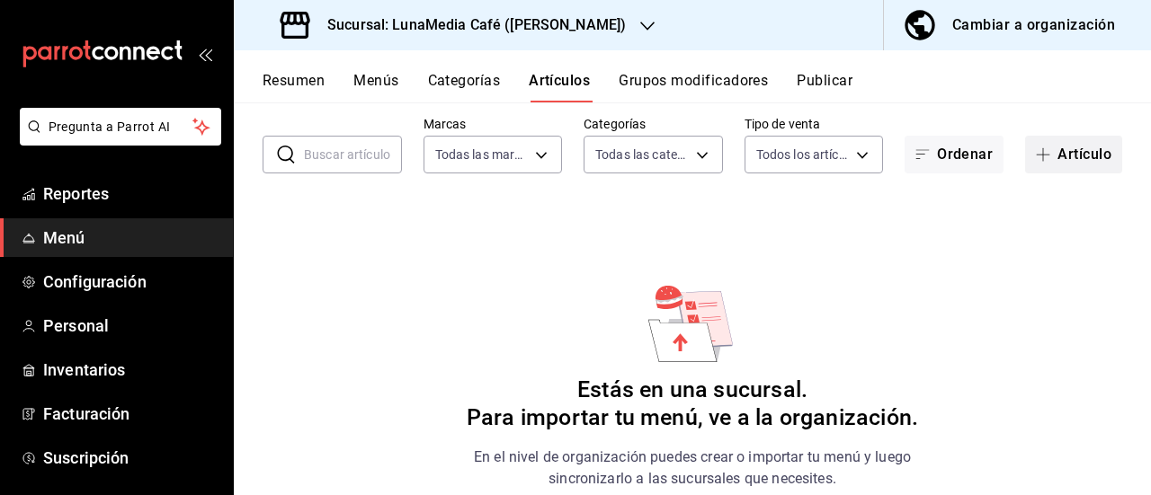
click at [1039, 158] on span "button" at bounding box center [1047, 154] width 22 height 14
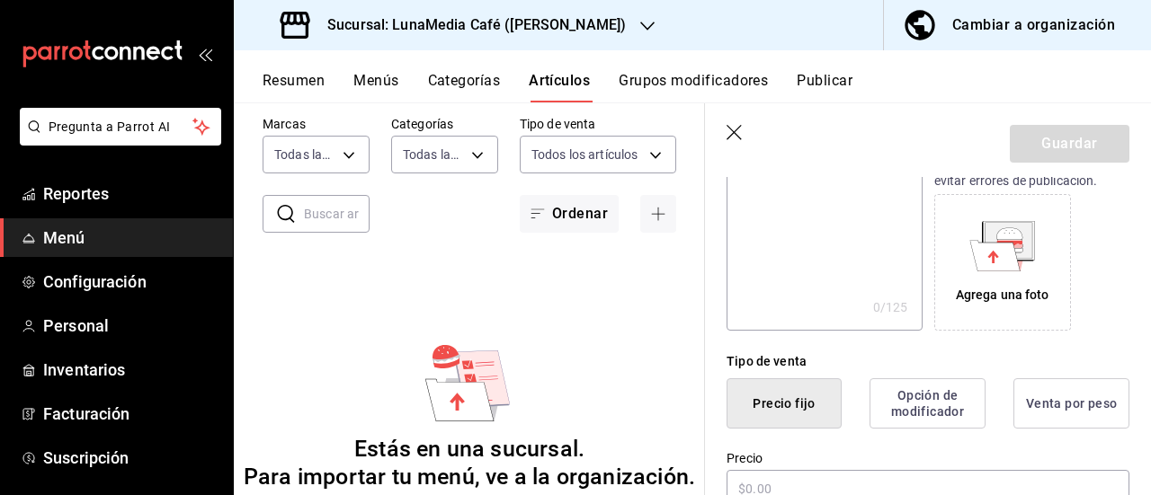
scroll to position [360, 0]
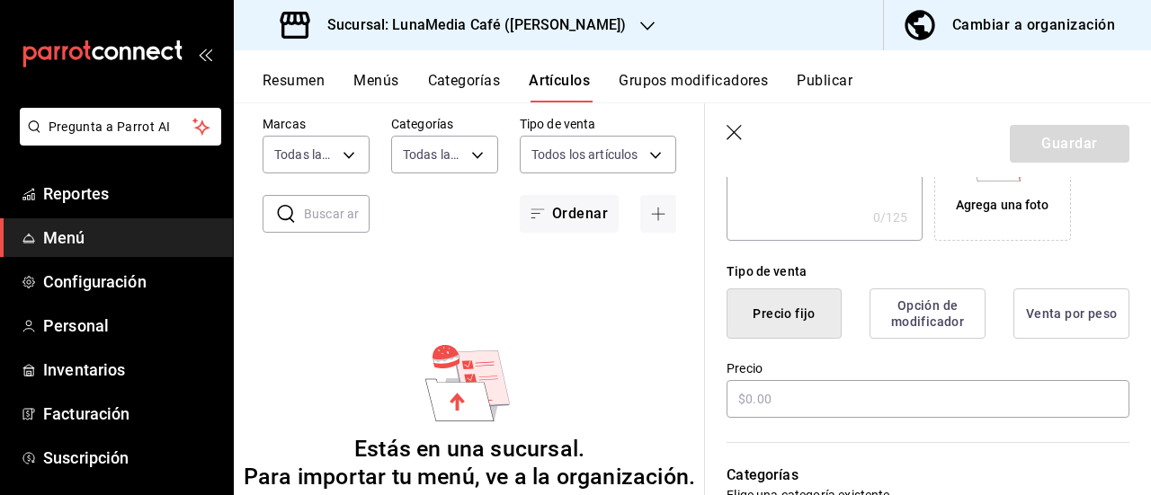
type input "Americano"
click at [890, 309] on button "Opción de modificador" at bounding box center [927, 314] width 116 height 50
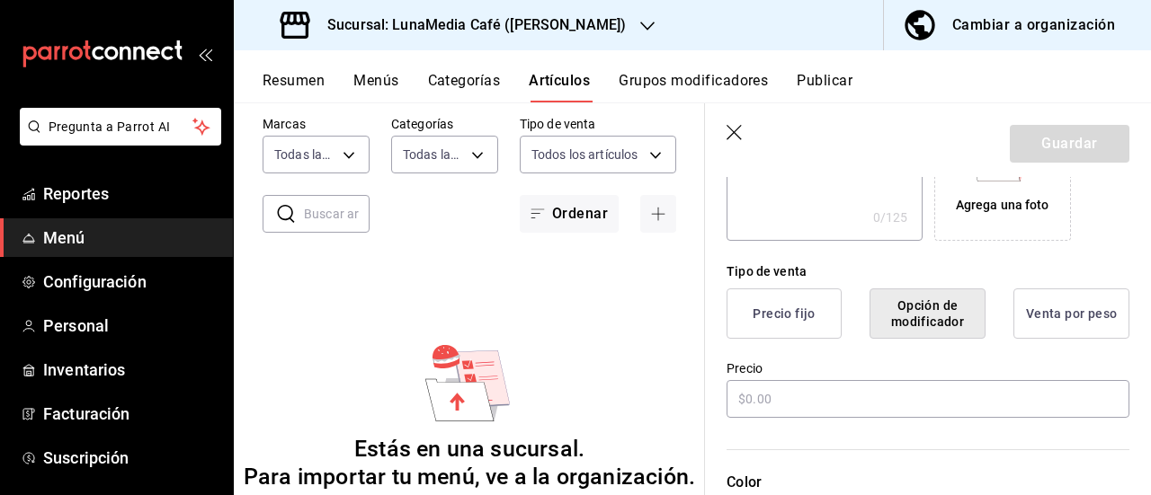
click at [782, 328] on button "Precio fijo" at bounding box center [783, 314] width 115 height 50
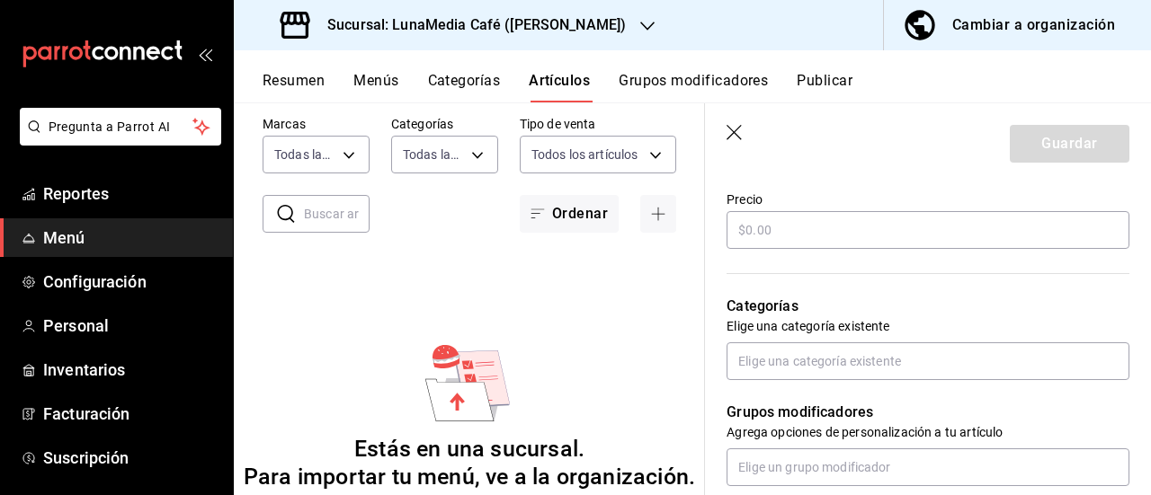
scroll to position [539, 0]
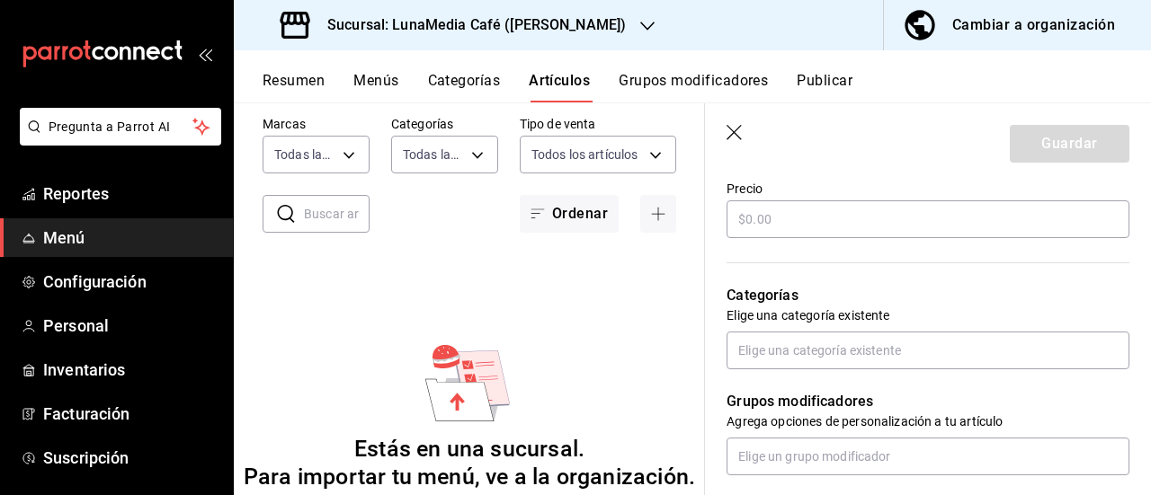
click at [772, 376] on div "Grupos modificadores Agrega opciones de personalización a tu artículo" at bounding box center [917, 422] width 424 height 106
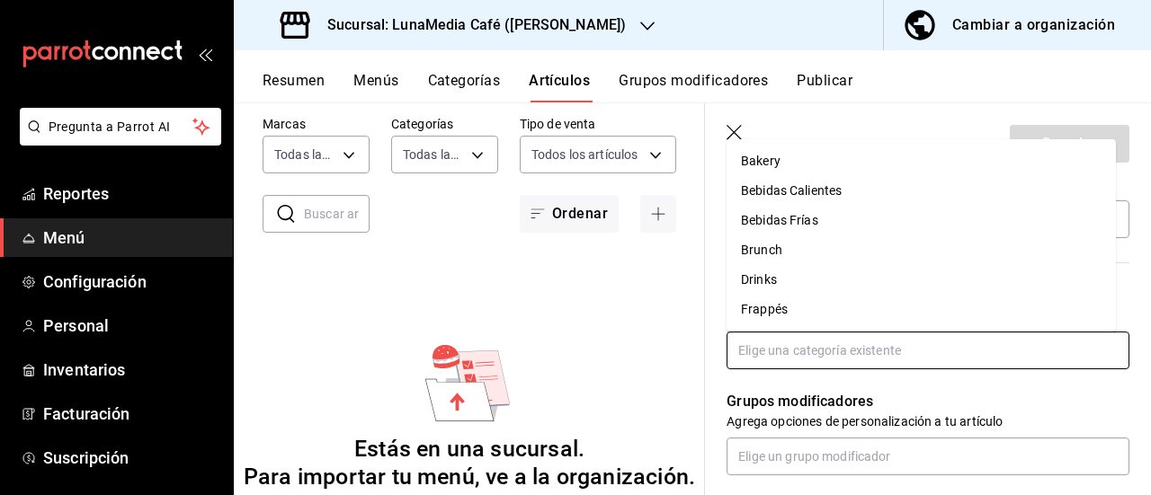
click at [773, 357] on input "text" at bounding box center [927, 351] width 403 height 38
click at [771, 182] on li "Bebidas Calientes" at bounding box center [920, 191] width 389 height 30
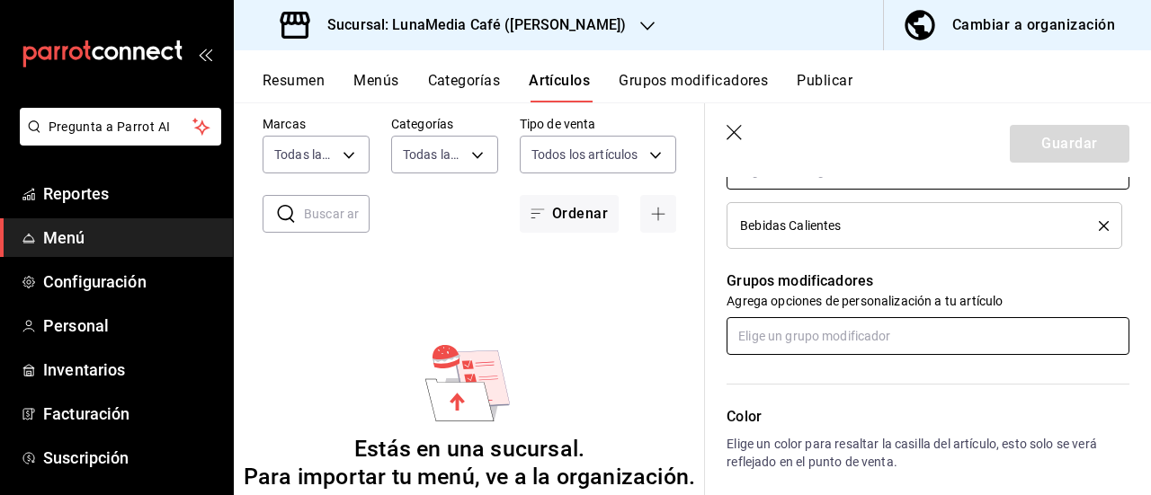
scroll to position [629, 0]
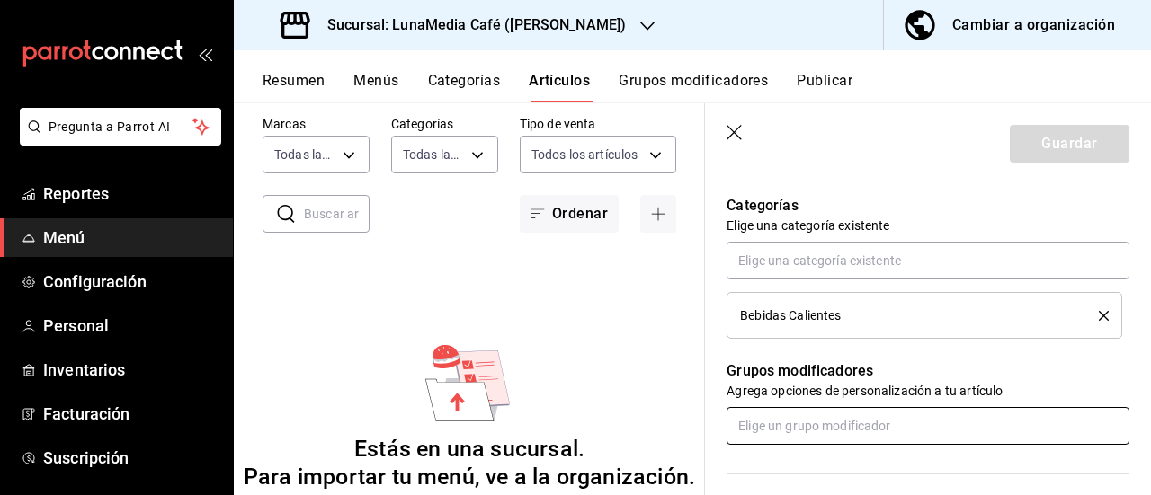
click at [807, 425] on input "text" at bounding box center [927, 426] width 403 height 38
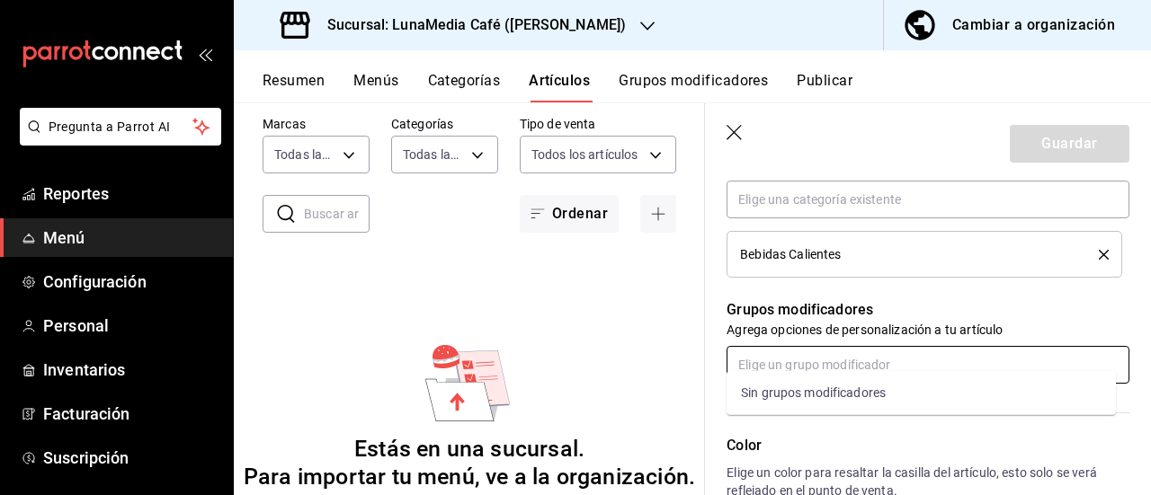
scroll to position [719, 0]
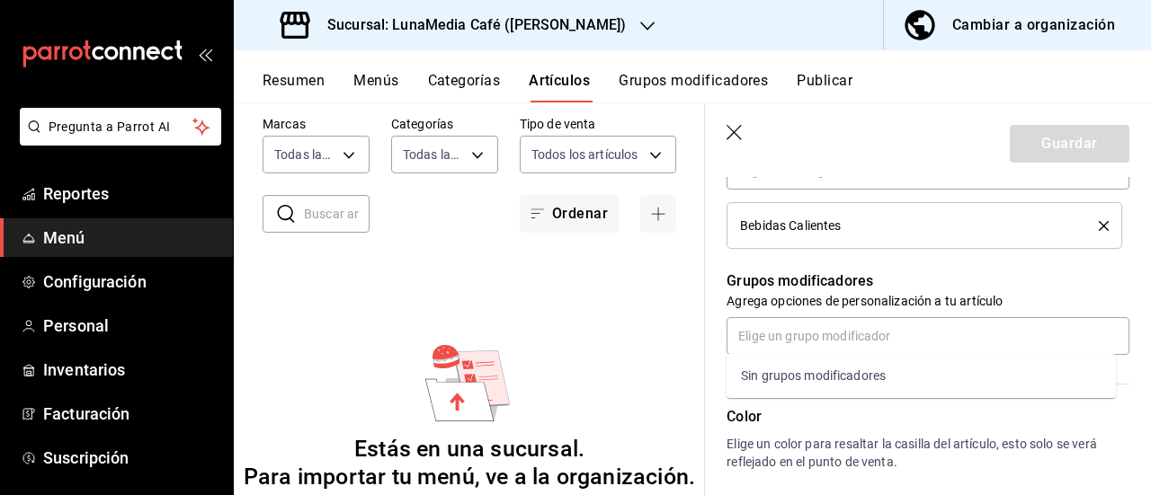
click at [926, 279] on p "Grupos modificadores" at bounding box center [927, 282] width 403 height 22
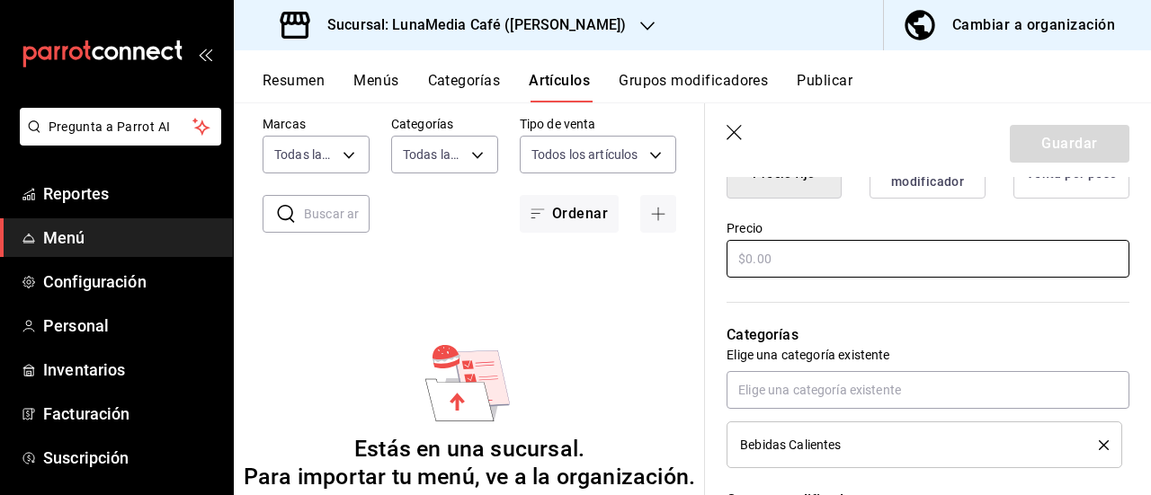
scroll to position [460, 0]
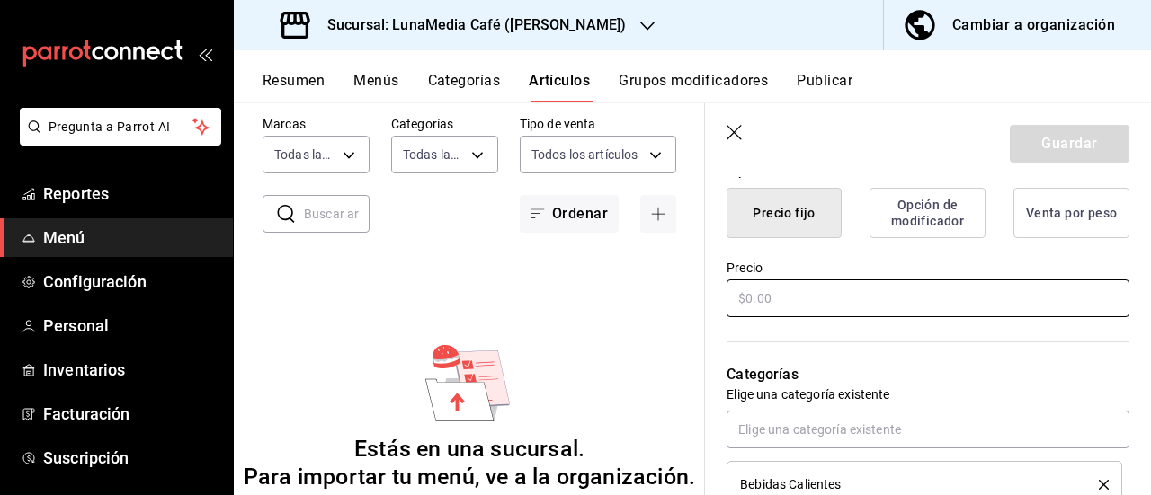
click at [783, 294] on input "text" at bounding box center [927, 299] width 403 height 38
click at [789, 301] on input "text" at bounding box center [927, 299] width 403 height 38
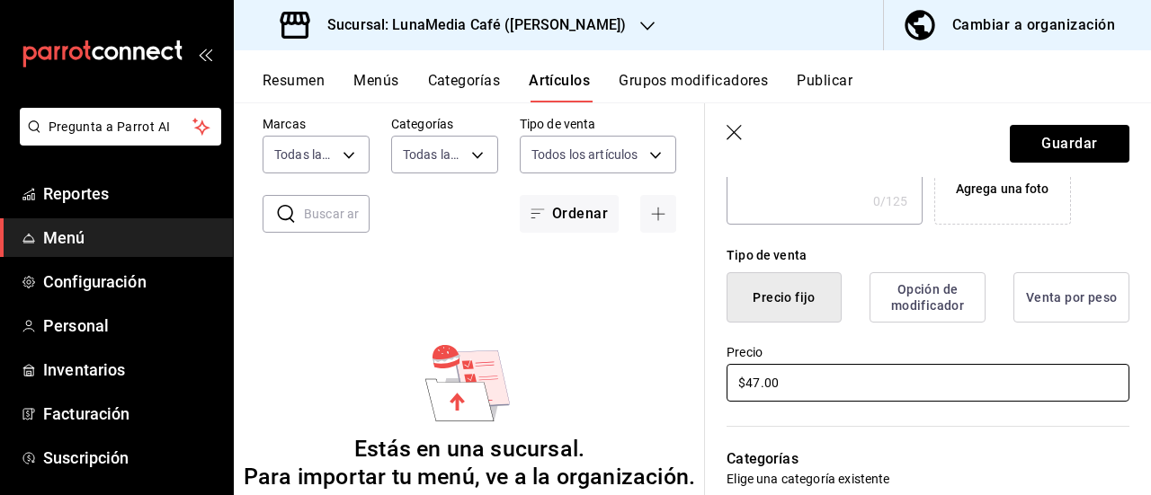
scroll to position [370, 0]
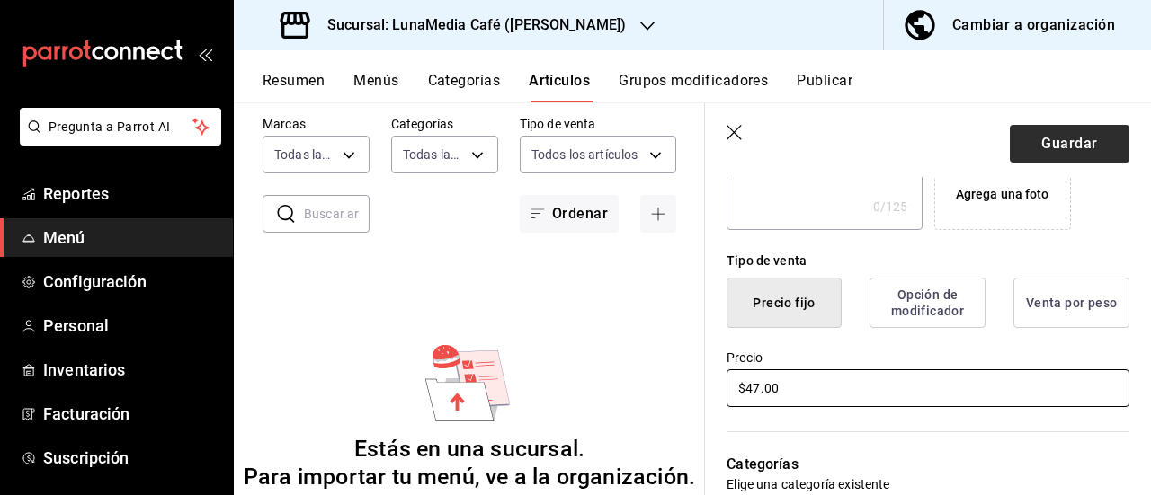
type input "$47.00"
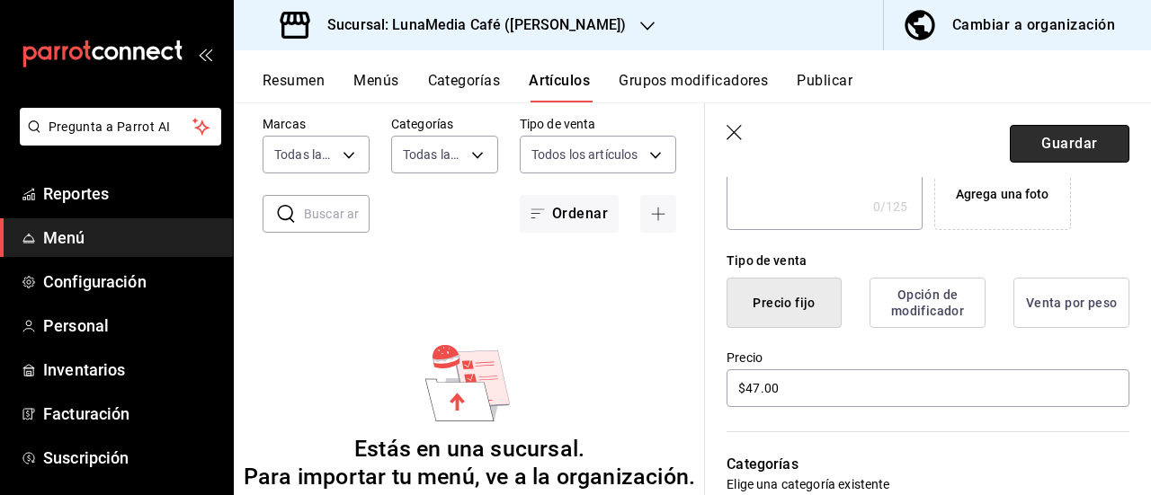
click at [1037, 140] on button "Guardar" at bounding box center [1070, 144] width 120 height 38
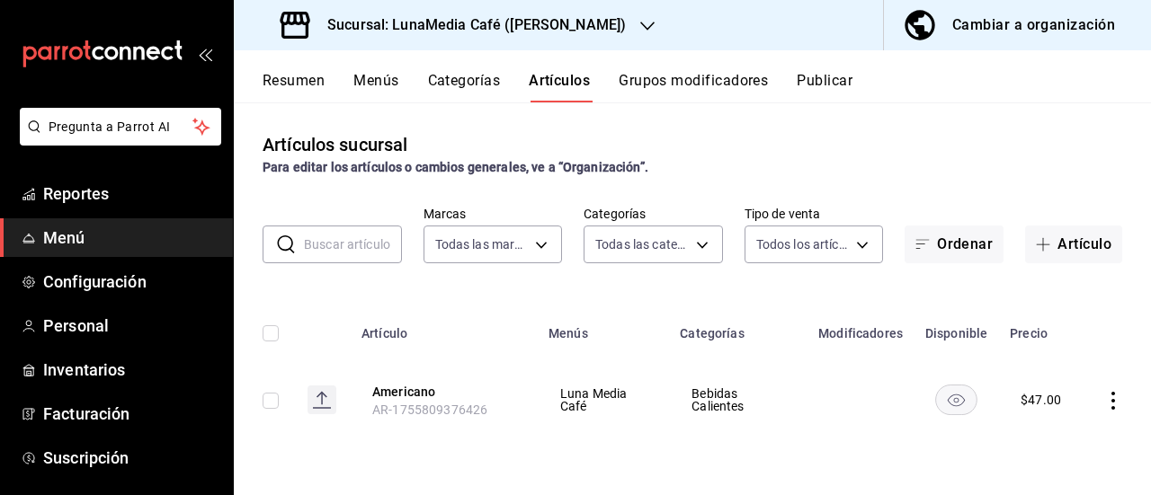
click at [965, 398] on rect "availability-product" at bounding box center [956, 400] width 41 height 30
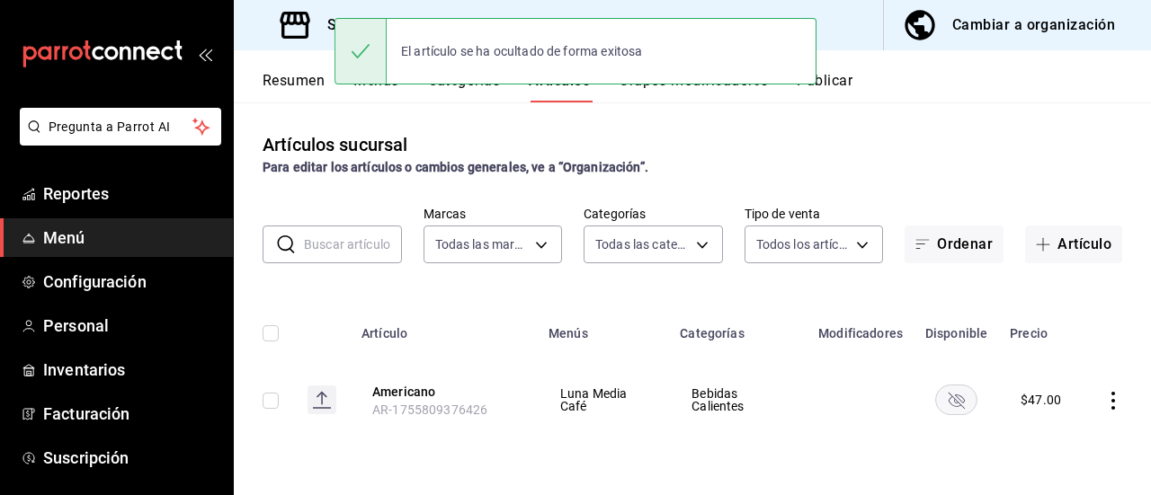
click at [965, 398] on rect "availability-product" at bounding box center [956, 400] width 41 height 30
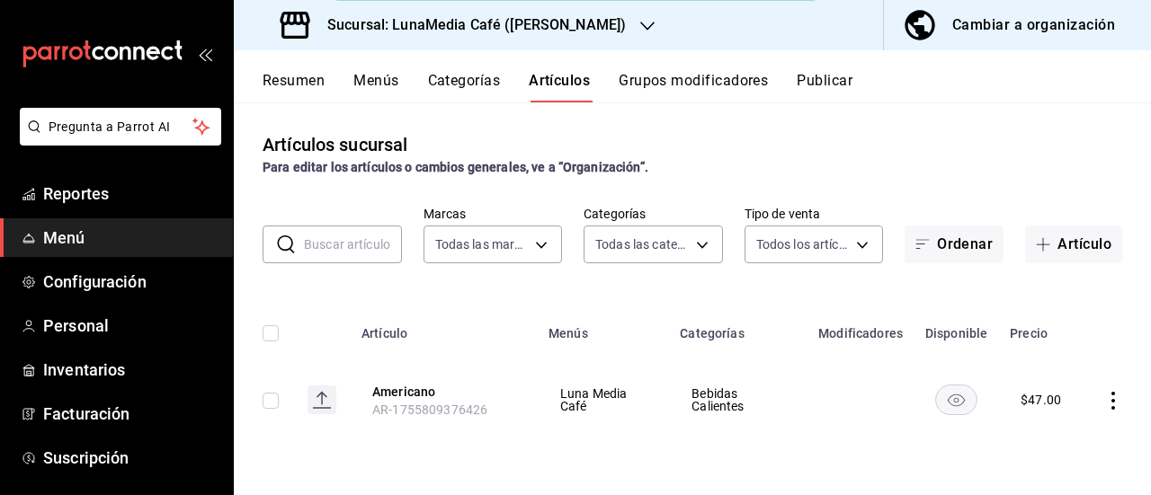
click at [381, 98] on button "Menús" at bounding box center [375, 87] width 45 height 31
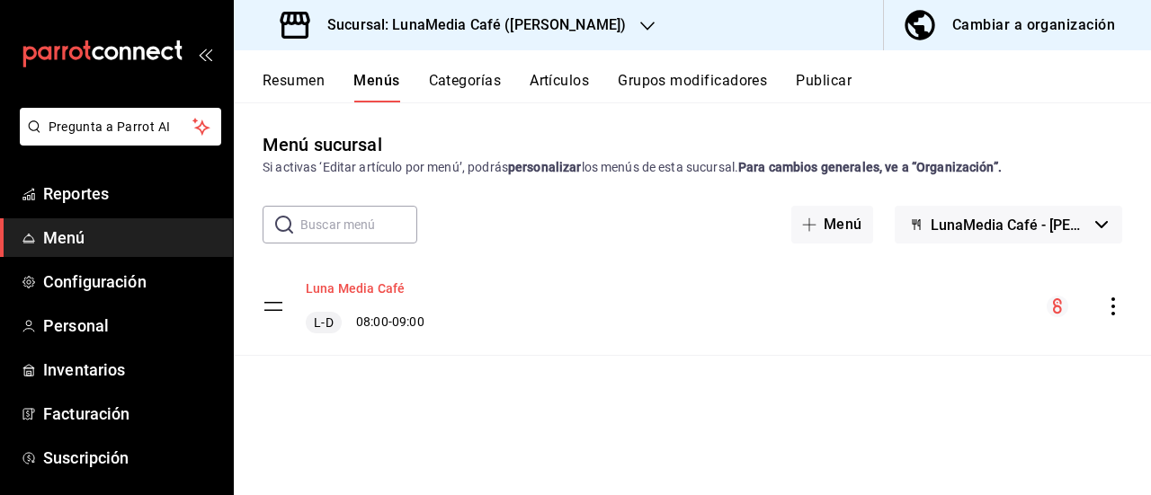
click at [360, 290] on button "Luna Media Café" at bounding box center [355, 289] width 99 height 18
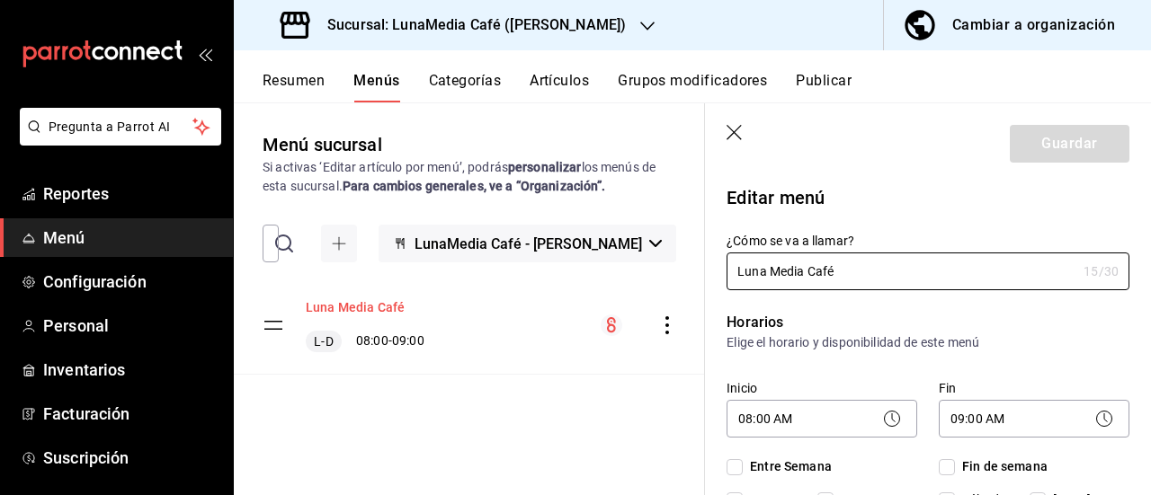
checkbox input "true"
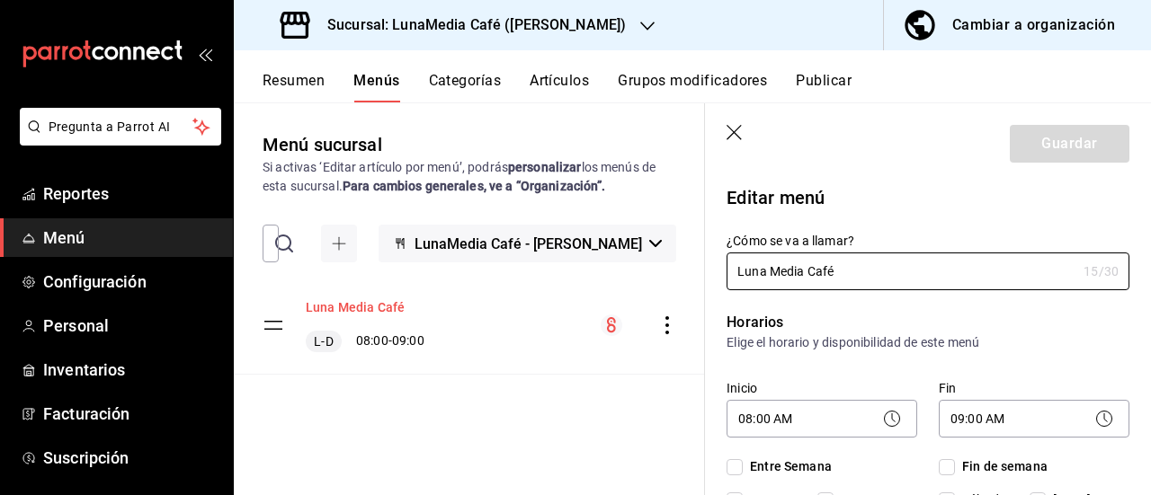
checkbox input "true"
click at [739, 128] on icon "button" at bounding box center [733, 132] width 15 height 15
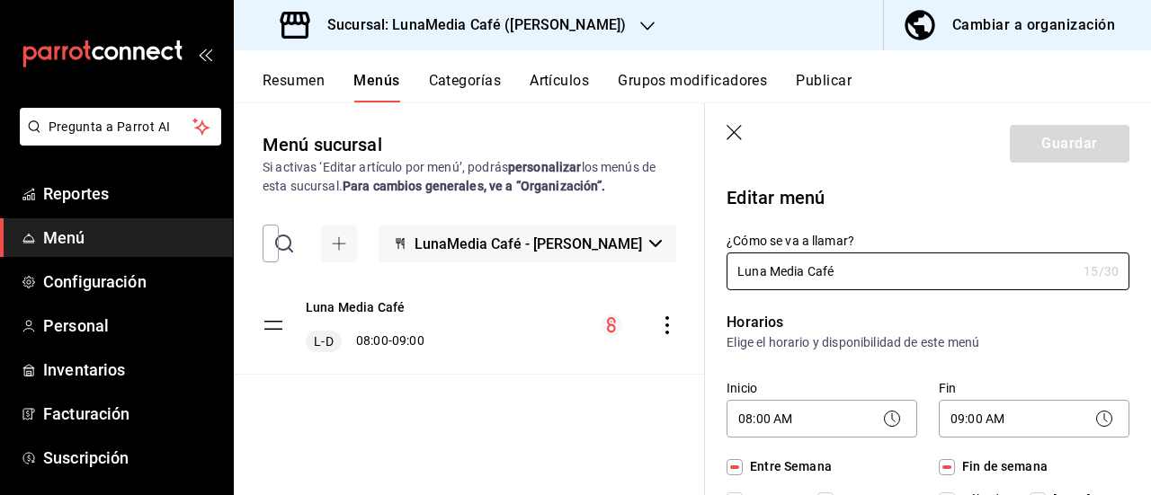
checkbox input "false"
type input "1755812517138"
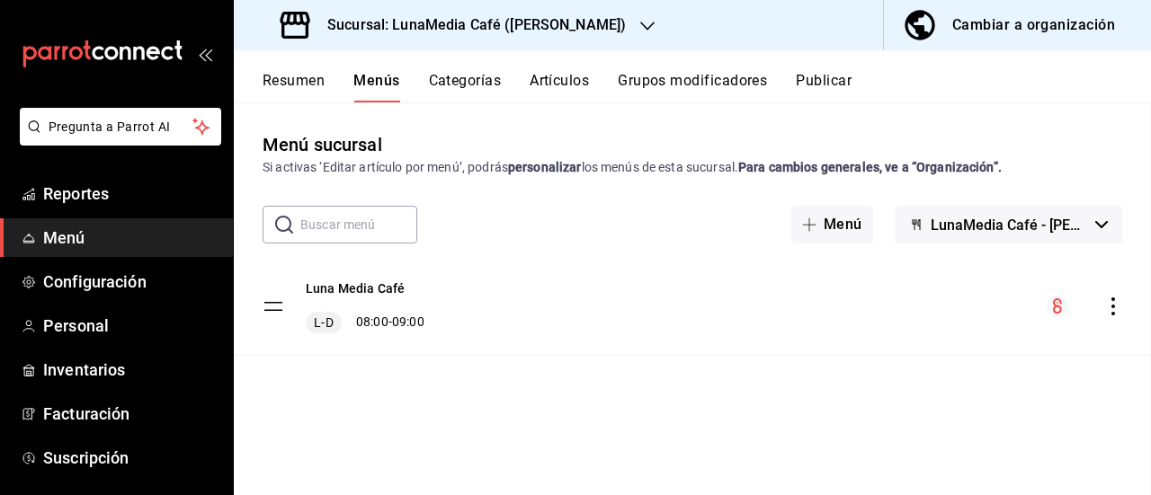
checkbox input "false"
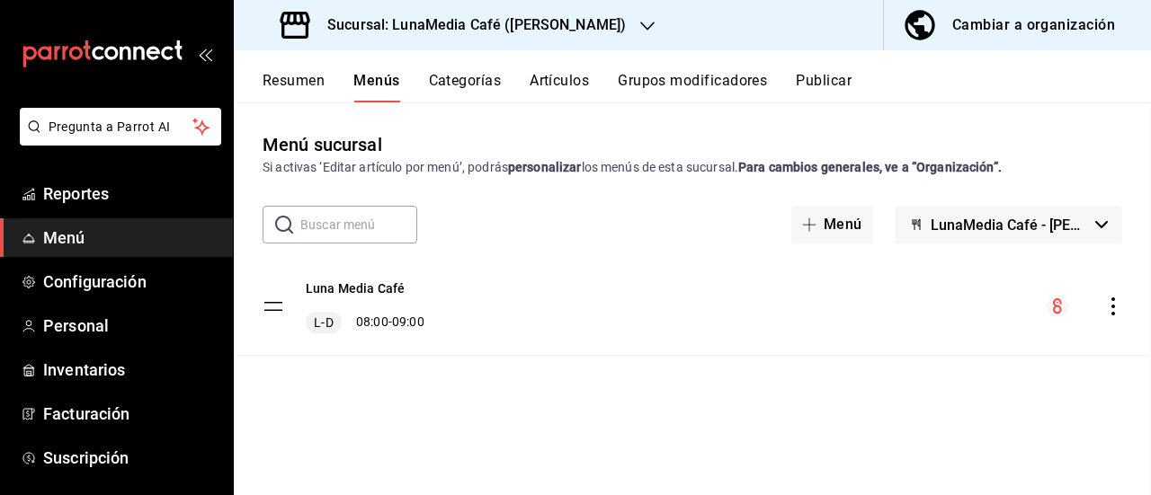
checkbox input "false"
click at [1114, 302] on icon "actions" at bounding box center [1113, 307] width 18 height 18
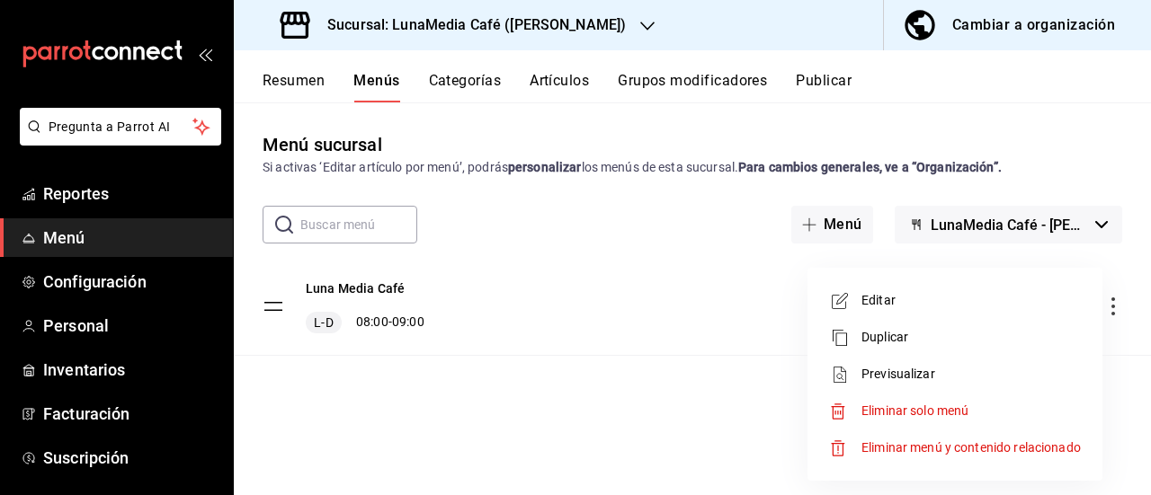
click at [879, 369] on span "Previsualizar" at bounding box center [970, 374] width 219 height 19
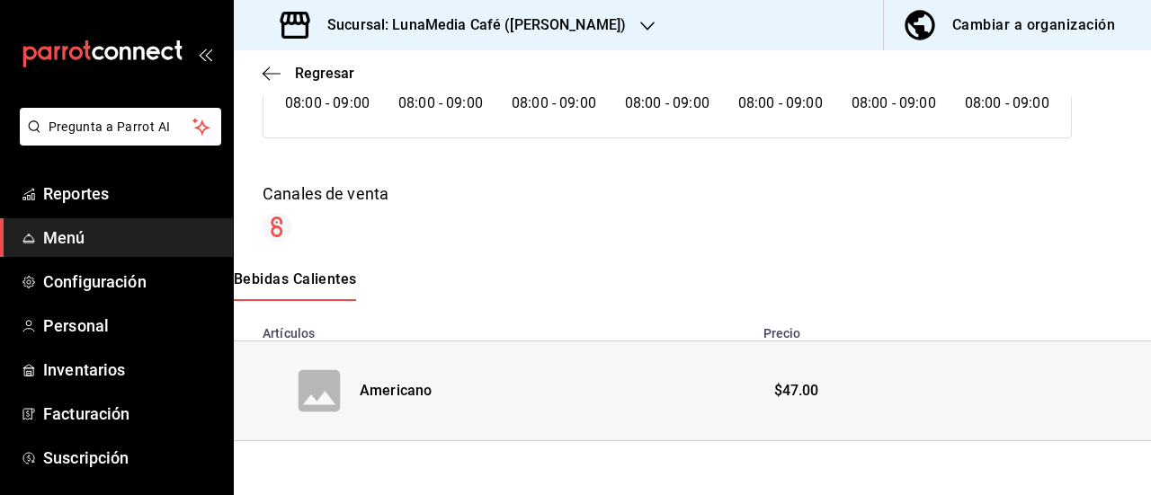
scroll to position [202, 0]
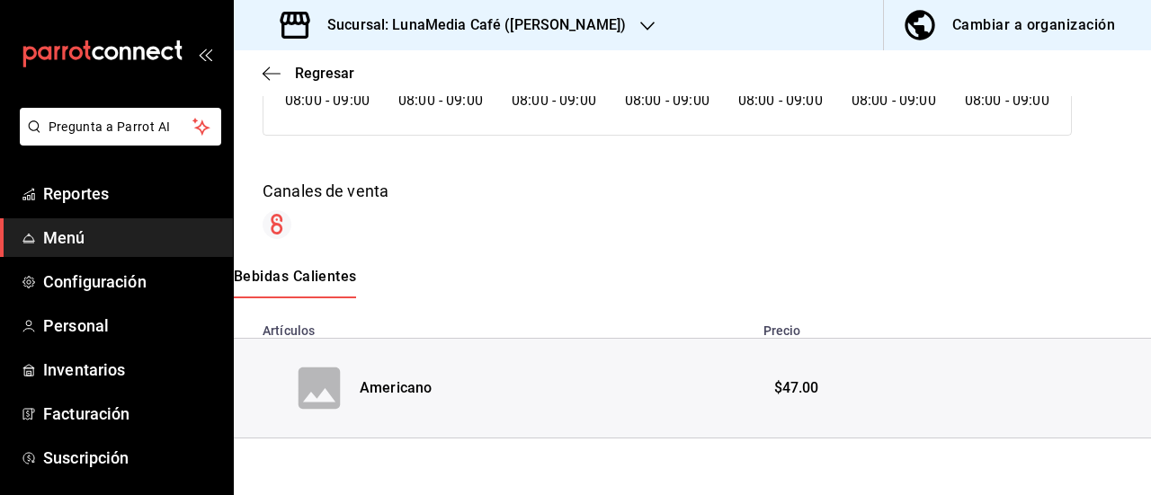
click at [786, 384] on span "$47.00" at bounding box center [796, 388] width 45 height 21
click at [275, 69] on icon "button" at bounding box center [272, 74] width 18 height 16
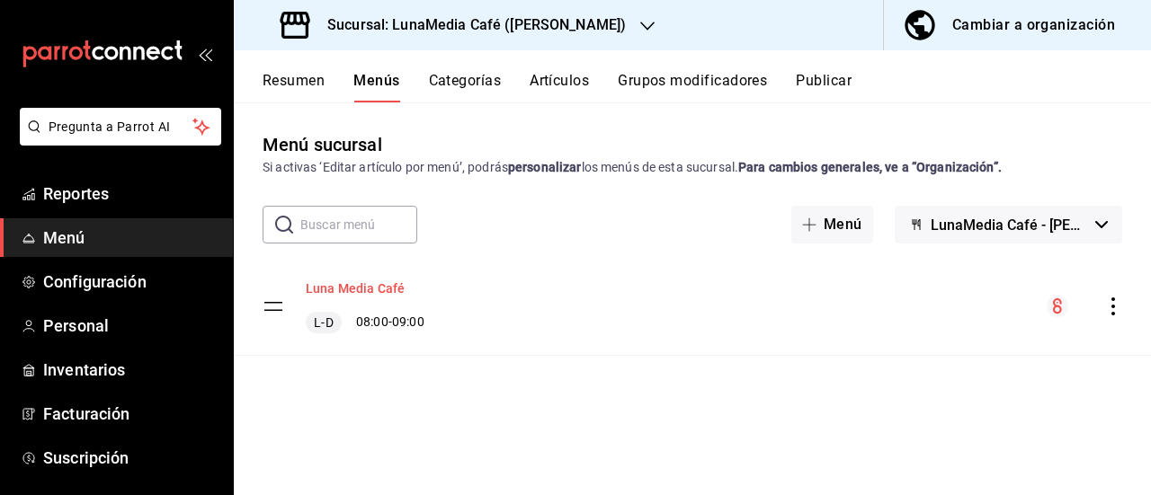
click at [354, 281] on button "Luna Media Café" at bounding box center [355, 289] width 99 height 18
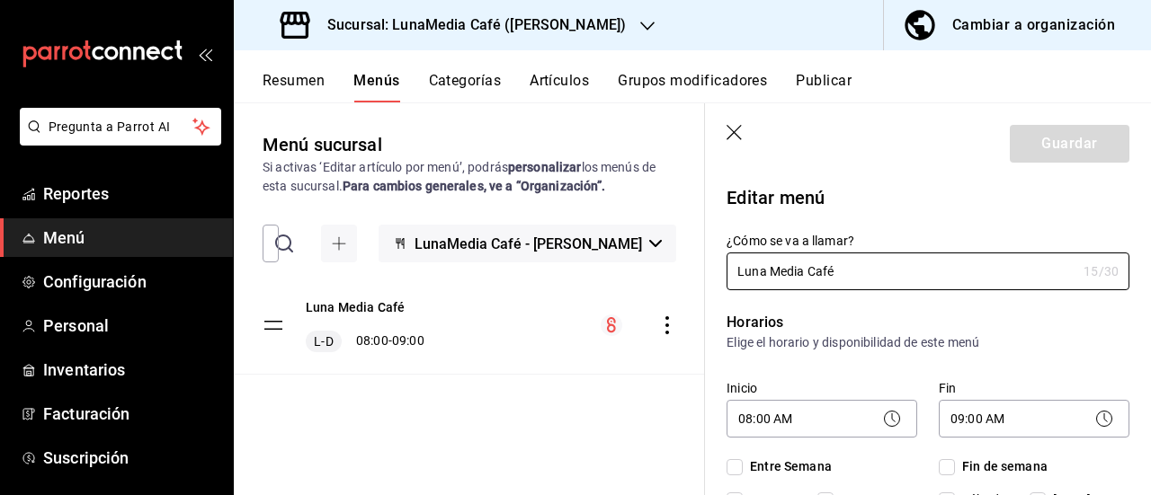
checkbox input "true"
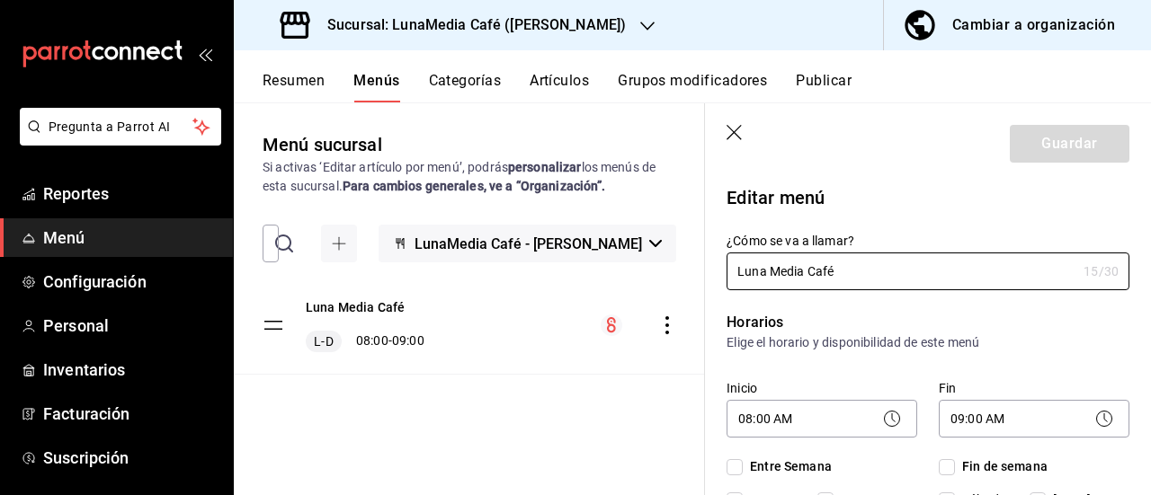
checkbox input "true"
click at [726, 123] on header "Guardar" at bounding box center [928, 140] width 446 height 74
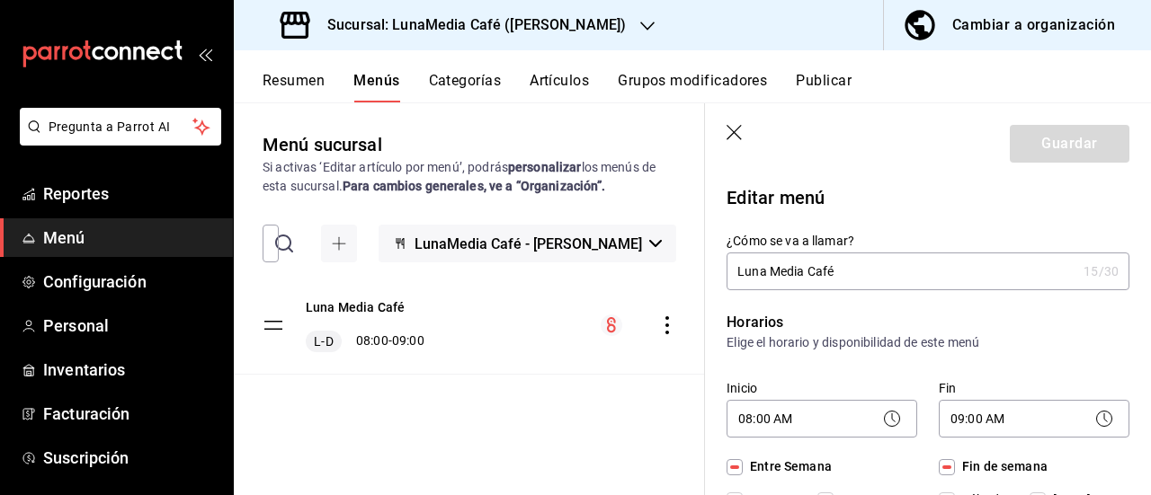
click at [735, 131] on icon "button" at bounding box center [735, 134] width 18 height 18
checkbox input "false"
type input "1755812728608"
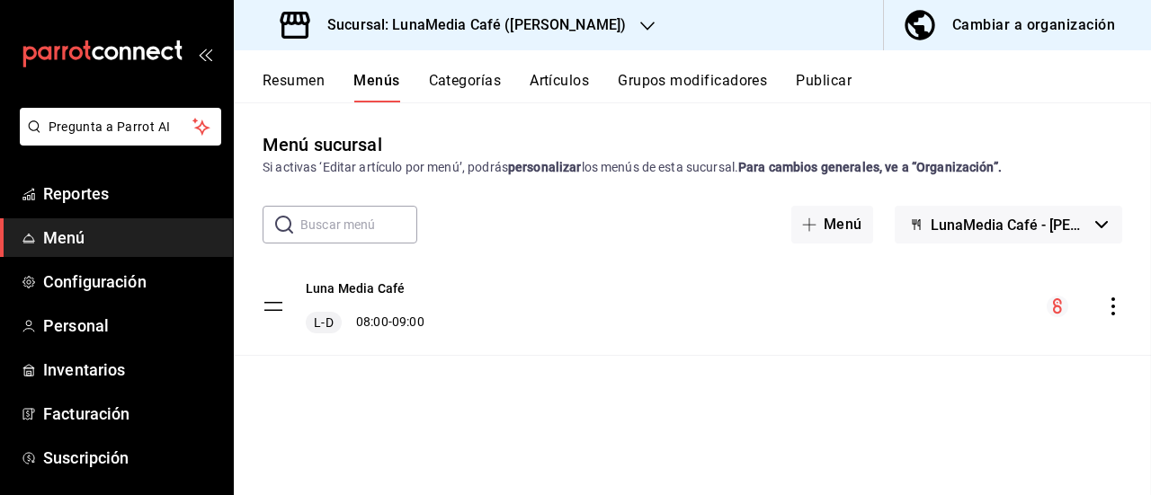
checkbox input "false"
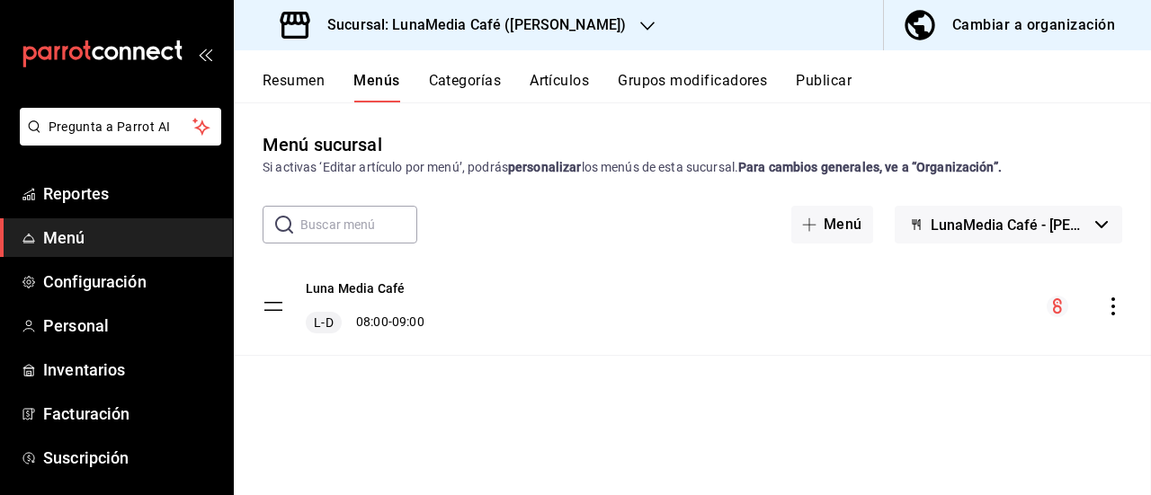
checkbox input "false"
click at [543, 88] on button "Artículos" at bounding box center [558, 87] width 59 height 31
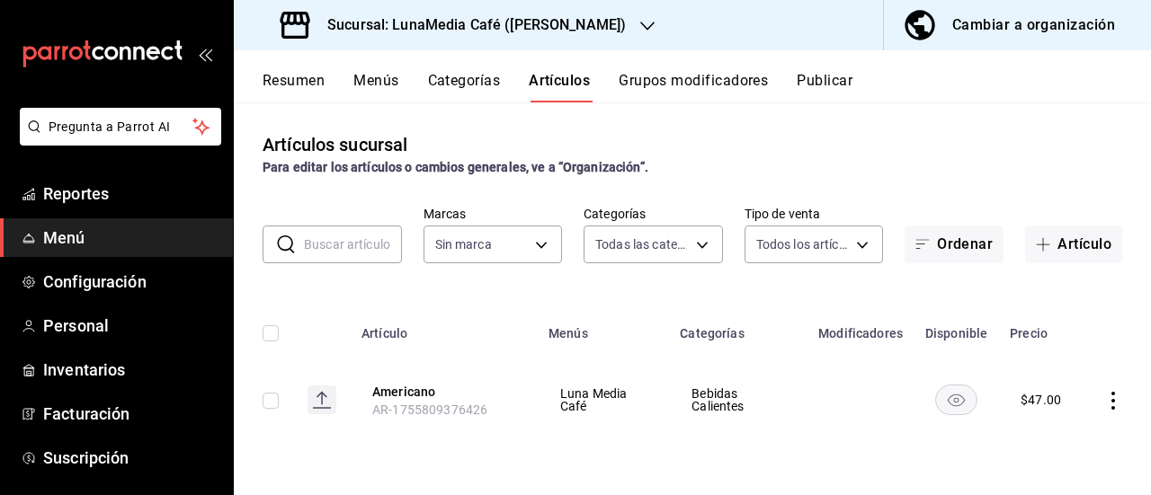
type input "c4f7c41d-b7d8-4344-9fee-05697c223512,1d0f3f2c-d1e5-4428-9098-d94c898d4fa4,4b781…"
type input "55b5777a-a8f8-4194-81d5-7e3cda734f68"
click at [696, 91] on button "Grupos modificadores" at bounding box center [692, 87] width 149 height 31
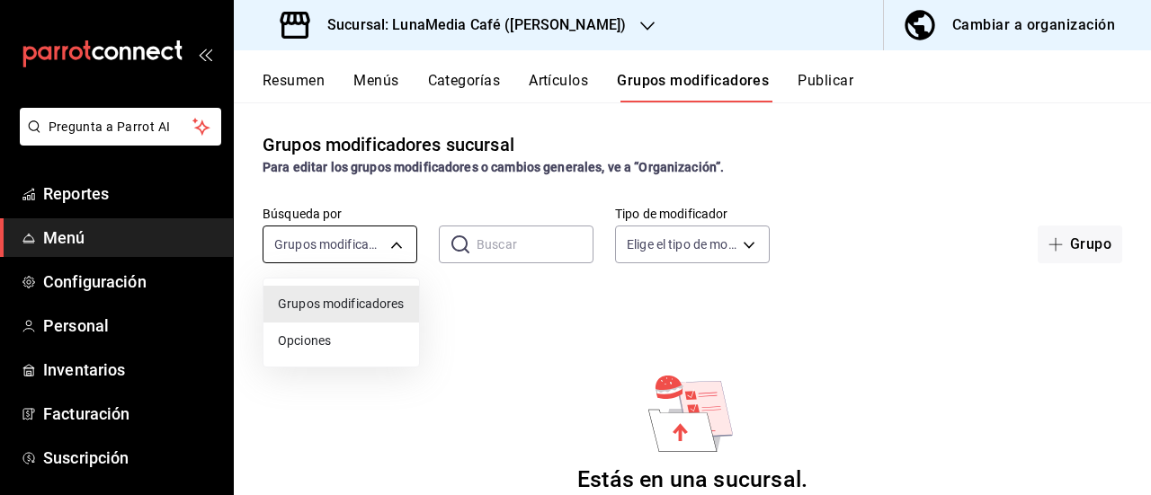
click at [352, 242] on body "Pregunta a Parrot AI Reportes Menú Configuración Personal Inventarios Facturaci…" at bounding box center [575, 247] width 1151 height 495
click at [340, 340] on span "Opciones" at bounding box center [341, 341] width 127 height 19
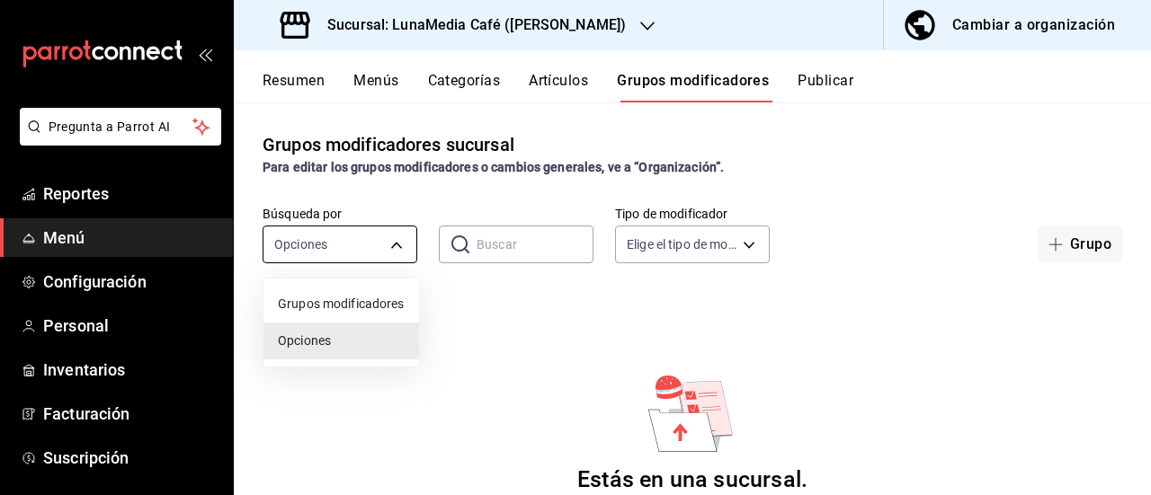
click at [379, 244] on body "Pregunta a Parrot AI Reportes Menú Configuración Personal Inventarios Facturaci…" at bounding box center [575, 247] width 1151 height 495
click at [363, 305] on span "Grupos modificadores" at bounding box center [341, 304] width 127 height 19
type input "GROUP"
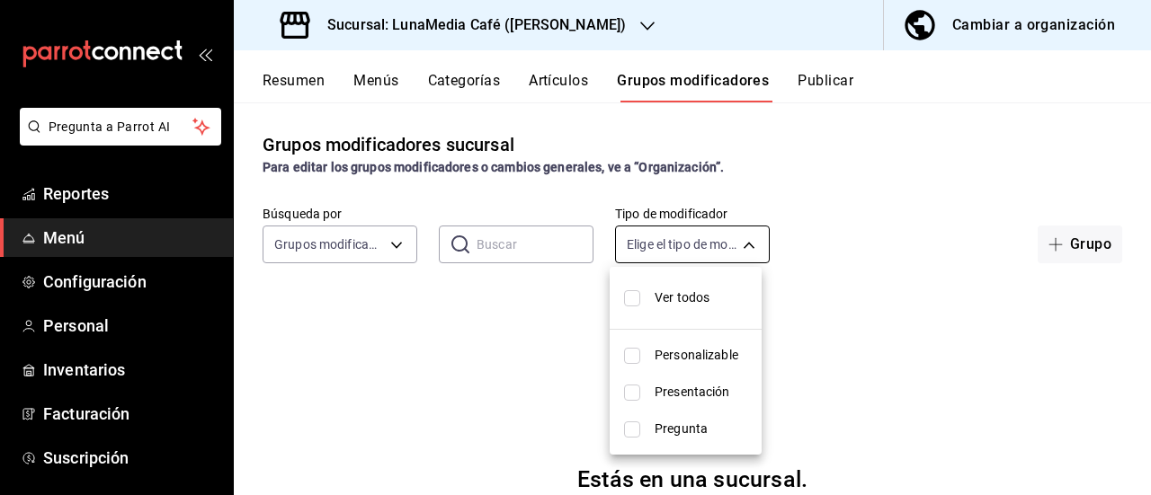
click at [667, 236] on body "Pregunta a Parrot AI Reportes Menú Configuración Personal Inventarios Facturaci…" at bounding box center [575, 247] width 1151 height 495
click at [527, 339] on div at bounding box center [575, 247] width 1151 height 495
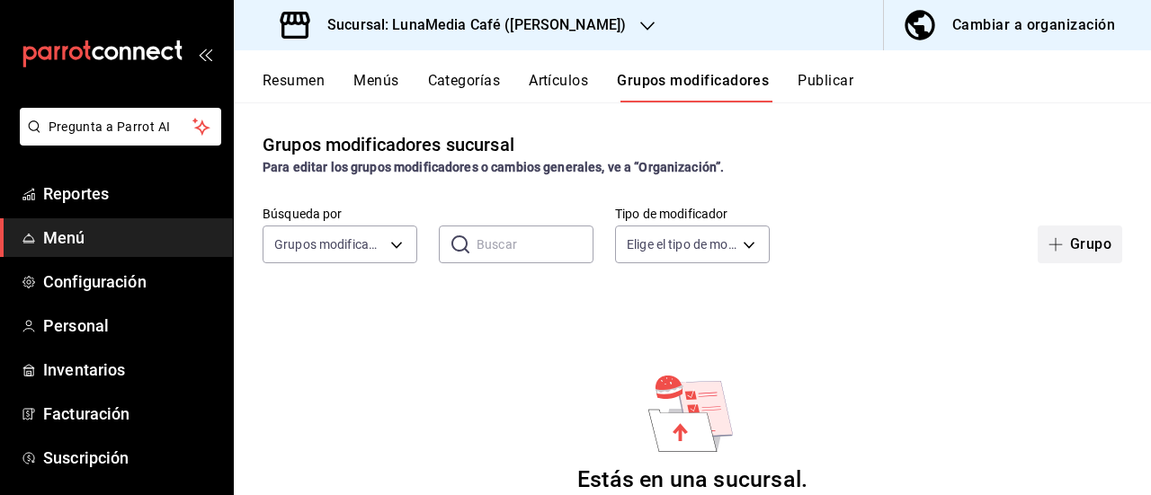
click at [1048, 240] on icon "button" at bounding box center [1055, 244] width 14 height 14
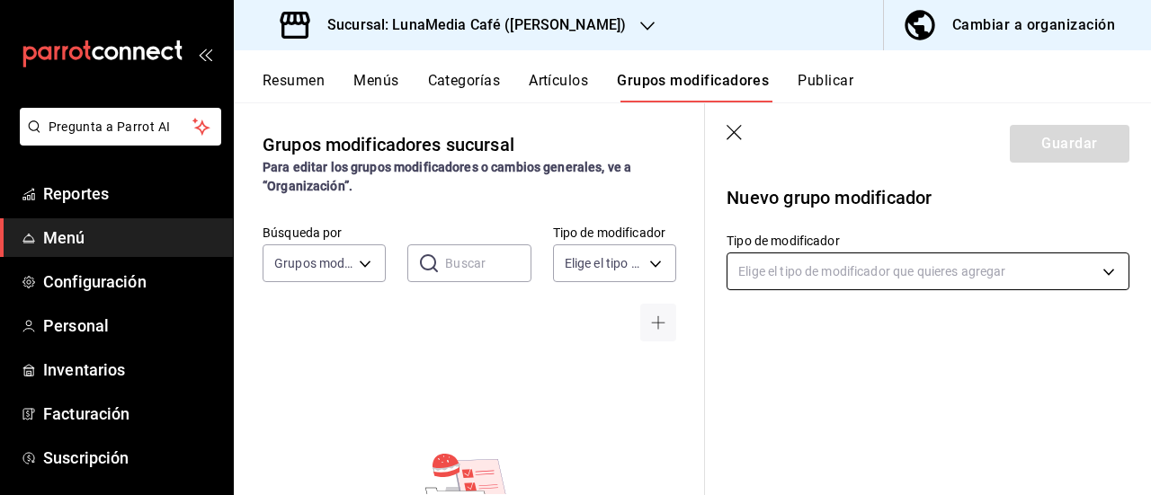
click at [885, 271] on body "Pregunta a Parrot AI Reportes Menú Configuración Personal Inventarios Facturaci…" at bounding box center [575, 247] width 1151 height 495
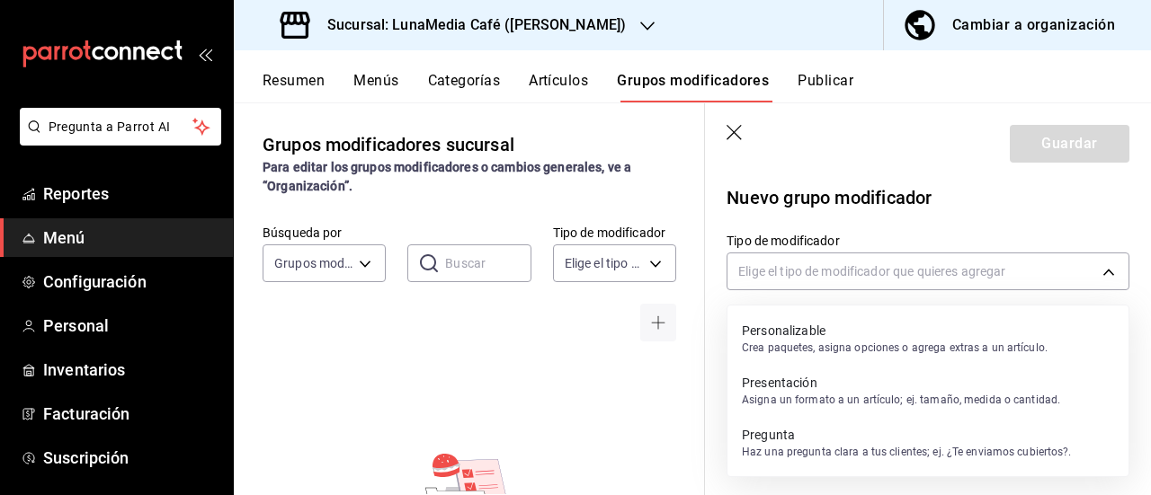
click at [826, 403] on p "Asigna un formato a un artículo; ej. tamaño, medida o cantidad." at bounding box center [901, 400] width 318 height 16
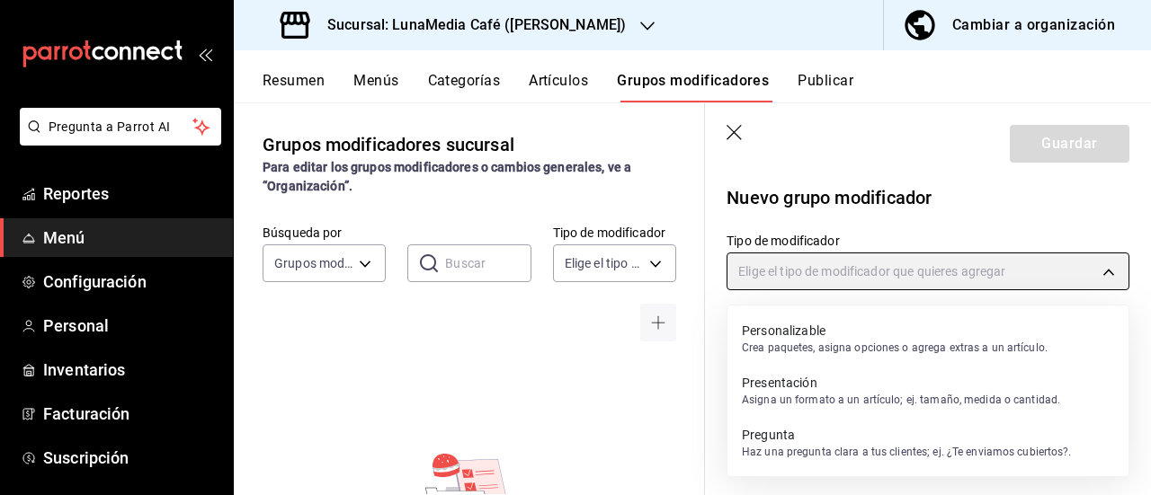
type input "PRESENTATION"
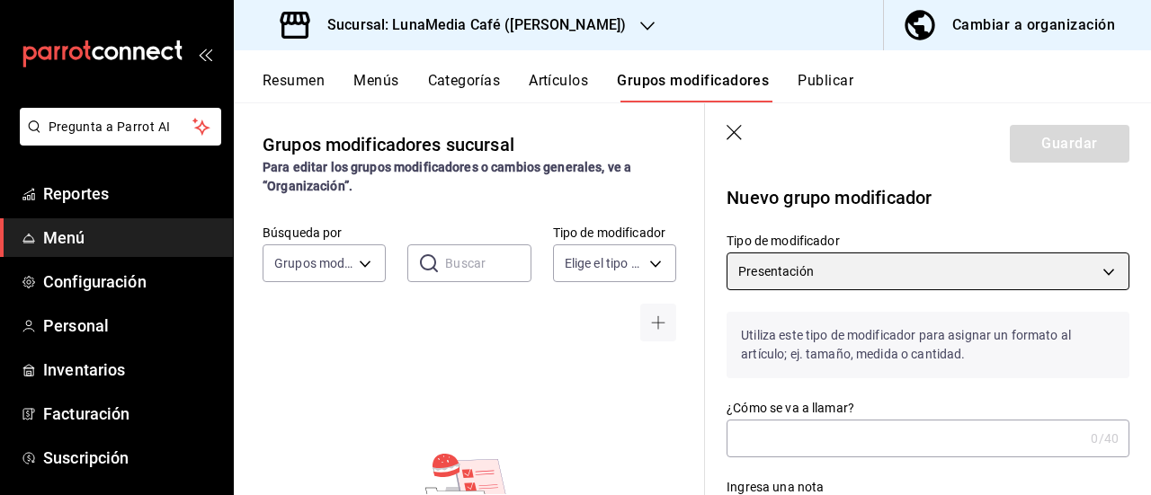
scroll to position [90, 0]
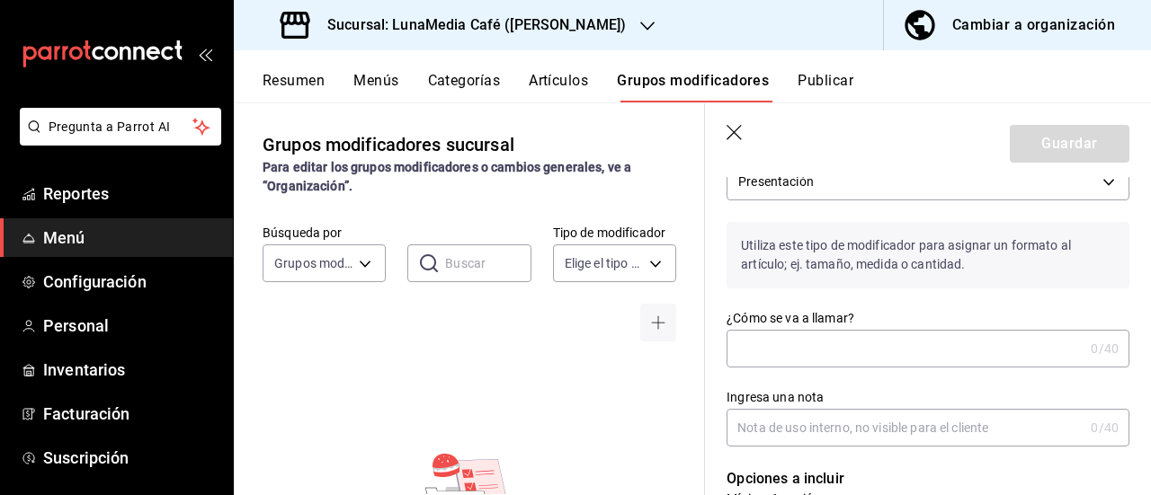
click at [825, 349] on input "¿Cómo se va a llamar?" at bounding box center [904, 349] width 357 height 36
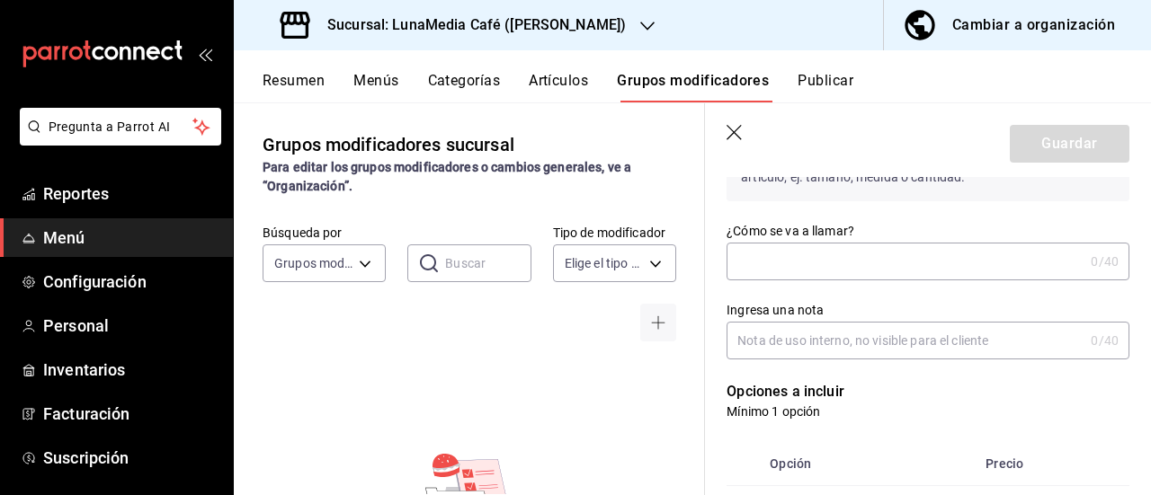
scroll to position [180, 0]
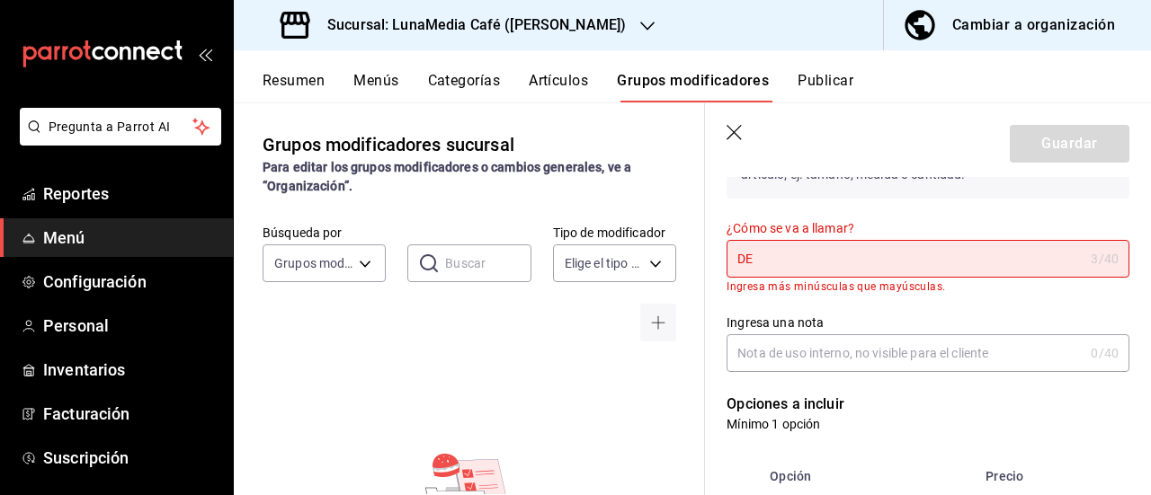
type input "D"
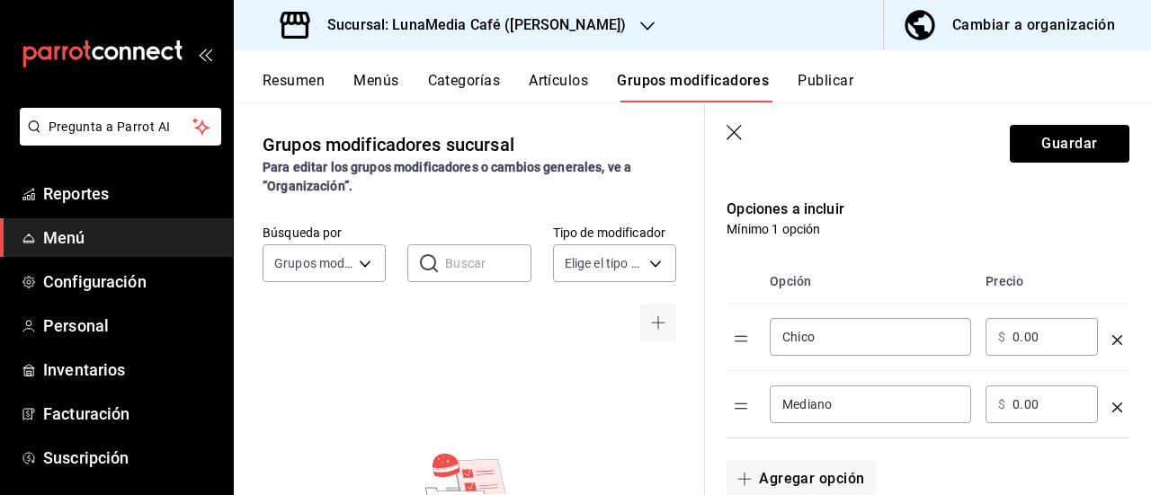
scroll to position [449, 0]
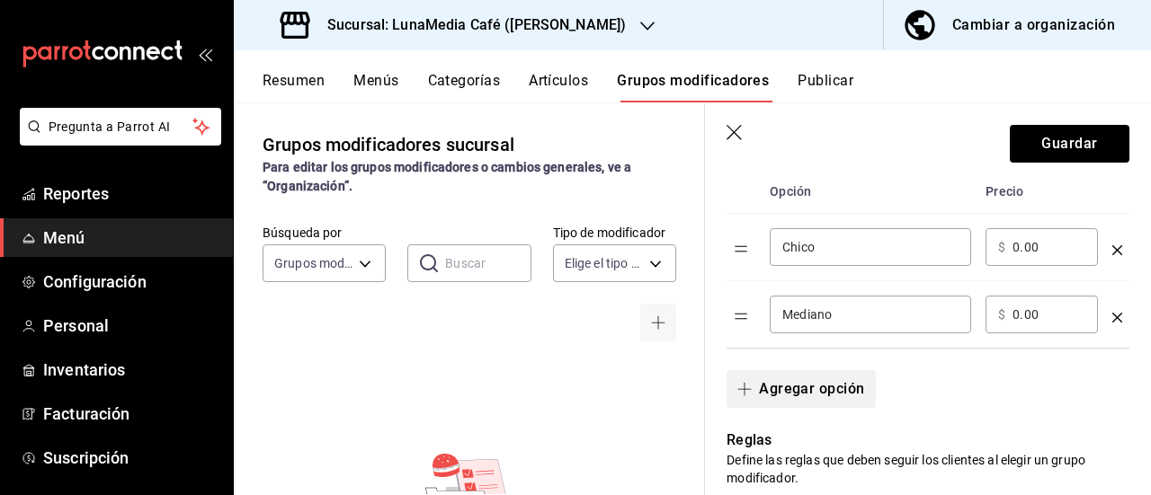
type input "Tamaño de tu americano"
click at [743, 393] on icon "button" at bounding box center [744, 389] width 14 height 14
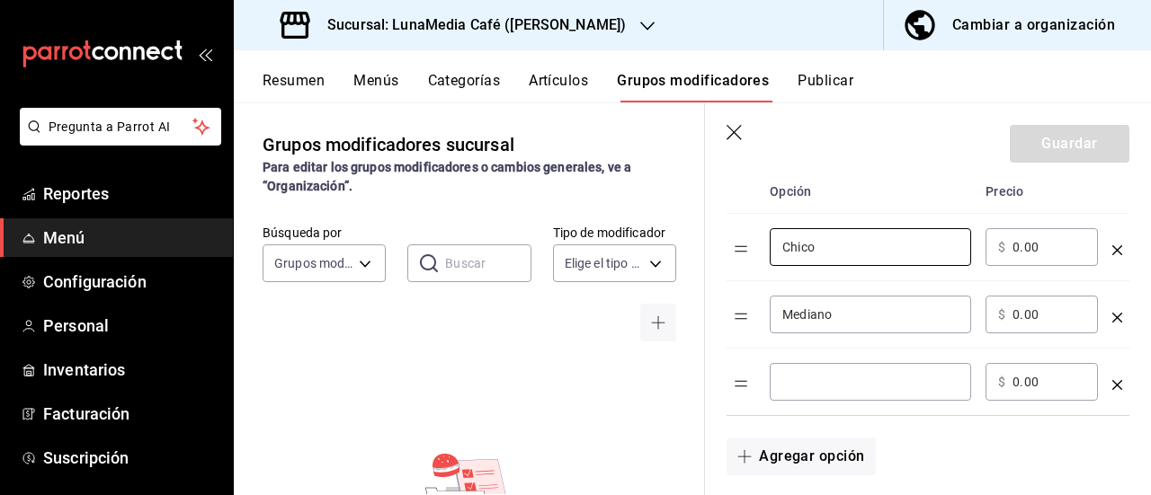
drag, startPoint x: 827, startPoint y: 255, endPoint x: 756, endPoint y: 249, distance: 71.3
click at [756, 249] on tr "Chico ​ ​ $ 0.00 ​" at bounding box center [927, 247] width 403 height 67
type input "Mediano"
drag, startPoint x: 844, startPoint y: 317, endPoint x: 743, endPoint y: 316, distance: 101.6
click at [743, 316] on tr "Mediano ​ ​ $ 0.00 ​" at bounding box center [927, 314] width 403 height 67
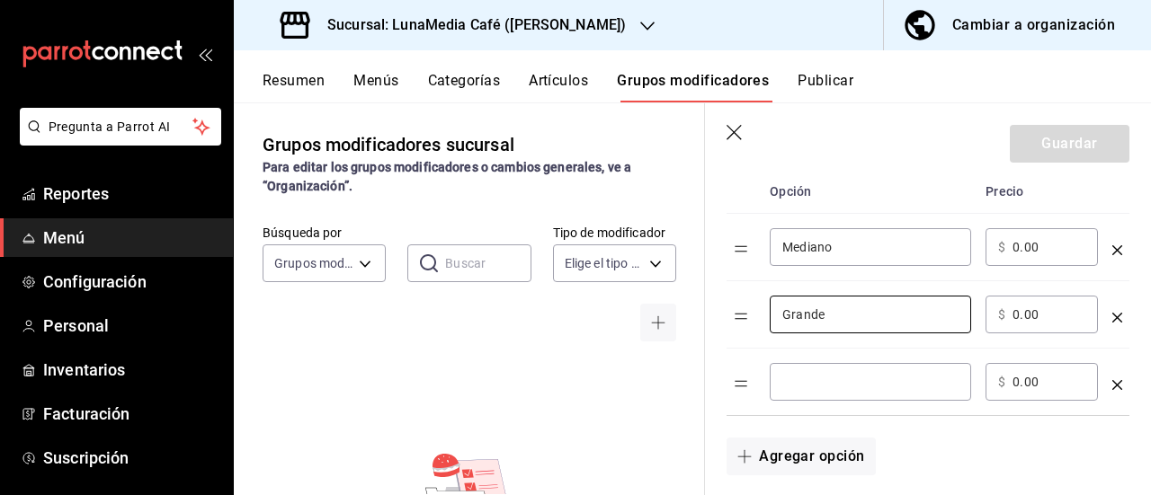
type input "Grande"
click at [805, 378] on input "optionsTable" at bounding box center [870, 382] width 176 height 18
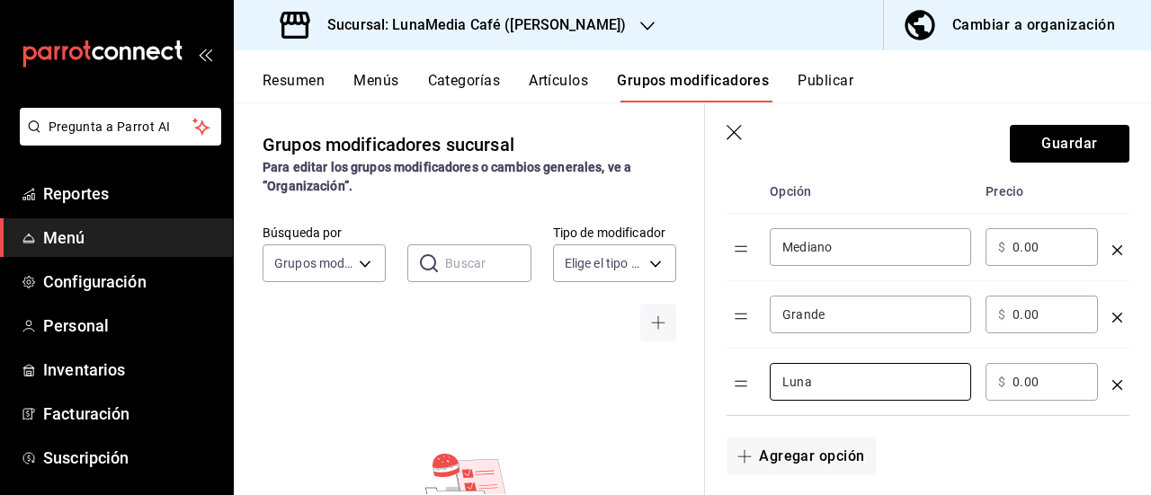
type input "Luna"
click at [1052, 245] on input "0.00" at bounding box center [1048, 247] width 73 height 18
click at [1018, 313] on input "0.00" at bounding box center [1048, 315] width 73 height 18
drag, startPoint x: 1008, startPoint y: 319, endPoint x: 979, endPoint y: 316, distance: 28.9
click at [979, 316] on td "​ $ 0.00 ​" at bounding box center [1041, 314] width 127 height 67
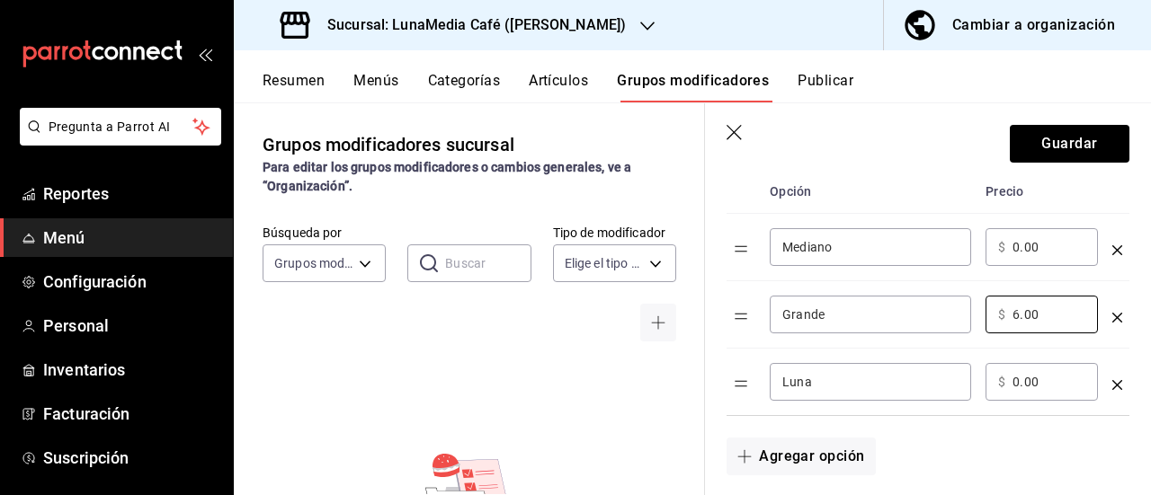
type input "6.00"
click at [1030, 386] on input "0.00" at bounding box center [1048, 382] width 73 height 18
drag, startPoint x: 1045, startPoint y: 386, endPoint x: 951, endPoint y: 376, distance: 94.0
click at [951, 376] on tr "Luna ​ ​ $ 0.00 ​" at bounding box center [927, 382] width 403 height 67
type input "12.00"
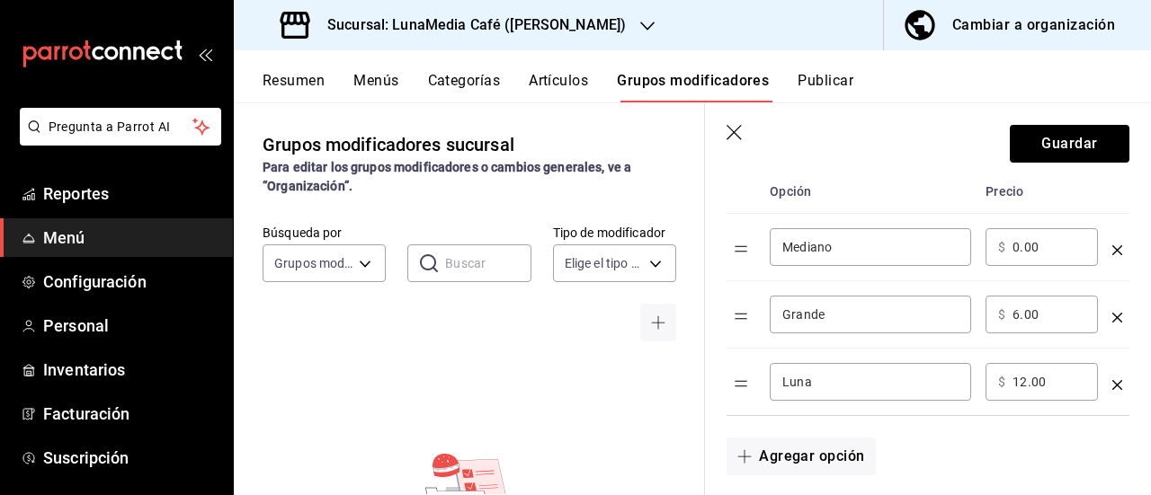
click at [969, 434] on div "Agregar opción" at bounding box center [917, 445] width 424 height 59
click at [992, 425] on div "Agregar opción" at bounding box center [917, 445] width 424 height 59
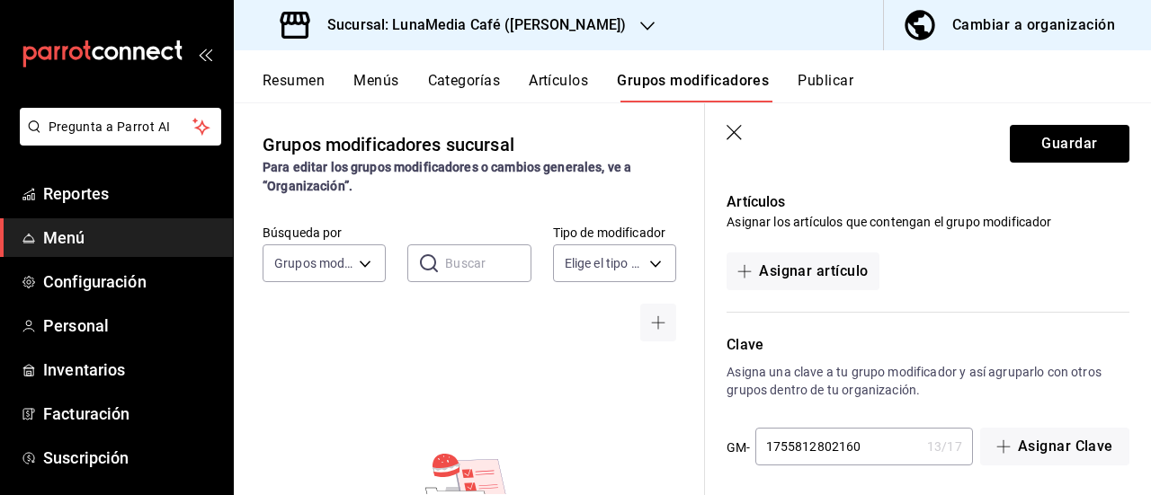
scroll to position [1118, 0]
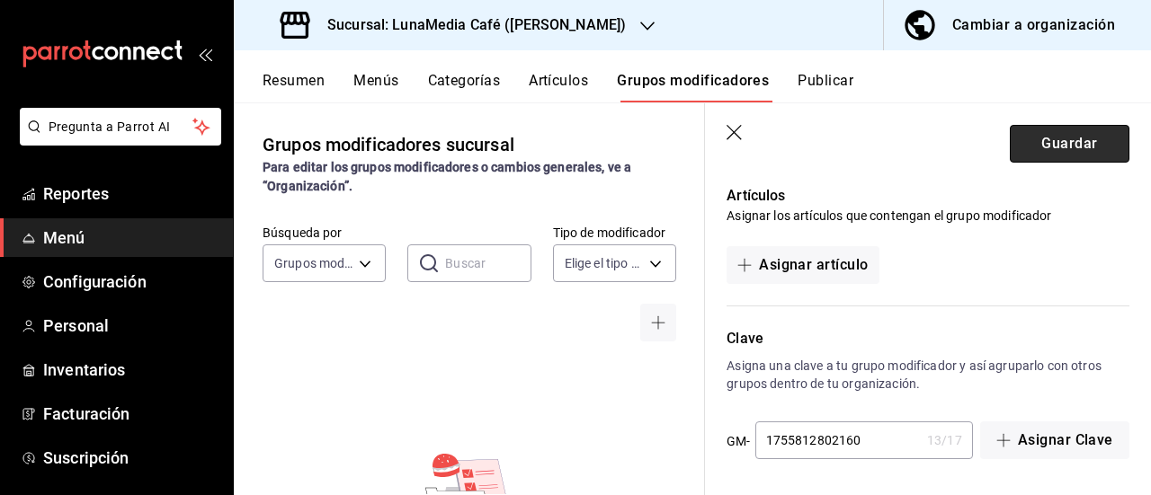
click at [1045, 149] on button "Guardar" at bounding box center [1070, 144] width 120 height 38
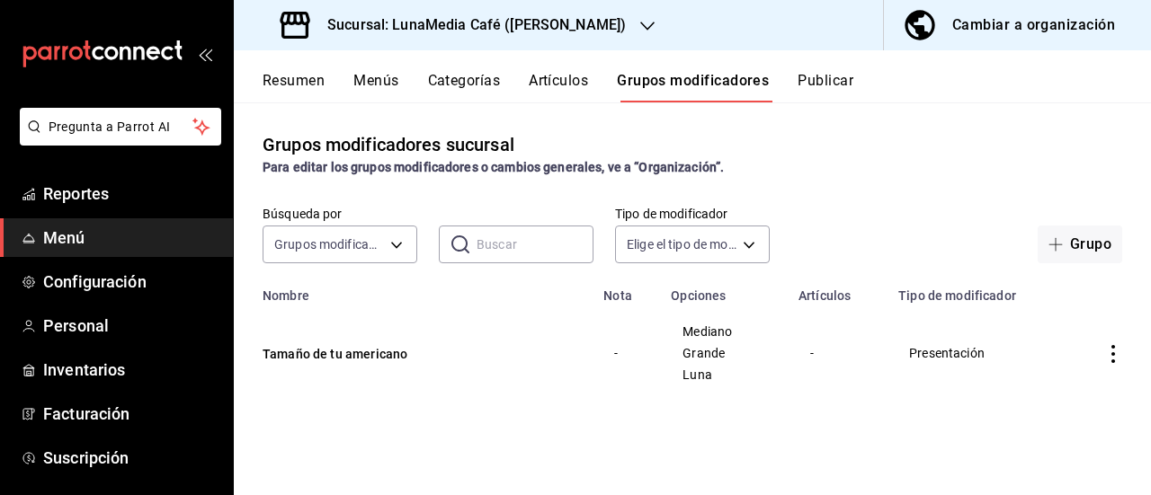
click at [565, 82] on button "Artículos" at bounding box center [558, 87] width 59 height 31
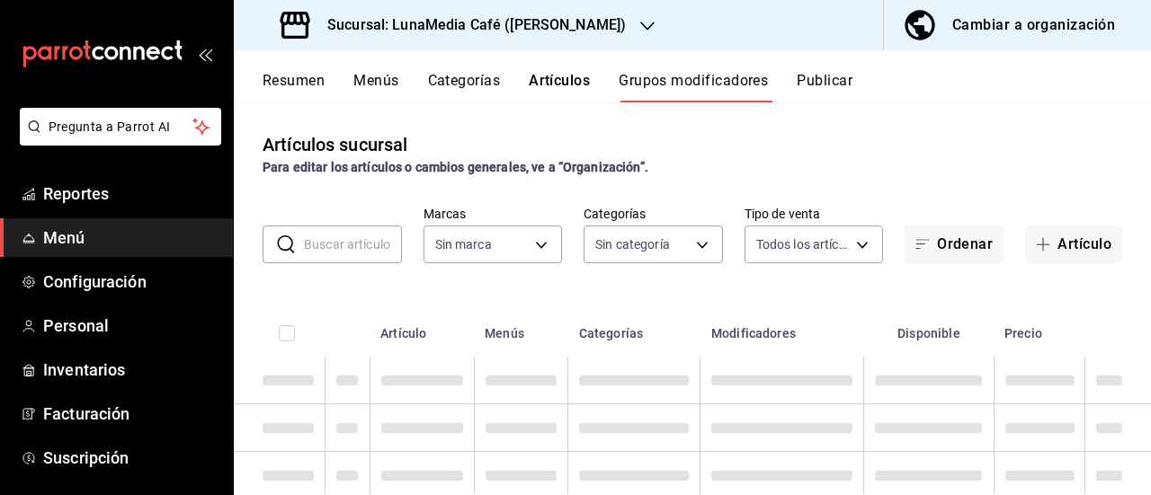
type input "55b5777a-a8f8-4194-81d5-7e3cda734f68"
type input "c4f7c41d-b7d8-4344-9fee-05697c223512,1d0f3f2c-d1e5-4428-9098-d94c898d4fa4,4b781…"
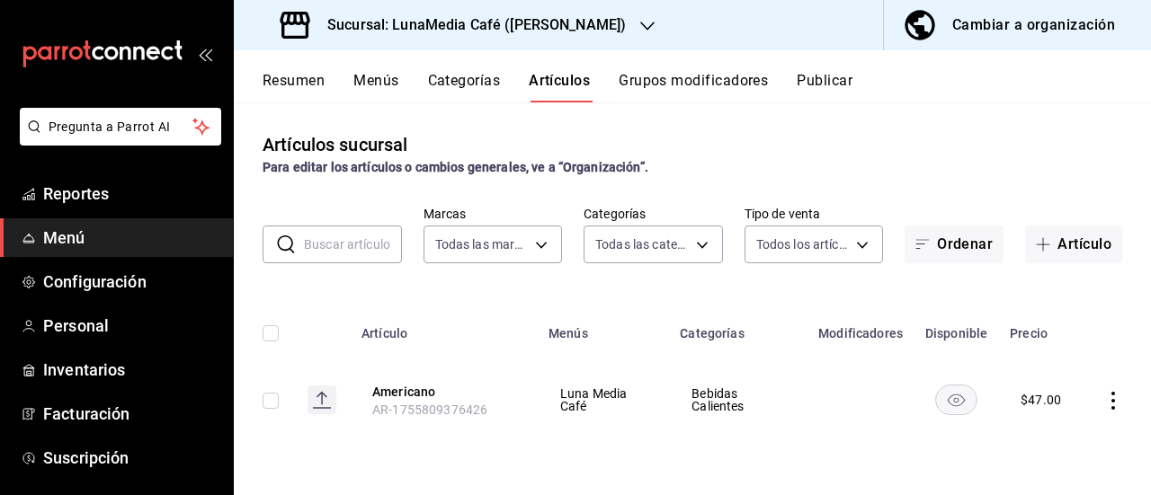
type input "55b5777a-a8f8-4194-81d5-7e3cda734f68"
click at [1111, 395] on icon "actions" at bounding box center [1113, 401] width 18 height 18
click at [1038, 371] on span "Editar" at bounding box center [1059, 374] width 47 height 19
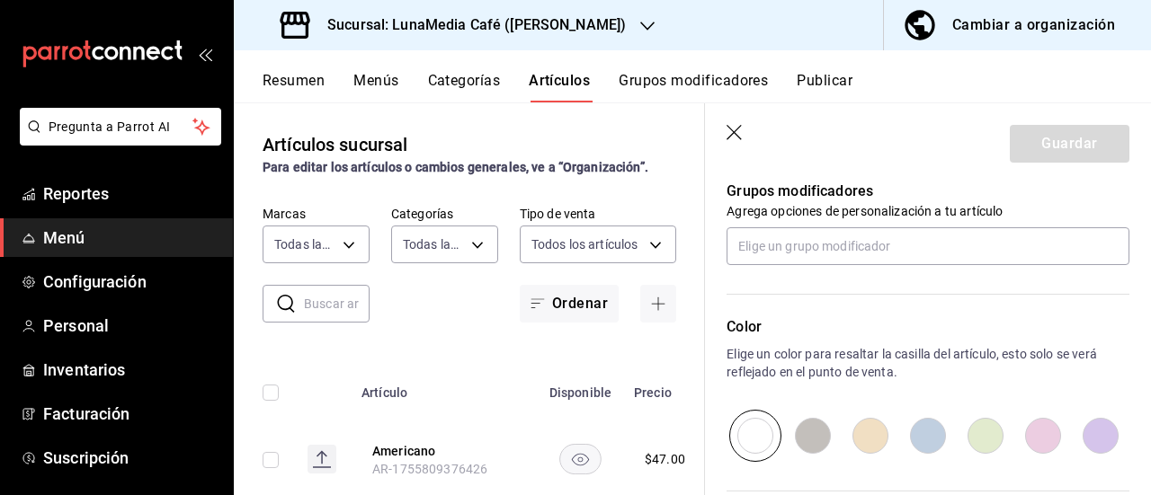
scroll to position [719, 0]
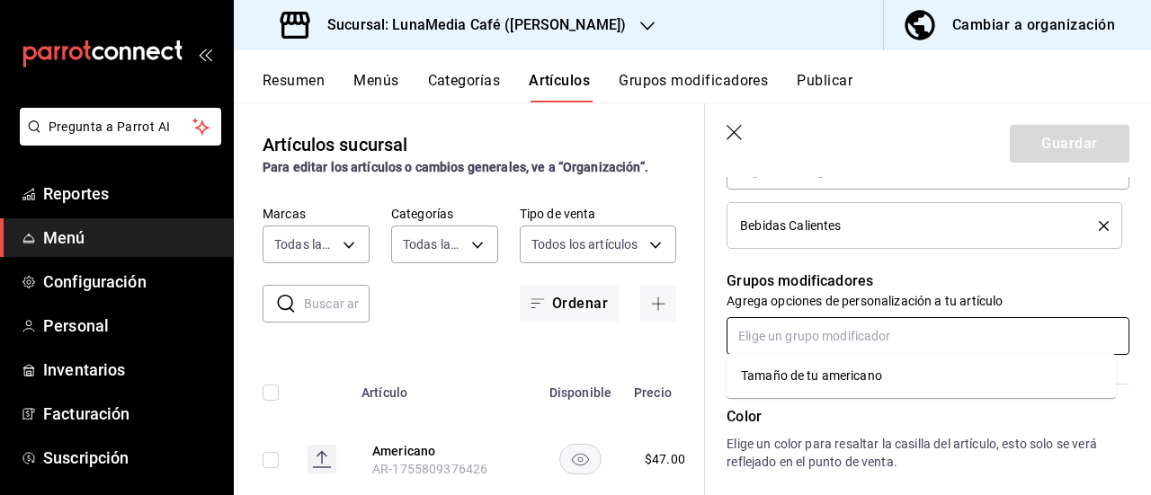
click at [883, 328] on input "text" at bounding box center [927, 336] width 403 height 38
click at [863, 378] on div "Tamaño de tu americano" at bounding box center [811, 376] width 141 height 19
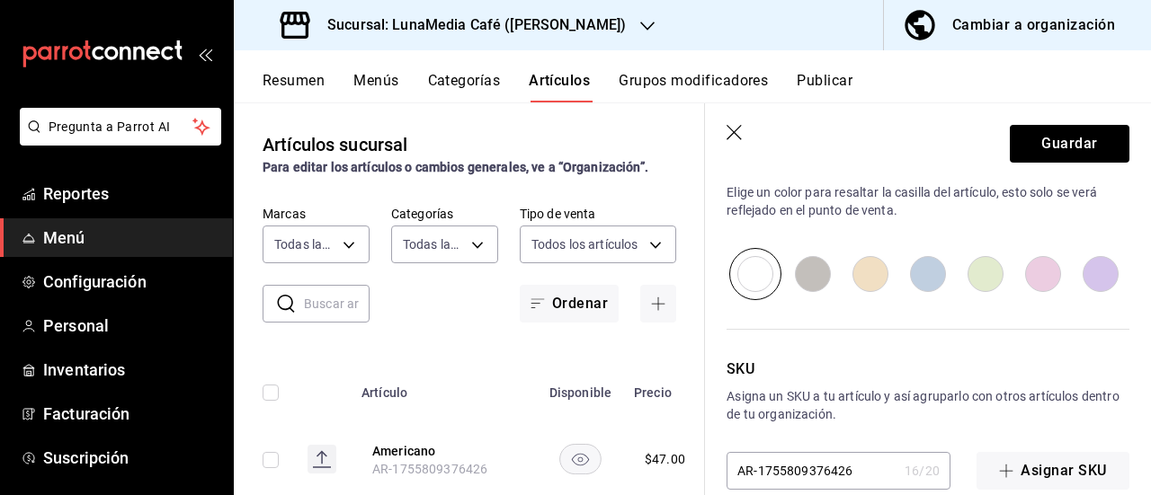
scroll to position [1058, 0]
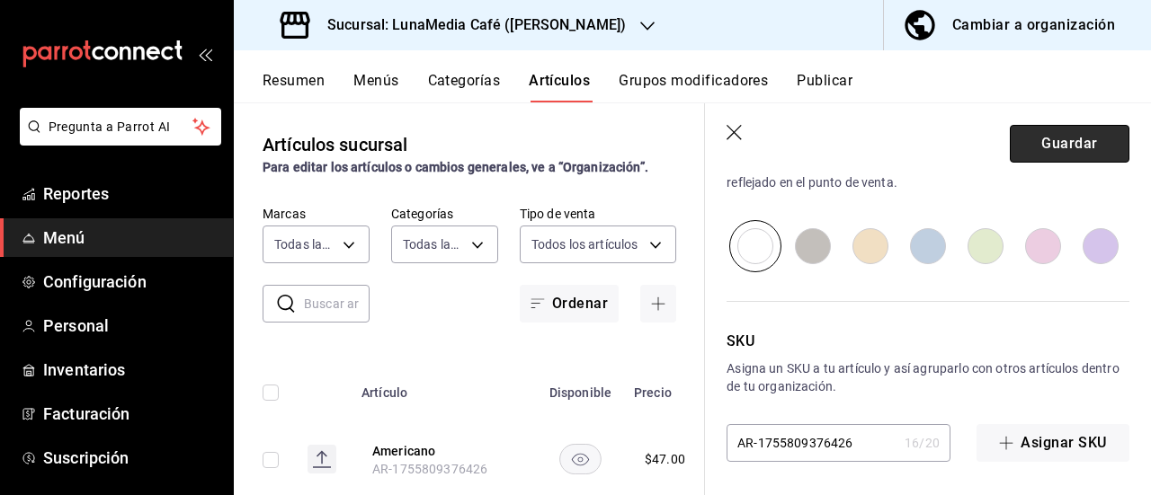
click at [1039, 139] on button "Guardar" at bounding box center [1070, 144] width 120 height 38
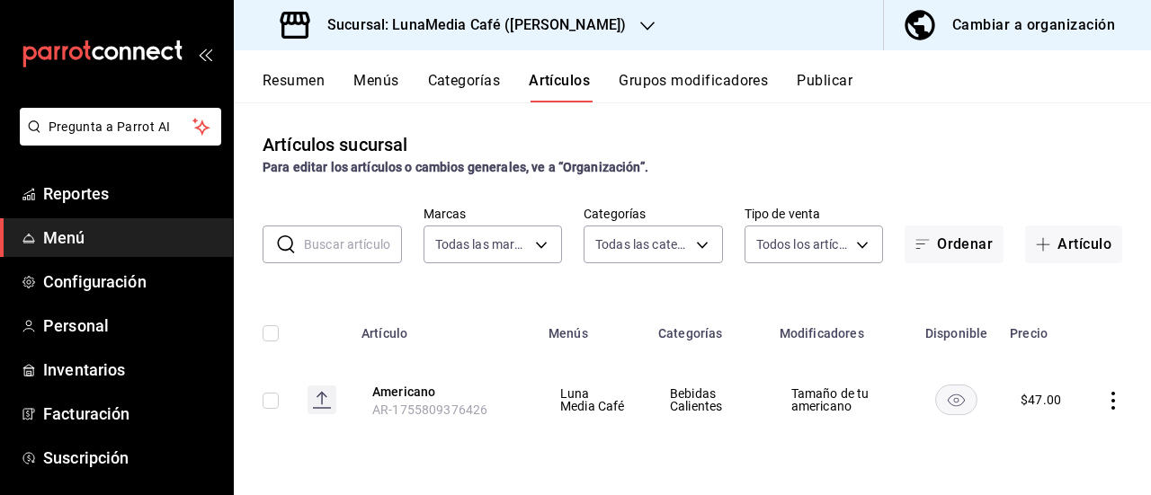
click at [681, 82] on button "Grupos modificadores" at bounding box center [692, 87] width 149 height 31
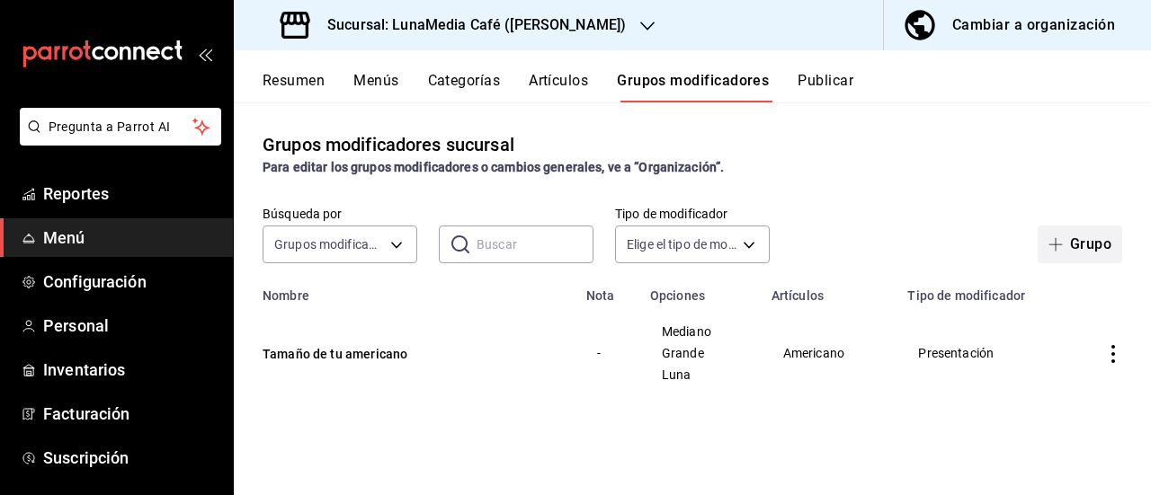
click at [1086, 250] on button "Grupo" at bounding box center [1079, 245] width 85 height 38
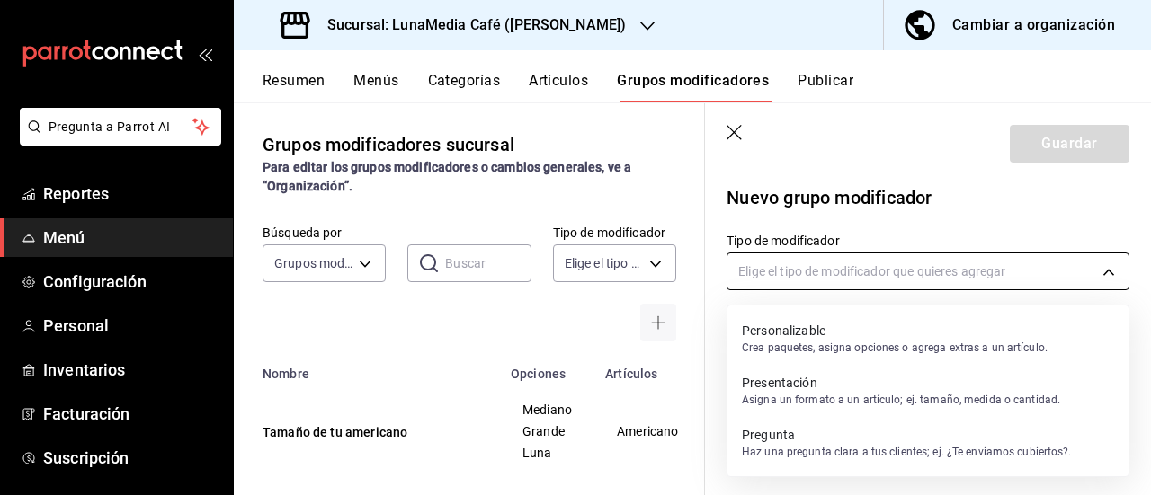
click at [853, 271] on body "Pregunta a Parrot AI Reportes Menú Configuración Personal Inventarios Facturaci…" at bounding box center [575, 247] width 1151 height 495
click at [821, 348] on p "Crea paquetes, asigna opciones o agrega extras a un artículo." at bounding box center [895, 348] width 306 height 16
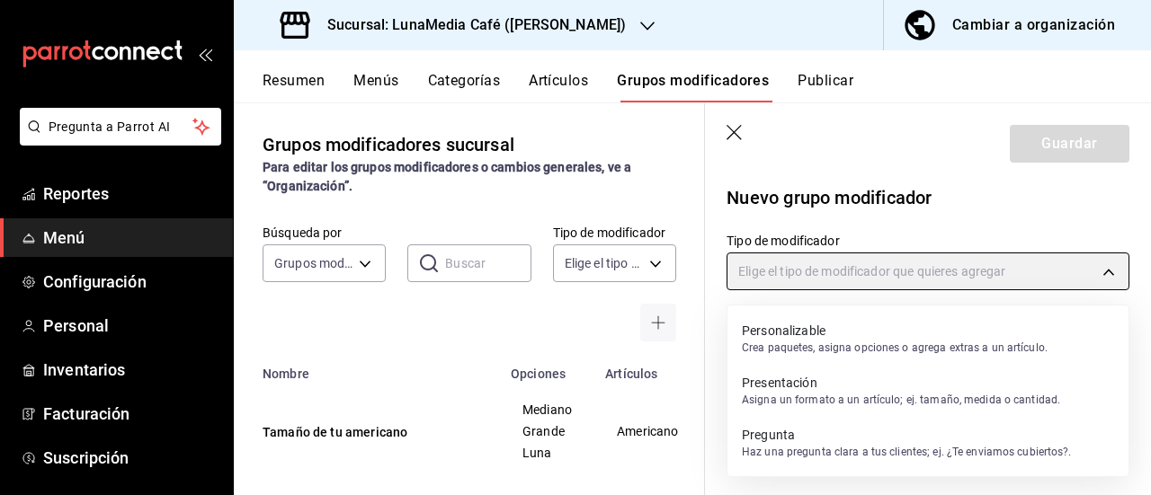
type input "CUSTOMIZABLE"
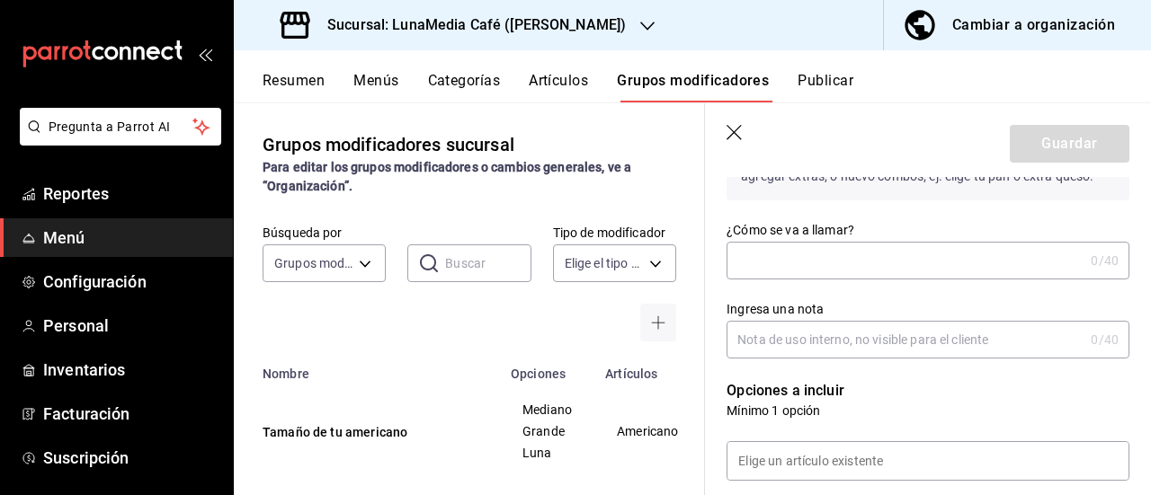
scroll to position [180, 0]
click at [795, 265] on input "¿Cómo se va a llamar?" at bounding box center [904, 259] width 357 height 36
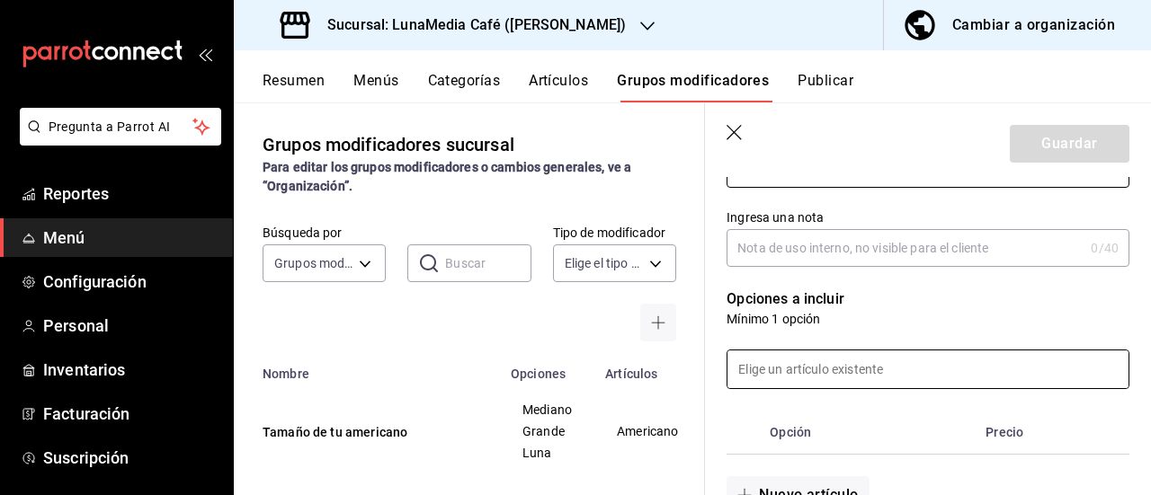
type input "Tipo de leche"
click at [791, 372] on input at bounding box center [927, 370] width 401 height 38
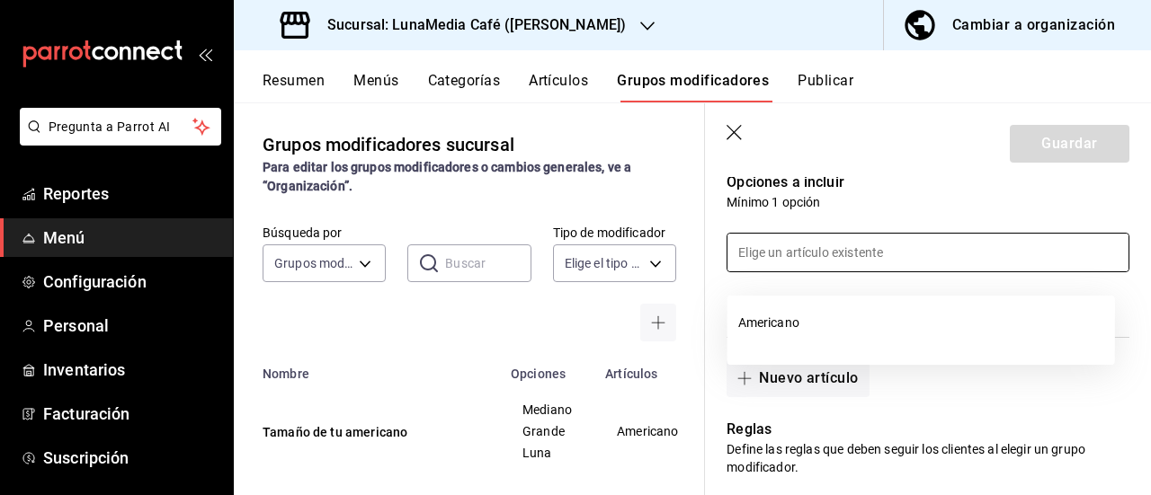
scroll to position [360, 0]
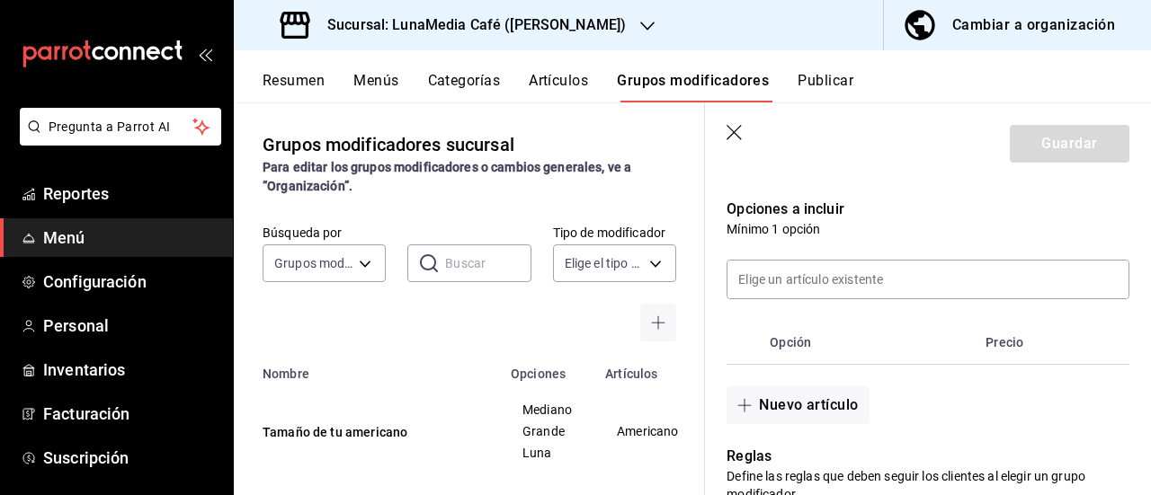
click at [920, 229] on p "Mínimo 1 opción" at bounding box center [927, 229] width 403 height 18
click at [743, 408] on icon "button" at bounding box center [744, 405] width 14 height 14
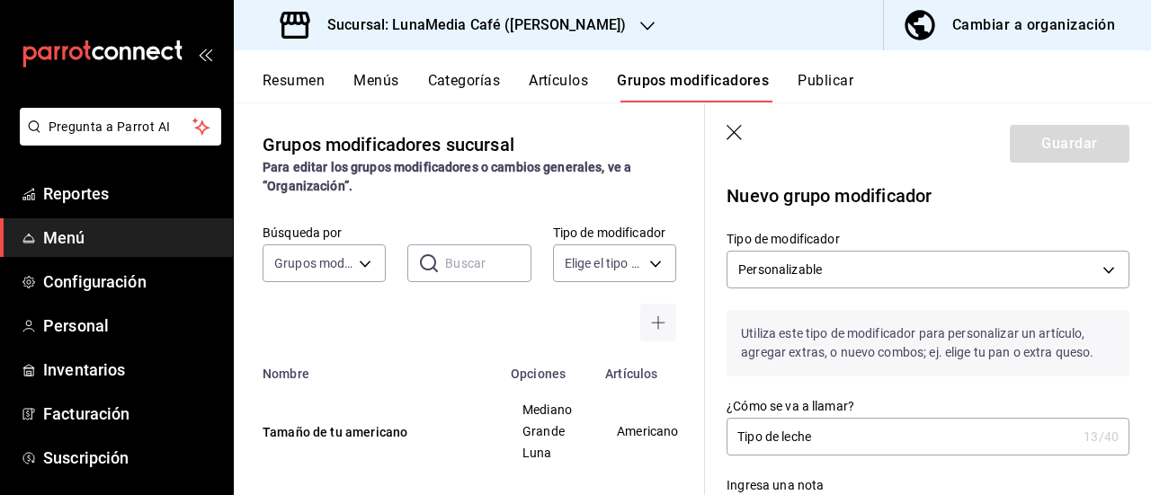
scroll to position [0, 0]
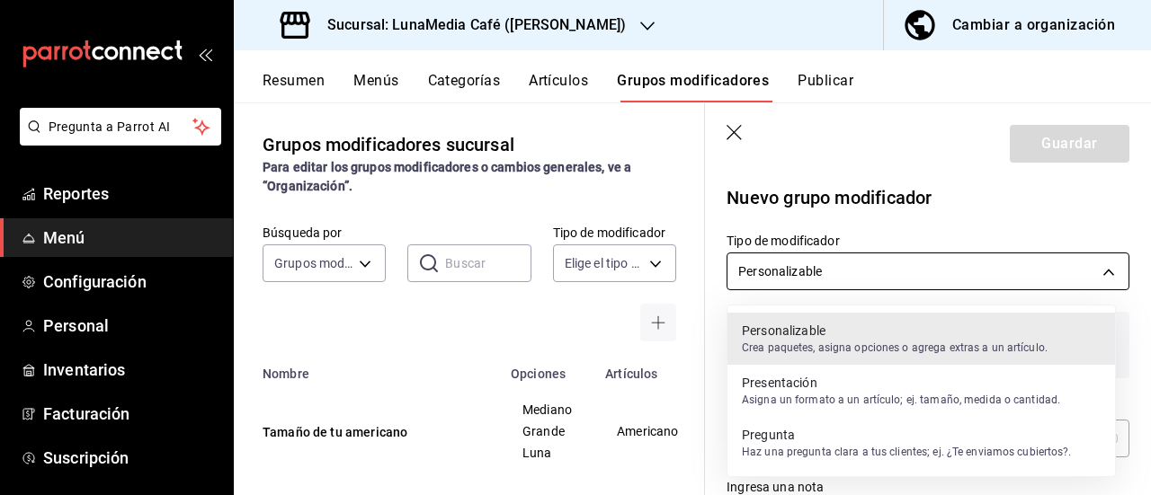
click at [885, 271] on body "Pregunta a Parrot AI Reportes Menú Configuración Personal Inventarios Facturaci…" at bounding box center [575, 247] width 1151 height 495
click at [885, 271] on div at bounding box center [575, 247] width 1151 height 495
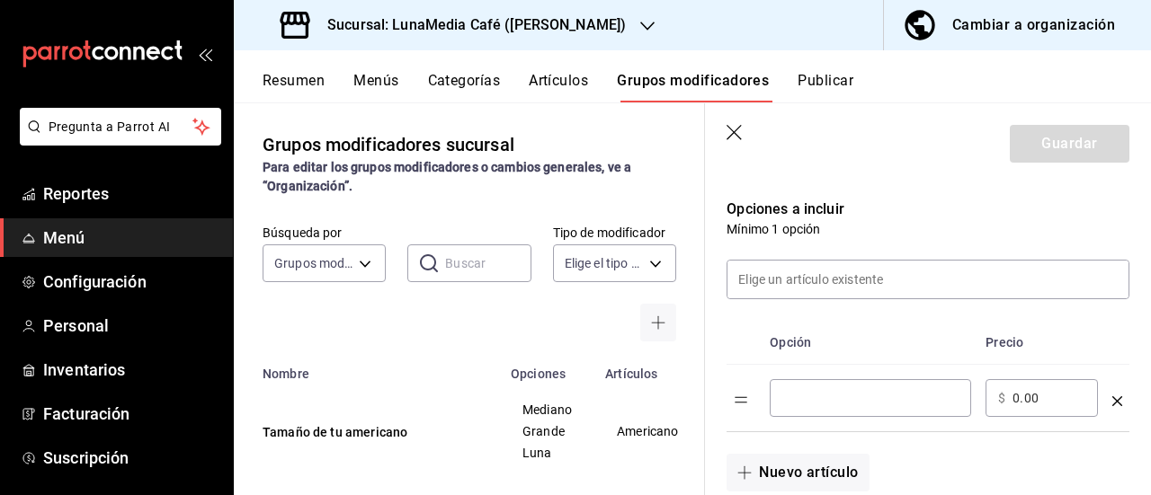
scroll to position [449, 0]
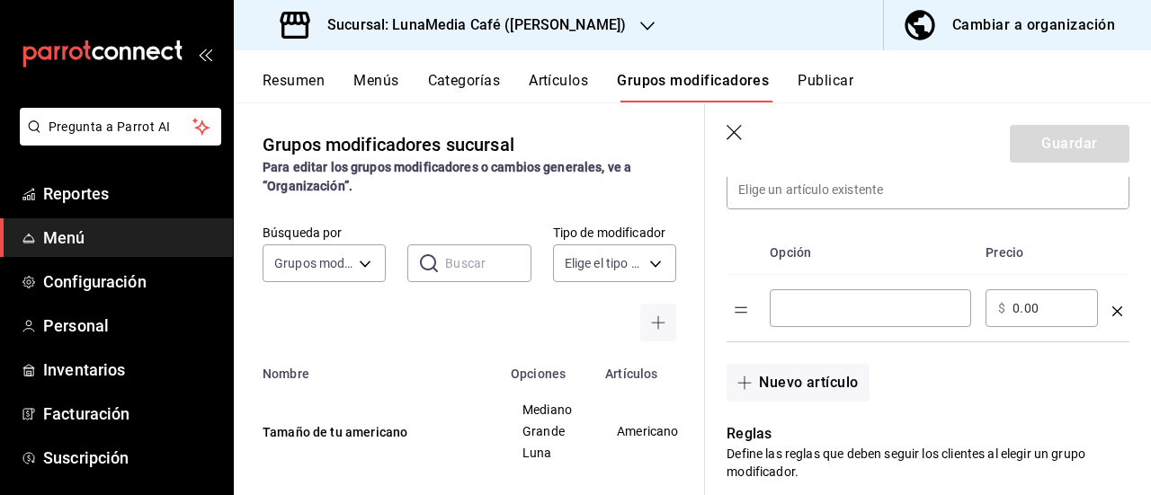
click at [841, 307] on input "optionsTable" at bounding box center [870, 308] width 176 height 18
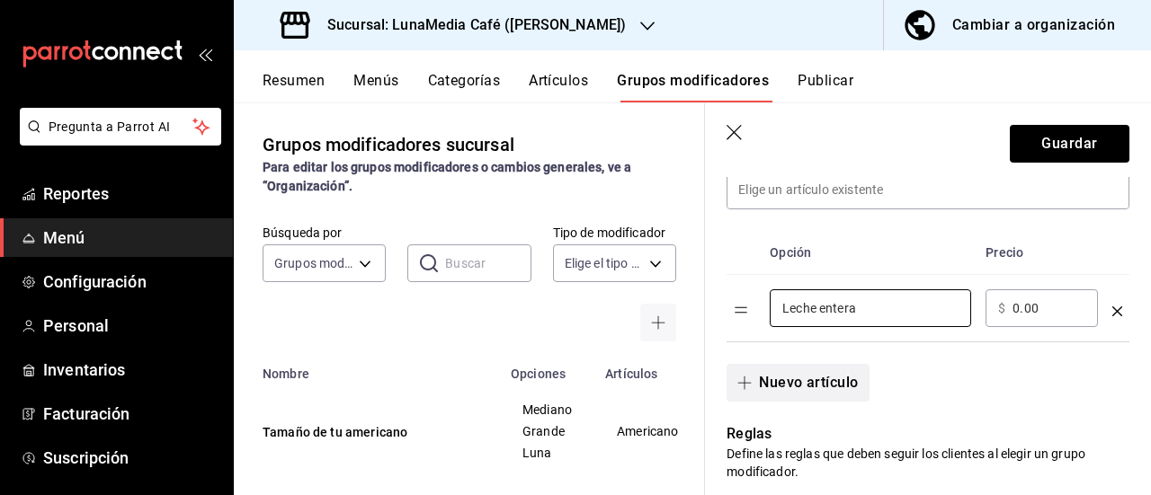
type input "Leche entera"
click at [743, 379] on icon "button" at bounding box center [744, 383] width 14 height 14
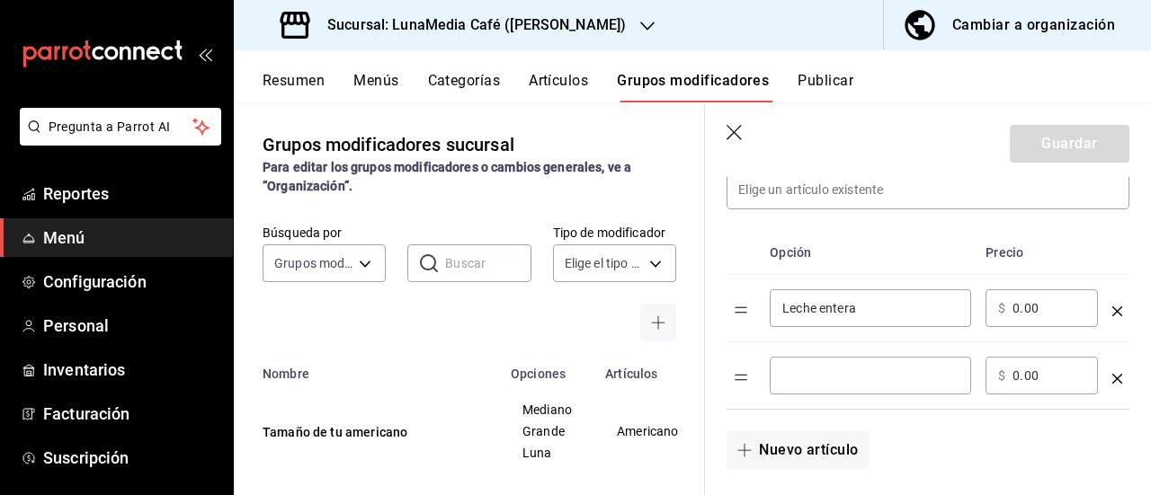
click at [805, 378] on input "optionsTable" at bounding box center [870, 376] width 176 height 18
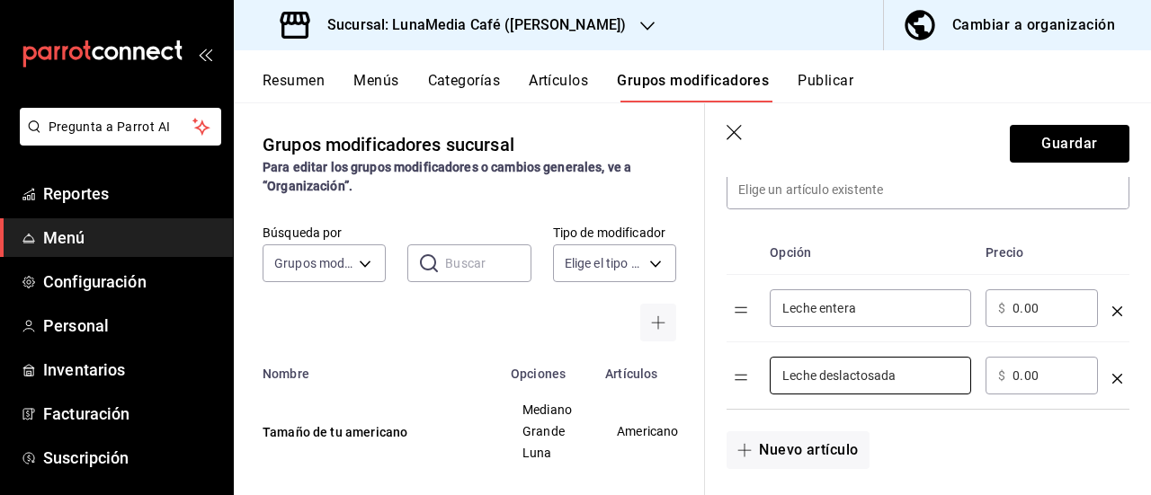
type input "Leche deslactosada"
click at [746, 382] on table "Opción Precio Leche entera ​ ​ $ 0.00 ​ Leche deslactosada ​ ​ $ 0.00 ​" at bounding box center [927, 320] width 403 height 178
click at [782, 456] on button "Nuevo artículo" at bounding box center [797, 451] width 142 height 38
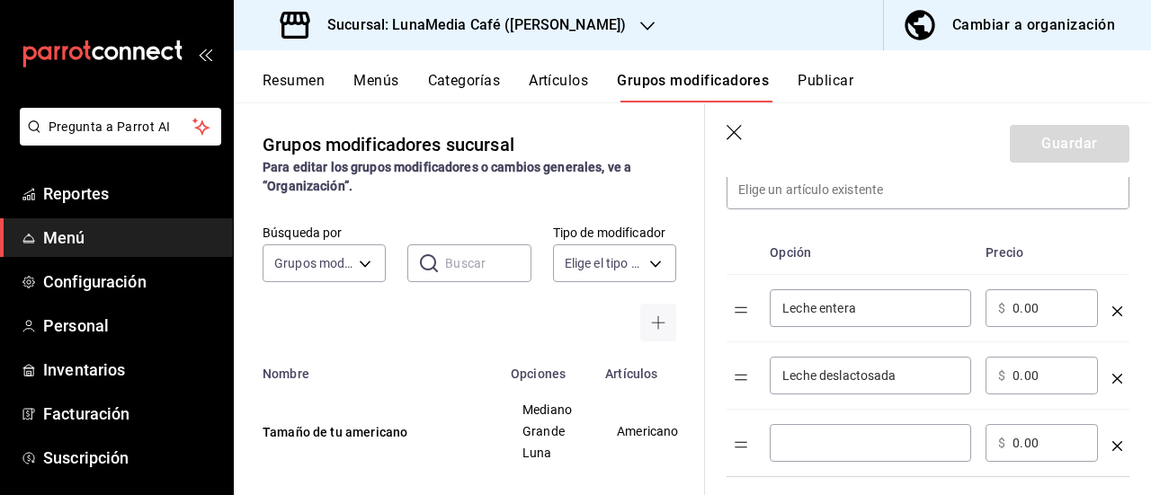
click at [789, 445] on input "optionsTable" at bounding box center [870, 443] width 176 height 18
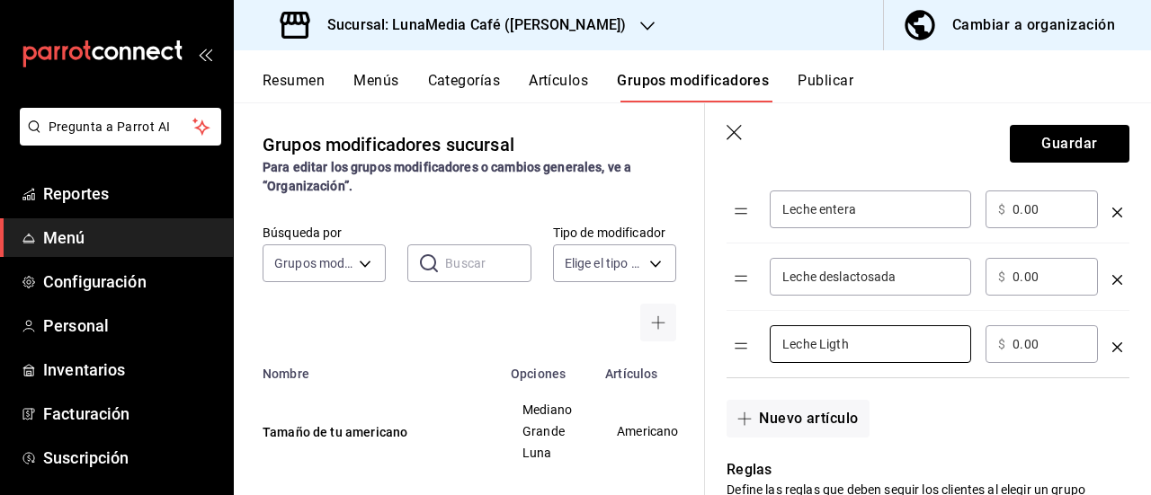
scroll to position [629, 0]
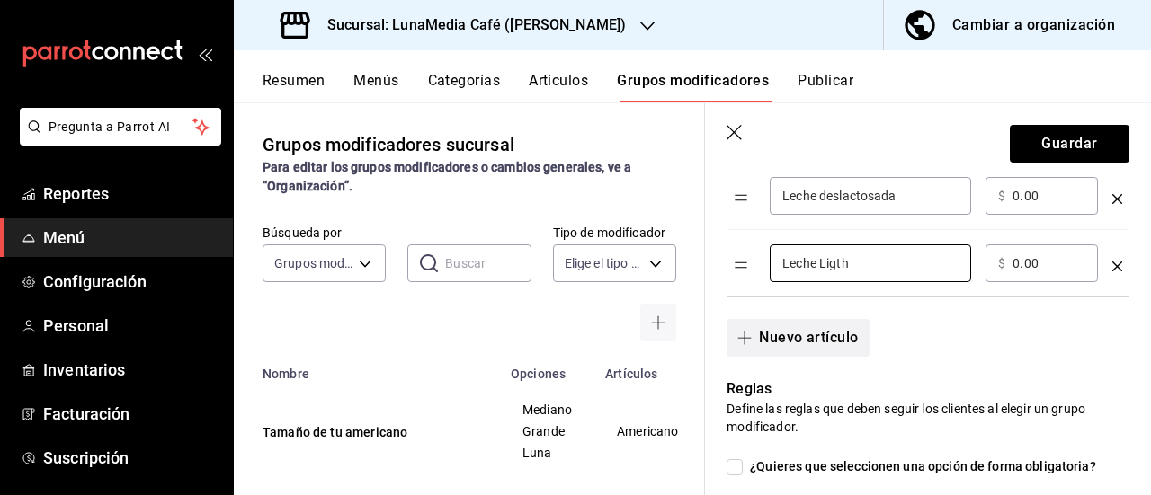
type input "Leche Ligth"
click at [740, 331] on icon "button" at bounding box center [744, 338] width 14 height 14
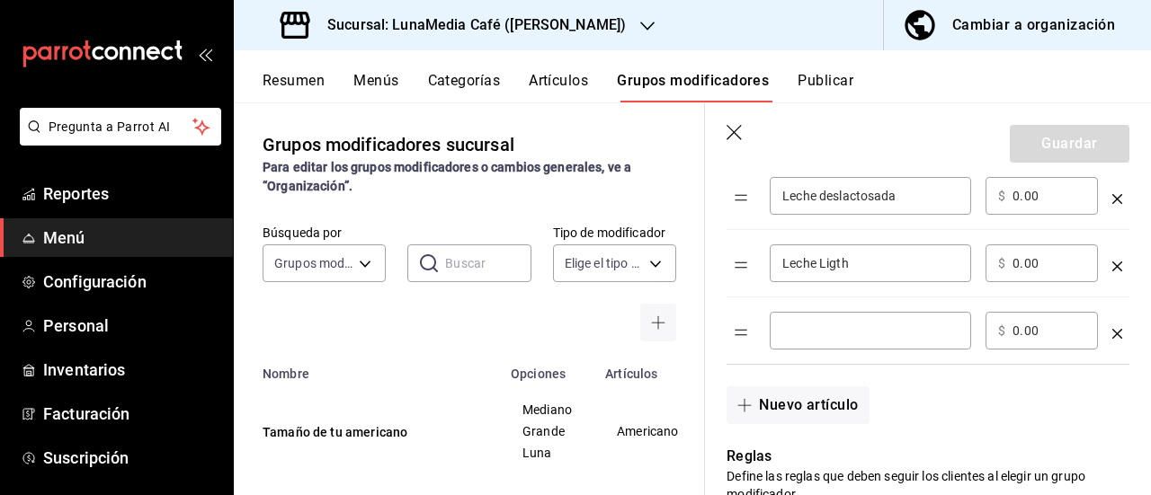
click at [814, 341] on div "​" at bounding box center [870, 331] width 201 height 38
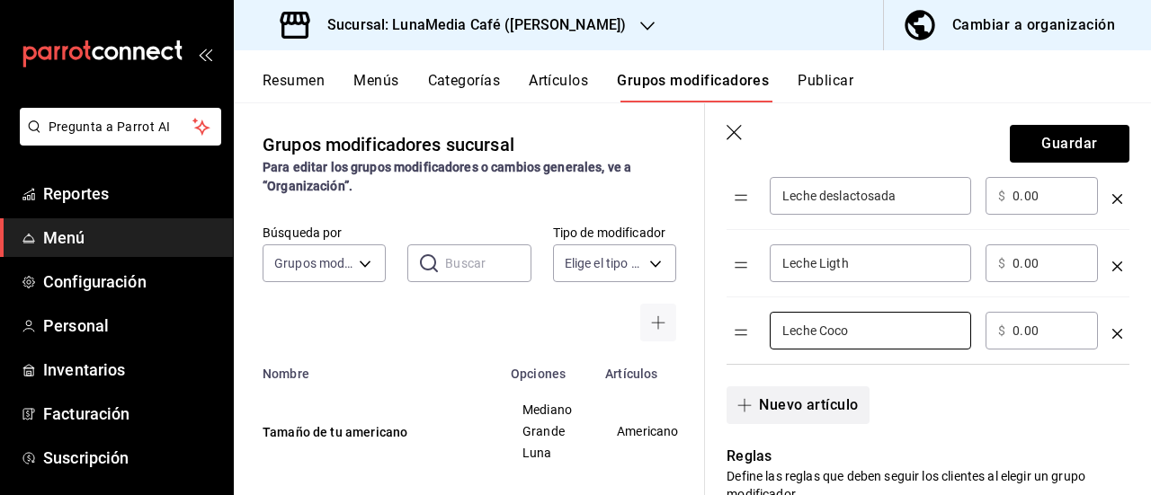
type input "Leche Coco"
click at [747, 414] on button "Nuevo artículo" at bounding box center [797, 406] width 142 height 38
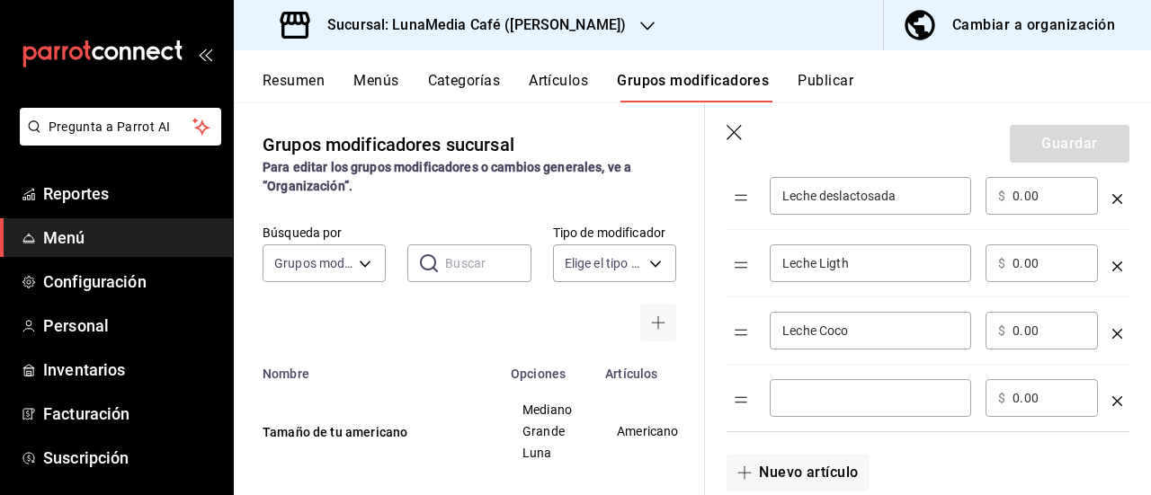
click at [829, 398] on input "optionsTable" at bounding box center [870, 398] width 176 height 18
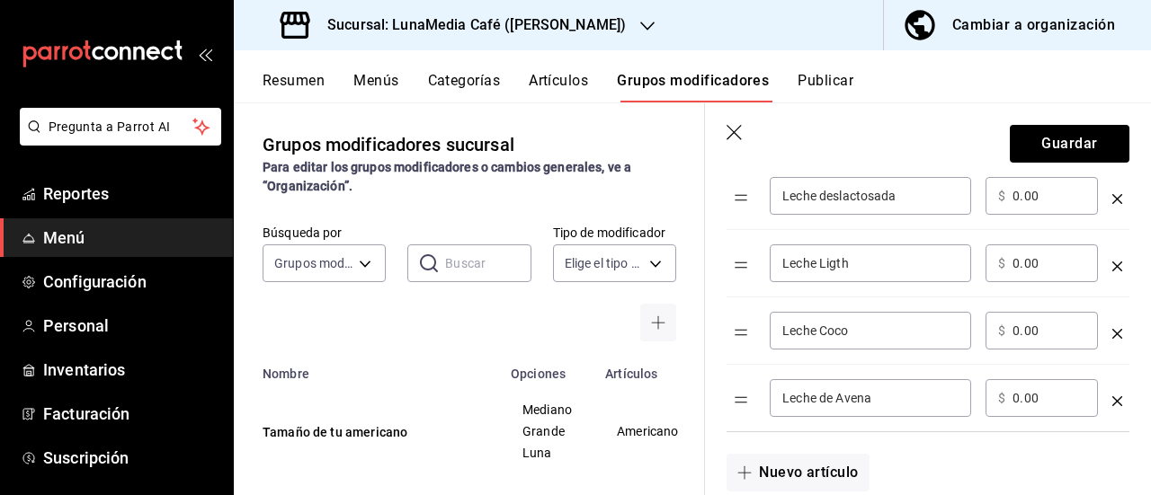
click at [834, 395] on input "Leche de Avena" at bounding box center [870, 398] width 176 height 18
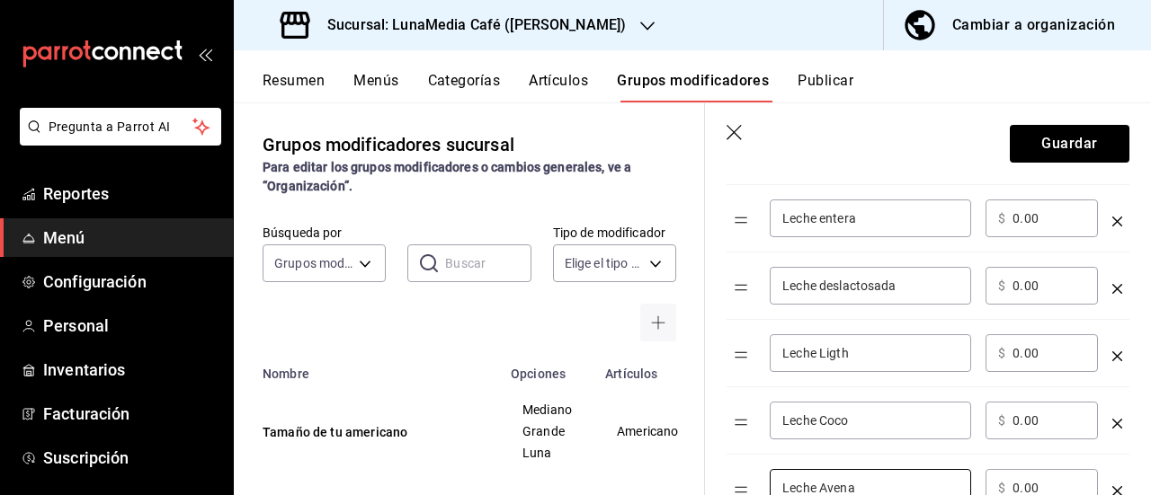
scroll to position [719, 0]
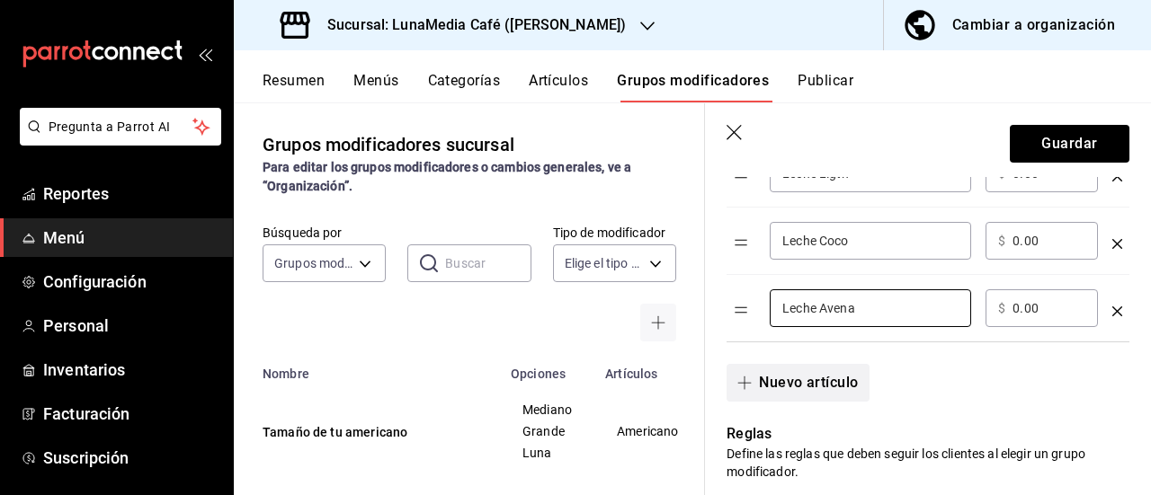
type input "Leche Avena"
click at [746, 378] on icon "button" at bounding box center [744, 383] width 14 height 14
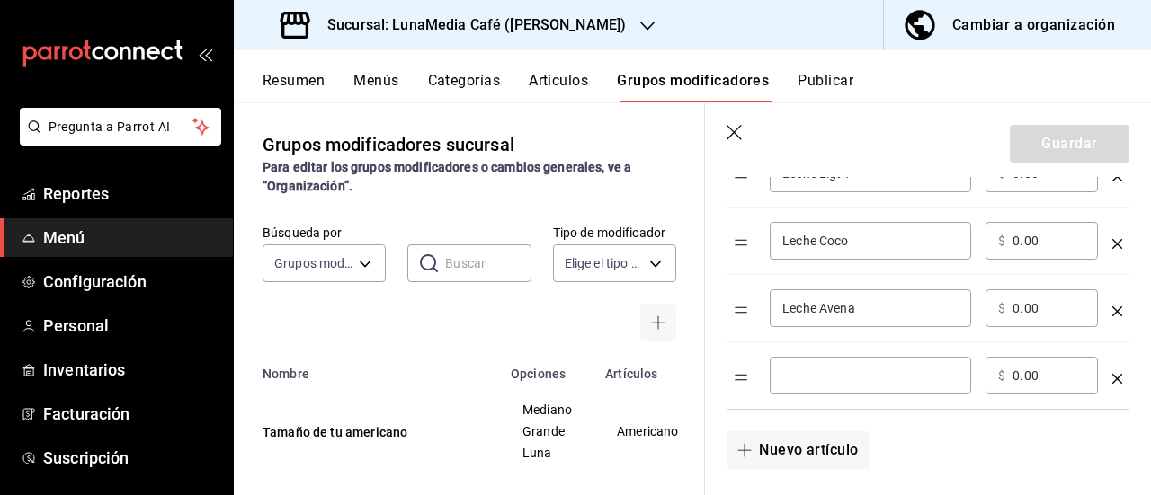
click at [800, 377] on input "optionsTable" at bounding box center [870, 376] width 176 height 18
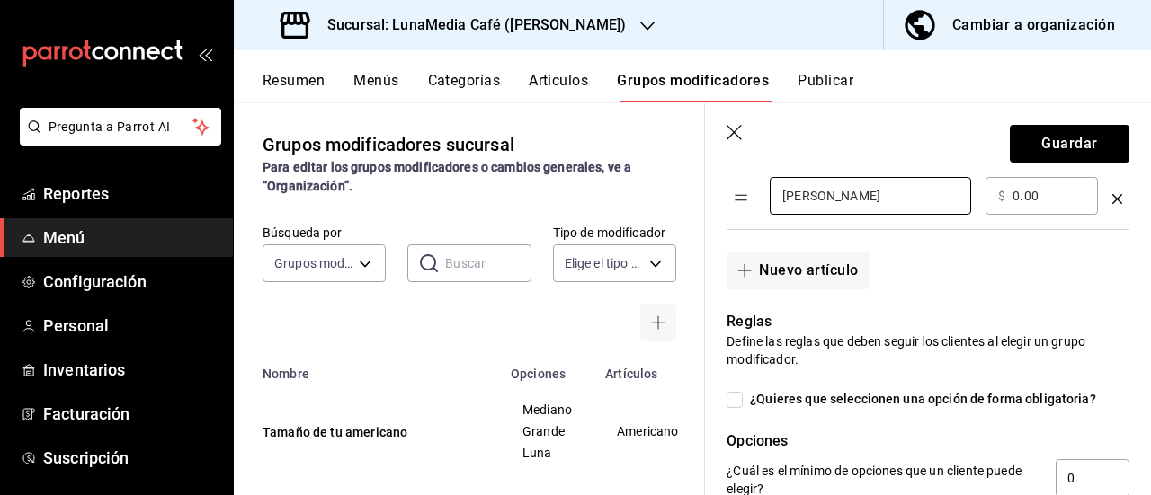
scroll to position [539, 0]
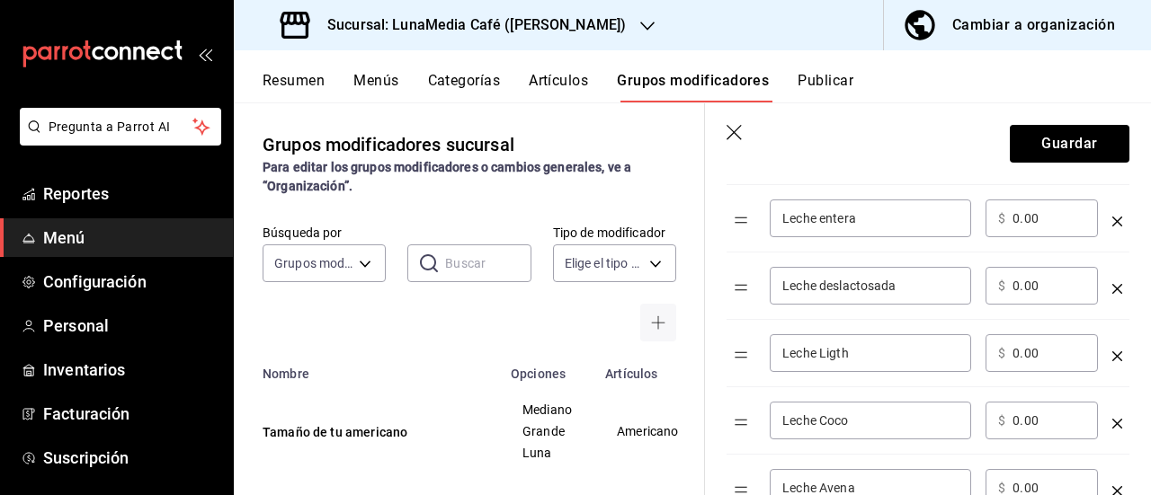
type input "[PERSON_NAME]"
drag, startPoint x: 1042, startPoint y: 285, endPoint x: 975, endPoint y: 284, distance: 66.5
click at [975, 284] on tr "Leche deslactosada ​ ​ $ 0.00 ​" at bounding box center [927, 286] width 403 height 67
type input "9.00"
drag, startPoint x: 1042, startPoint y: 351, endPoint x: 969, endPoint y: 350, distance: 72.8
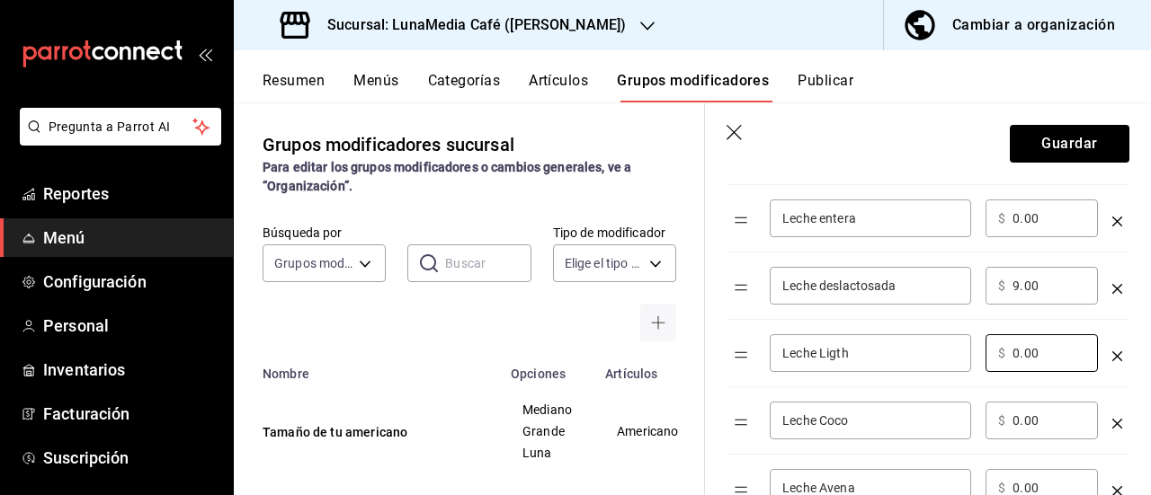
click at [969, 350] on tr "Leche Ligth ​ ​ $ 0.00 ​" at bounding box center [927, 353] width 403 height 67
type input "9.00"
drag, startPoint x: 1034, startPoint y: 414, endPoint x: 978, endPoint y: 414, distance: 55.7
click at [978, 414] on td "​ $ 0.00 ​" at bounding box center [1041, 420] width 127 height 67
type input "11.00"
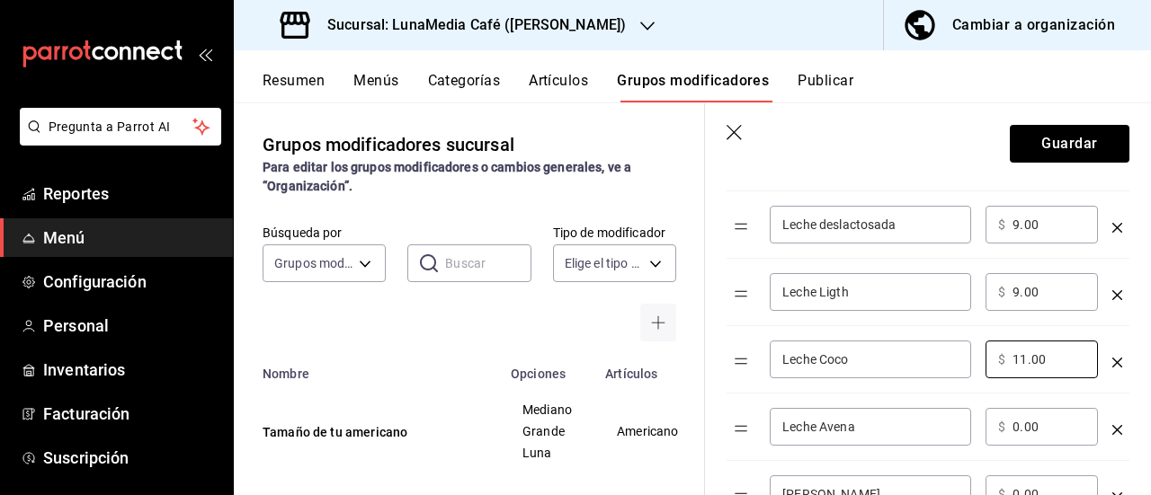
scroll to position [629, 0]
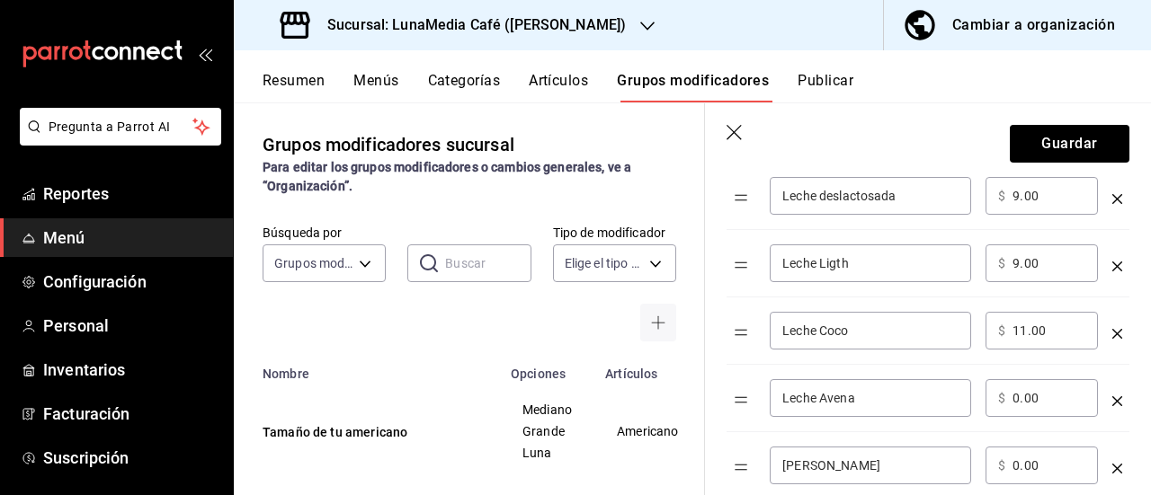
drag, startPoint x: 1048, startPoint y: 401, endPoint x: 984, endPoint y: 398, distance: 63.9
click at [985, 398] on div "​ $ 0.00 ​" at bounding box center [1041, 398] width 112 height 38
type input "11.00"
drag, startPoint x: 1043, startPoint y: 469, endPoint x: 994, endPoint y: 468, distance: 48.6
click at [994, 468] on div "​ $ 0.00 ​" at bounding box center [1041, 466] width 112 height 38
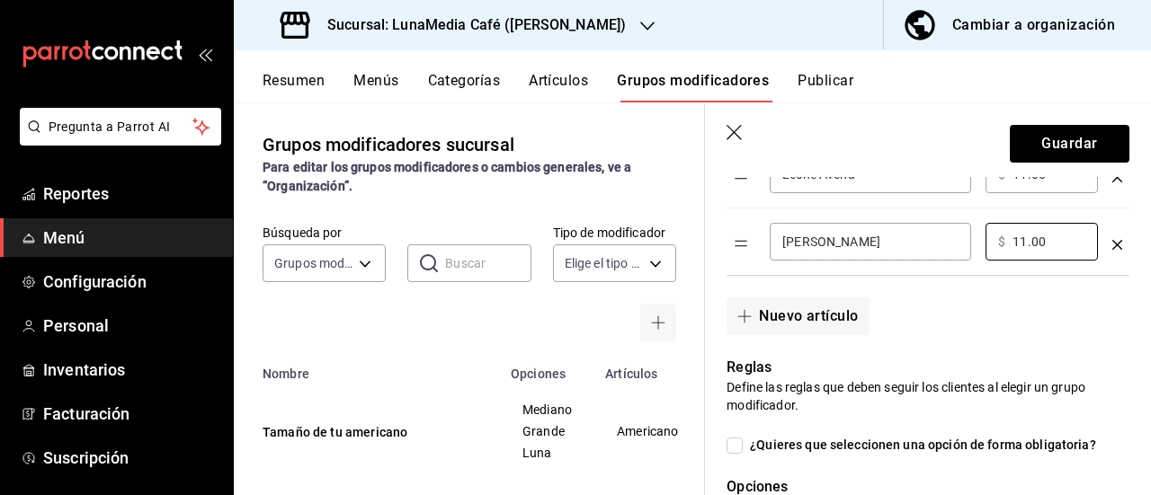
scroll to position [899, 0]
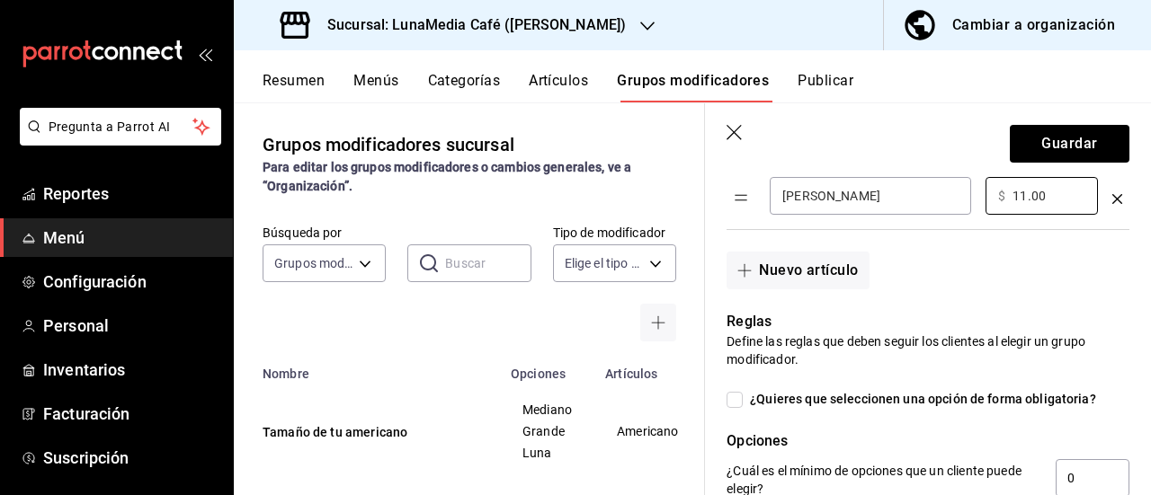
type input "11.00"
click at [931, 280] on div "Nuevo artículo" at bounding box center [917, 259] width 424 height 59
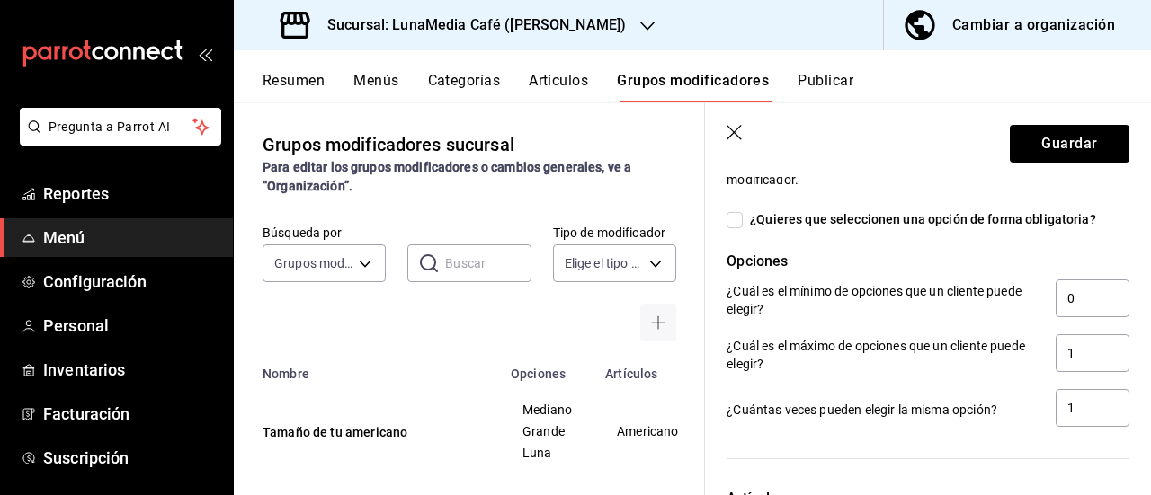
scroll to position [1169, 0]
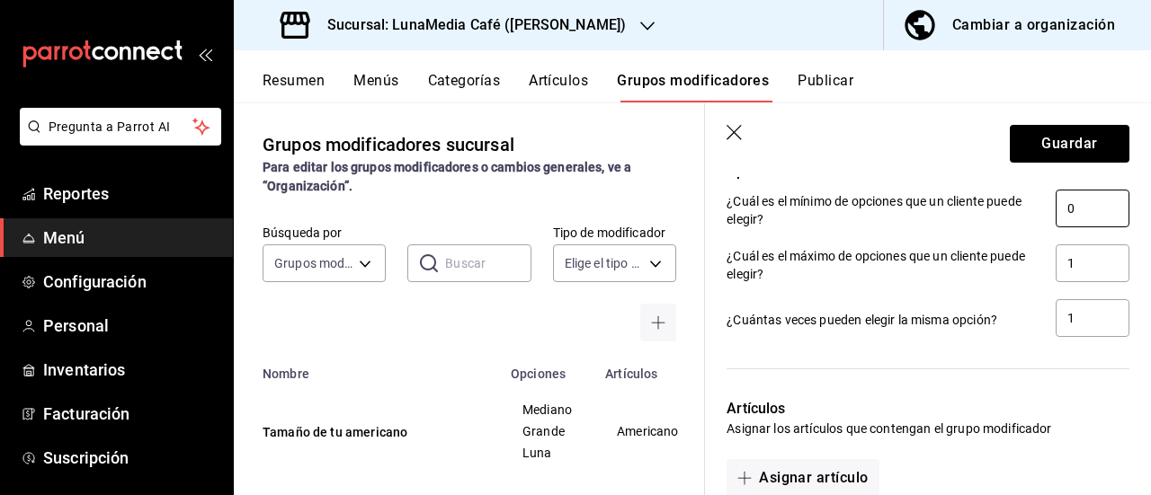
drag, startPoint x: 1075, startPoint y: 202, endPoint x: 1009, endPoint y: 200, distance: 66.5
click at [1009, 200] on div "¿Cuál es el mínimo de opciones que un cliente puede elegir? 0" at bounding box center [927, 210] width 403 height 40
type input "1"
click at [1005, 285] on div "¿Cuántas veces pueden elegir la misma opción? 1" at bounding box center [920, 312] width 417 height 55
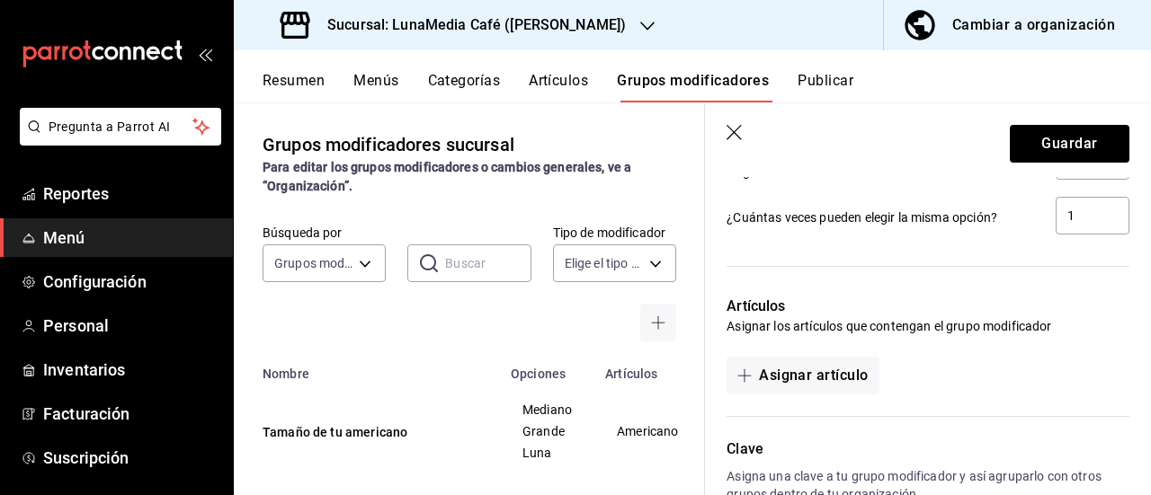
scroll to position [1380, 0]
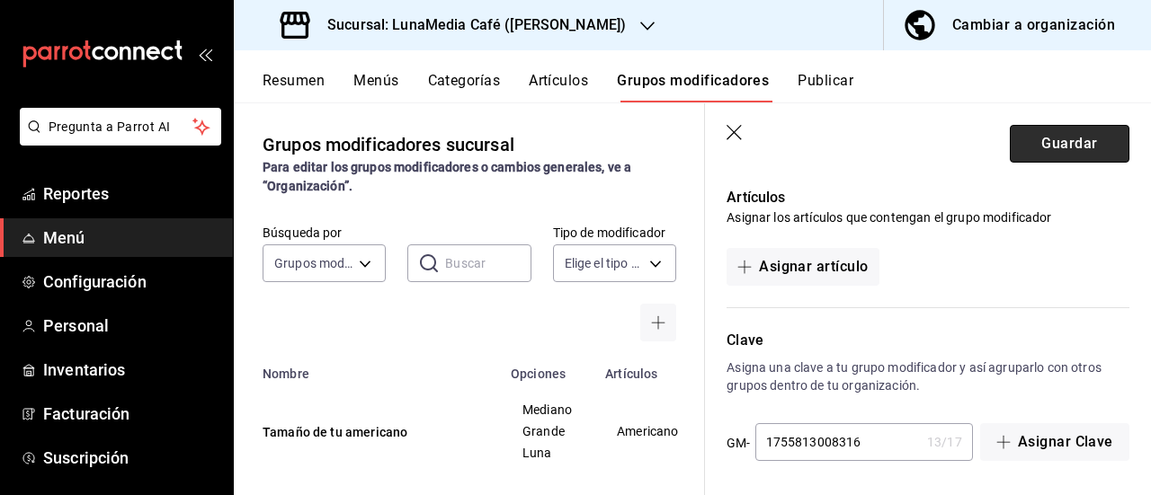
click at [1058, 132] on button "Guardar" at bounding box center [1070, 144] width 120 height 38
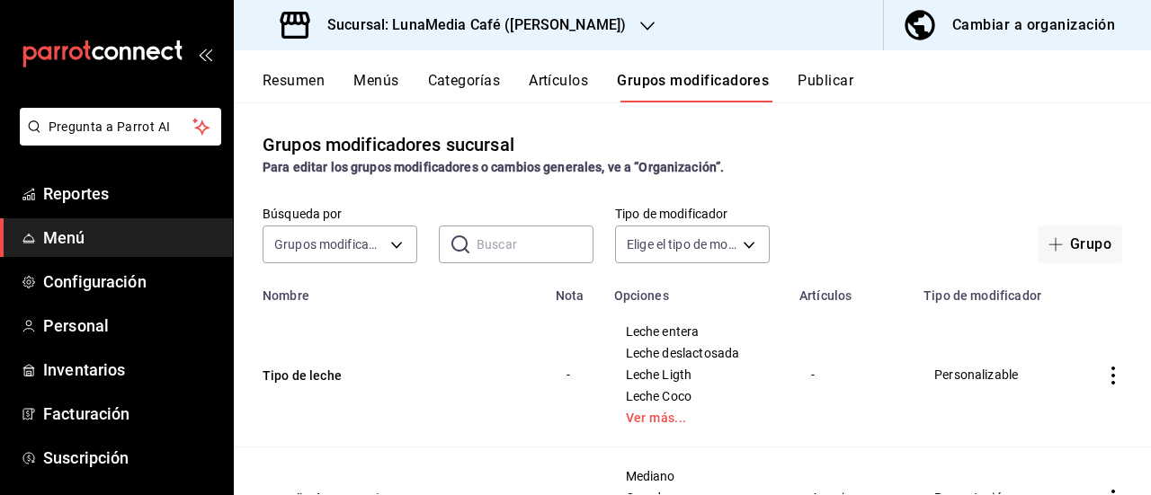
scroll to position [97, 0]
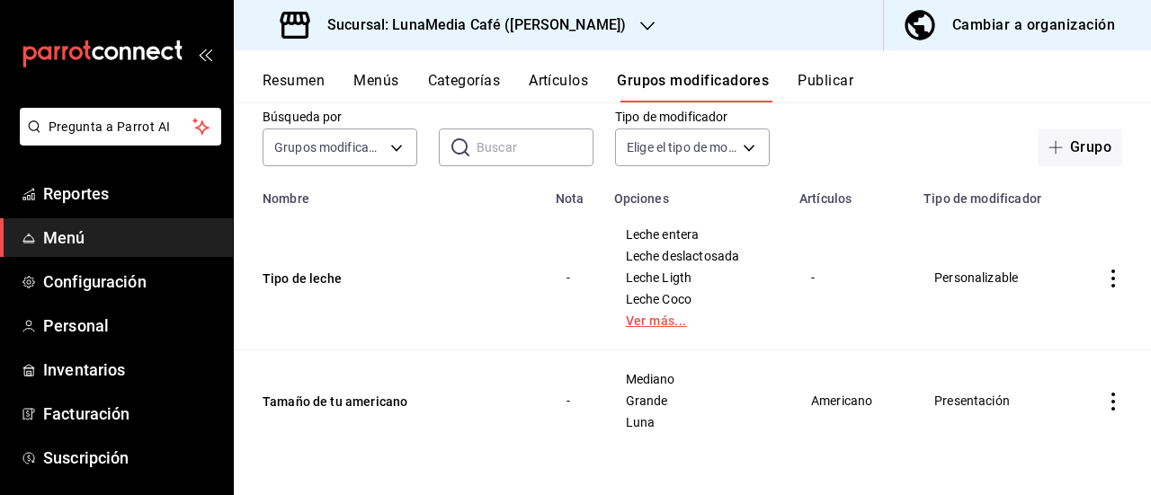
click at [636, 318] on link "Ver más..." at bounding box center [696, 321] width 140 height 13
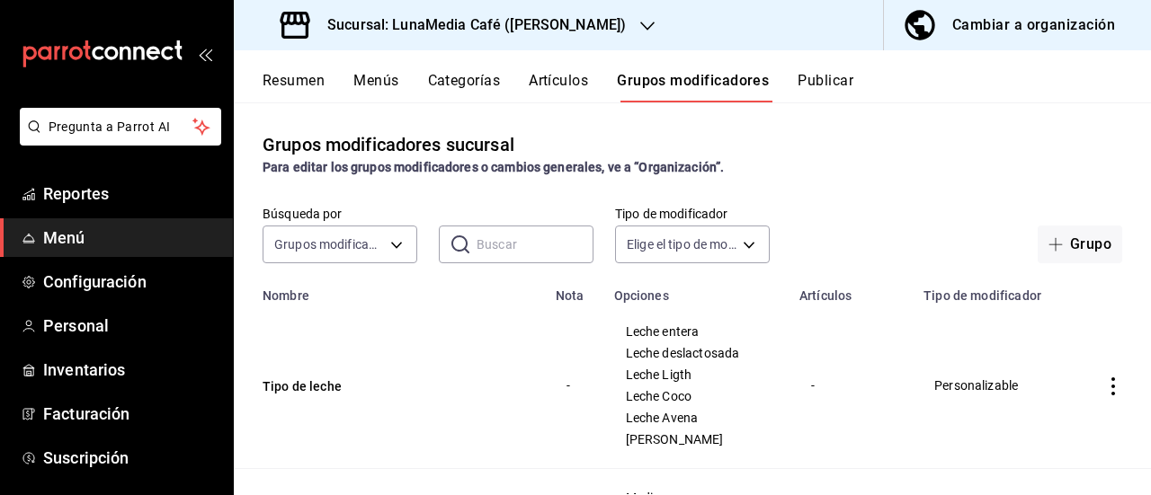
scroll to position [90, 0]
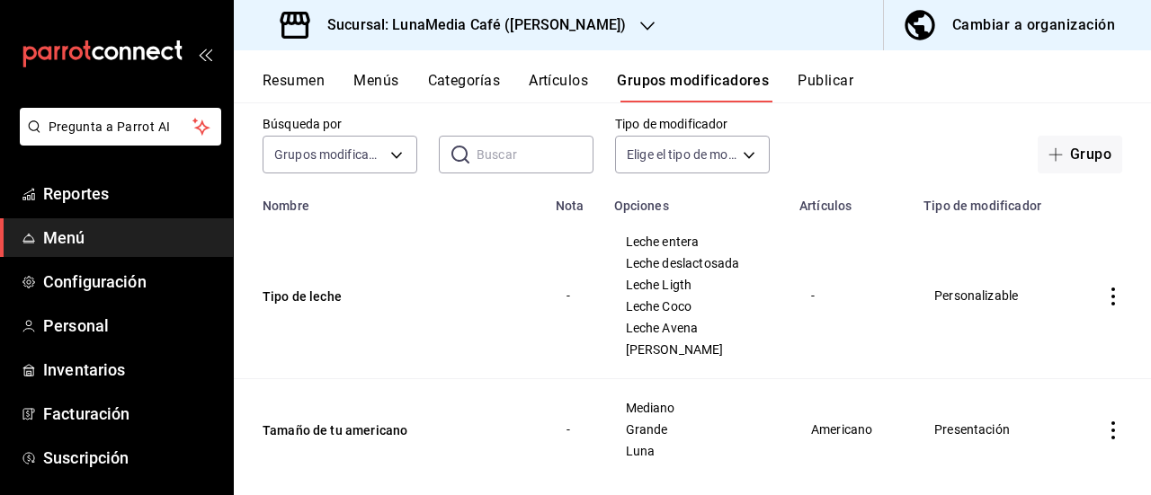
click at [565, 87] on button "Artículos" at bounding box center [558, 87] width 59 height 31
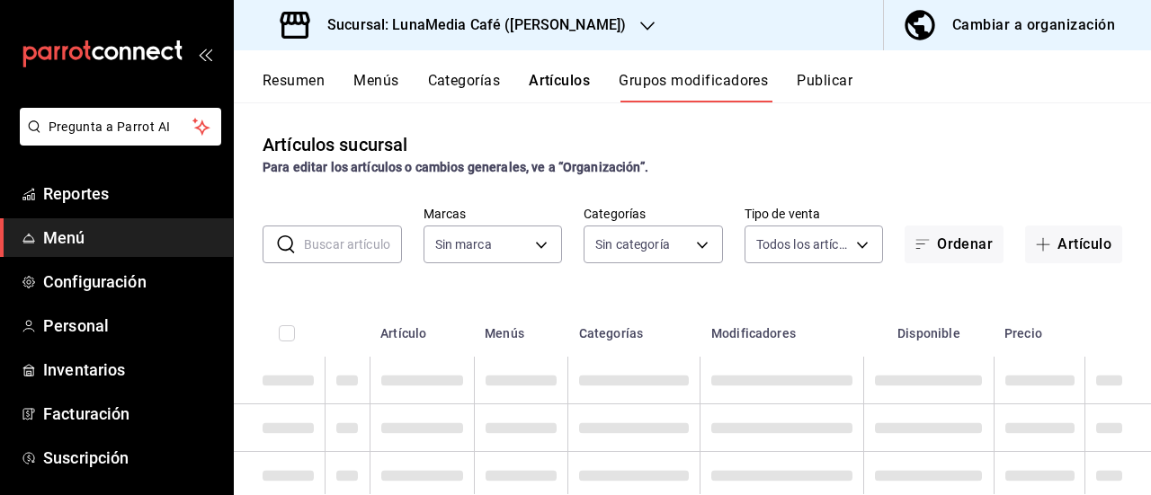
type input "55b5777a-a8f8-4194-81d5-7e3cda734f68"
type input "c4f7c41d-b7d8-4344-9fee-05697c223512,1d0f3f2c-d1e5-4428-9098-d94c898d4fa4,4b781…"
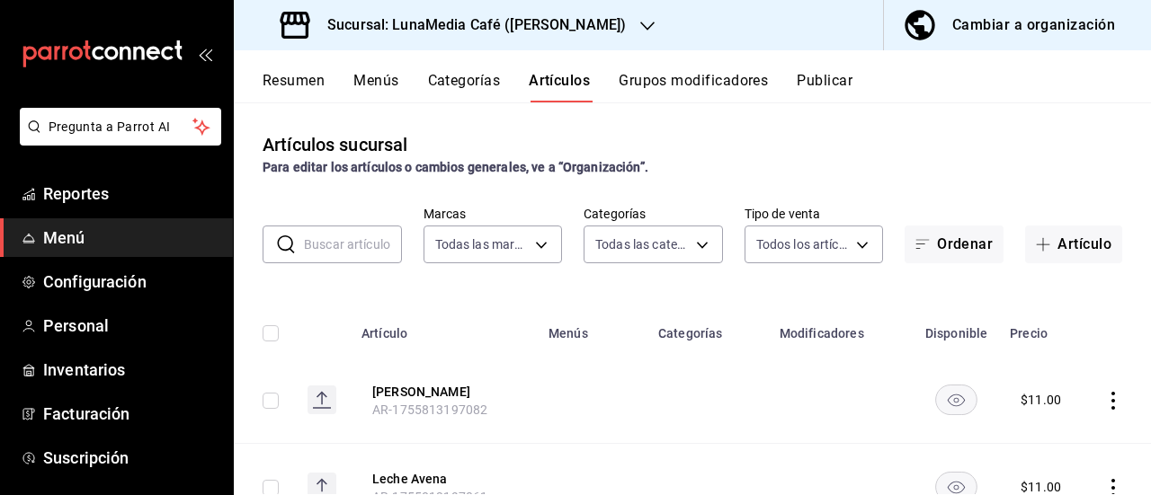
click at [498, 78] on button "Categorías" at bounding box center [464, 87] width 73 height 31
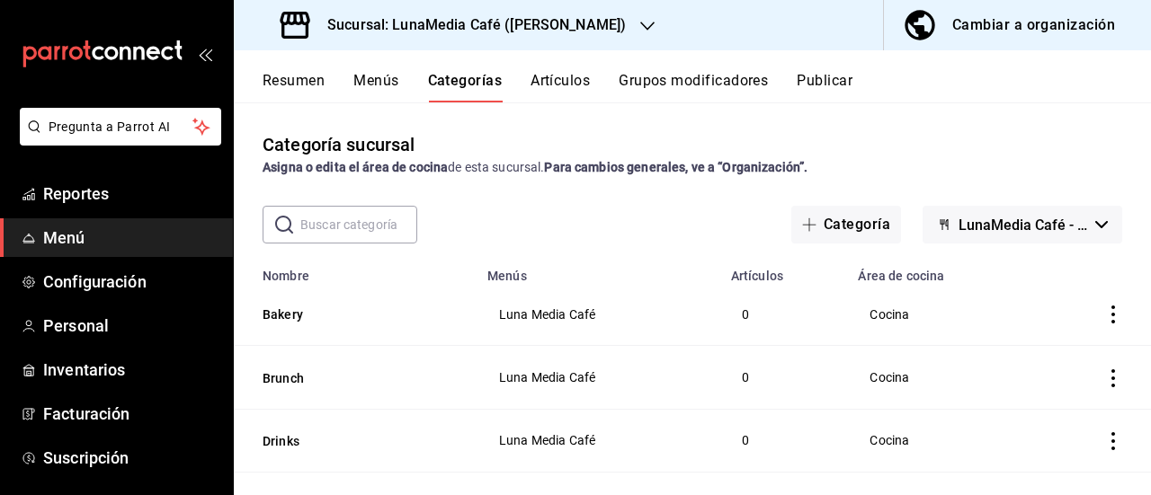
click at [674, 79] on button "Grupos modificadores" at bounding box center [692, 87] width 149 height 31
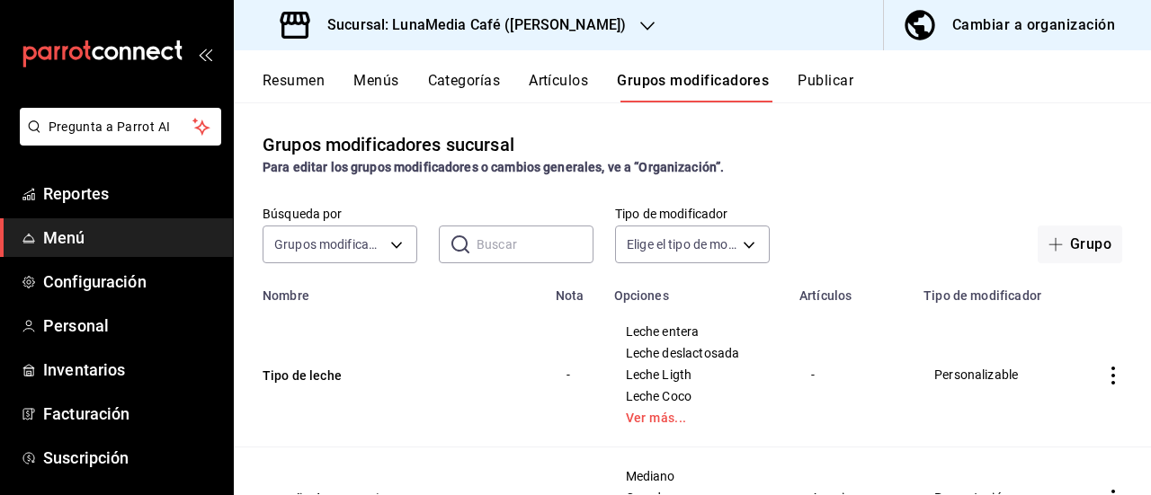
click at [545, 79] on button "Artículos" at bounding box center [558, 87] width 59 height 31
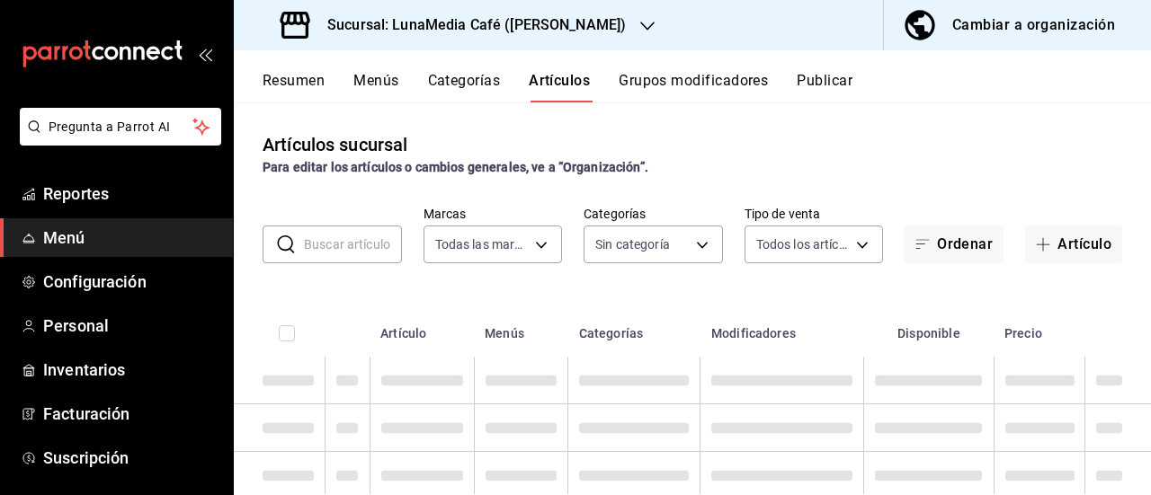
type input "55b5777a-a8f8-4194-81d5-7e3cda734f68"
type input "c4f7c41d-b7d8-4344-9fee-05697c223512,1d0f3f2c-d1e5-4428-9098-d94c898d4fa4,4b781…"
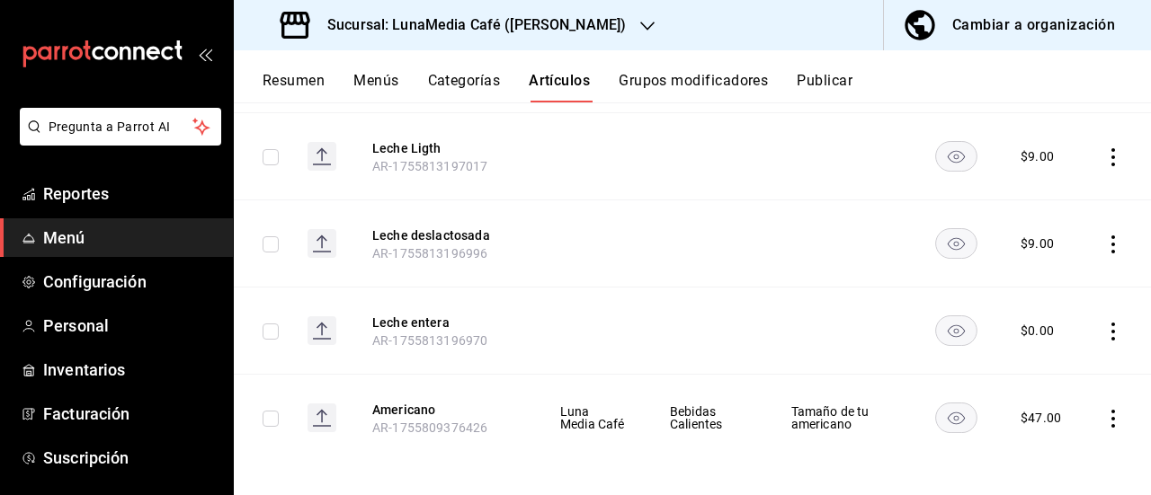
scroll to position [512, 0]
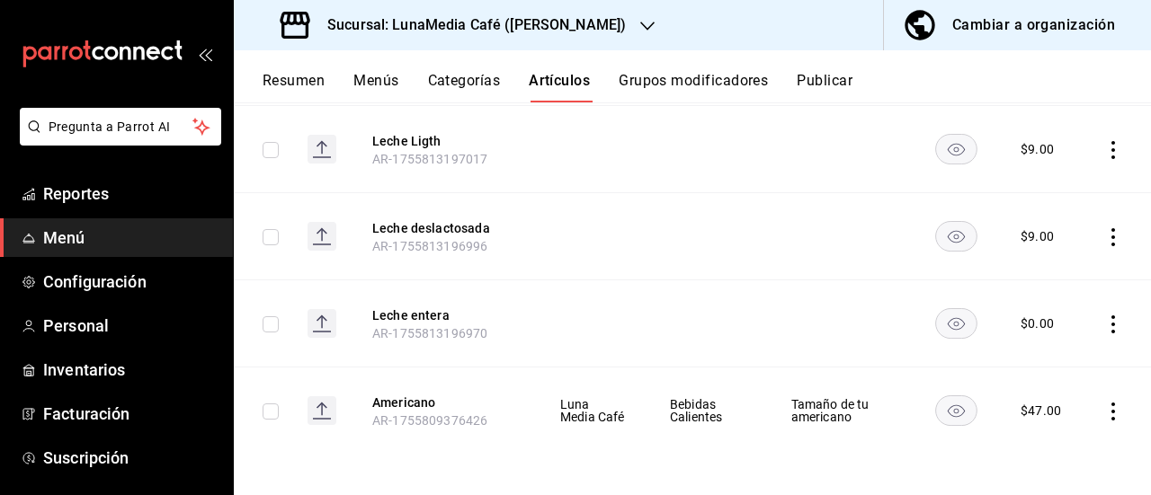
click at [953, 240] on rect "availability-product" at bounding box center [956, 236] width 41 height 30
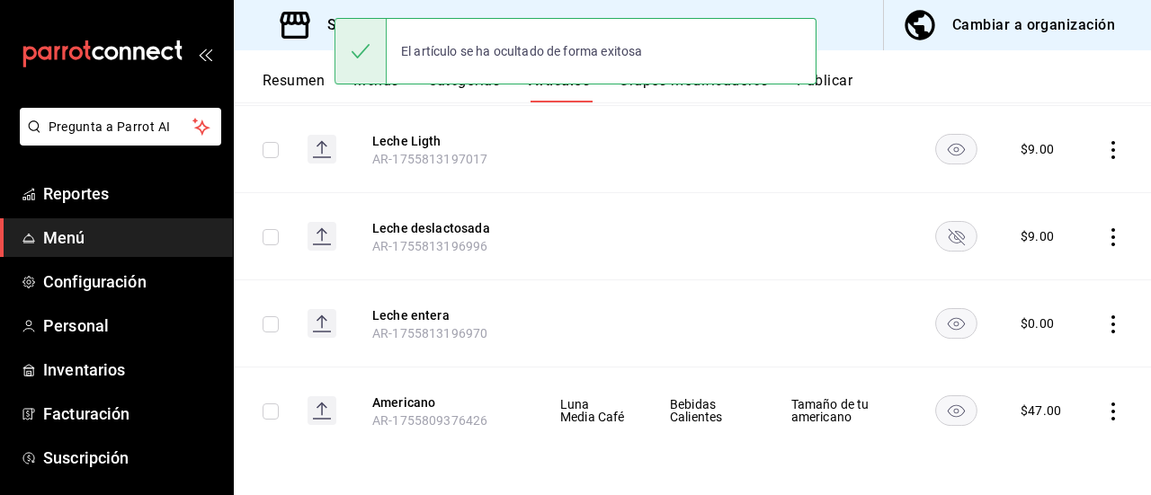
click at [953, 240] on rect "availability-product" at bounding box center [956, 236] width 41 height 30
click at [1088, 237] on td at bounding box center [1116, 236] width 68 height 87
click at [1108, 237] on icon "actions" at bounding box center [1113, 237] width 18 height 18
click at [1108, 237] on div at bounding box center [575, 247] width 1151 height 495
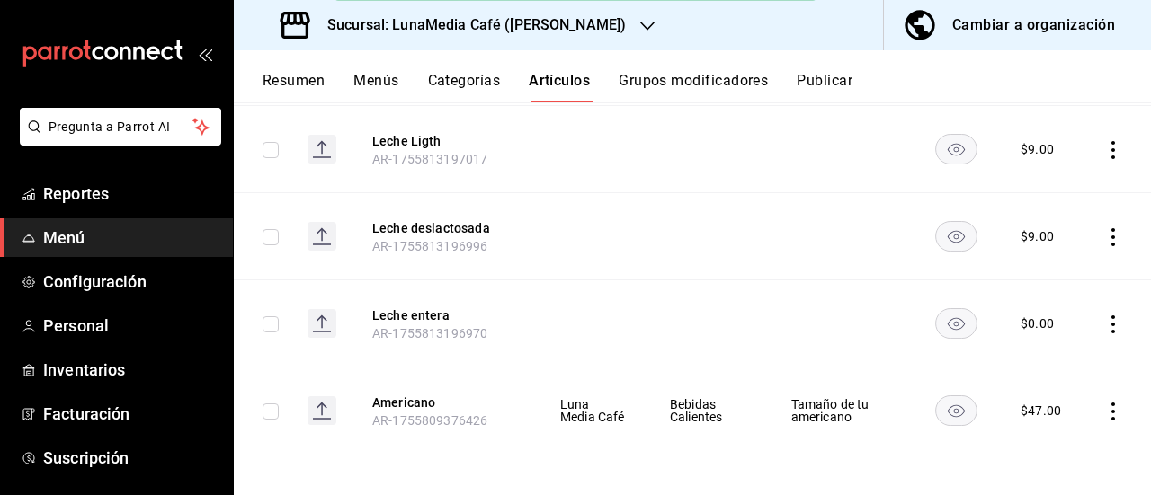
click at [1104, 411] on icon "actions" at bounding box center [1113, 412] width 18 height 18
click at [767, 440] on div at bounding box center [575, 247] width 1151 height 495
click at [811, 406] on span "Tamaño de tu americano" at bounding box center [841, 410] width 100 height 25
click at [1106, 407] on icon "actions" at bounding box center [1113, 412] width 18 height 18
click at [1042, 377] on span "Editar" at bounding box center [1045, 374] width 47 height 19
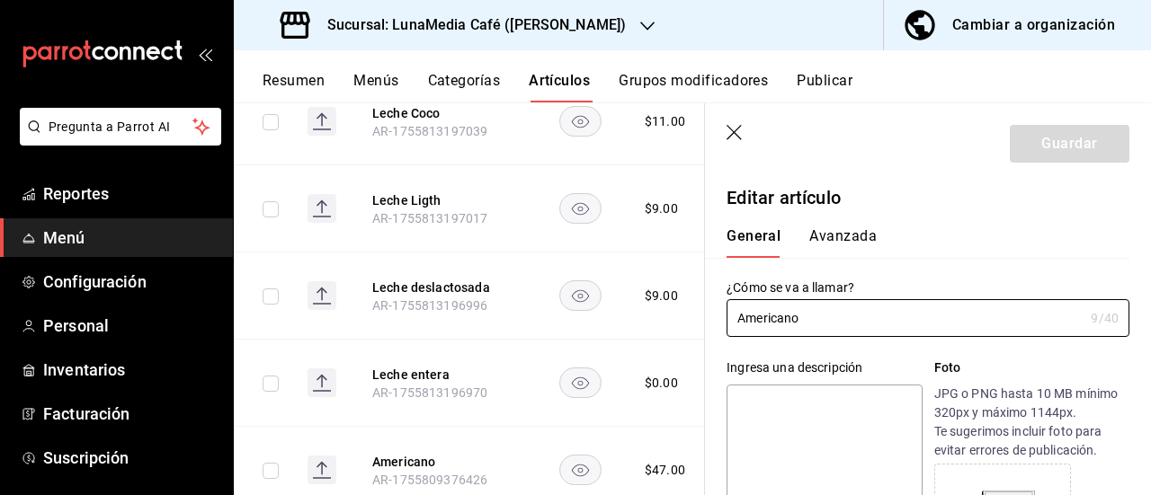
type input "$47.00"
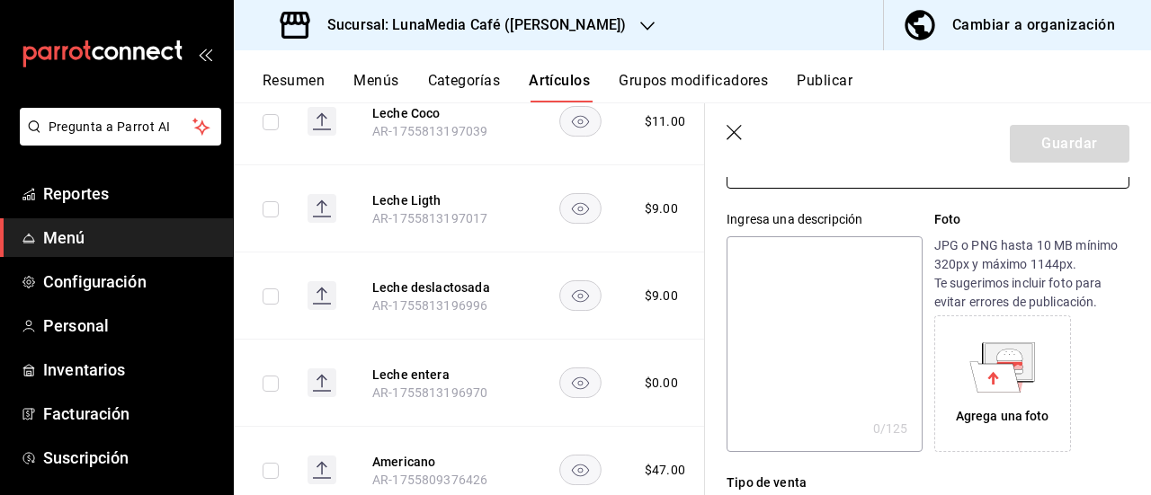
scroll to position [360, 0]
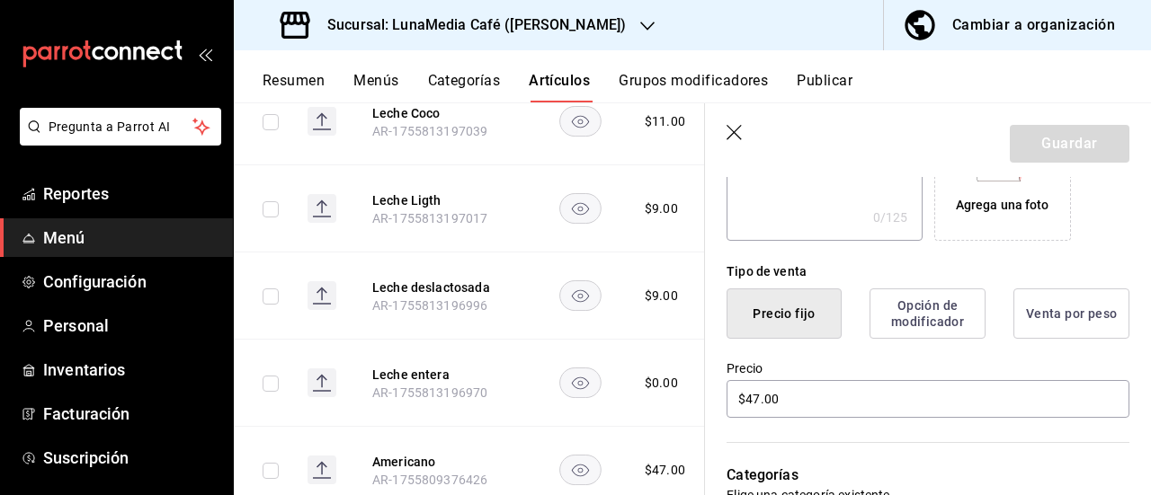
click at [917, 317] on button "Opción de modificador" at bounding box center [927, 314] width 116 height 50
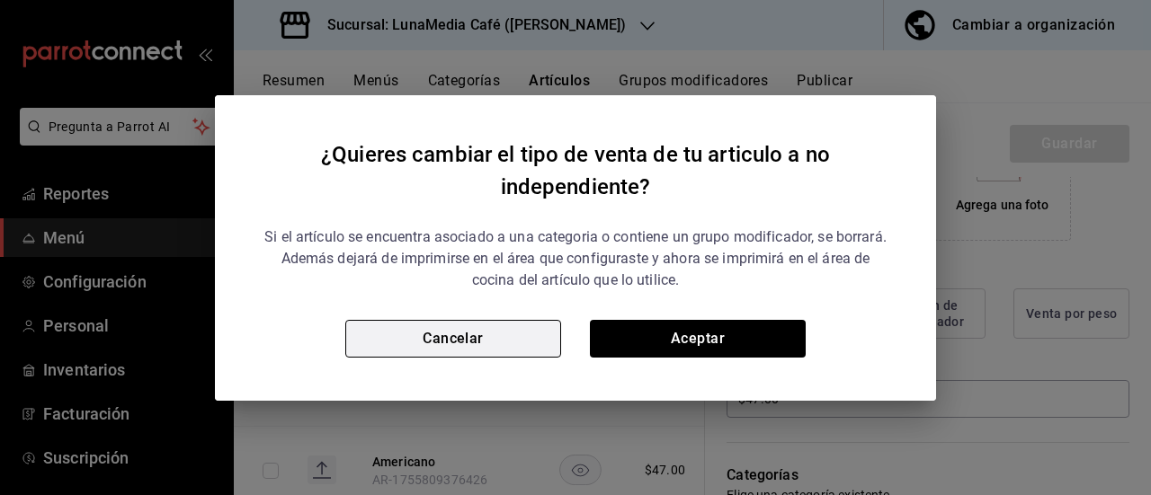
drag, startPoint x: 451, startPoint y: 317, endPoint x: 463, endPoint y: 325, distance: 13.7
click at [464, 325] on div "Si el artículo se encuentra asociado a una categoria o contiene un grupo modifi…" at bounding box center [575, 285] width 635 height 146
click at [459, 325] on button "Cancelar" at bounding box center [453, 339] width 216 height 38
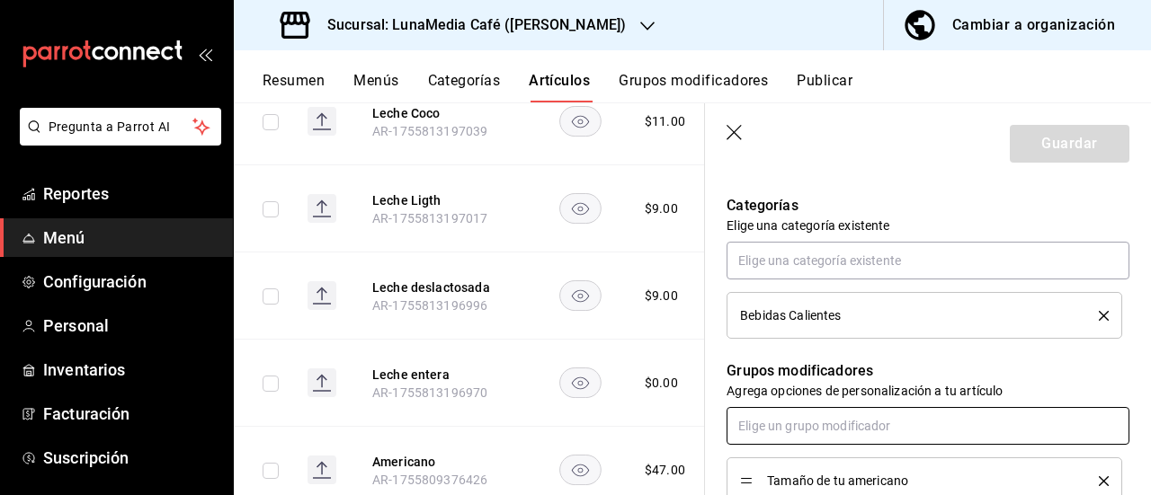
scroll to position [719, 0]
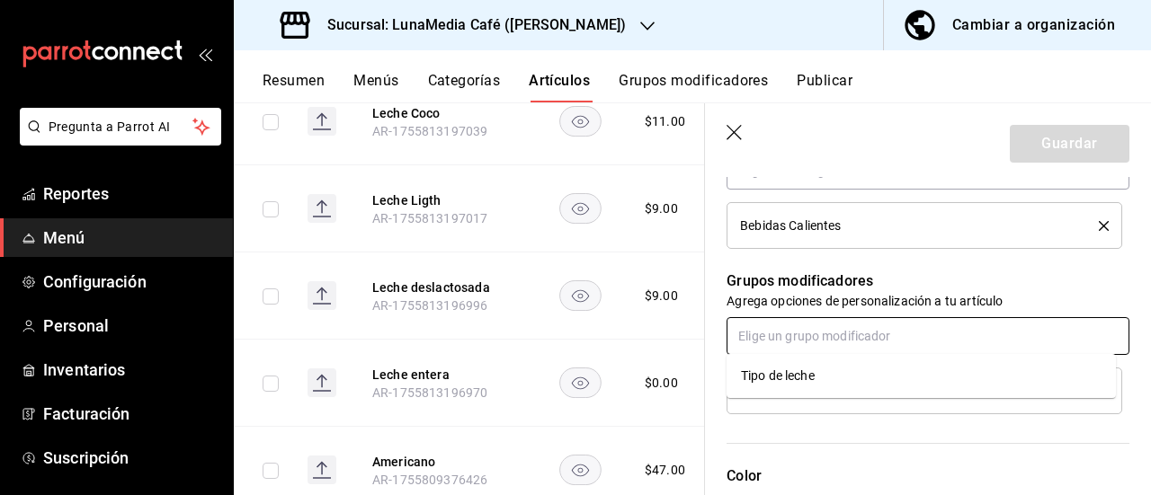
click at [858, 346] on input "text" at bounding box center [927, 336] width 403 height 38
click at [836, 369] on li "Tipo de leche" at bounding box center [920, 376] width 389 height 30
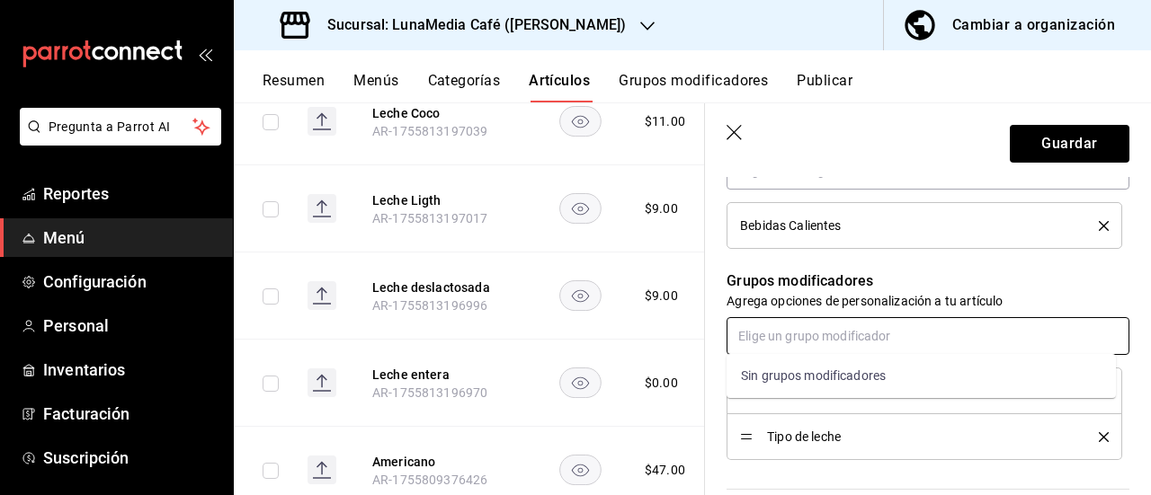
click at [850, 339] on input "text" at bounding box center [927, 336] width 403 height 38
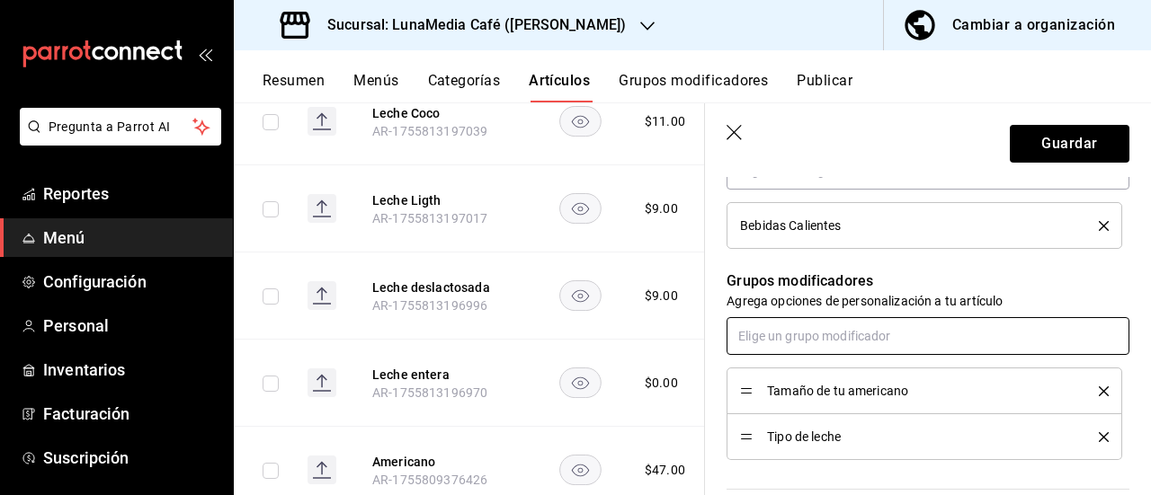
click at [850, 339] on input "text" at bounding box center [927, 336] width 403 height 38
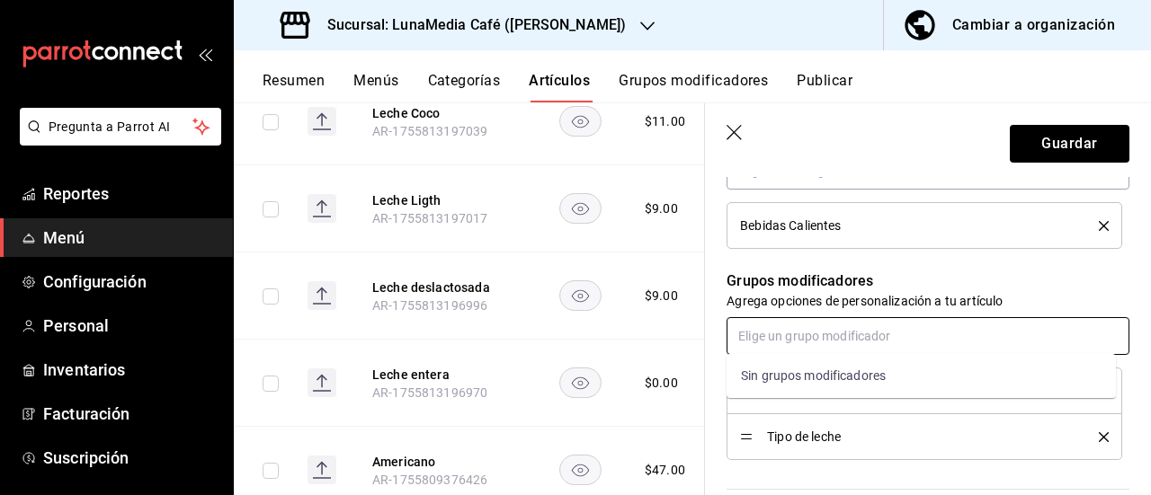
click at [850, 339] on input "text" at bounding box center [927, 336] width 403 height 38
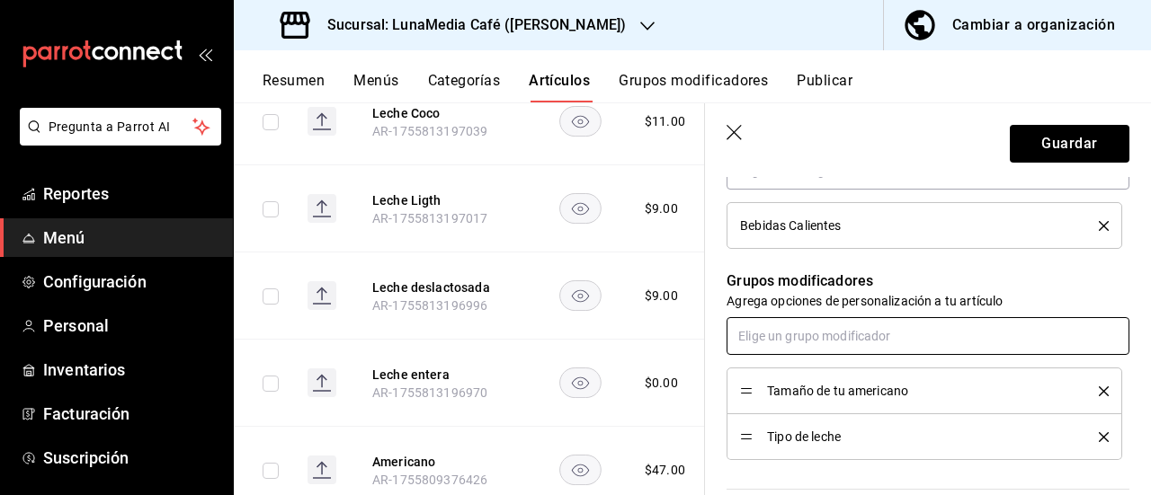
click at [850, 339] on input "text" at bounding box center [927, 336] width 403 height 38
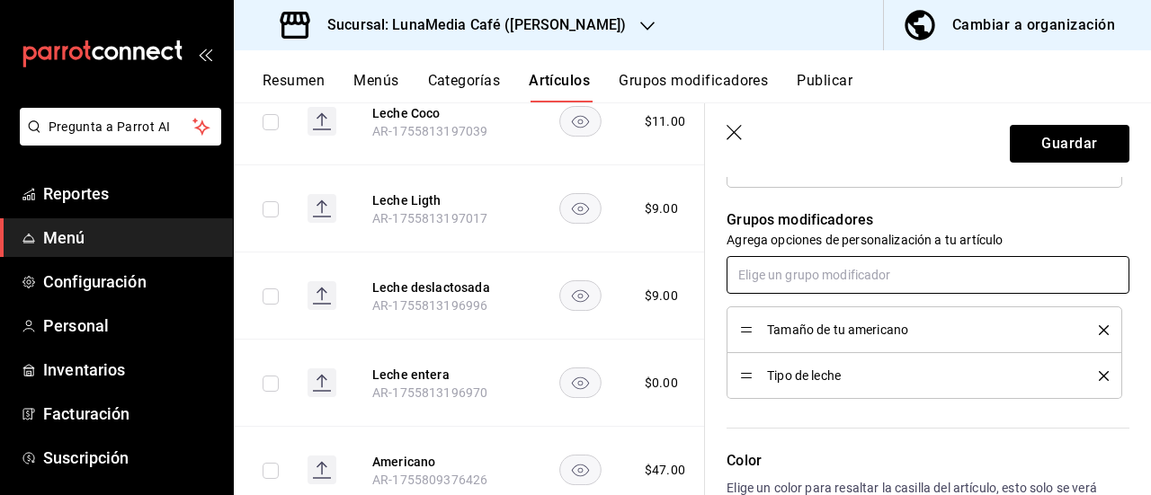
scroll to position [809, 0]
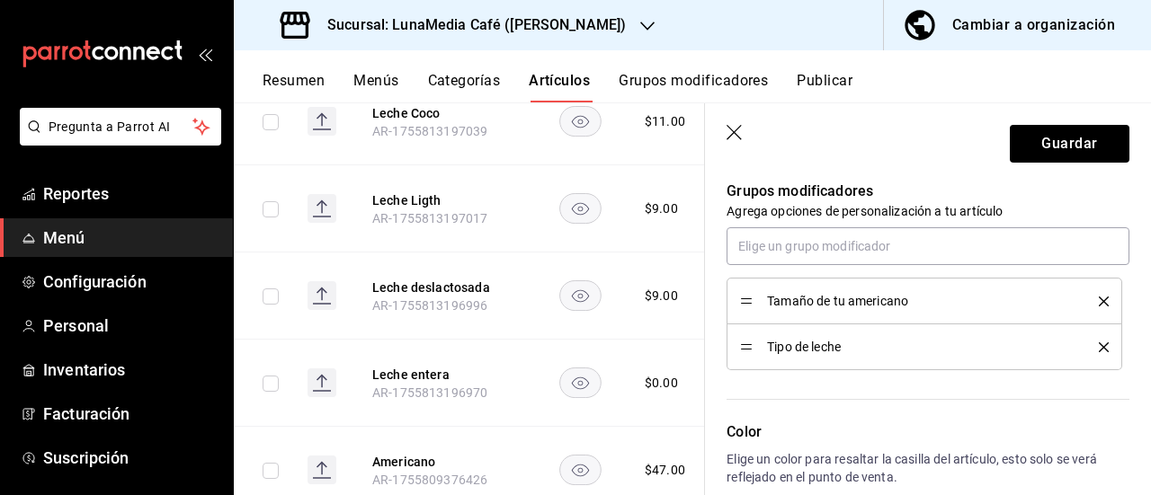
click at [734, 122] on header "Guardar" at bounding box center [928, 140] width 446 height 74
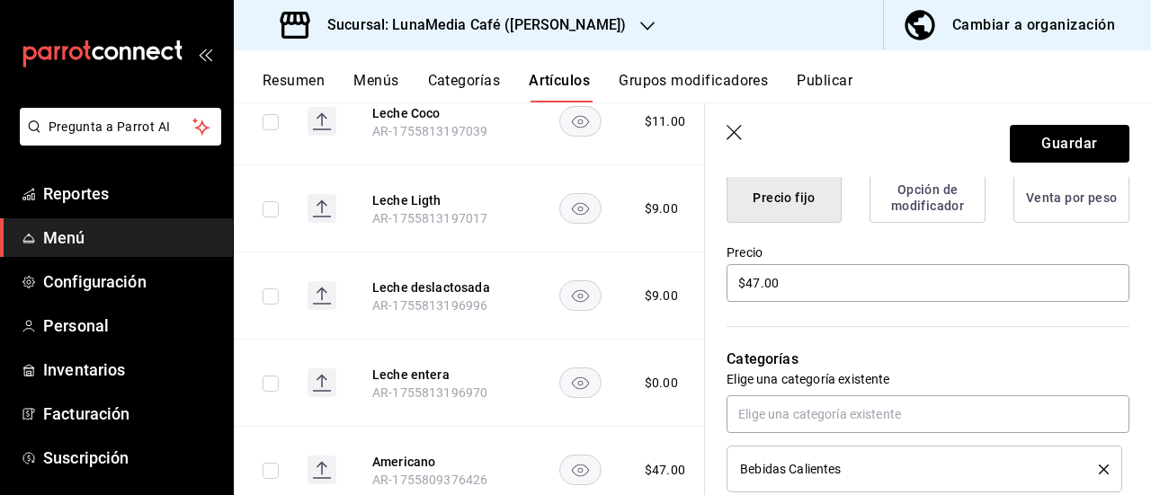
scroll to position [475, 0]
click at [1028, 128] on button "Guardar" at bounding box center [1070, 144] width 120 height 38
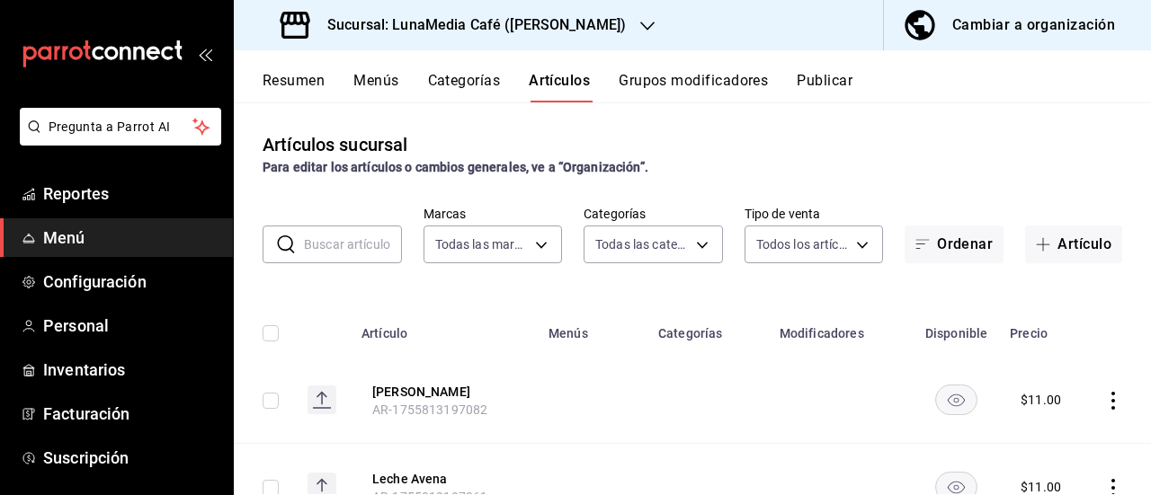
click at [372, 87] on button "Menús" at bounding box center [375, 87] width 45 height 31
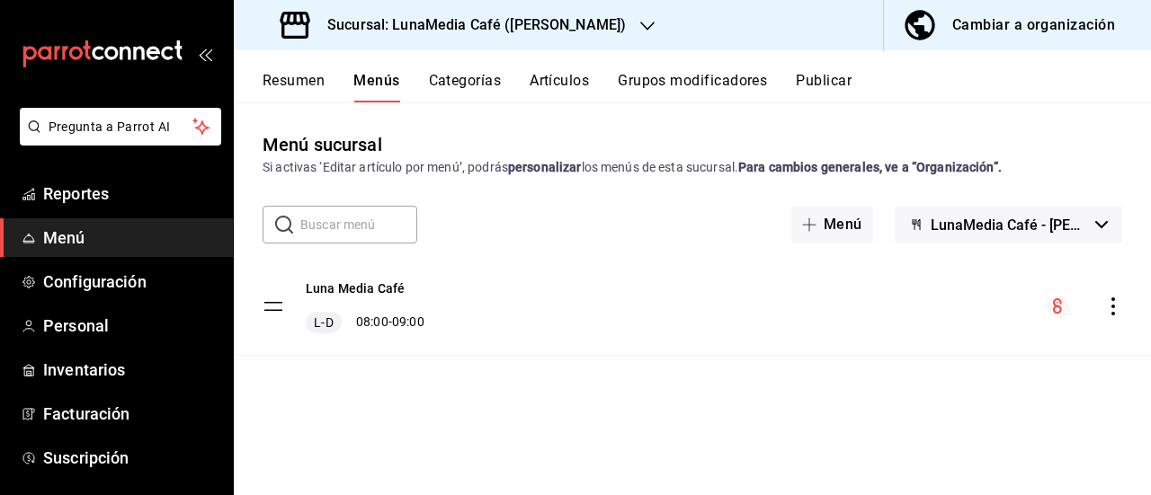
click at [546, 75] on button "Artículos" at bounding box center [558, 87] width 59 height 31
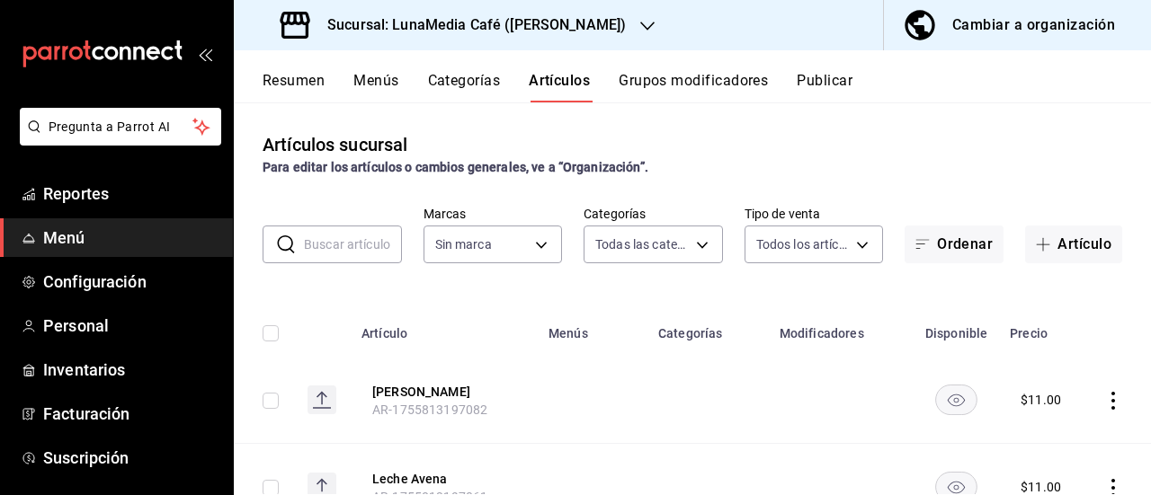
type input "c4f7c41d-b7d8-4344-9fee-05697c223512,1d0f3f2c-d1e5-4428-9098-d94c898d4fa4,4b781…"
type input "55b5777a-a8f8-4194-81d5-7e3cda734f68"
click at [939, 237] on button "Ordenar" at bounding box center [953, 245] width 99 height 38
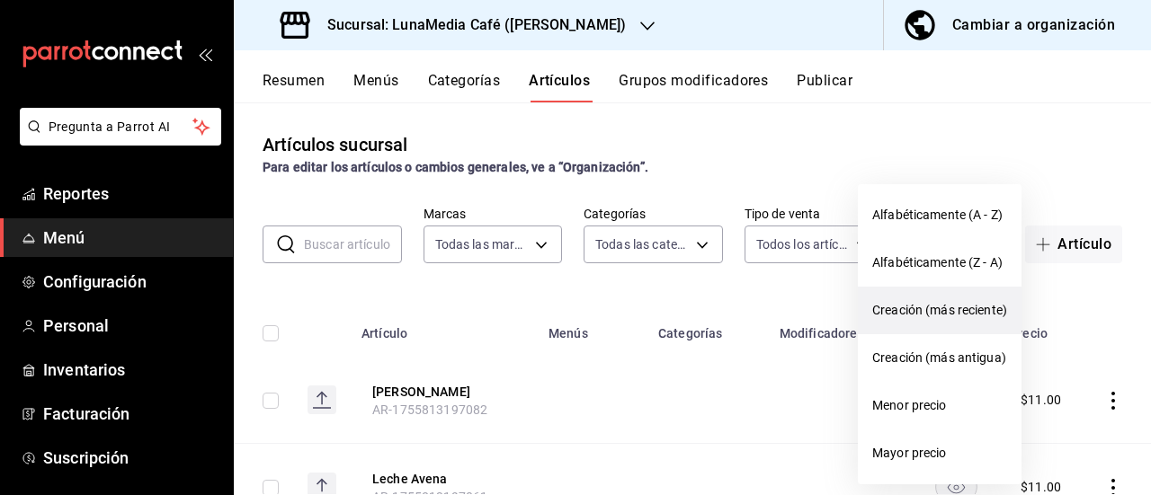
click at [932, 298] on li "Creación (más reciente)" at bounding box center [940, 311] width 164 height 48
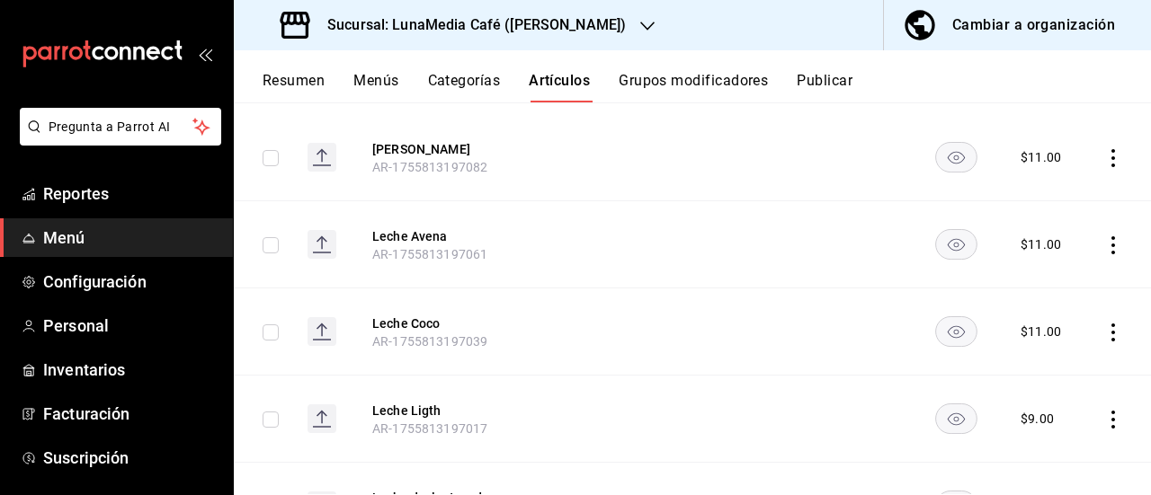
scroll to position [90, 0]
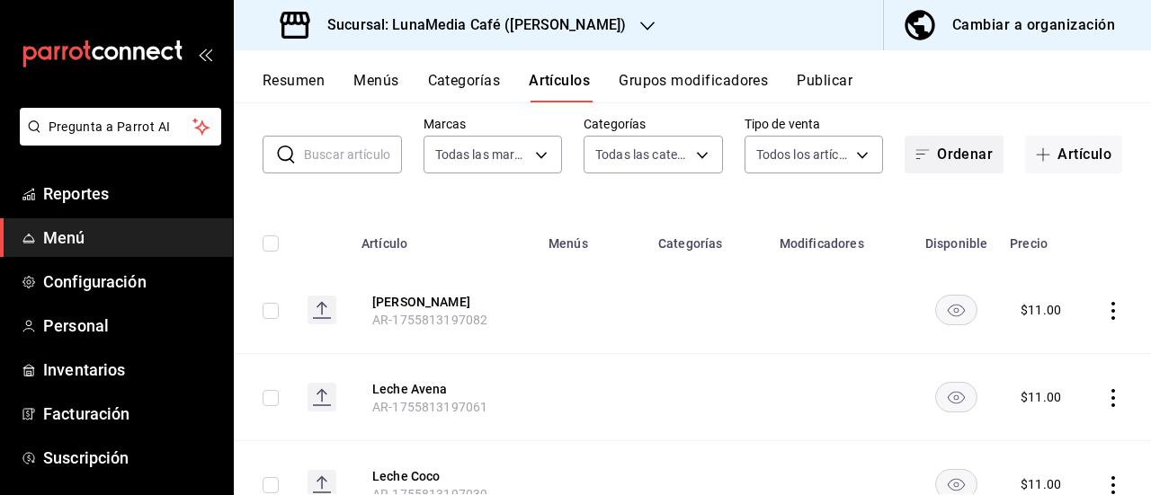
click at [945, 158] on button "Ordenar" at bounding box center [953, 155] width 99 height 38
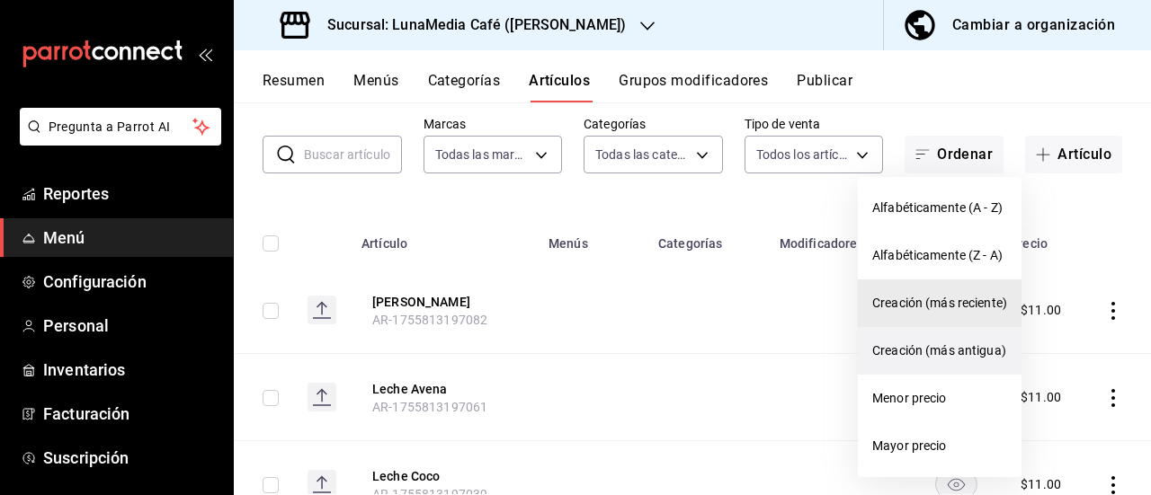
click at [957, 353] on span "Creación (más antigua)" at bounding box center [939, 351] width 135 height 19
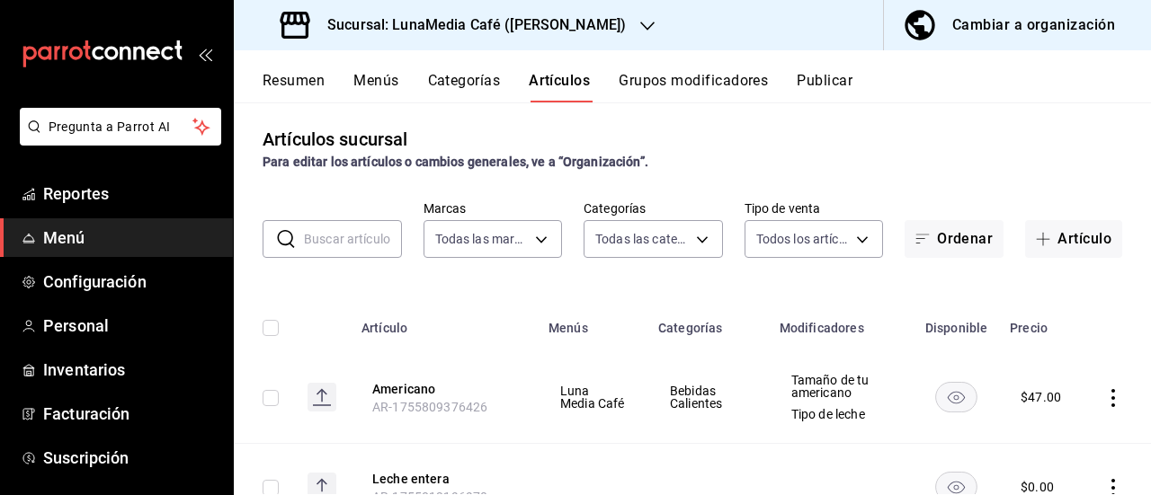
scroll to position [0, 0]
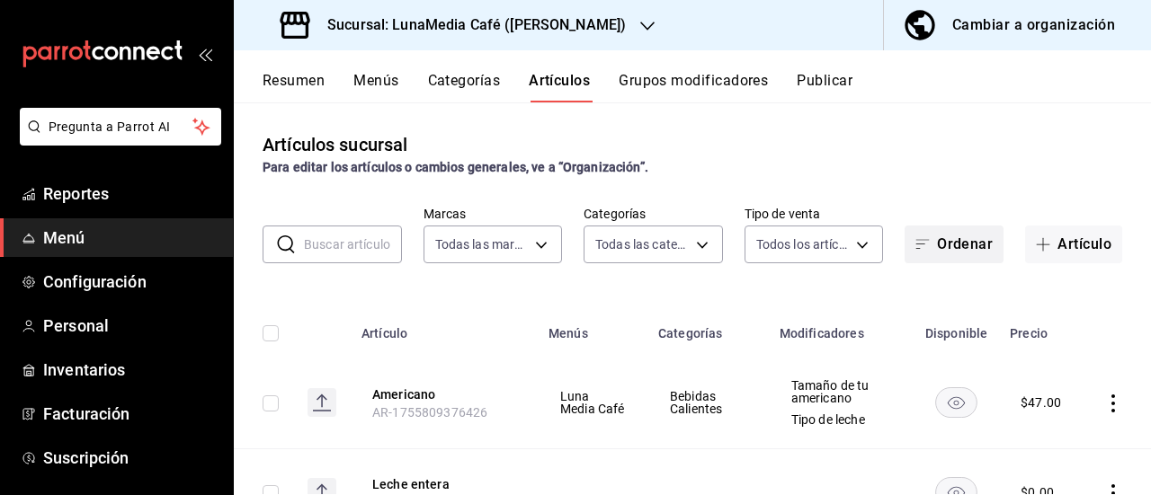
click at [939, 249] on button "Ordenar" at bounding box center [953, 245] width 99 height 38
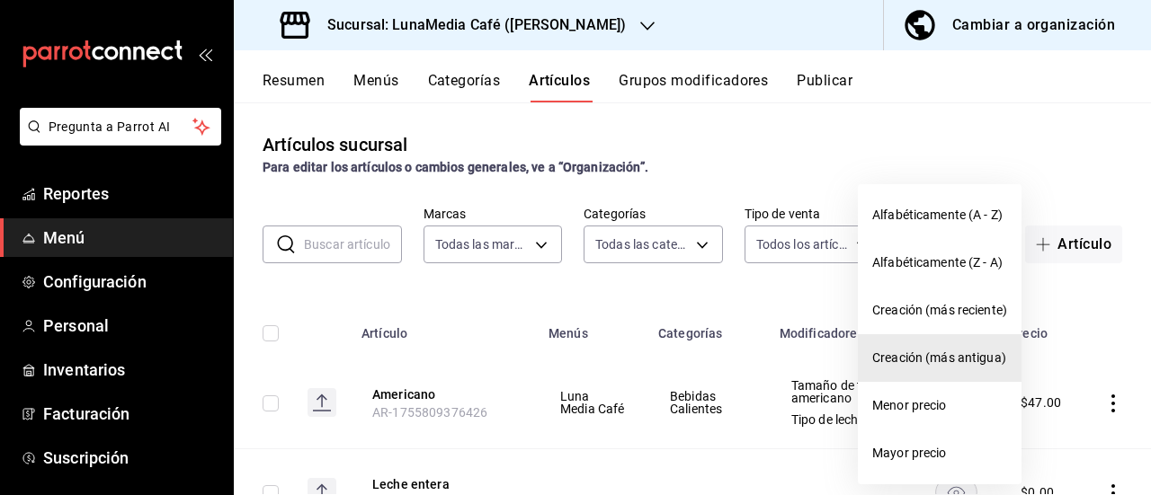
click at [868, 154] on div at bounding box center [575, 247] width 1151 height 495
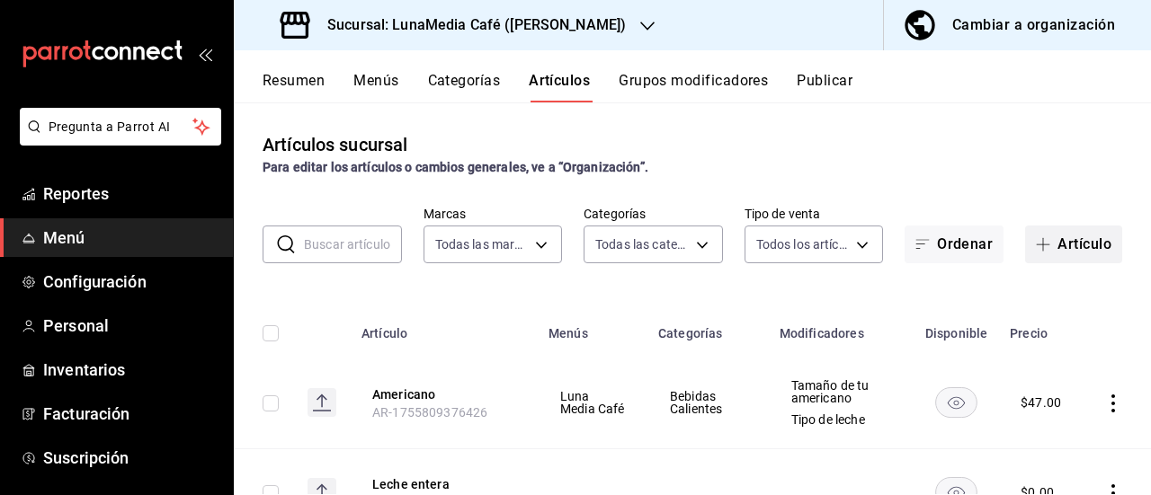
click at [1037, 238] on span "button" at bounding box center [1047, 244] width 22 height 14
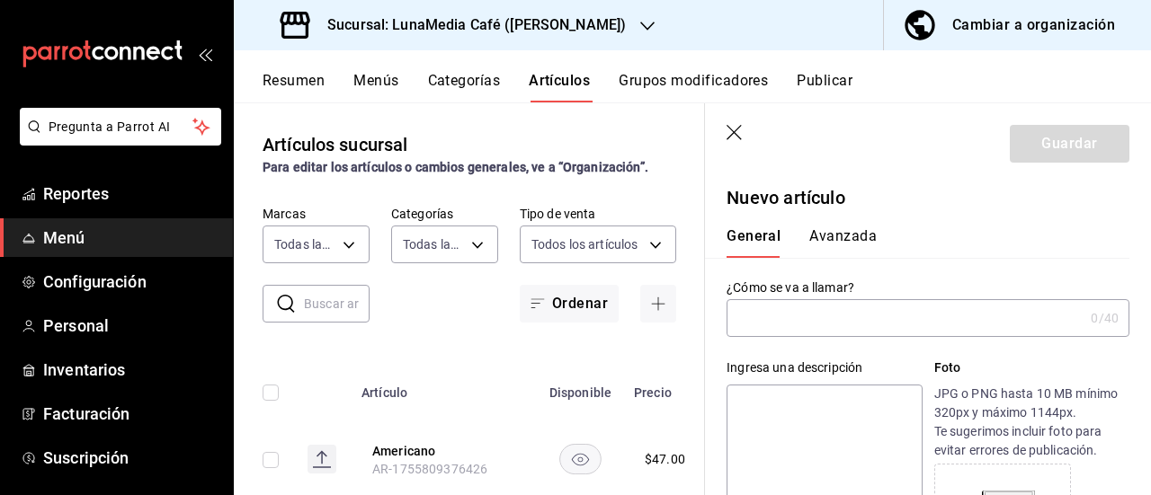
click at [823, 326] on input "text" at bounding box center [904, 318] width 357 height 36
click at [733, 125] on icon "button" at bounding box center [735, 134] width 18 height 18
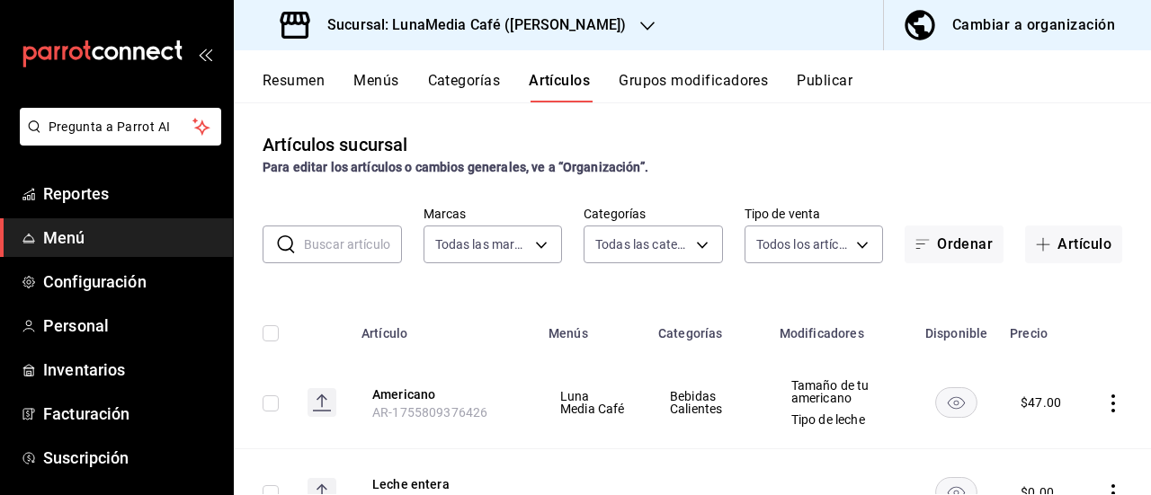
click at [721, 84] on button "Grupos modificadores" at bounding box center [692, 87] width 149 height 31
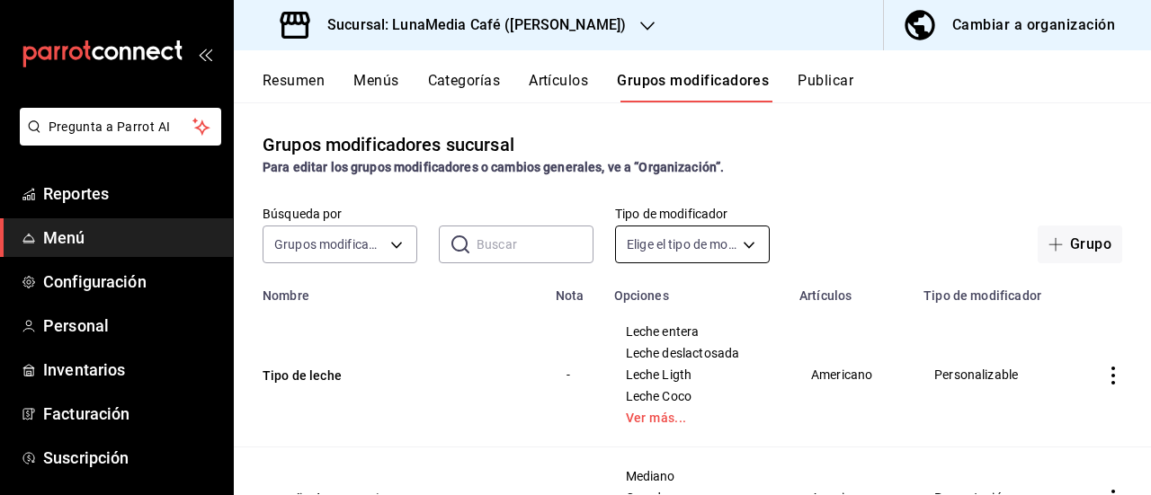
click at [721, 253] on body "Pregunta a Parrot AI Reportes Menú Configuración Personal Inventarios Facturaci…" at bounding box center [575, 247] width 1151 height 495
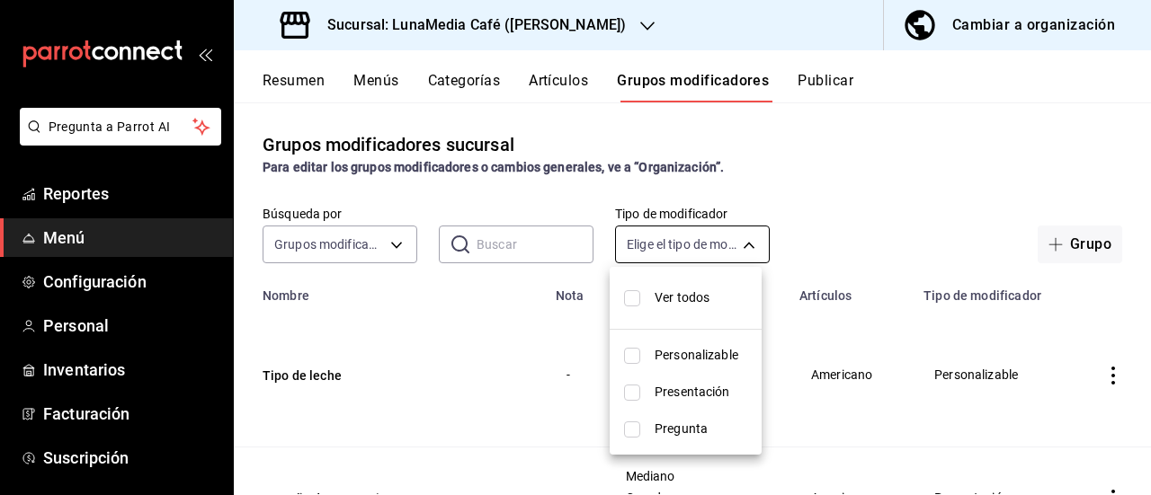
click at [721, 253] on div at bounding box center [575, 247] width 1151 height 495
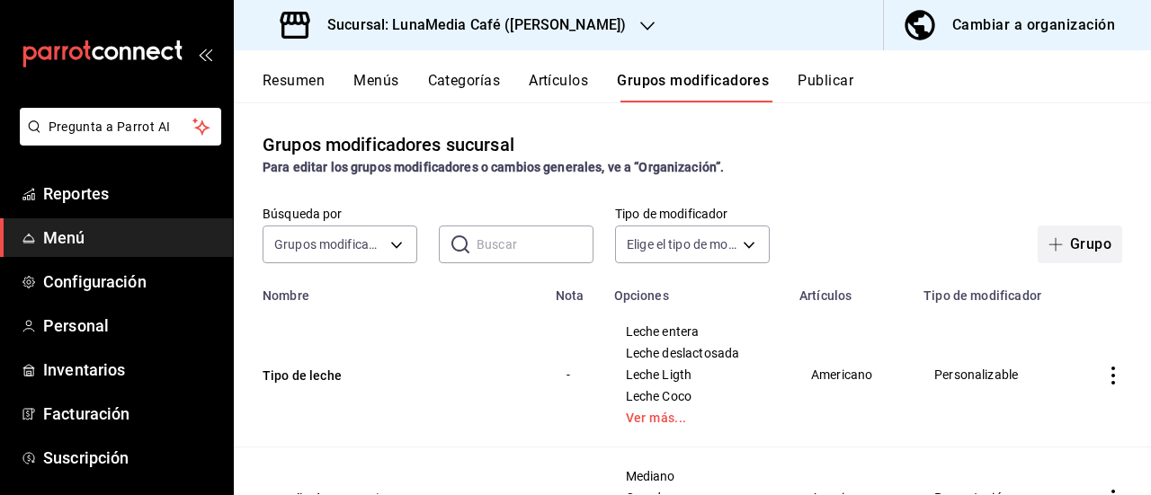
click at [1048, 249] on icon "button" at bounding box center [1055, 244] width 14 height 14
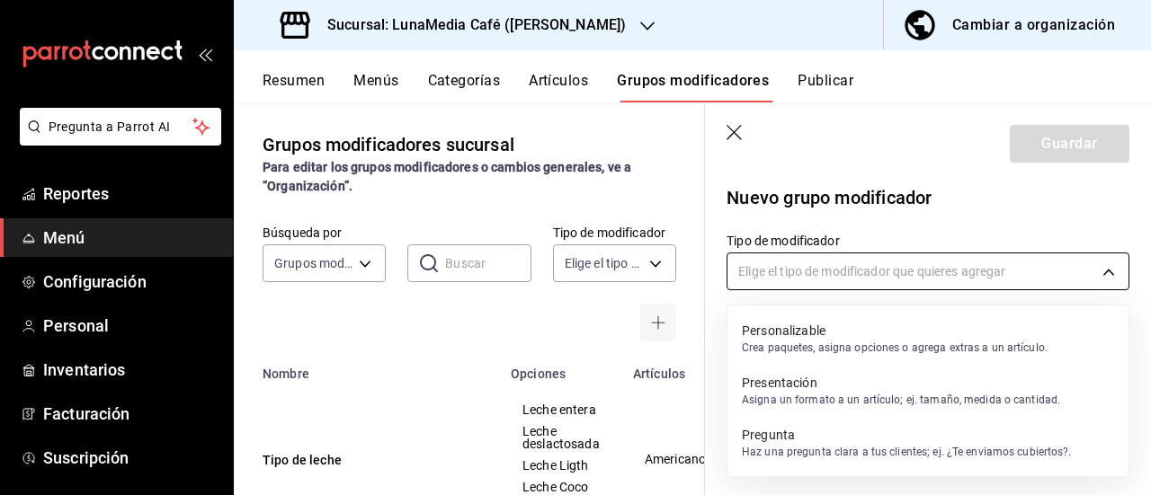
click at [969, 264] on body "Pregunta a Parrot AI Reportes Menú Configuración Personal Inventarios Facturaci…" at bounding box center [575, 247] width 1151 height 495
click at [967, 215] on div at bounding box center [575, 247] width 1151 height 495
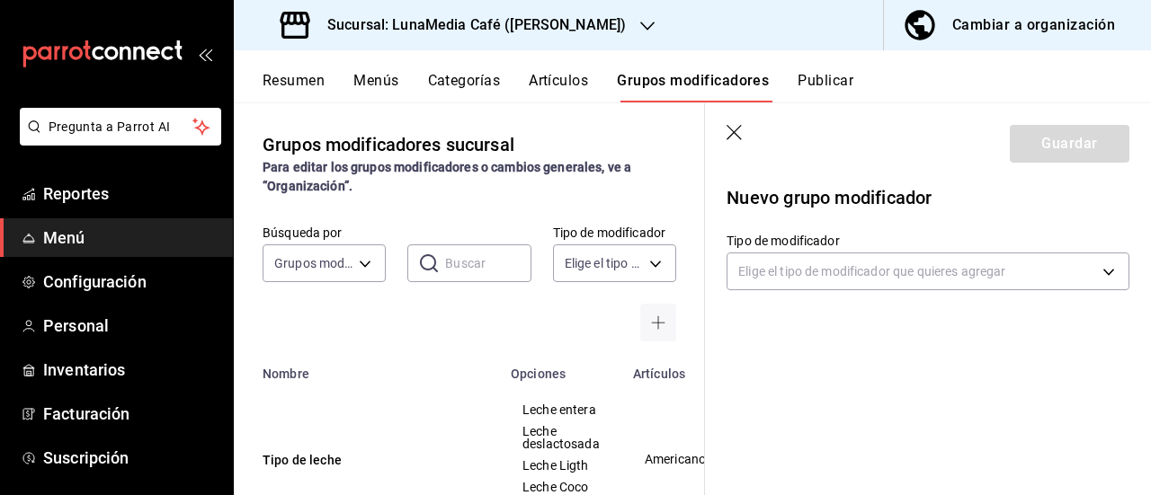
click at [732, 128] on header "Guardar" at bounding box center [928, 140] width 446 height 74
click at [732, 129] on icon "button" at bounding box center [733, 132] width 15 height 15
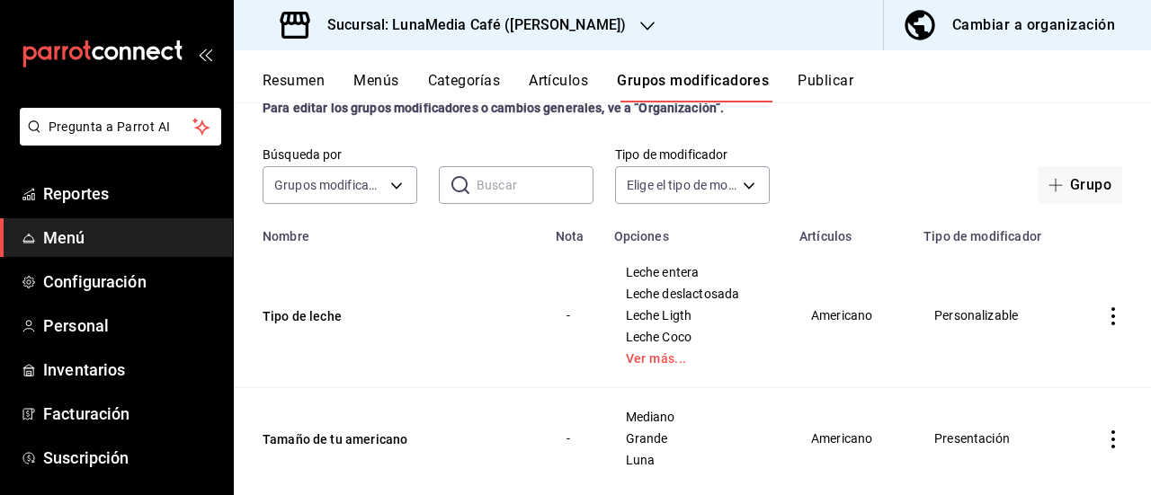
scroll to position [97, 0]
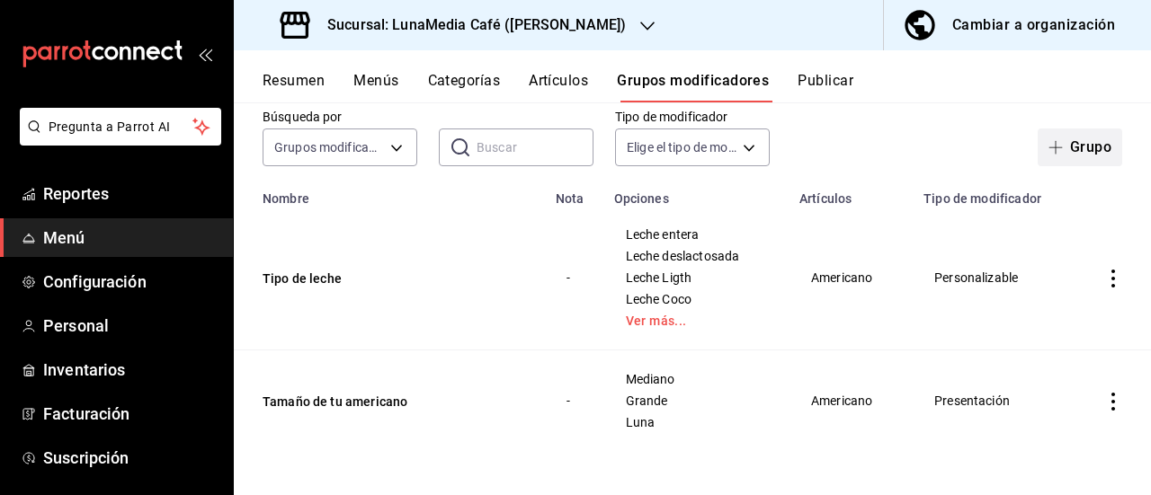
click at [1056, 156] on button "Grupo" at bounding box center [1079, 148] width 85 height 38
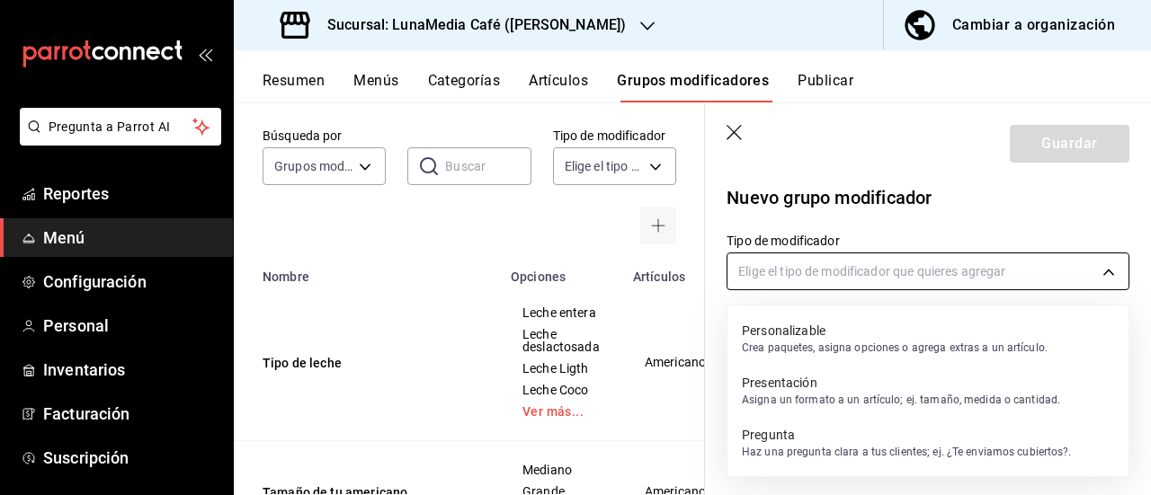
click at [883, 256] on body "Pregunta a Parrot AI Reportes Menú Configuración Personal Inventarios Facturaci…" at bounding box center [575, 247] width 1151 height 495
click at [858, 383] on p "Presentación" at bounding box center [901, 383] width 318 height 18
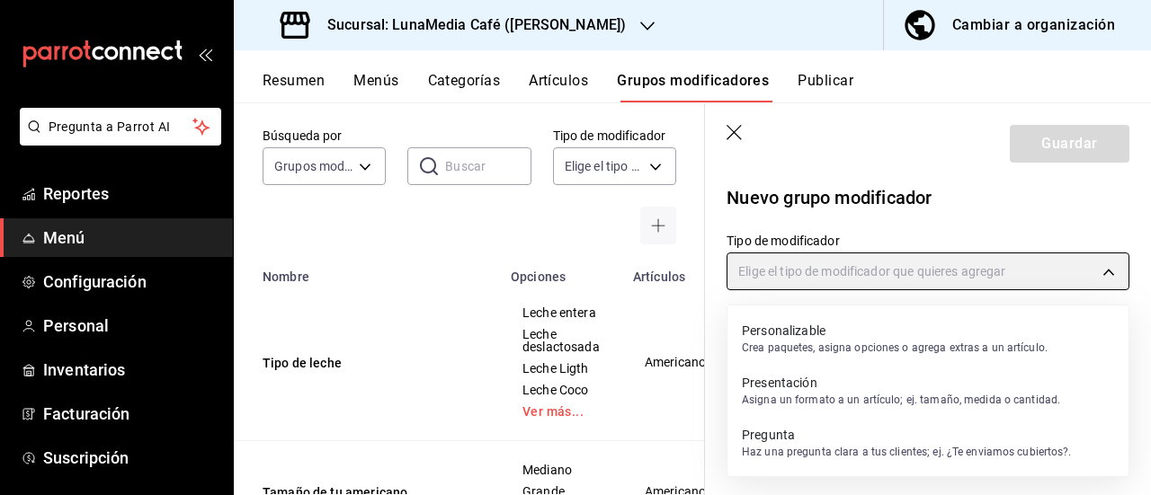
type input "PRESENTATION"
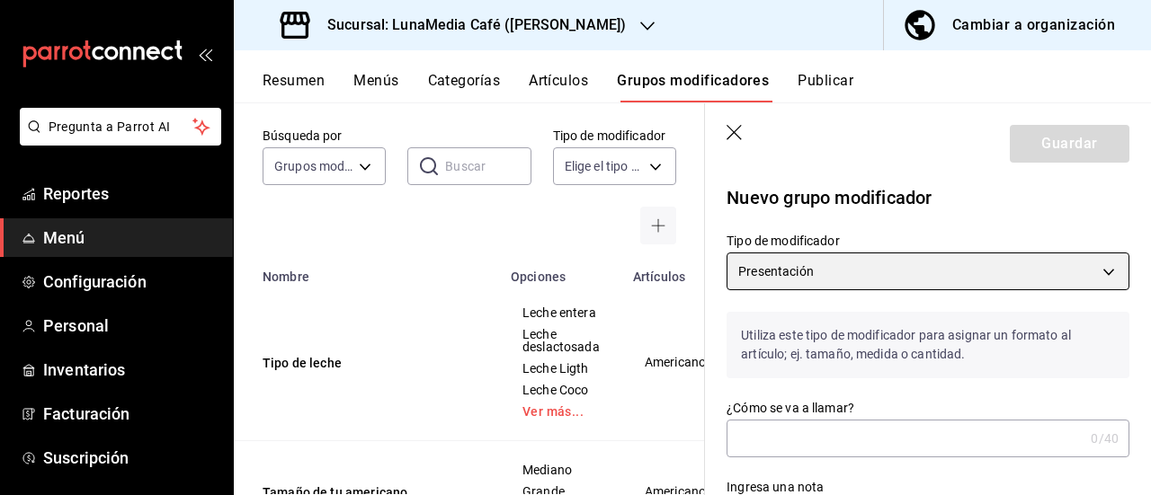
scroll to position [90, 0]
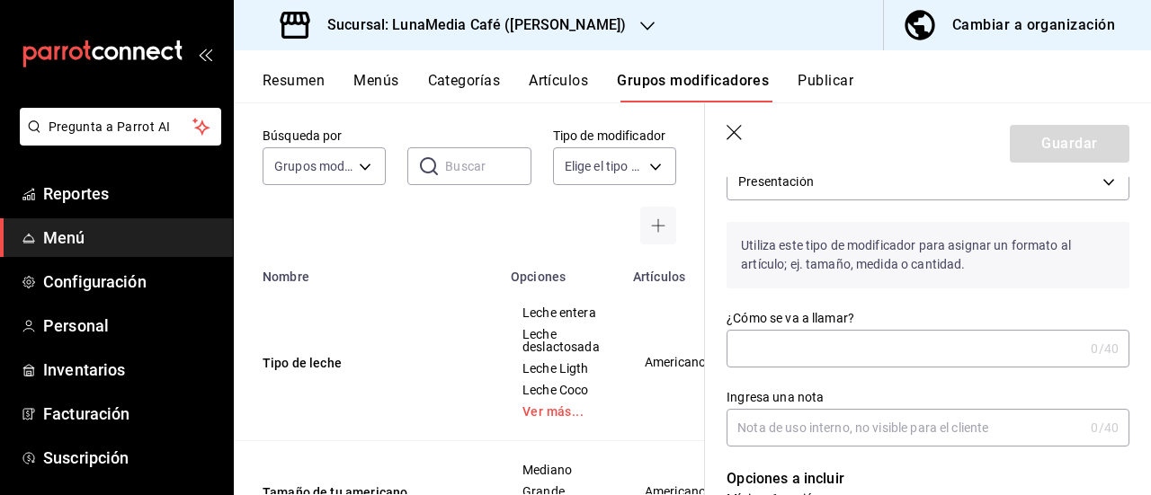
click at [816, 345] on input "¿Cómo se va a llamar?" at bounding box center [904, 349] width 357 height 36
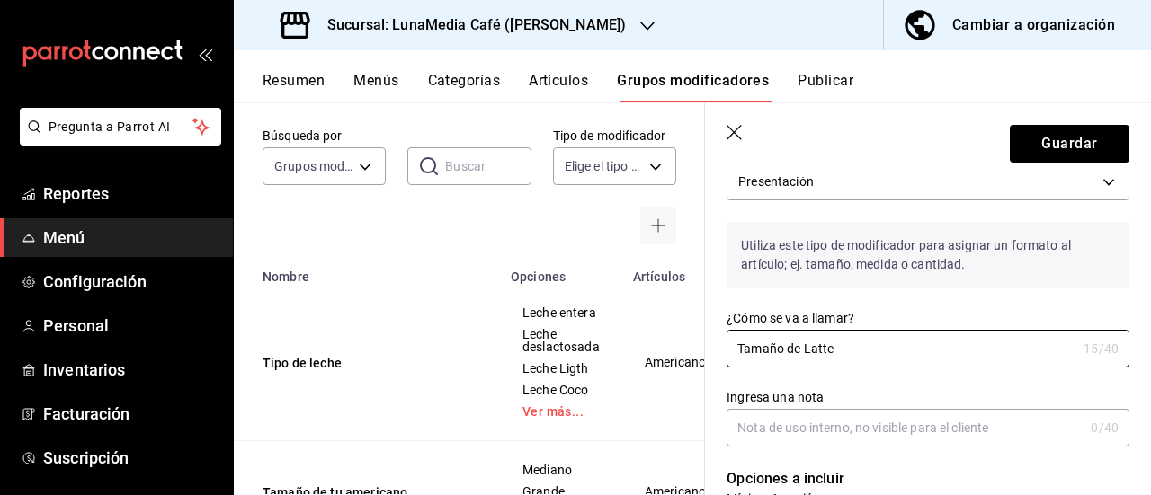
type input "Tamaño de Latte"
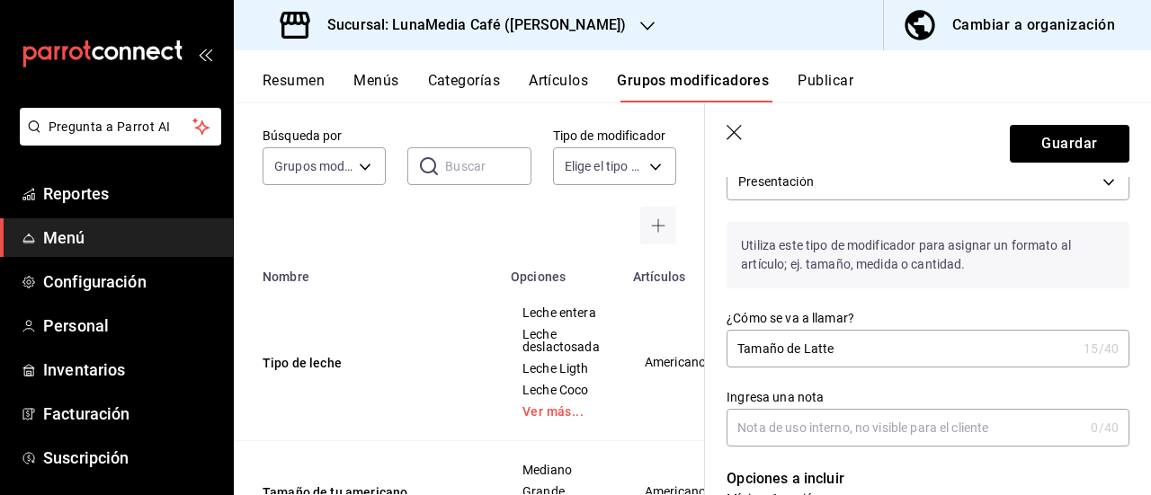
click at [973, 316] on label "¿Cómo se va a llamar?" at bounding box center [927, 318] width 403 height 13
click at [973, 331] on input "Tamaño de Latte" at bounding box center [901, 349] width 350 height 36
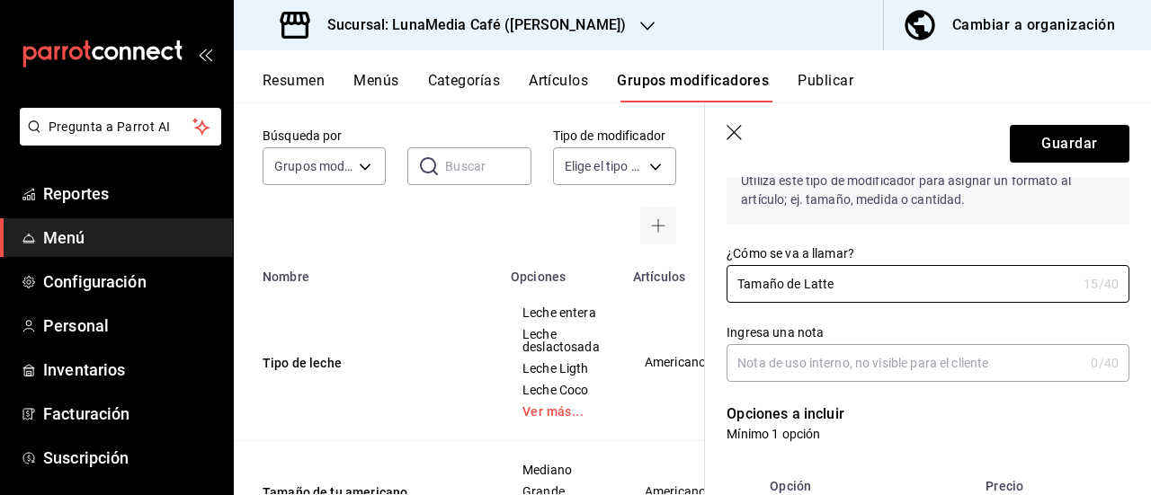
scroll to position [180, 0]
